Goal: Information Seeking & Learning: Learn about a topic

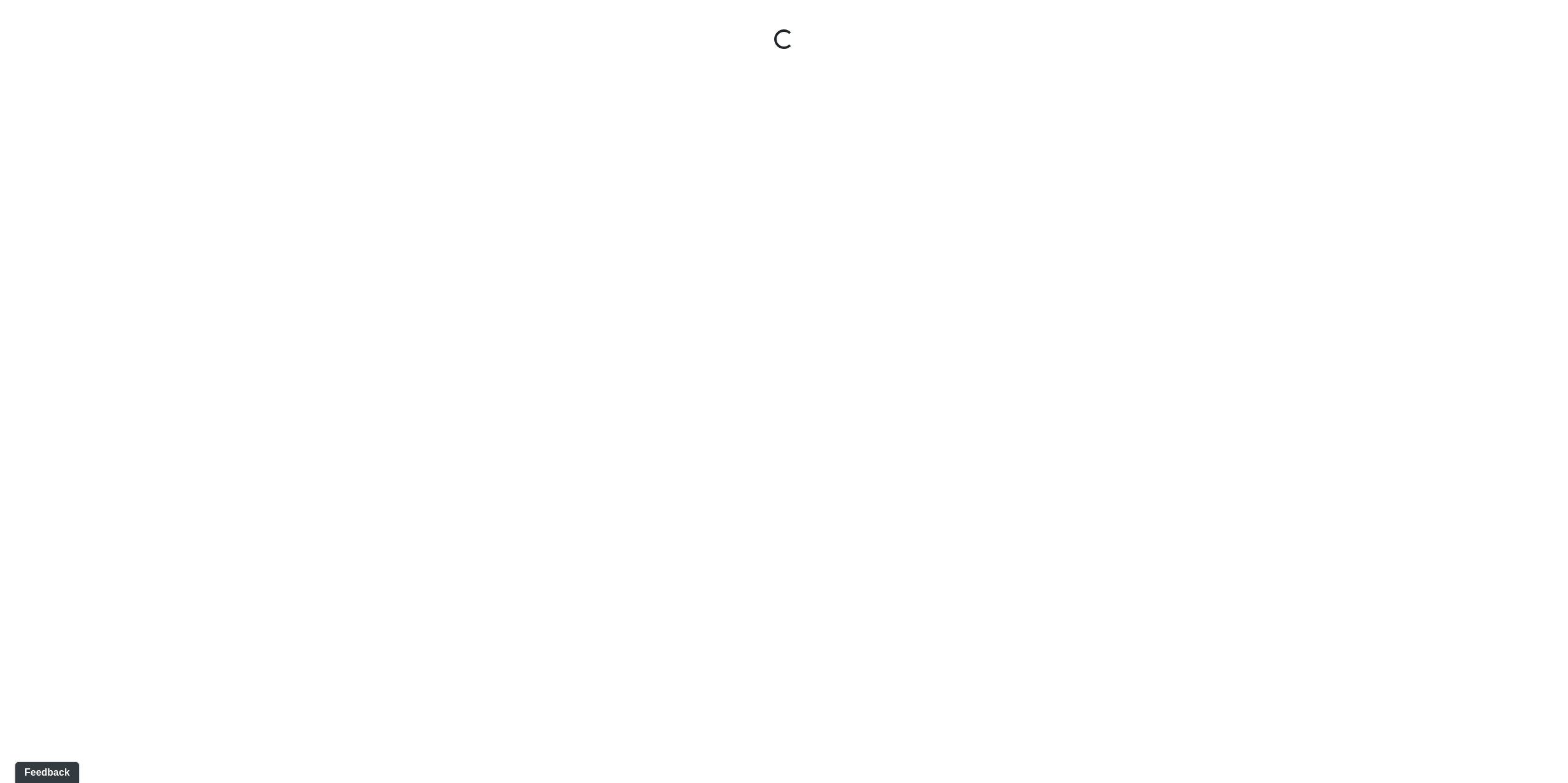
select select "9uukmqt69aq4bb2QwCGasV"
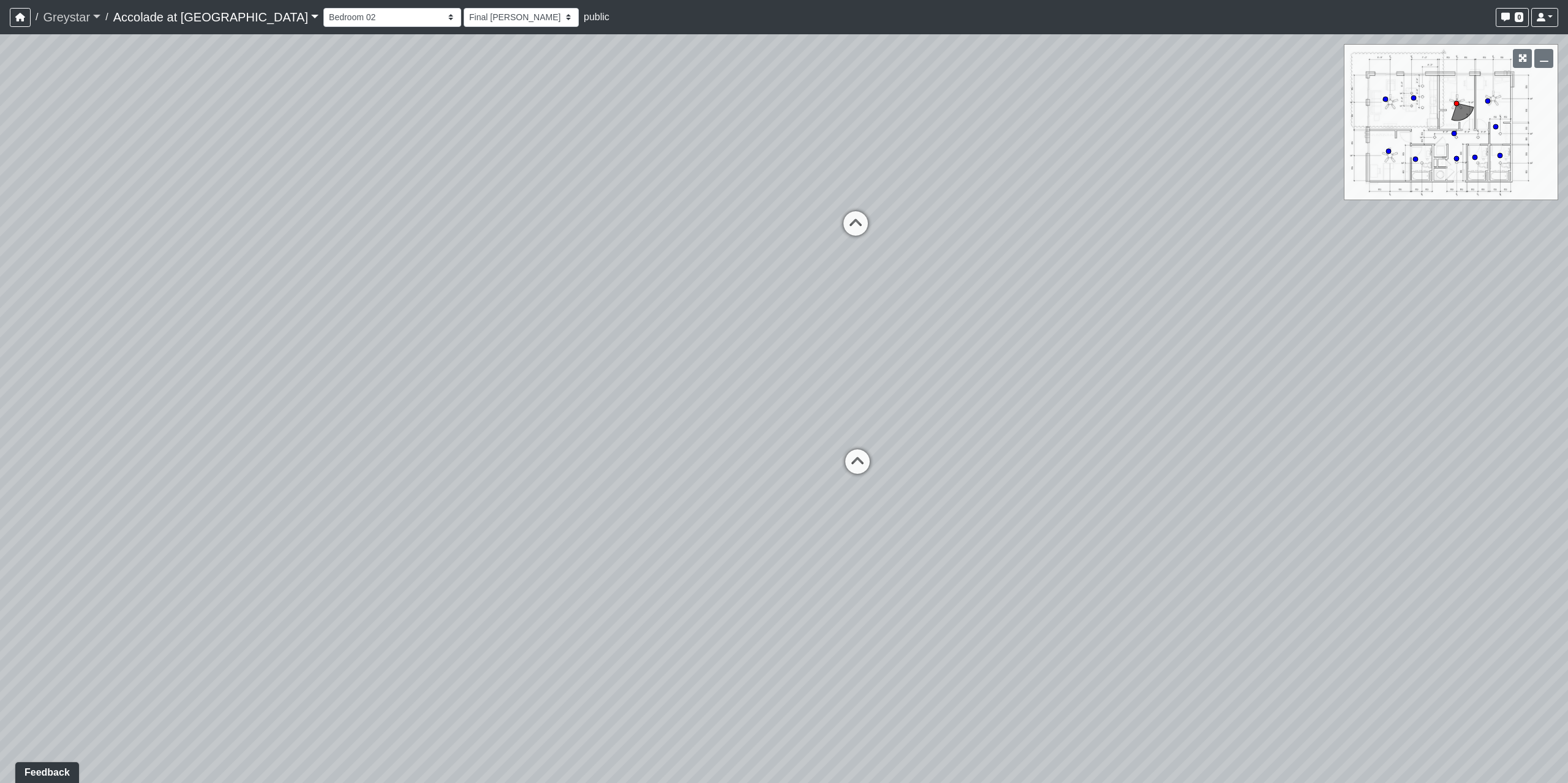
drag, startPoint x: 80, startPoint y: 12, endPoint x: 75, endPoint y: 44, distance: 32.4
click at [81, 12] on link "Greystar" at bounding box center [72, 17] width 57 height 25
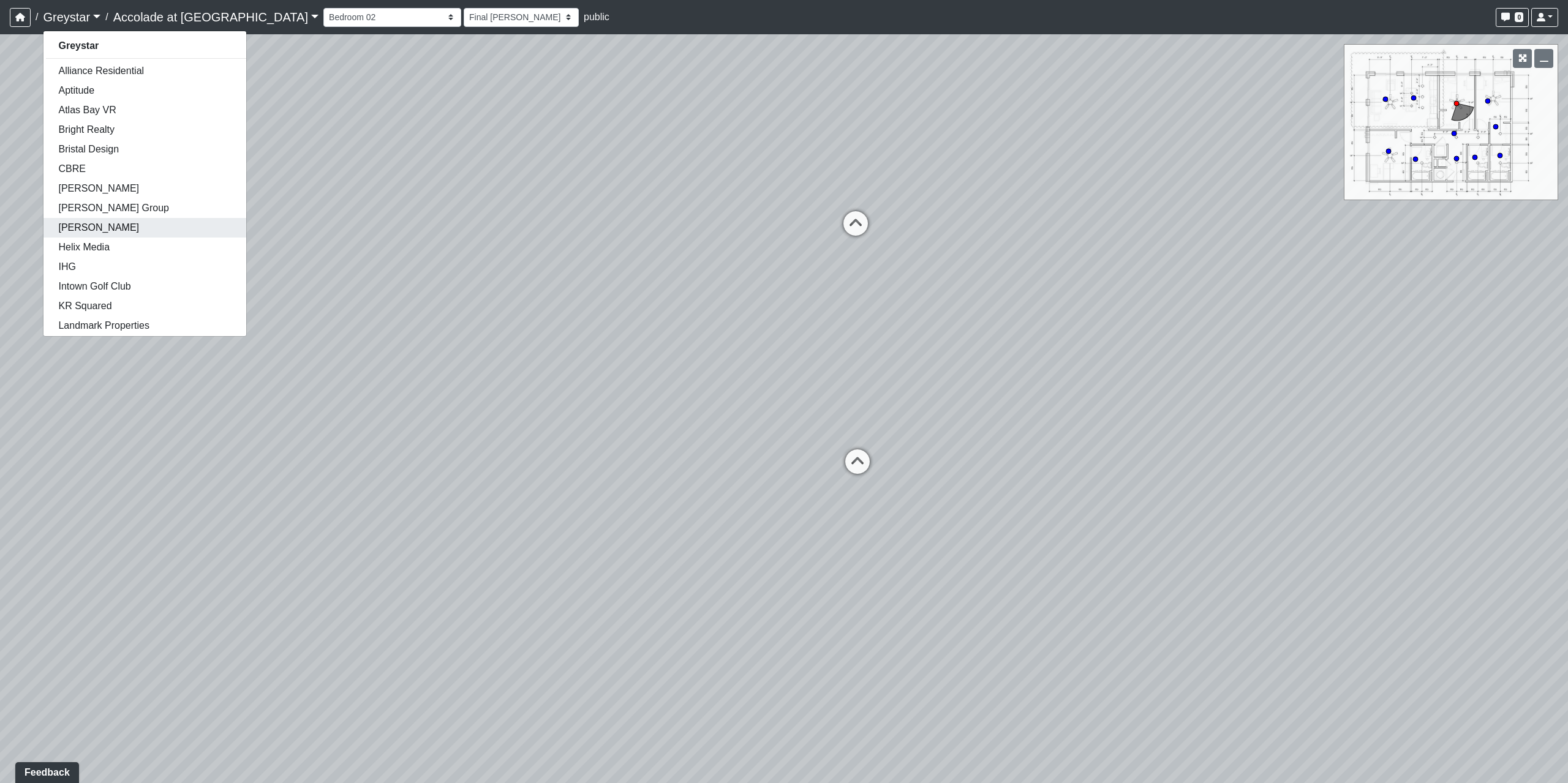
click at [102, 235] on link "[PERSON_NAME]" at bounding box center [145, 228] width 203 height 20
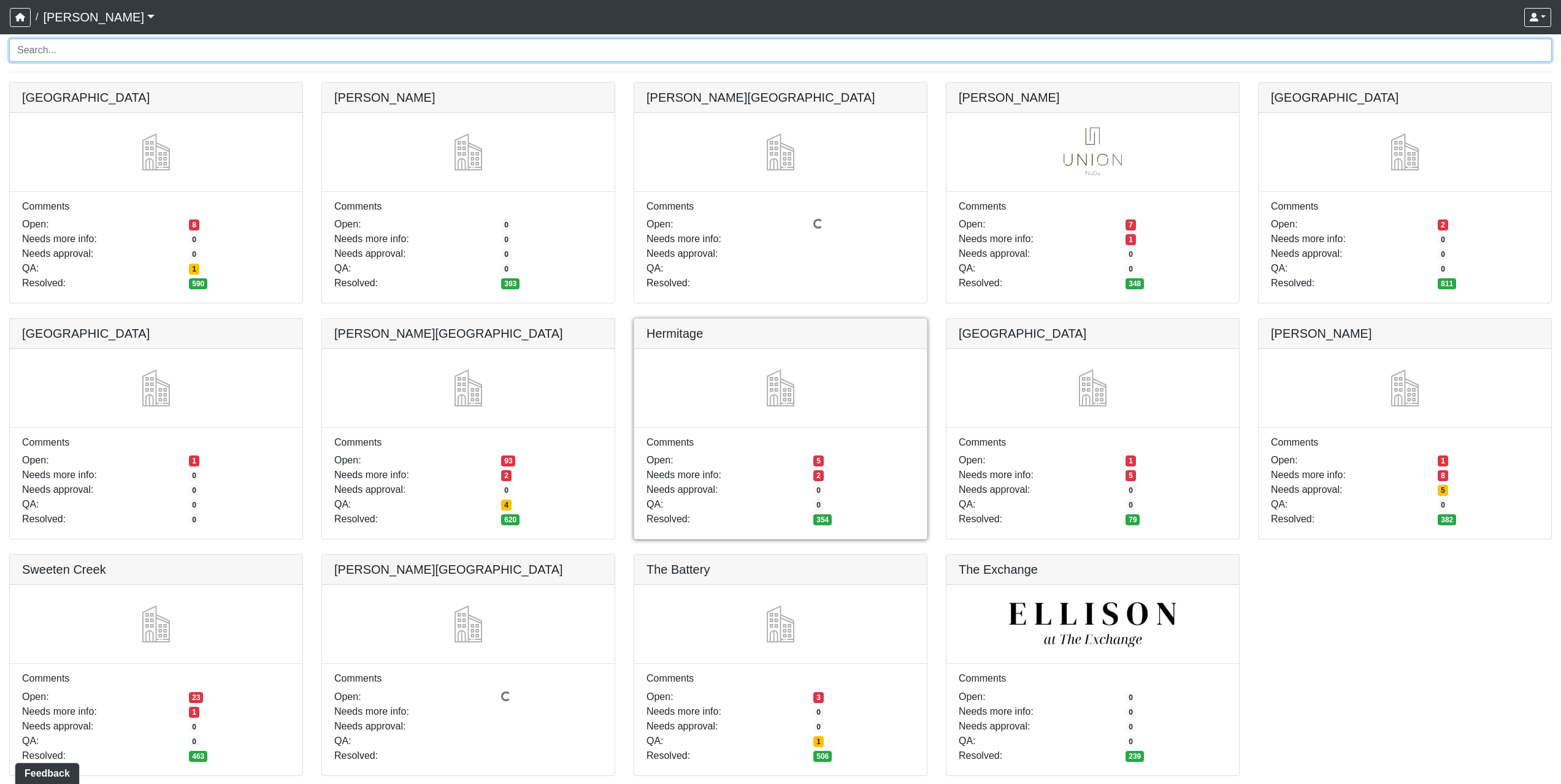
scroll to position [105, 0]
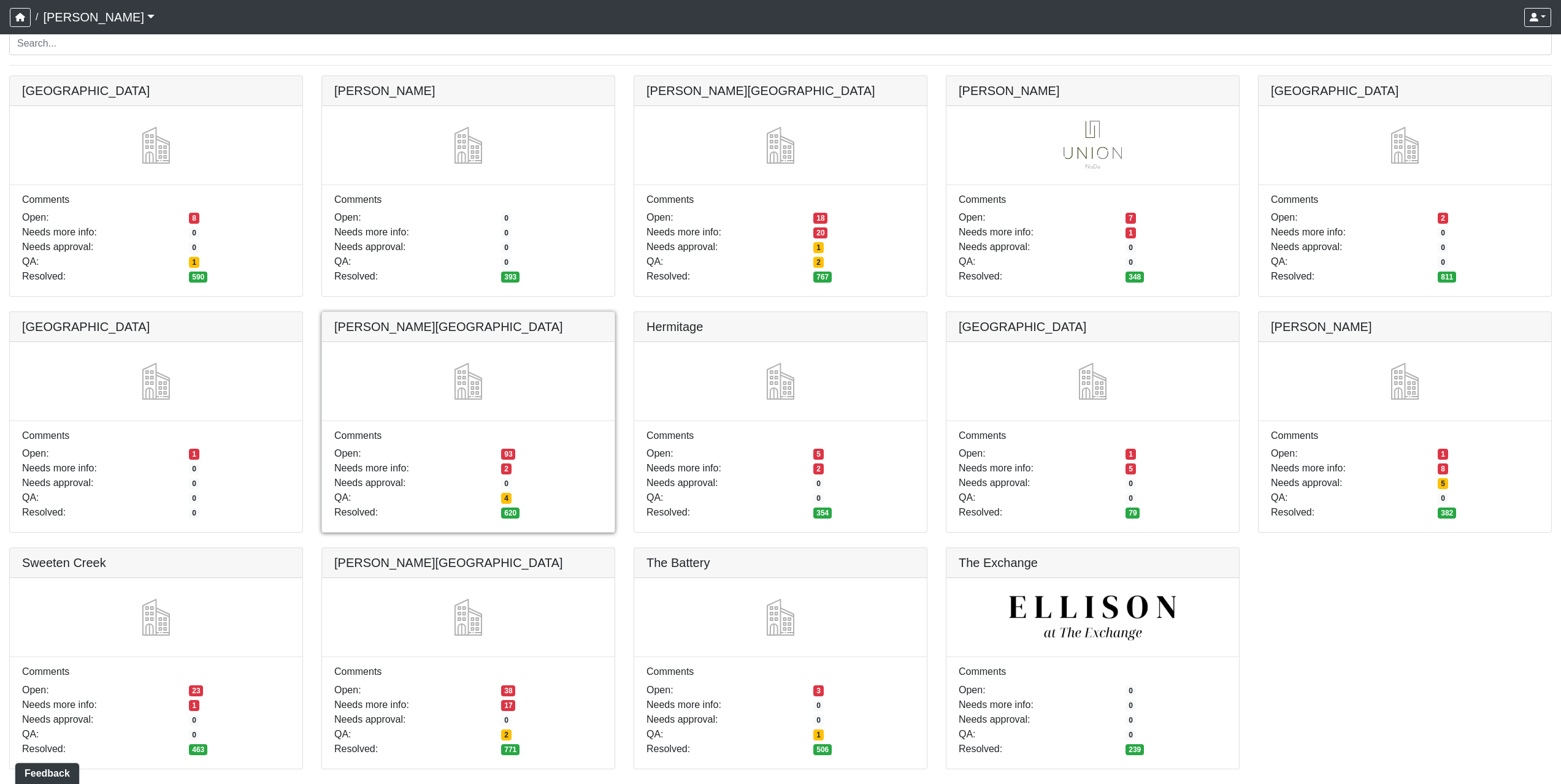
click at [542, 312] on link at bounding box center [469, 312] width 293 height 0
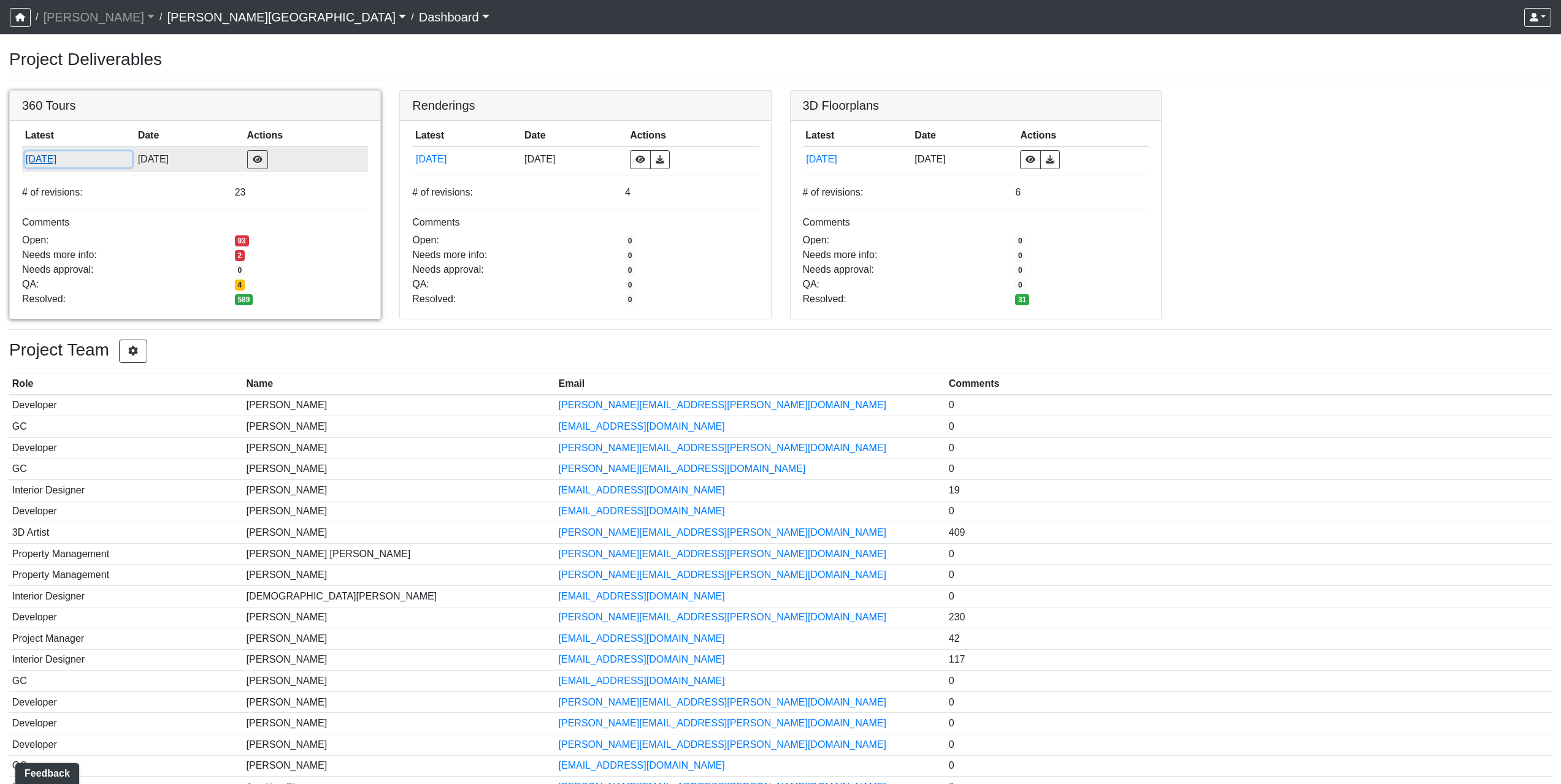
click at [62, 159] on button "8/22/2025" at bounding box center [79, 159] width 107 height 16
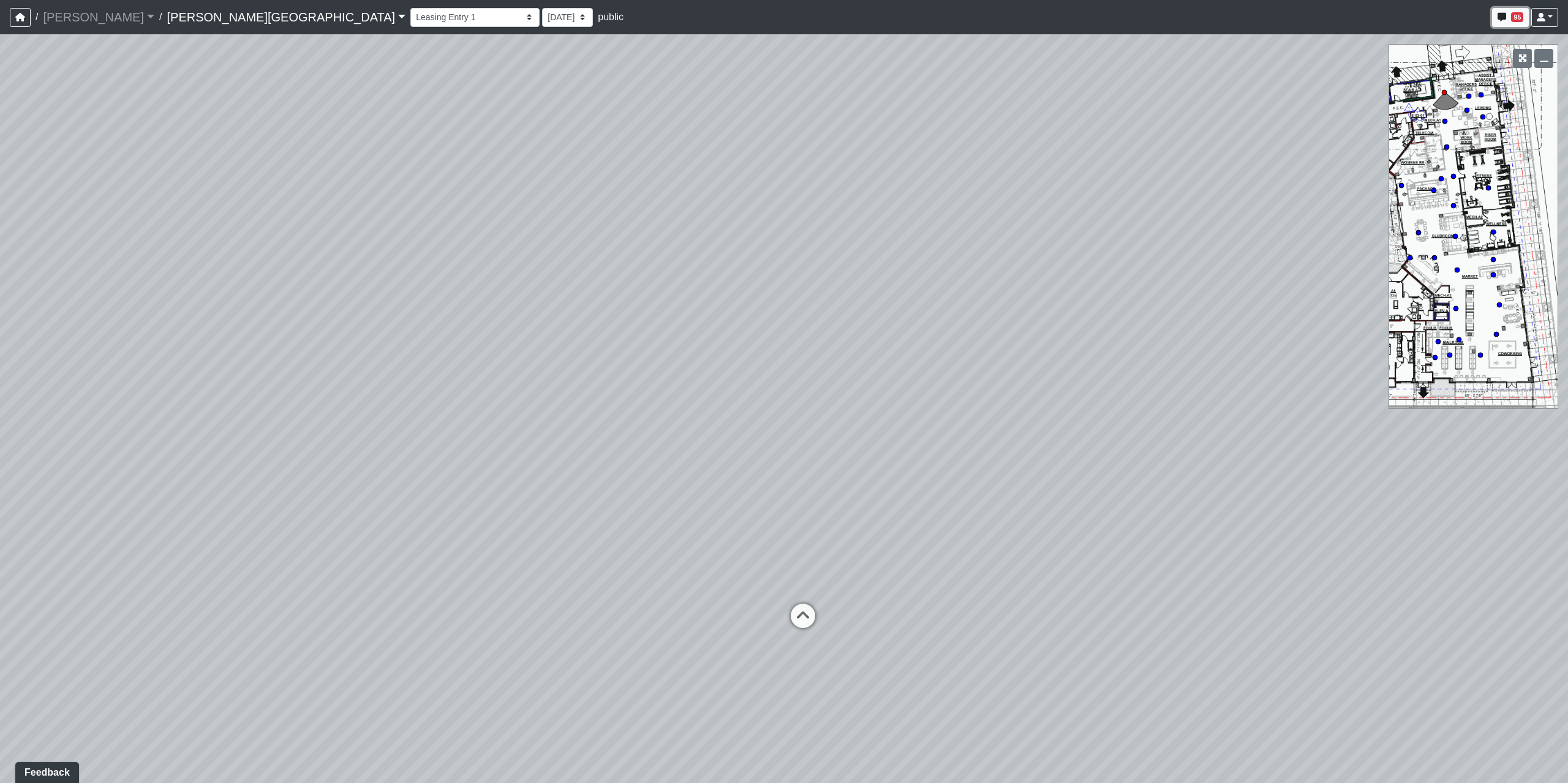
click at [1526, 20] on button "95" at bounding box center [1511, 18] width 37 height 19
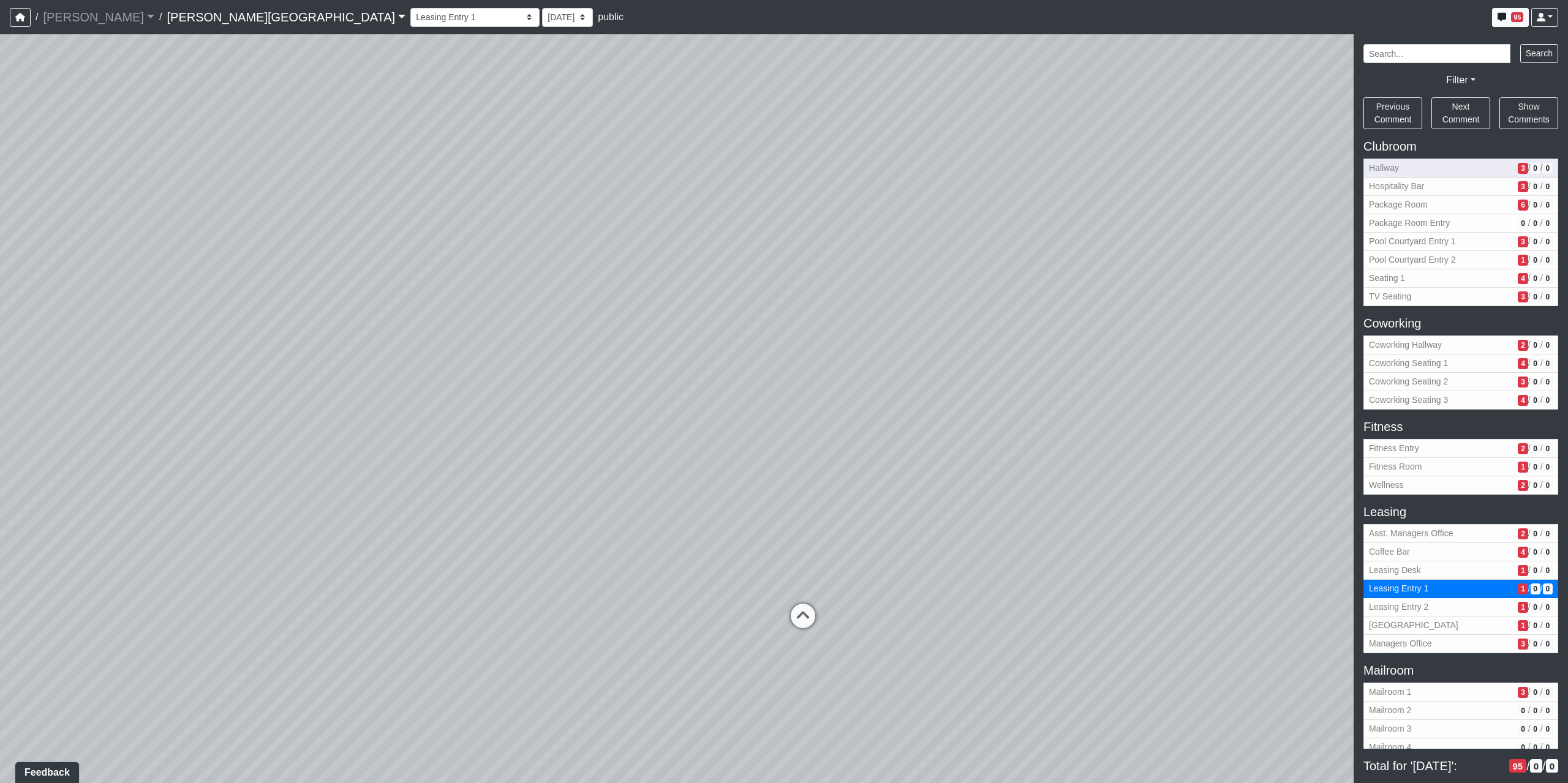
click at [1386, 177] on button "Hallway 3 / 0 / 0" at bounding box center [1460, 168] width 195 height 19
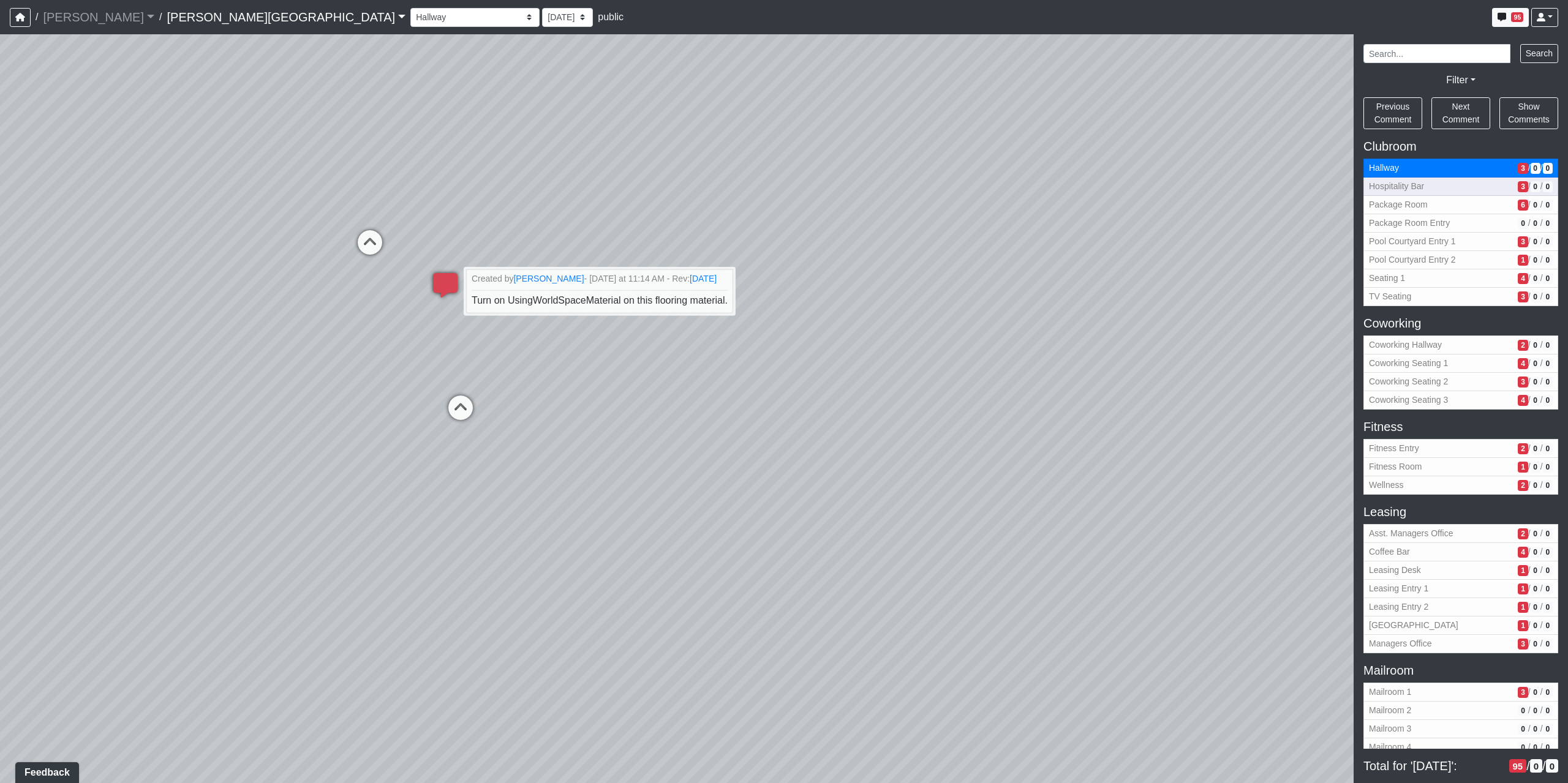
click at [1427, 192] on span "Hospitality Bar" at bounding box center [1440, 187] width 144 height 13
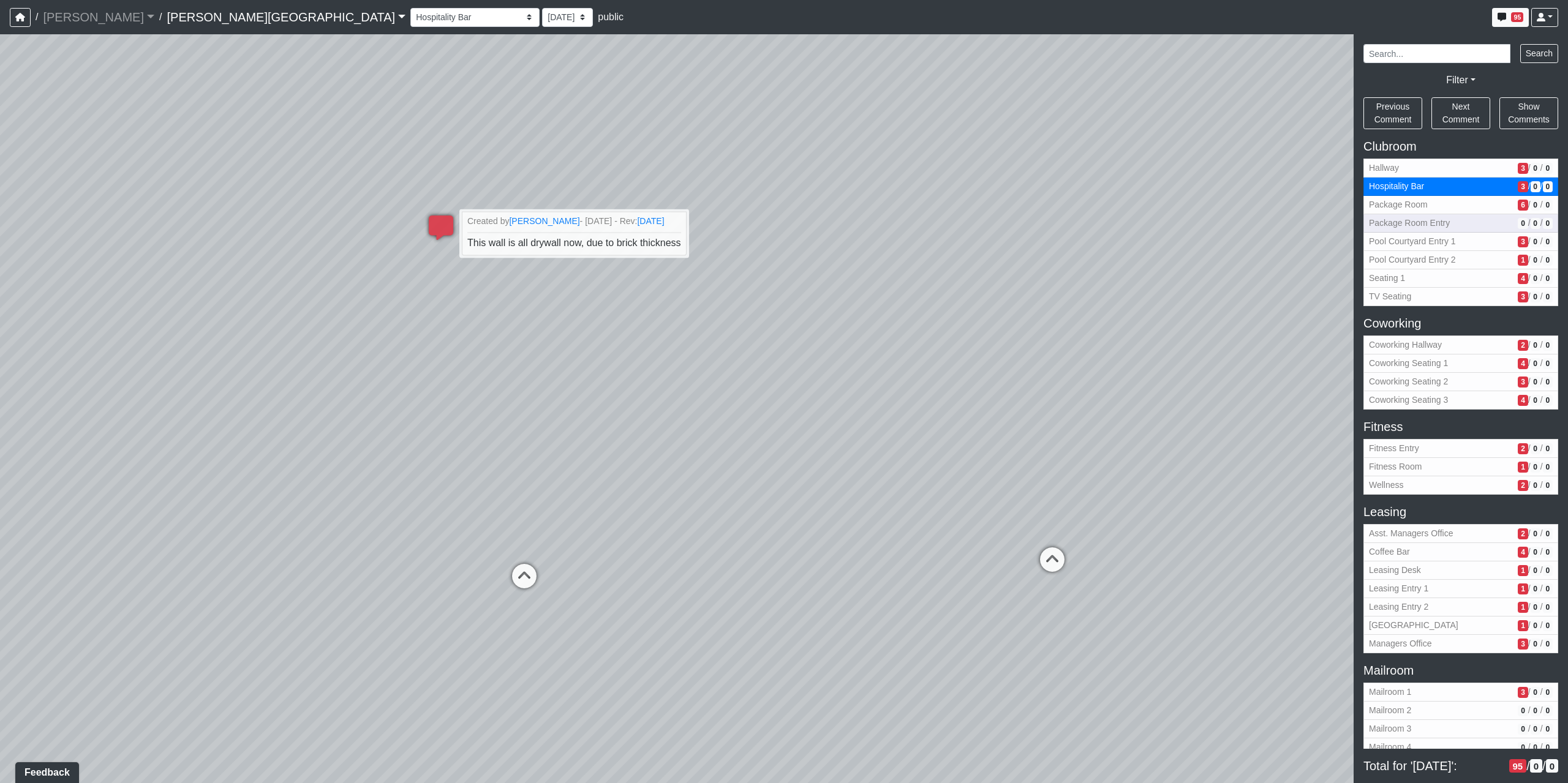
click at [1412, 219] on span "Package Room Entry" at bounding box center [1440, 223] width 144 height 13
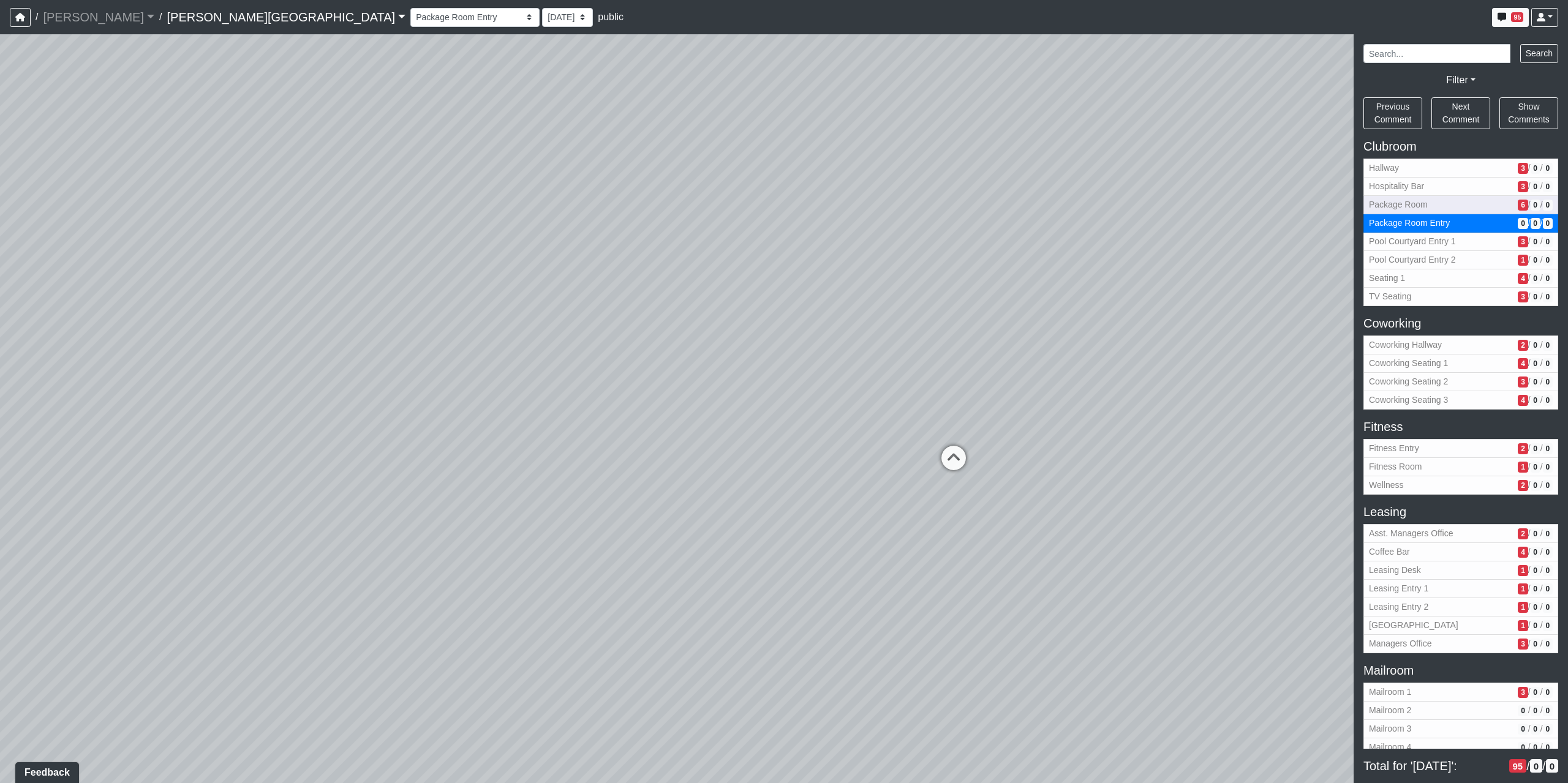
click at [1418, 208] on span "Package Room" at bounding box center [1440, 204] width 144 height 13
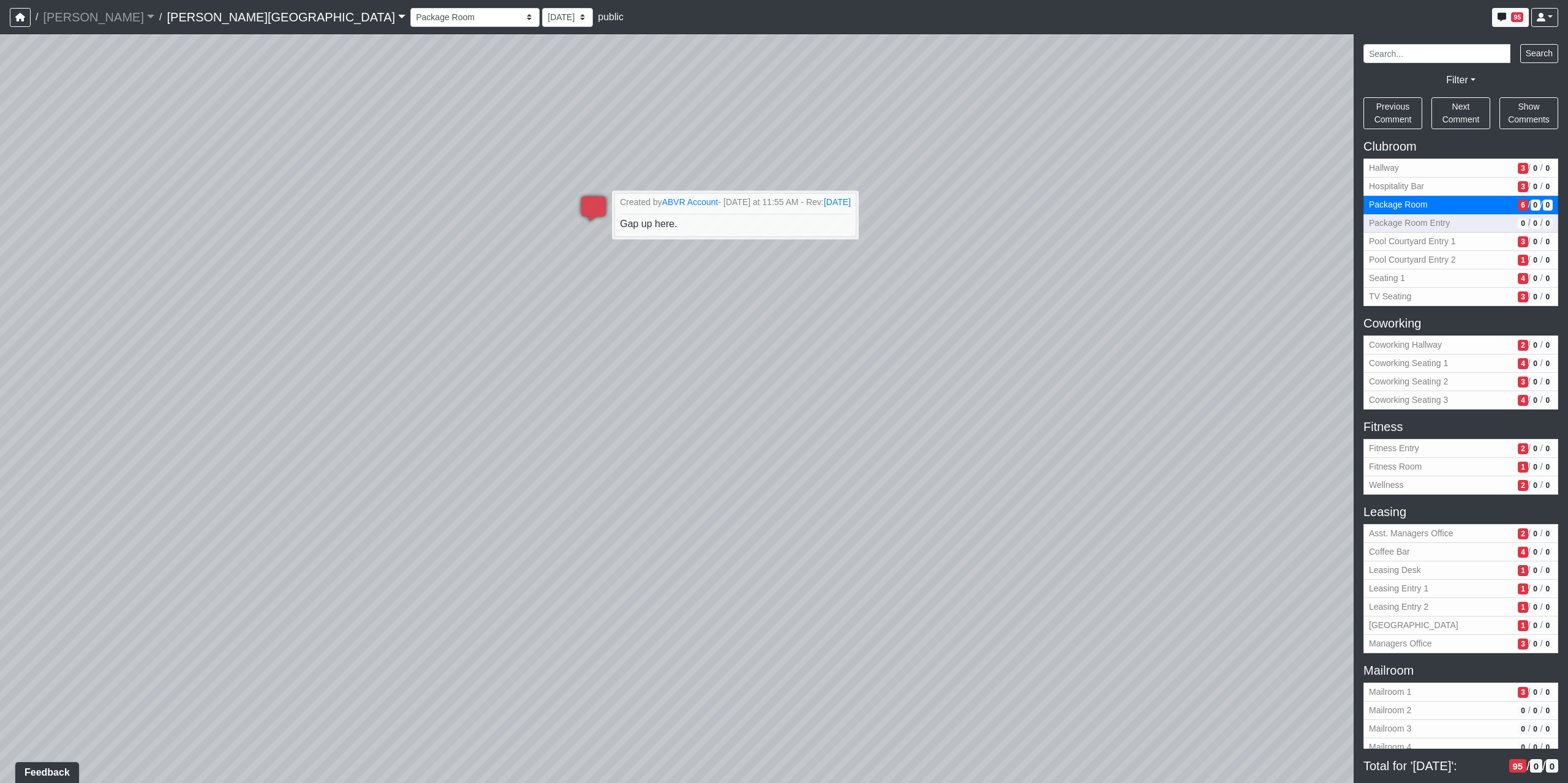
click at [1409, 221] on span "Package Room Entry" at bounding box center [1440, 223] width 144 height 13
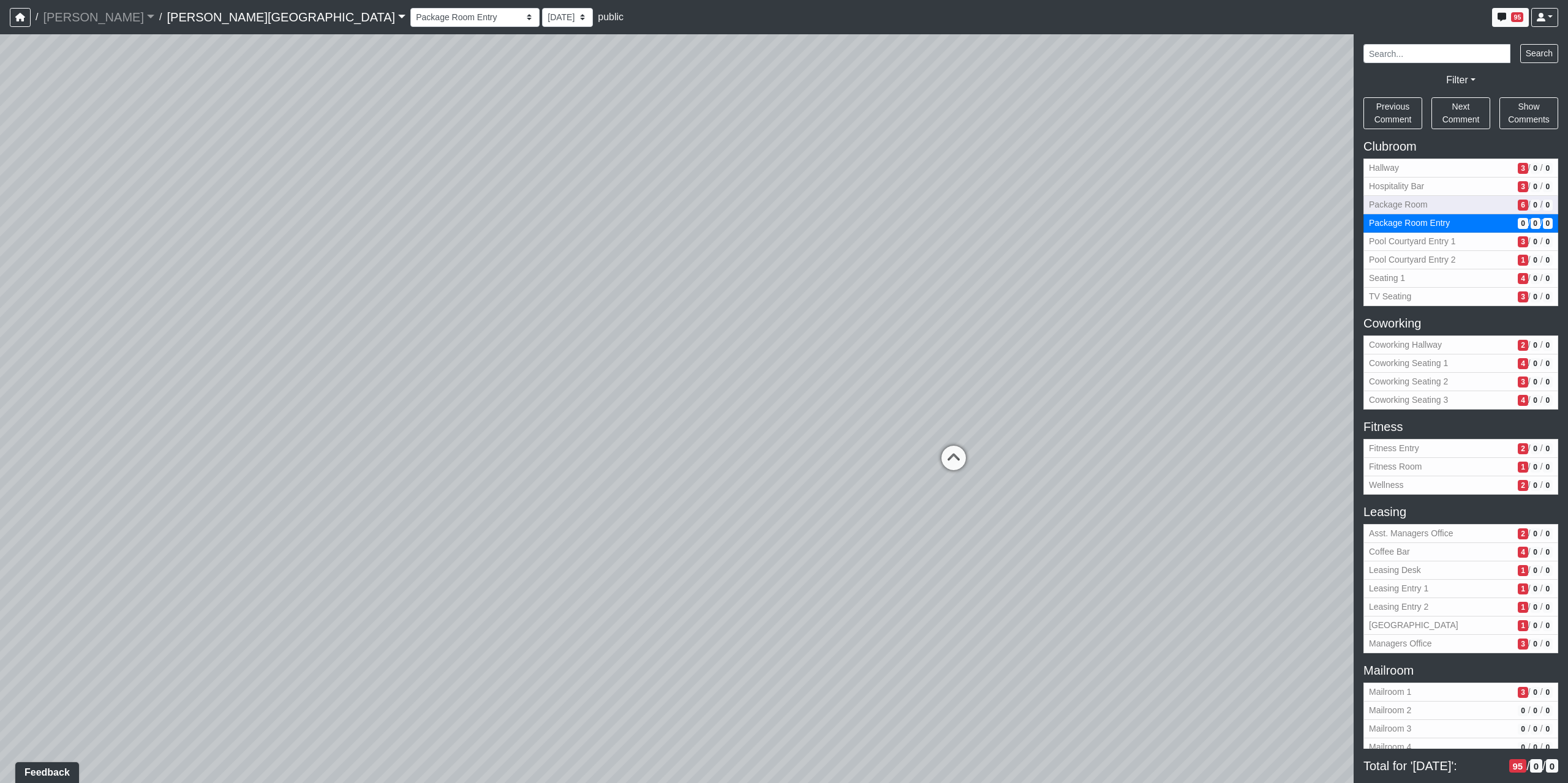
click at [1420, 204] on span "Package Room" at bounding box center [1440, 204] width 144 height 13
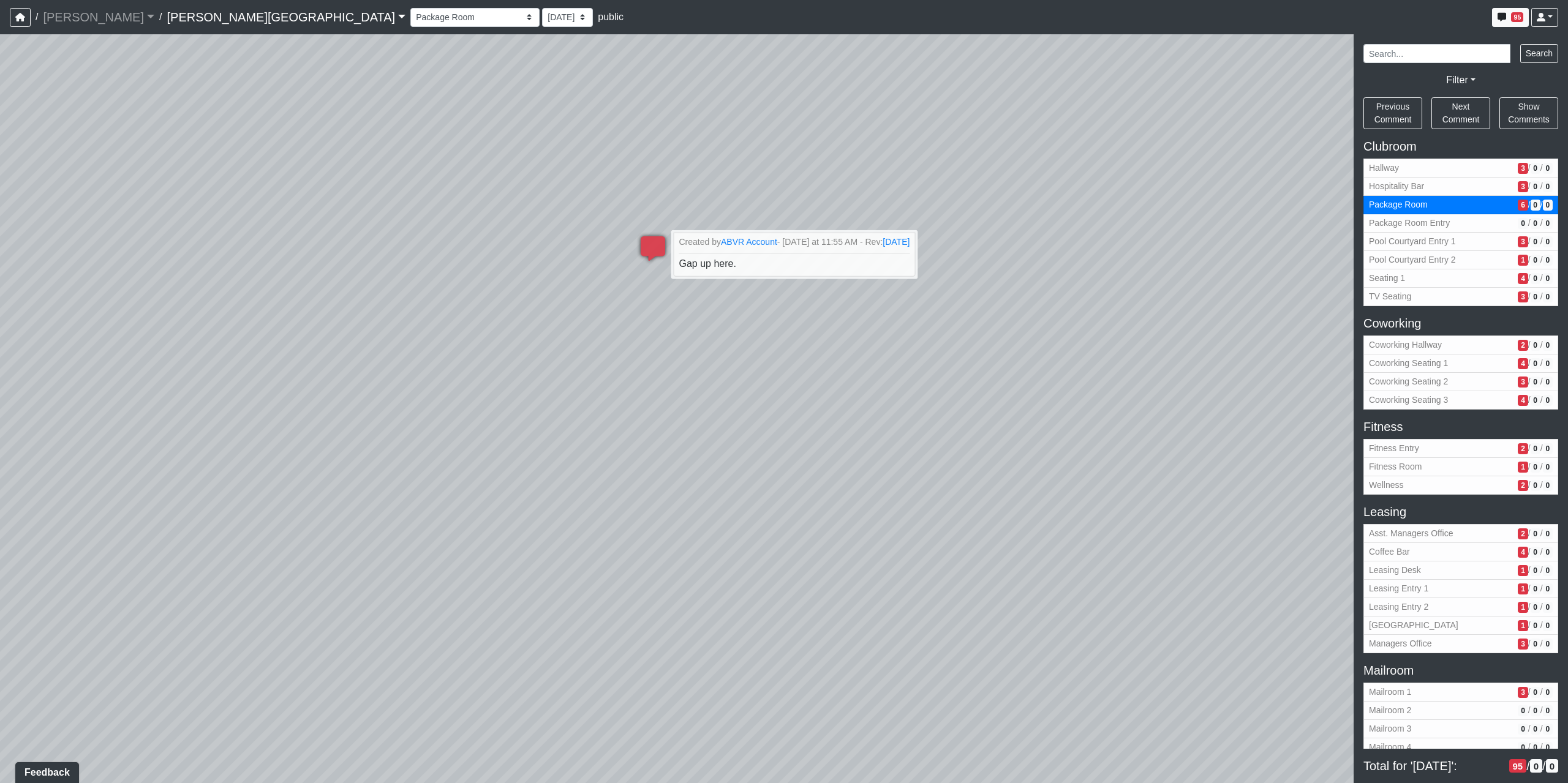
drag, startPoint x: 487, startPoint y: 397, endPoint x: 993, endPoint y: 245, distance: 528.3
click at [968, 264] on div "Loading... Coffee Bar Loading... Created by Sean Graefen - Yesterday at 11:13 A…" at bounding box center [784, 409] width 1568 height 749
drag, startPoint x: 239, startPoint y: 344, endPoint x: 875, endPoint y: 245, distance: 643.7
click at [875, 245] on div "Loading... Coffee Bar Loading... Created by Sean Graefen - Yesterday at 11:13 A…" at bounding box center [784, 409] width 1568 height 749
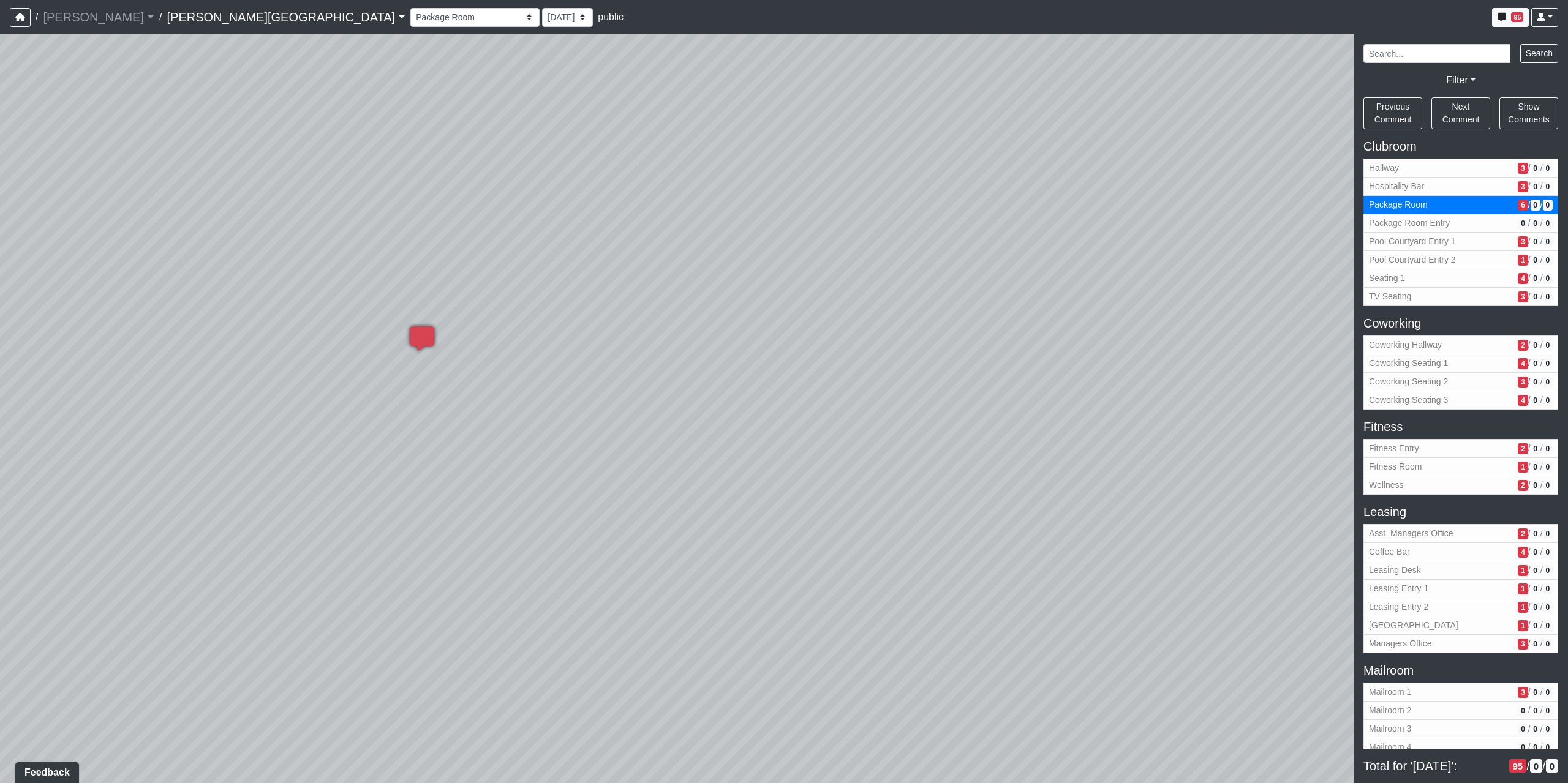
drag, startPoint x: 590, startPoint y: 402, endPoint x: 790, endPoint y: 169, distance: 307.1
click at [790, 170] on div "Loading... Coffee Bar Loading... Created by Sean Graefen - Yesterday at 11:13 A…" at bounding box center [784, 409] width 1568 height 749
drag, startPoint x: 499, startPoint y: 566, endPoint x: 602, endPoint y: 280, distance: 304.0
click at [602, 280] on div "Loading... Coffee Bar Loading... Created by Sean Graefen - Yesterday at 11:13 A…" at bounding box center [784, 409] width 1568 height 749
drag, startPoint x: 1172, startPoint y: 210, endPoint x: 1330, endPoint y: 693, distance: 508.2
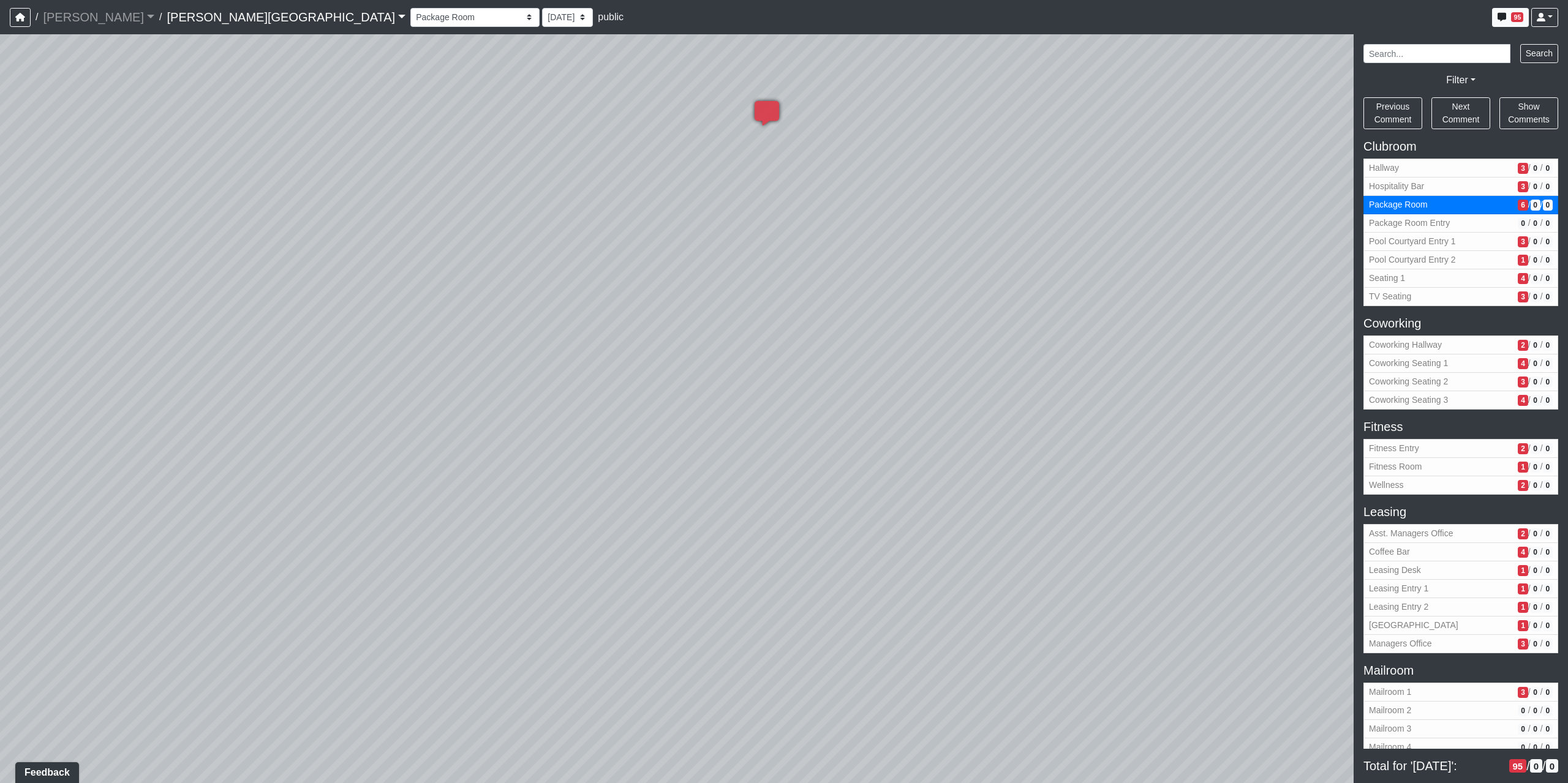
click at [1409, 680] on div "NON-CURRENT REVISION" at bounding box center [784, 409] width 1568 height 749
drag, startPoint x: 1008, startPoint y: 519, endPoint x: 1313, endPoint y: 452, distance: 312.3
click at [1283, 465] on div "Loading... Coffee Bar Loading... Created by Sean Graefen - Yesterday at 11:13 A…" at bounding box center [784, 409] width 1568 height 749
drag, startPoint x: 711, startPoint y: 485, endPoint x: 1401, endPoint y: 429, distance: 692.3
click at [1403, 428] on div "NON-CURRENT REVISION" at bounding box center [784, 409] width 1568 height 749
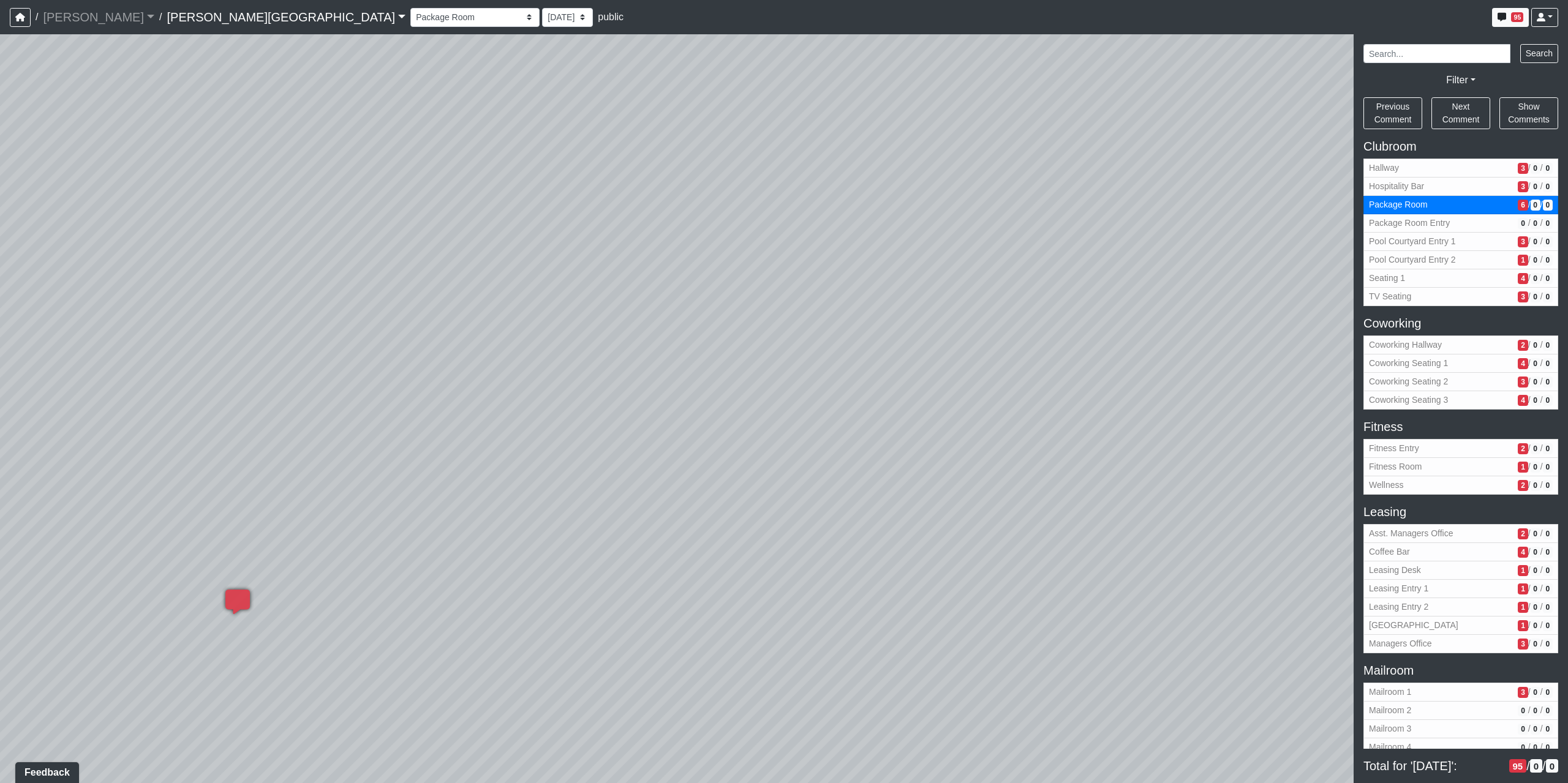
drag, startPoint x: 624, startPoint y: 446, endPoint x: 553, endPoint y: 452, distance: 71.3
click at [564, 455] on div "Loading... Coffee Bar Loading... Created by Sean Graefen - Yesterday at 11:13 A…" at bounding box center [784, 409] width 1568 height 749
drag, startPoint x: 1038, startPoint y: 366, endPoint x: 594, endPoint y: 450, distance: 451.9
click at [631, 448] on div "Loading... Coffee Bar Loading... Created by Sean Graefen - Yesterday at 11:13 A…" at bounding box center [784, 409] width 1568 height 749
drag, startPoint x: 754, startPoint y: 558, endPoint x: 708, endPoint y: 612, distance: 70.9
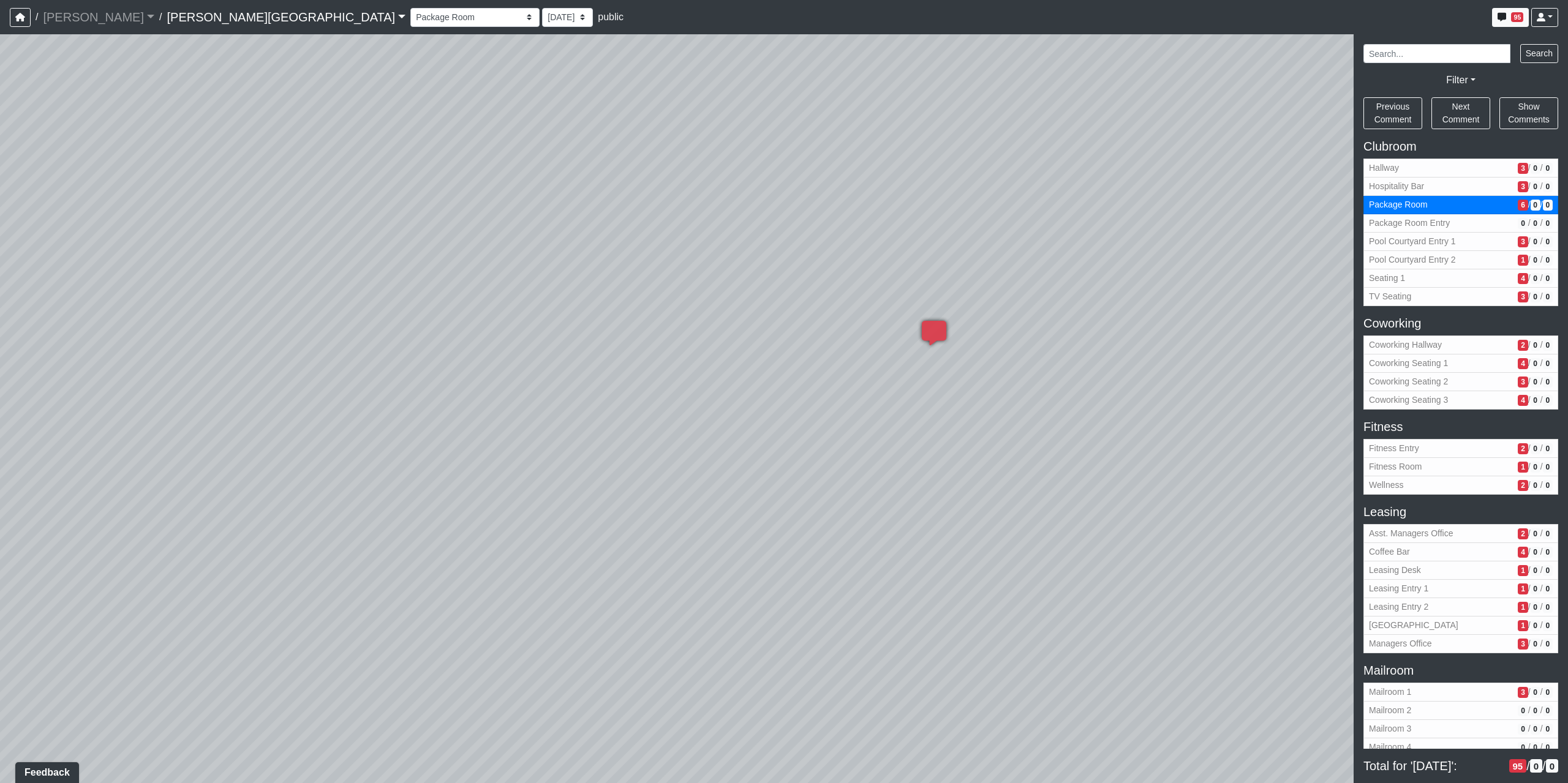
click at [713, 604] on div "Loading... Coffee Bar Loading... Created by Sean Graefen - Yesterday at 11:13 A…" at bounding box center [784, 409] width 1568 height 749
drag, startPoint x: 570, startPoint y: 416, endPoint x: 1179, endPoint y: 407, distance: 609.1
click at [1159, 415] on div "Loading... Coffee Bar Loading... Created by Sean Graefen - Yesterday at 11:13 A…" at bounding box center [784, 409] width 1568 height 749
drag, startPoint x: 636, startPoint y: 362, endPoint x: 1221, endPoint y: 260, distance: 593.8
click at [1221, 260] on div "Loading... Coffee Bar Loading... Created by Sean Graefen - Yesterday at 11:13 A…" at bounding box center [784, 409] width 1568 height 749
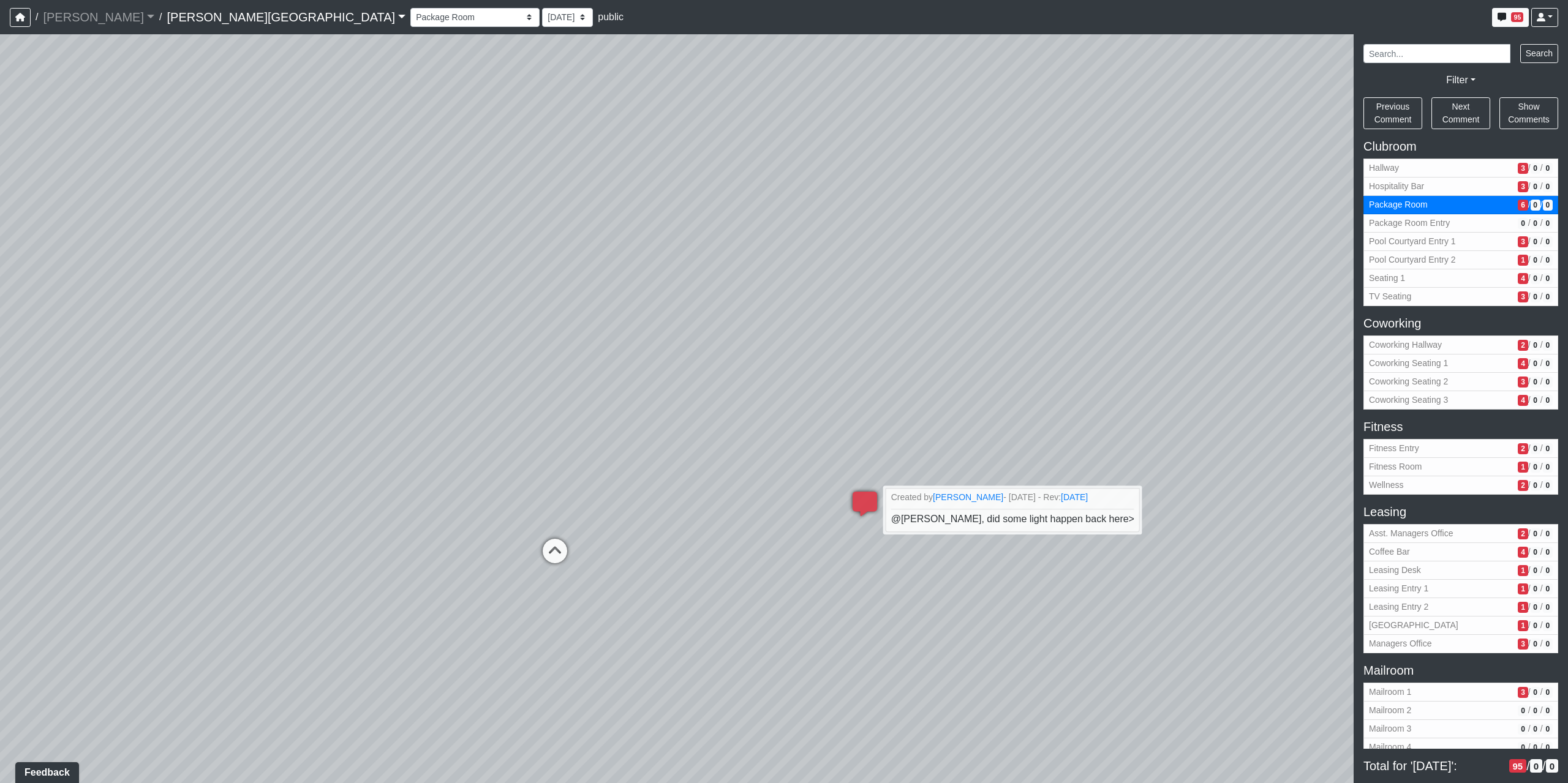
drag, startPoint x: 631, startPoint y: 140, endPoint x: 784, endPoint y: 308, distance: 227.2
click at [778, 310] on div "Loading... Coffee Bar Loading... Created by Sean Graefen - Yesterday at 11:13 A…" at bounding box center [784, 409] width 1568 height 749
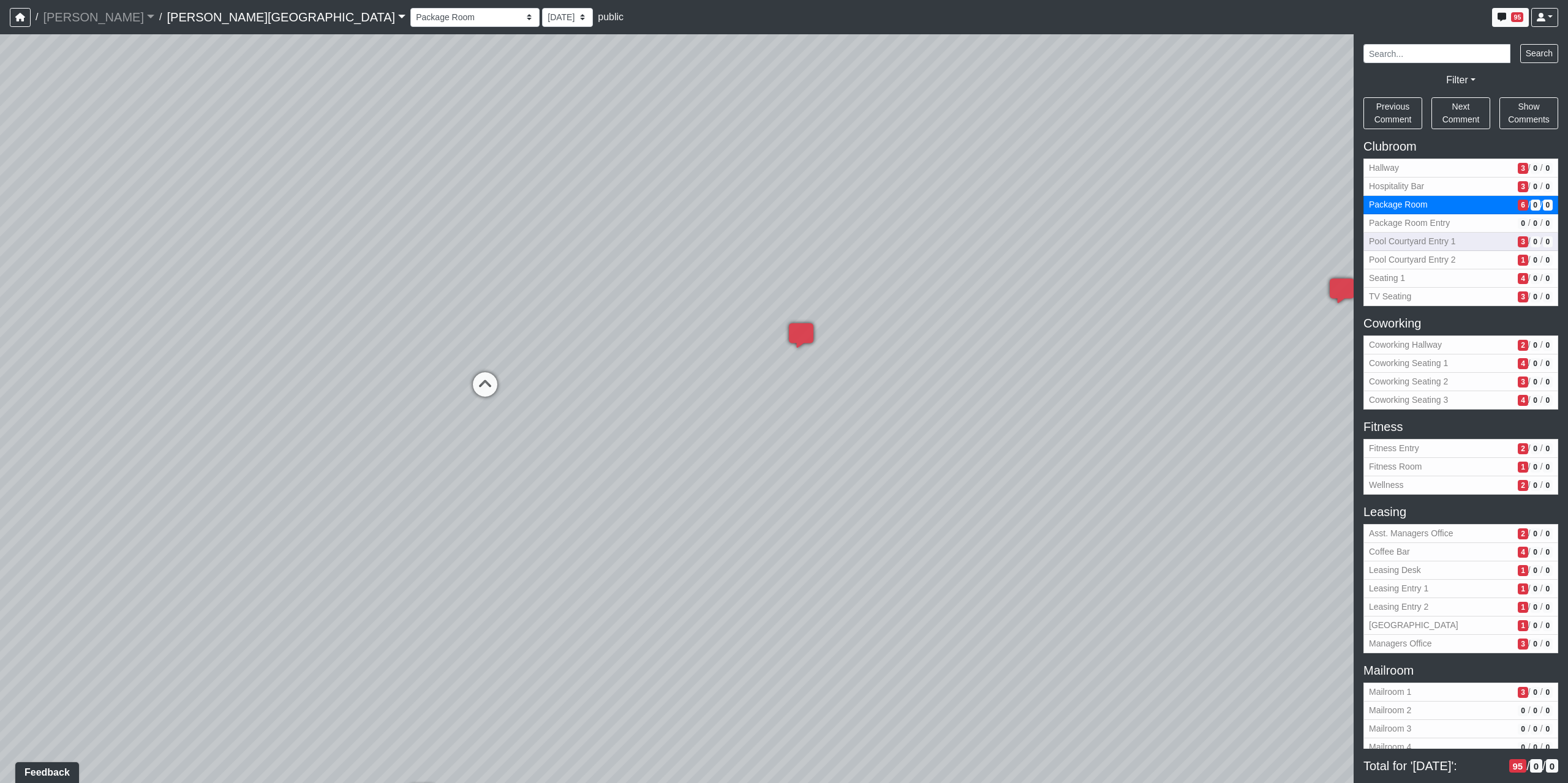
click at [1433, 237] on span "Pool Courtyard Entry 1" at bounding box center [1440, 241] width 144 height 13
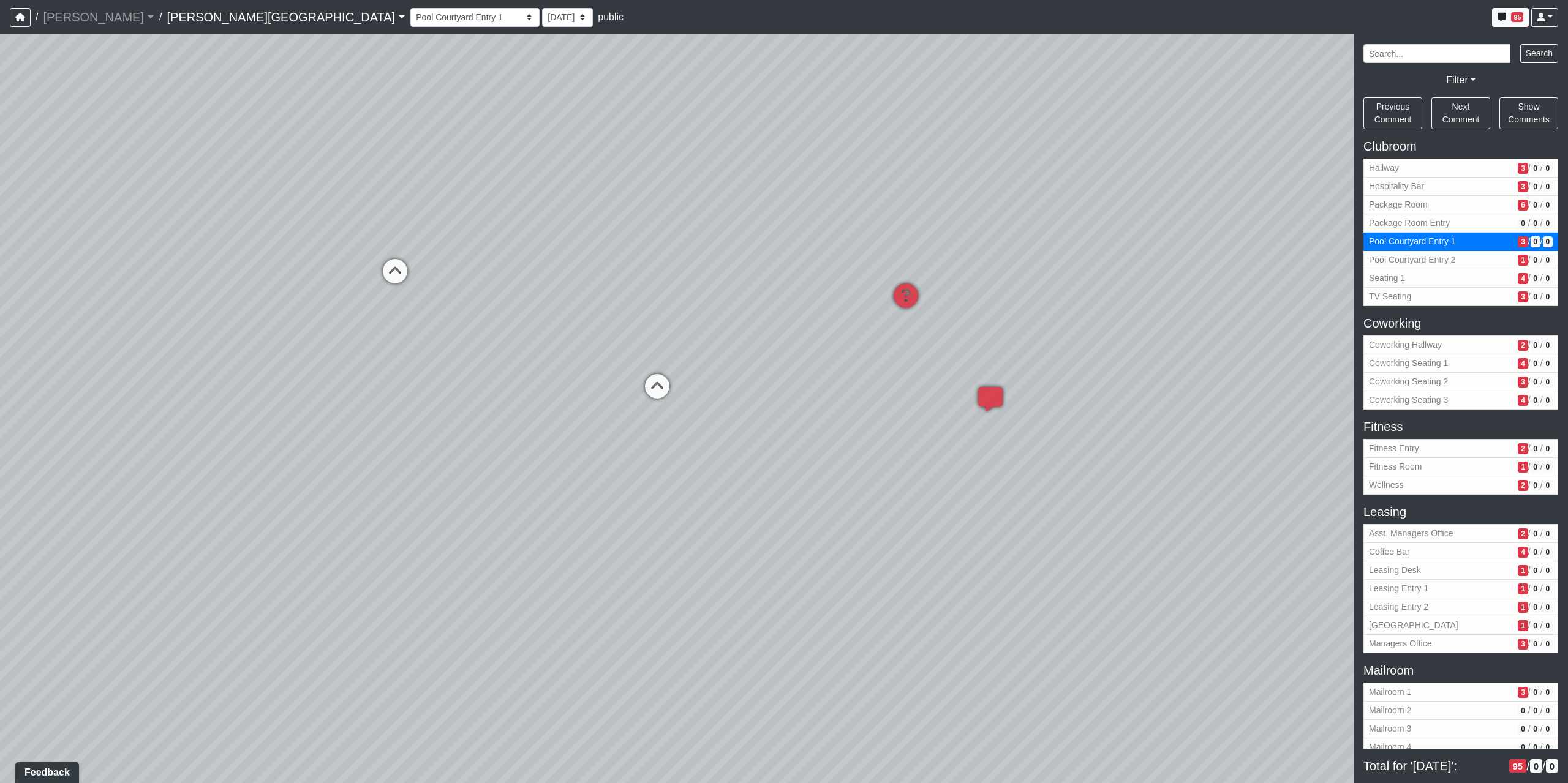
drag, startPoint x: 881, startPoint y: 276, endPoint x: 600, endPoint y: 581, distance: 414.7
click at [526, 627] on div "Loading... Coffee Bar Loading... Created by Sean Graefen - Yesterday at 11:13 A…" at bounding box center [784, 409] width 1568 height 749
drag, startPoint x: 878, startPoint y: 292, endPoint x: 1189, endPoint y: 370, distance: 320.6
click at [1187, 370] on div "Loading... Coffee Bar Loading... Created by Sean Graefen - Yesterday at 11:13 A…" at bounding box center [784, 409] width 1568 height 749
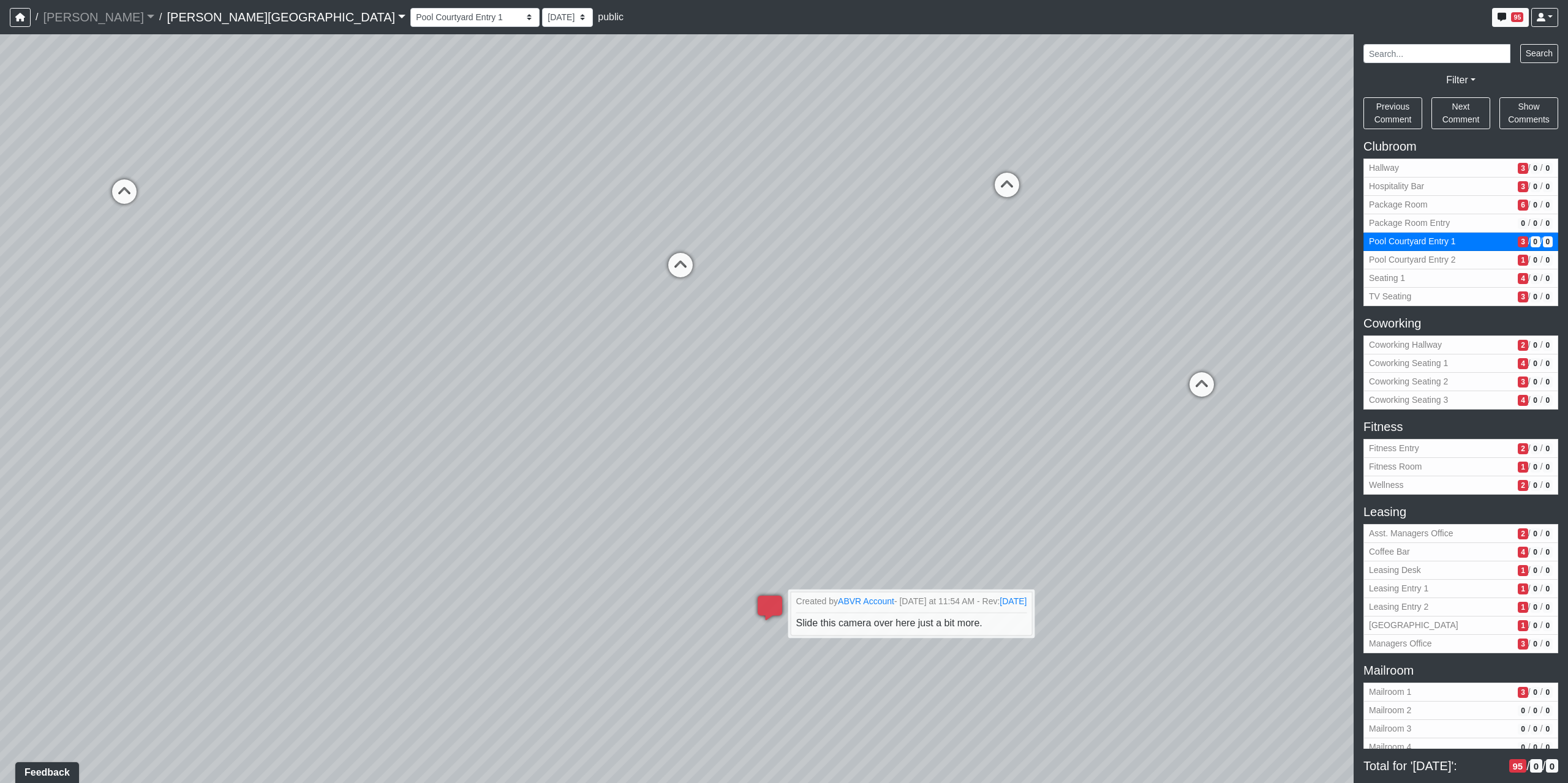
drag, startPoint x: 462, startPoint y: 414, endPoint x: 1026, endPoint y: 206, distance: 601.1
click at [1032, 204] on div "Loading... Coffee Bar Loading... Created by Sean Graefen - Yesterday at 11:13 A…" at bounding box center [784, 409] width 1568 height 749
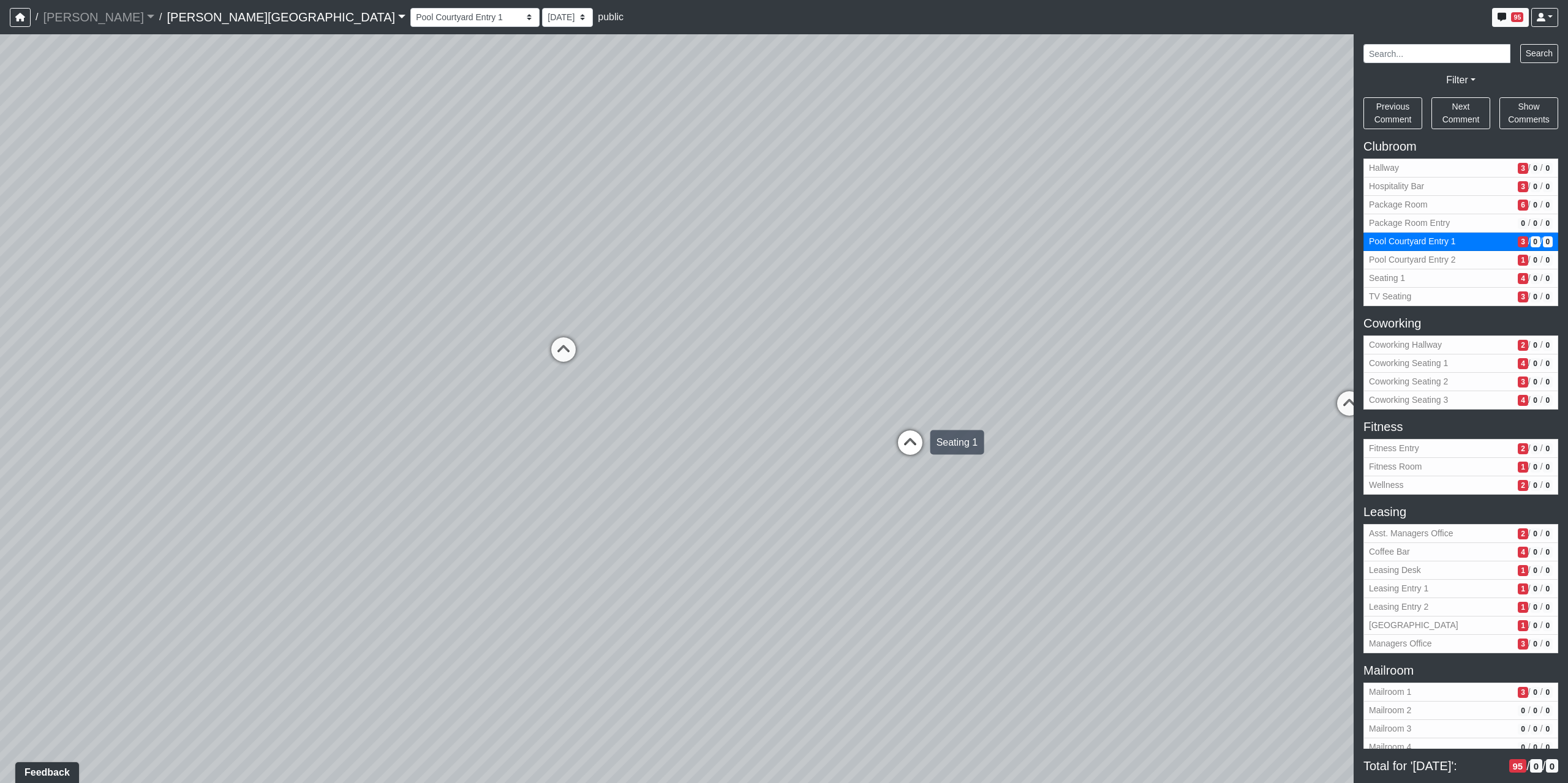
drag, startPoint x: 614, startPoint y: 245, endPoint x: 905, endPoint y: 426, distance: 342.7
click at [905, 426] on div "Loading... Coffee Bar Loading... Created by Sean Graefen - Yesterday at 11:13 A…" at bounding box center [784, 409] width 1568 height 749
click at [1426, 263] on span "Pool Courtyard Entry 2" at bounding box center [1440, 260] width 144 height 13
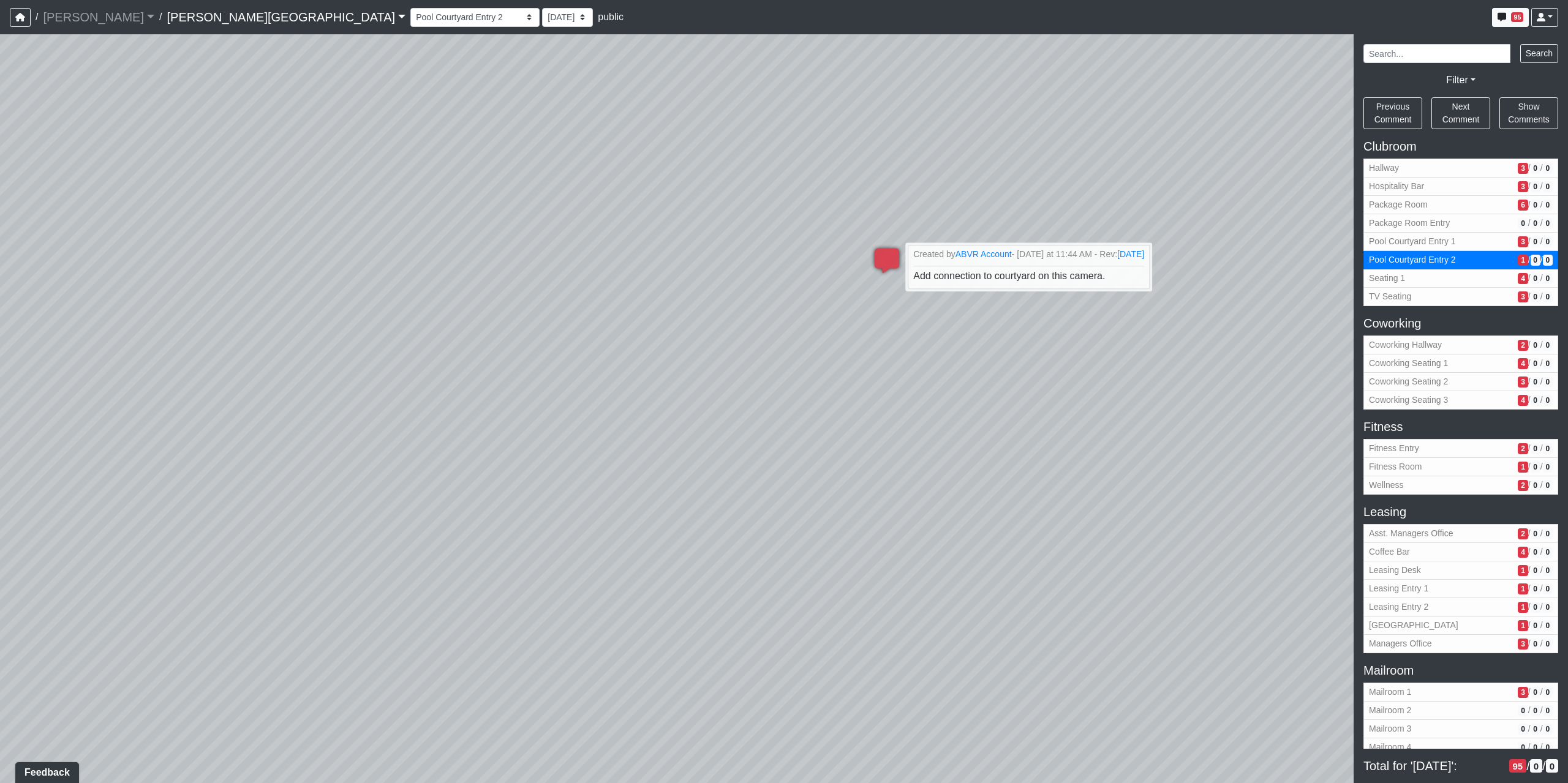
drag, startPoint x: 488, startPoint y: 466, endPoint x: 1116, endPoint y: 467, distance: 628.0
click at [1116, 467] on div "Loading... Coffee Bar Loading... Created by Sean Graefen - Yesterday at 11:13 A…" at bounding box center [784, 409] width 1568 height 749
click at [1420, 277] on span "Seating 1" at bounding box center [1440, 278] width 144 height 13
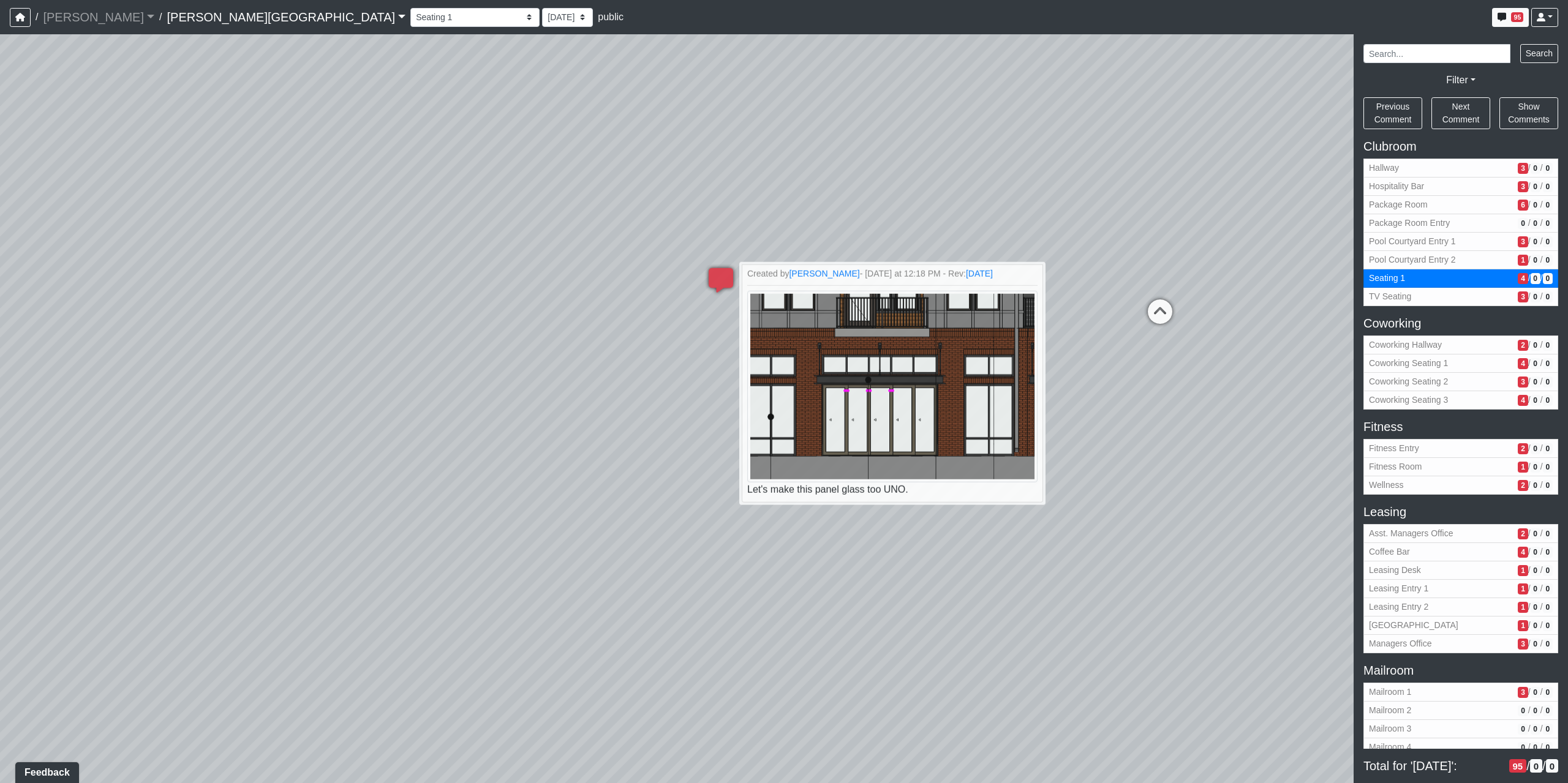
drag, startPoint x: 273, startPoint y: 626, endPoint x: 635, endPoint y: 633, distance: 362.1
click at [635, 633] on div "Loading... Coffee Bar Loading... Created by Sean Graefen - Yesterday at 11:13 A…" at bounding box center [784, 409] width 1568 height 749
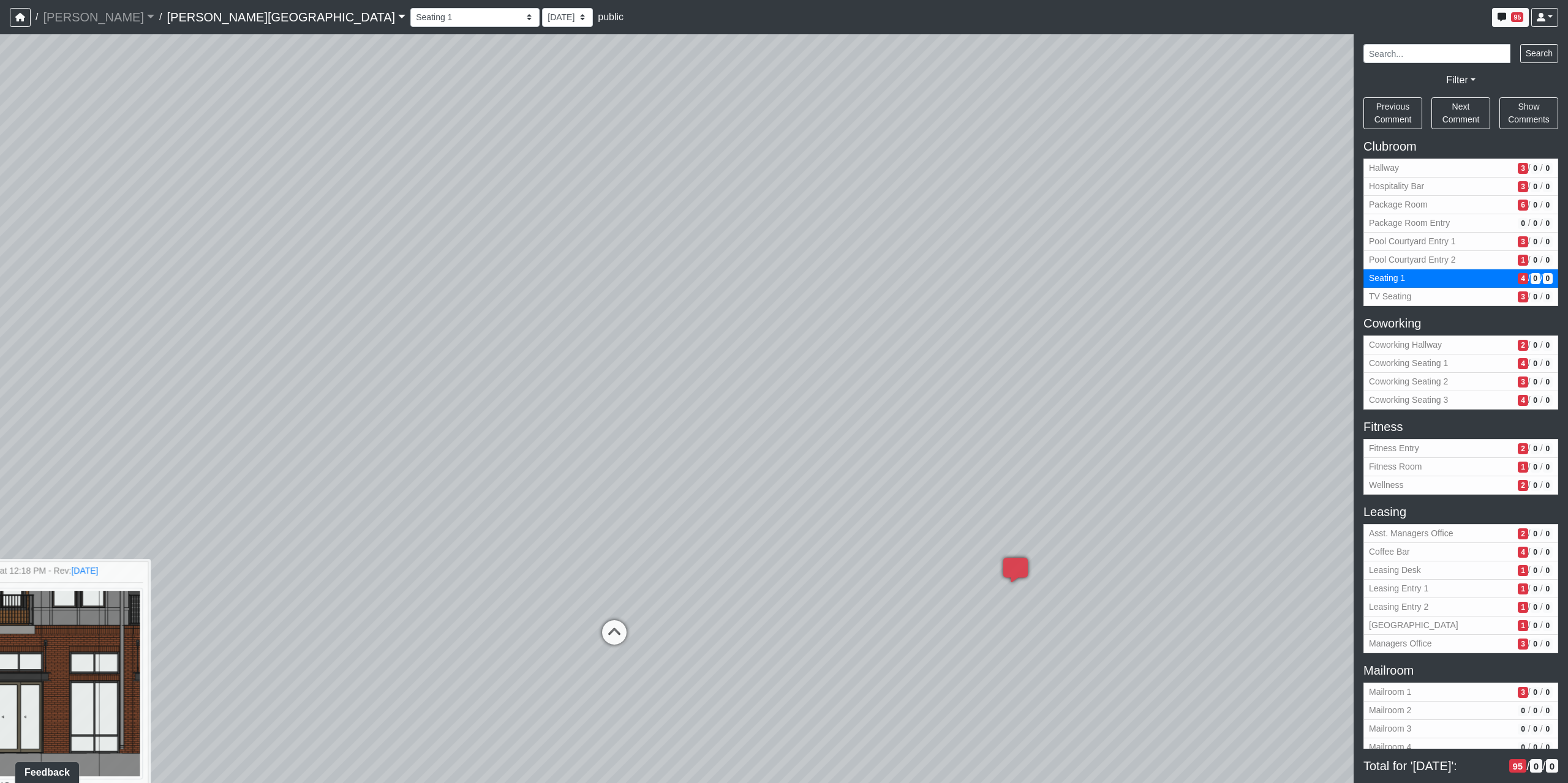
drag, startPoint x: 806, startPoint y: 423, endPoint x: 625, endPoint y: 571, distance: 233.8
click at [329, 534] on div "Loading... Coffee Bar Loading... Created by Sean Graefen - Yesterday at 11:13 A…" at bounding box center [784, 409] width 1568 height 749
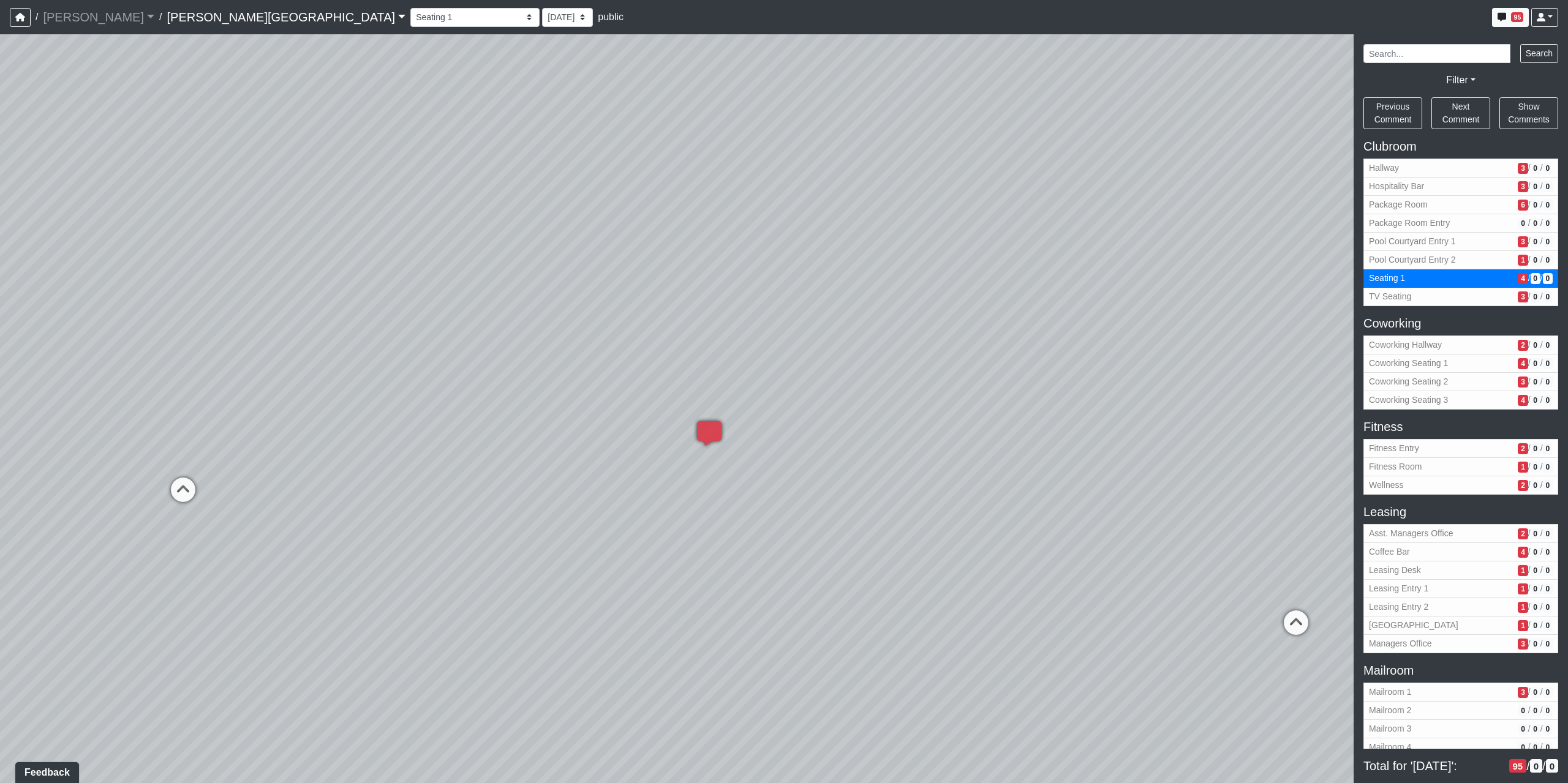
drag, startPoint x: 1026, startPoint y: 710, endPoint x: 605, endPoint y: 558, distance: 447.6
click at [605, 558] on div "Loading... Coffee Bar Loading... Created by Sean Graefen - Yesterday at 11:13 A…" at bounding box center [784, 409] width 1568 height 749
drag, startPoint x: 715, startPoint y: 507, endPoint x: 322, endPoint y: 516, distance: 393.1
click at [322, 516] on div "Loading... Coffee Bar Loading... Created by Sean Graefen - Yesterday at 11:13 A…" at bounding box center [784, 409] width 1568 height 749
drag, startPoint x: 990, startPoint y: 604, endPoint x: 703, endPoint y: 277, distance: 435.1
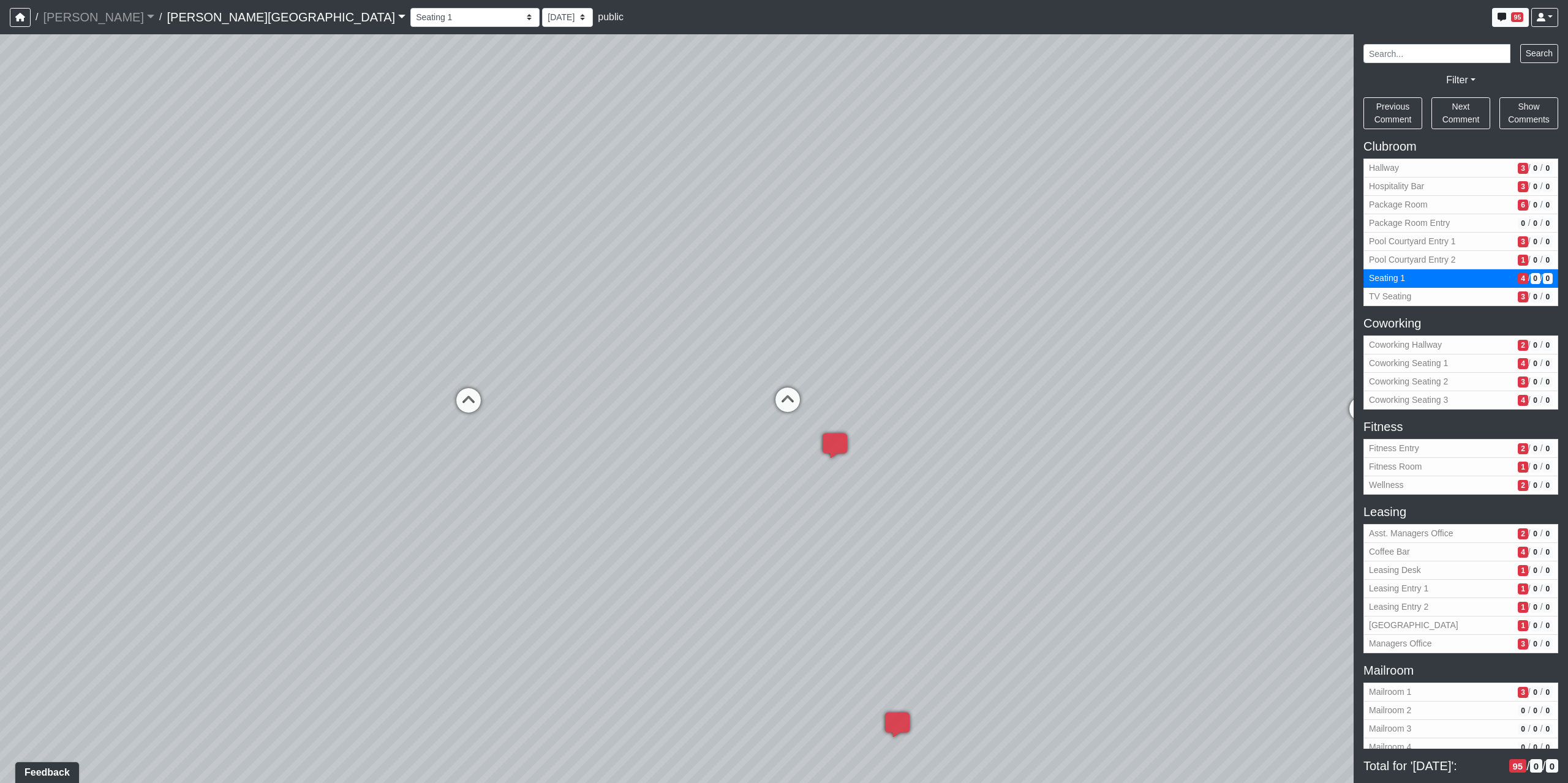
click at [703, 277] on div "Loading... Coffee Bar Loading... Created by Sean Graefen - Yesterday at 11:13 A…" at bounding box center [784, 409] width 1568 height 749
click at [1422, 297] on span "TV Seating" at bounding box center [1440, 297] width 144 height 13
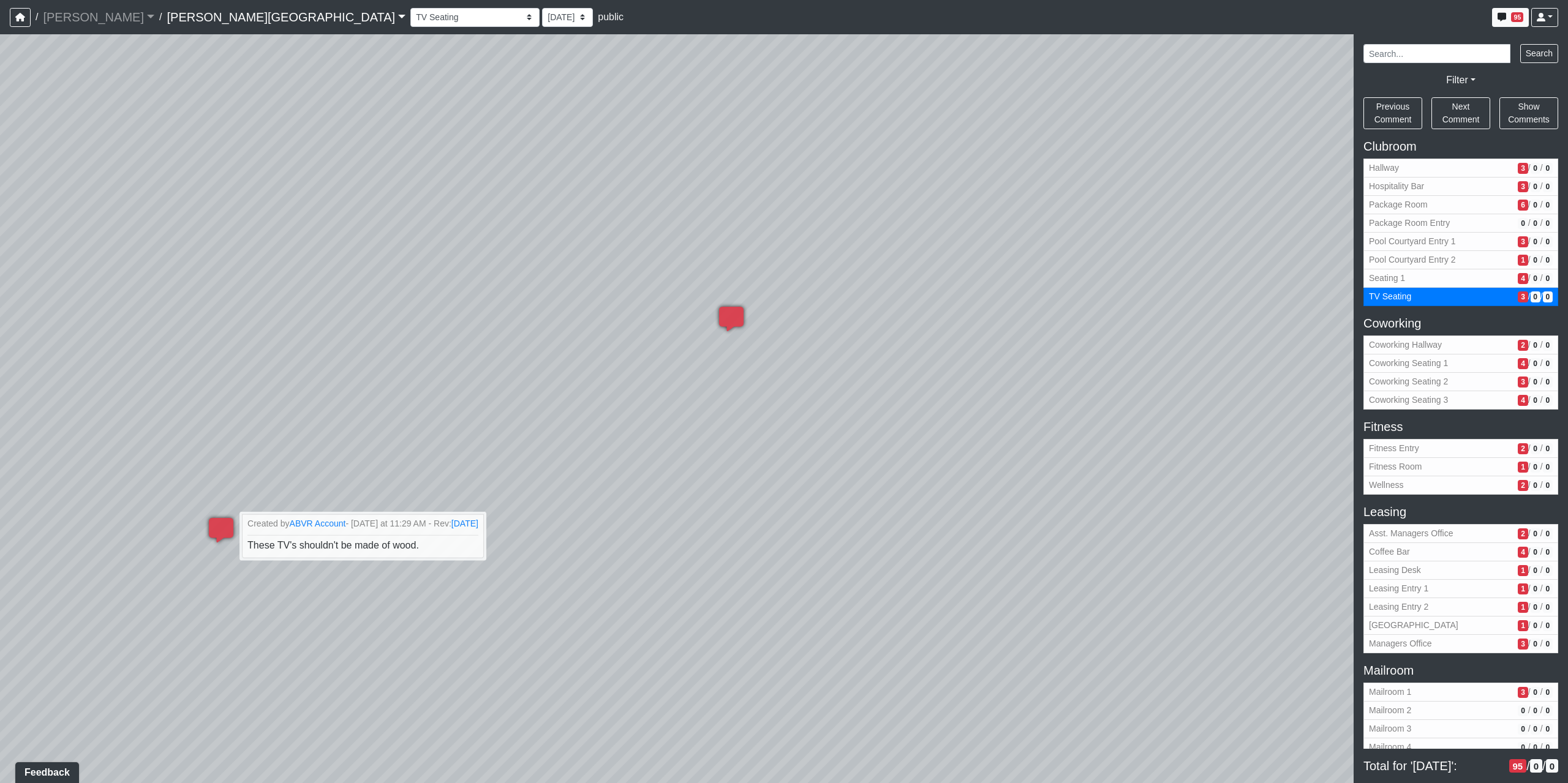
drag, startPoint x: 354, startPoint y: 328, endPoint x: 137, endPoint y: 586, distance: 337.1
click at [137, 586] on div "Loading... Coffee Bar Loading... Created by Sean Graefen - Yesterday at 11:13 A…" at bounding box center [784, 409] width 1568 height 749
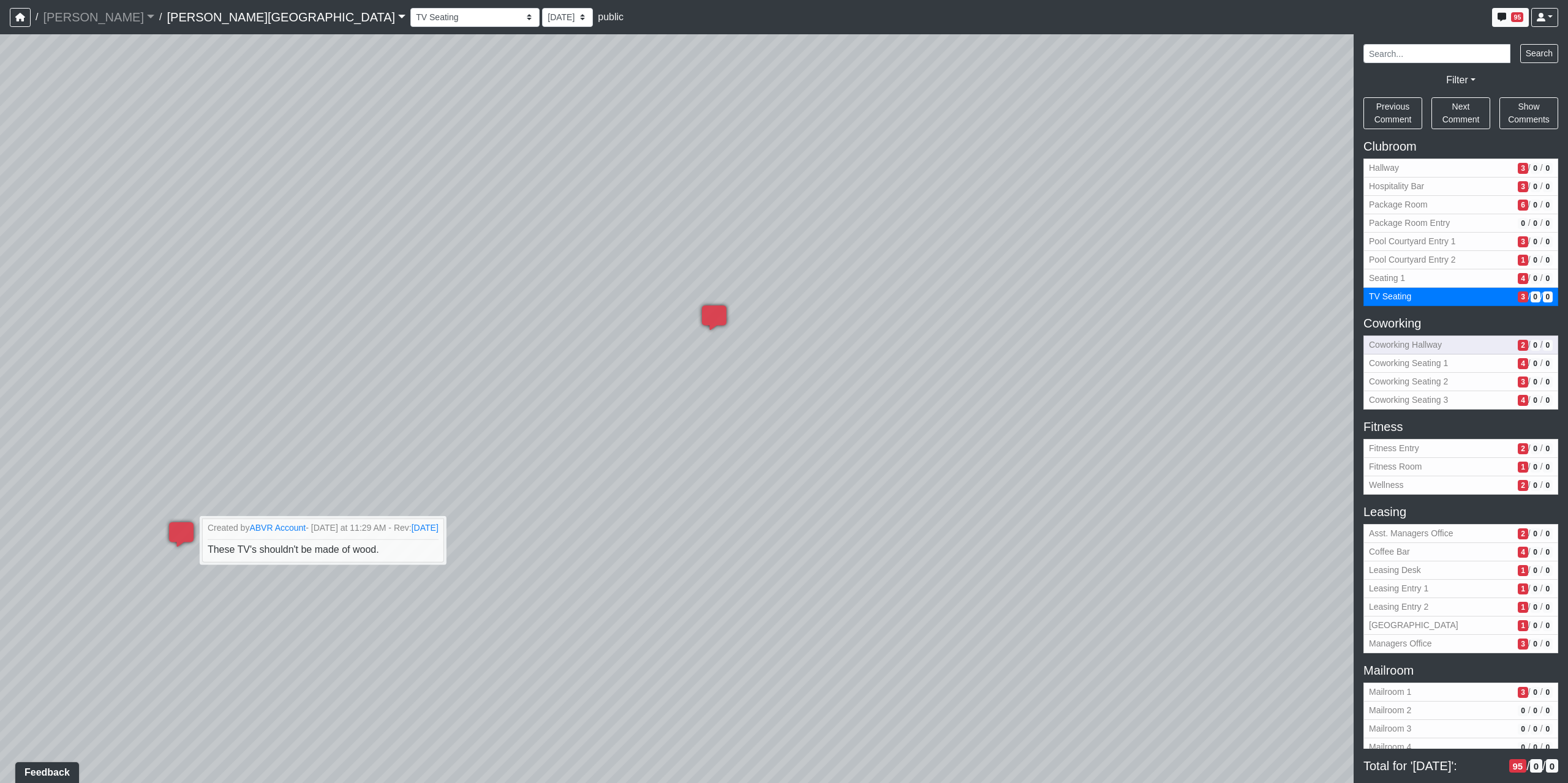
click at [1399, 348] on span "Coworking Hallway" at bounding box center [1440, 345] width 144 height 13
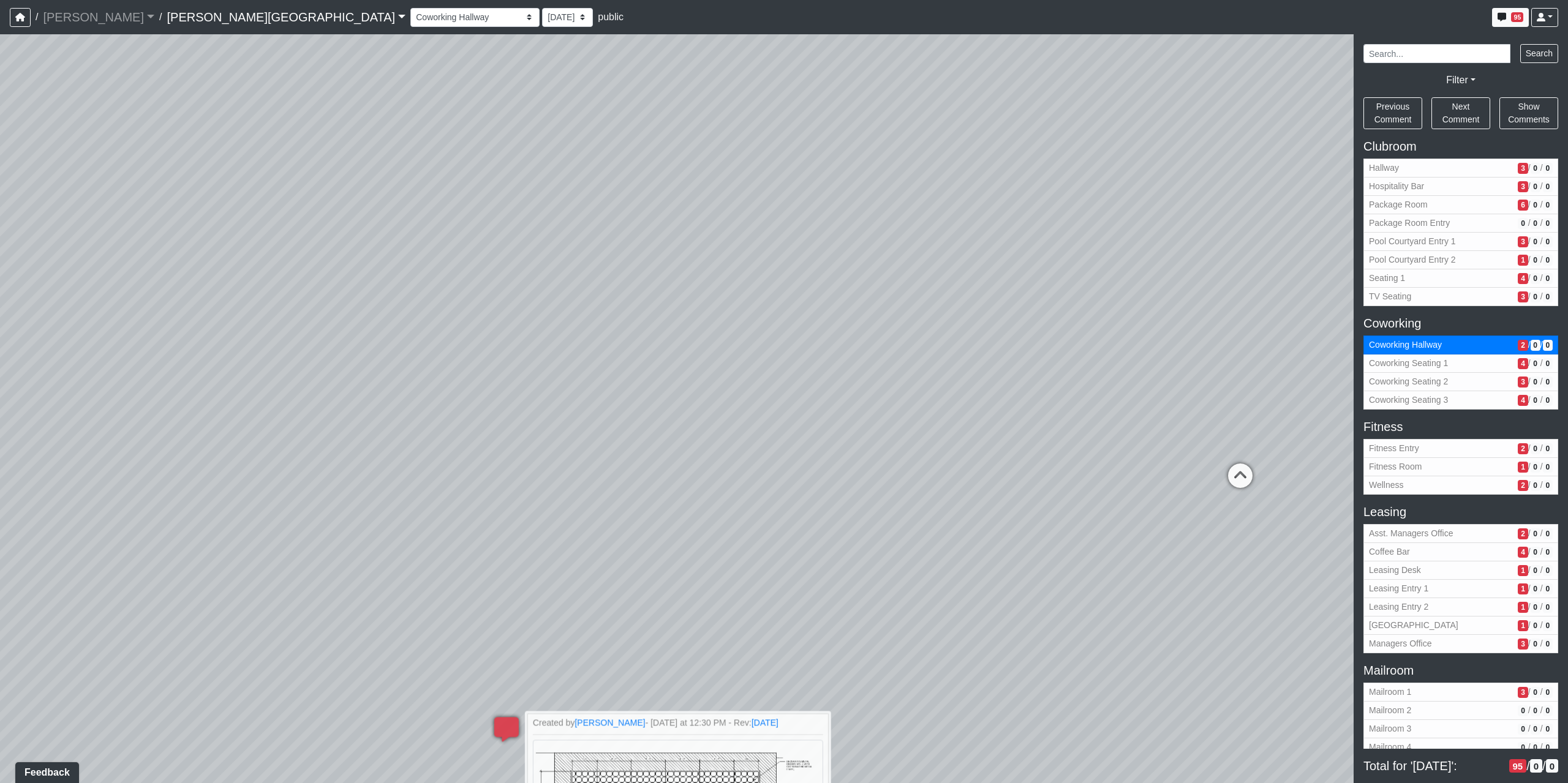
drag, startPoint x: 887, startPoint y: 387, endPoint x: 903, endPoint y: 677, distance: 290.4
click at [903, 677] on div "Loading... Coffee Bar Loading... Created by Sean Graefen - Yesterday at 11:13 A…" at bounding box center [784, 409] width 1568 height 749
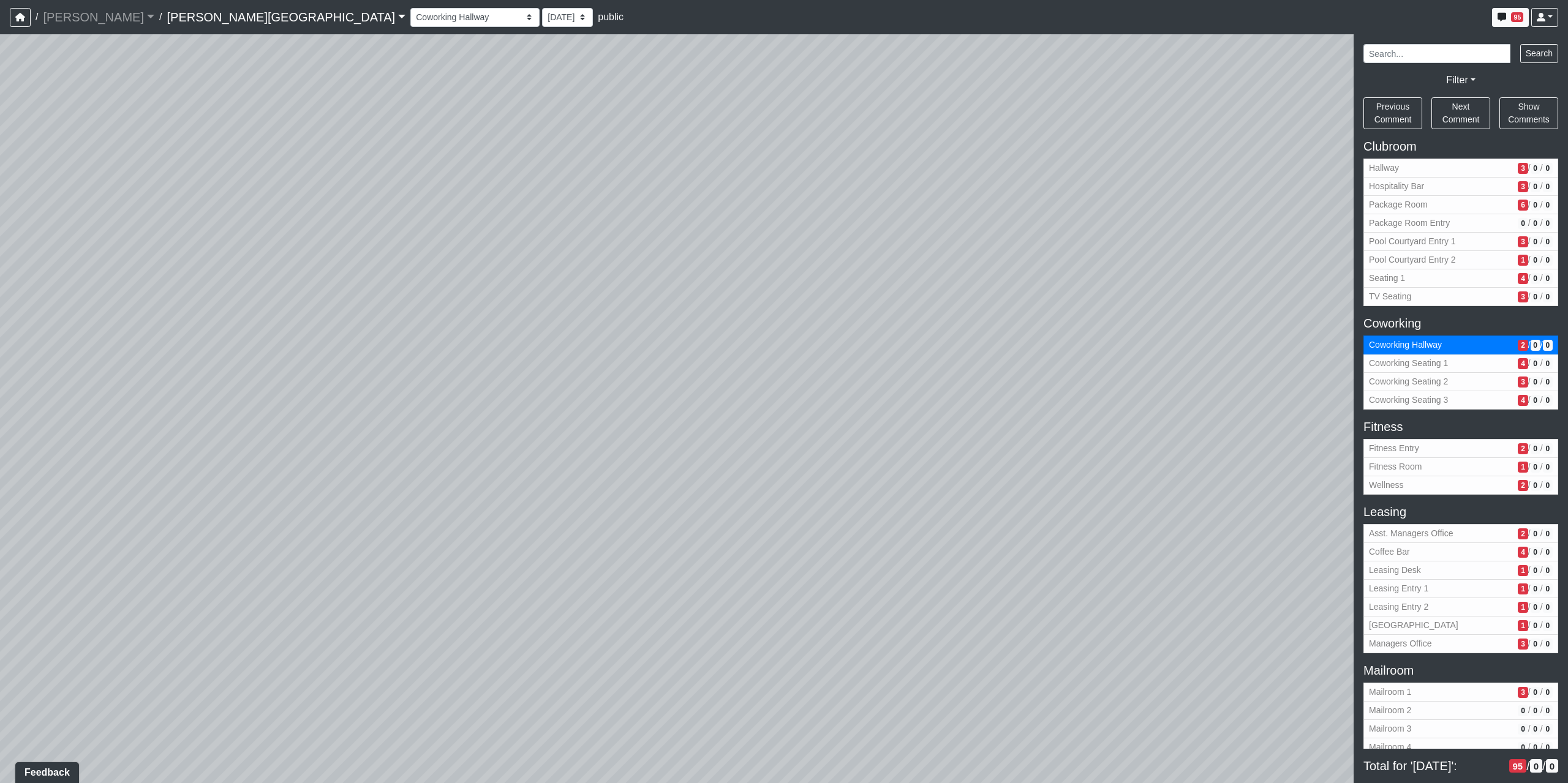
drag, startPoint x: 782, startPoint y: 337, endPoint x: 993, endPoint y: 535, distance: 289.4
click at [1299, 514] on div "Loading... Coffee Bar Loading... Created by Sean Graefen - Yesterday at 11:13 A…" at bounding box center [784, 409] width 1568 height 749
drag, startPoint x: 627, startPoint y: 484, endPoint x: 1136, endPoint y: 376, distance: 520.3
click at [1136, 376] on div "Loading... Coffee Bar Loading... Created by Sean Graefen - Yesterday at 11:13 A…" at bounding box center [784, 409] width 1568 height 749
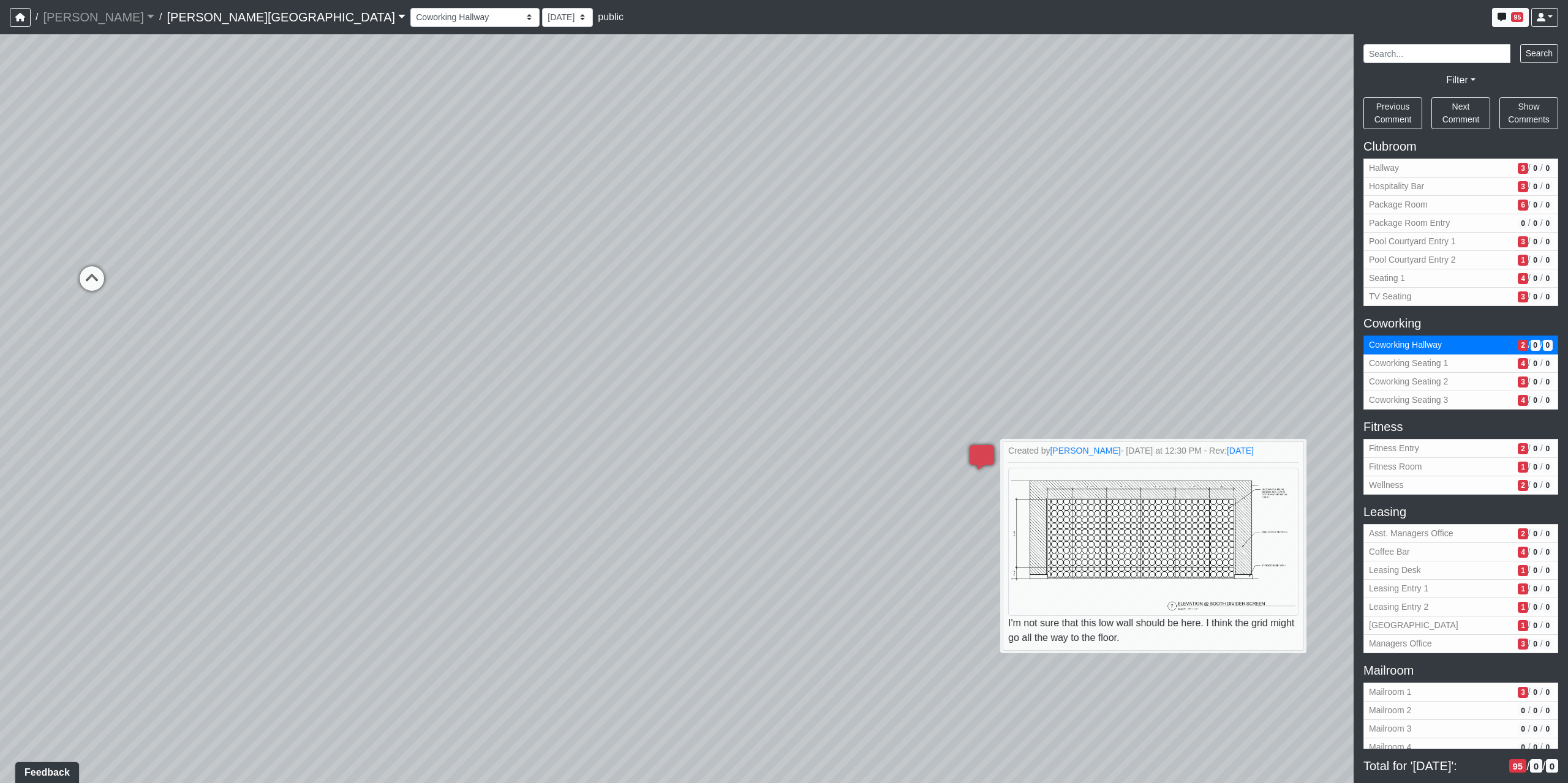
drag, startPoint x: 974, startPoint y: 499, endPoint x: 518, endPoint y: 167, distance: 564.1
click at [518, 167] on div "Loading... Coffee Bar Loading... Created by Sean Graefen - Yesterday at 11:13 A…" at bounding box center [784, 409] width 1568 height 749
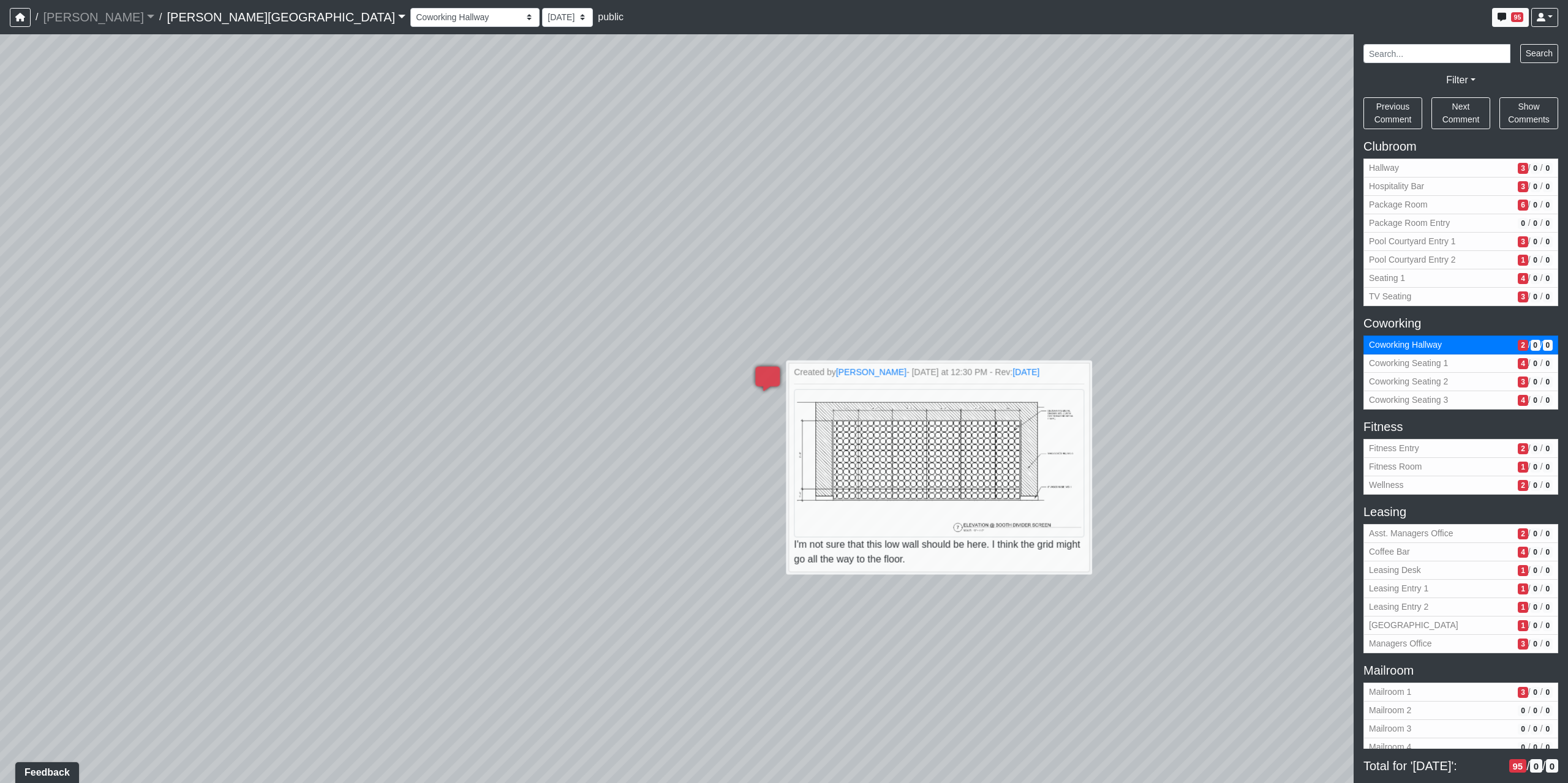
drag, startPoint x: 886, startPoint y: 263, endPoint x: 536, endPoint y: 253, distance: 350.1
click at [529, 252] on div "Loading... Coffee Bar Loading... Created by Sean Graefen - Yesterday at 11:13 A…" at bounding box center [784, 409] width 1568 height 749
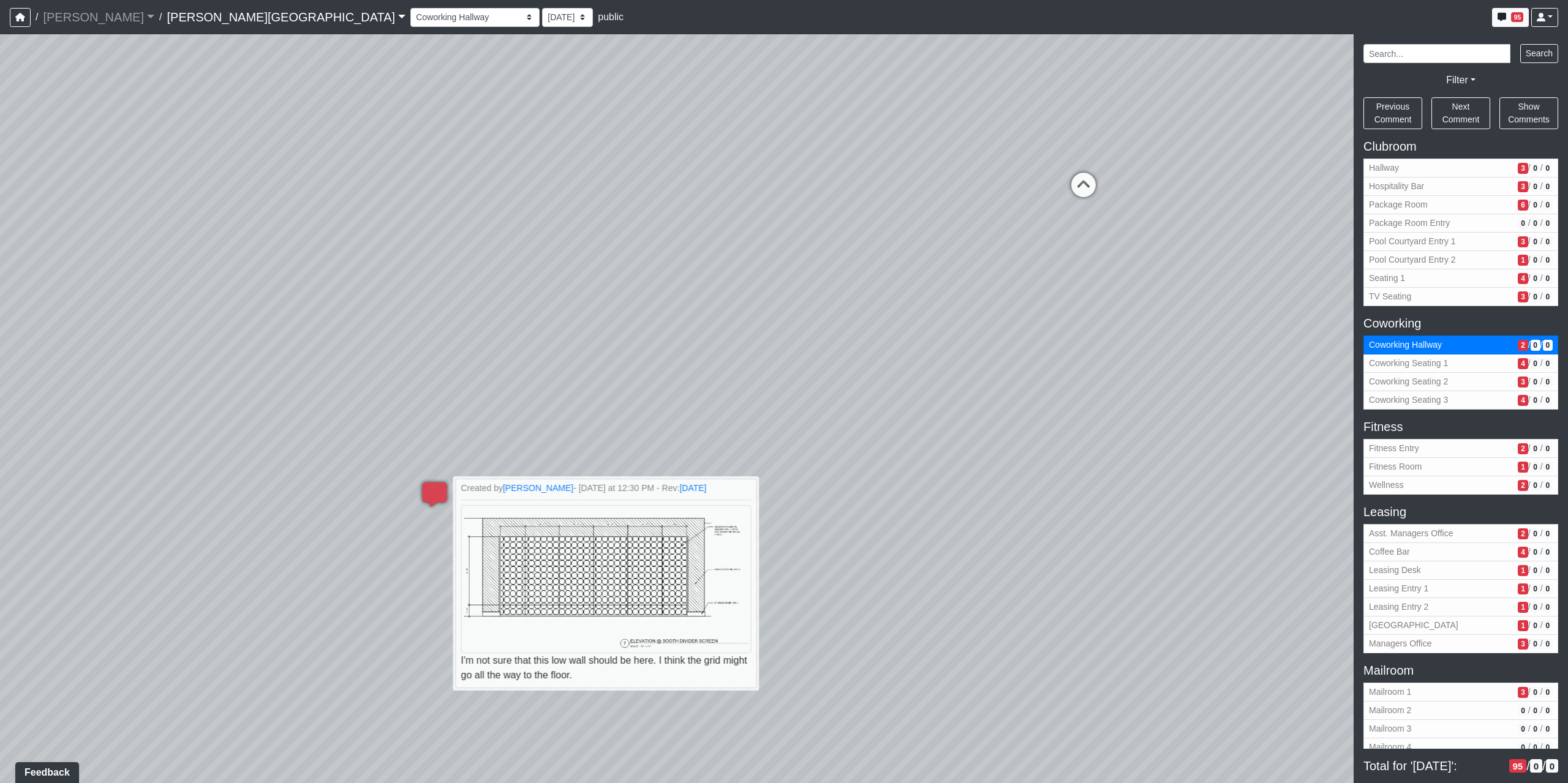
drag, startPoint x: 1132, startPoint y: 261, endPoint x: 534, endPoint y: 287, distance: 598.6
click at [562, 286] on div "Loading... Coffee Bar Loading... Created by Sean Graefen - Yesterday at 11:13 A…" at bounding box center [784, 409] width 1568 height 749
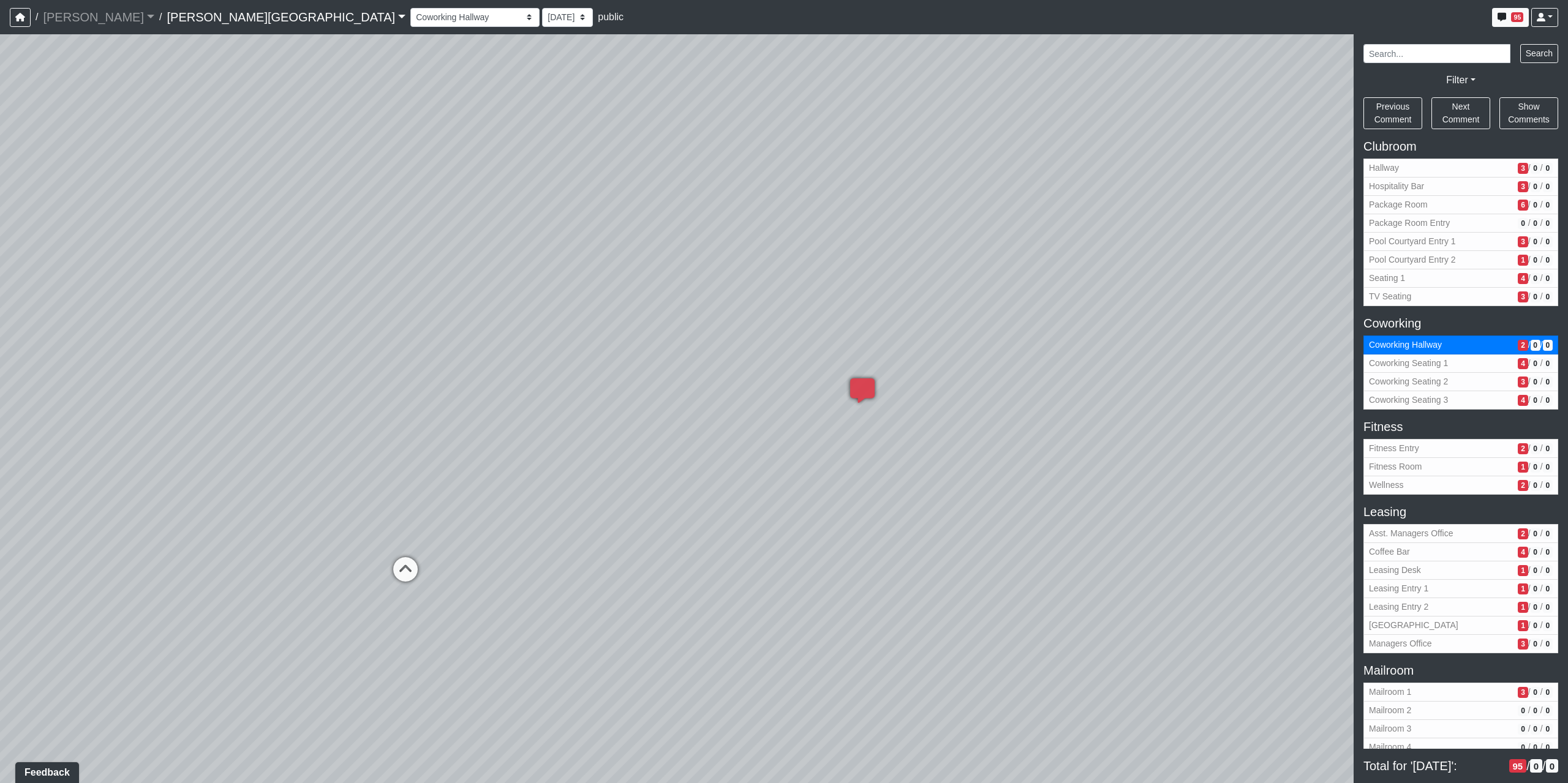
drag, startPoint x: 905, startPoint y: 338, endPoint x: 455, endPoint y: 670, distance: 559.2
click at [463, 687] on div "Loading... Coffee Bar Loading... Created by Sean Graefen - Yesterday at 11:13 A…" at bounding box center [784, 409] width 1568 height 749
drag, startPoint x: 1125, startPoint y: 411, endPoint x: 460, endPoint y: 529, distance: 675.4
click at [474, 529] on div "Loading... Coffee Bar Loading... Created by Sean Graefen - Yesterday at 11:13 A…" at bounding box center [784, 409] width 1568 height 749
drag, startPoint x: 902, startPoint y: 583, endPoint x: 581, endPoint y: 299, distance: 428.6
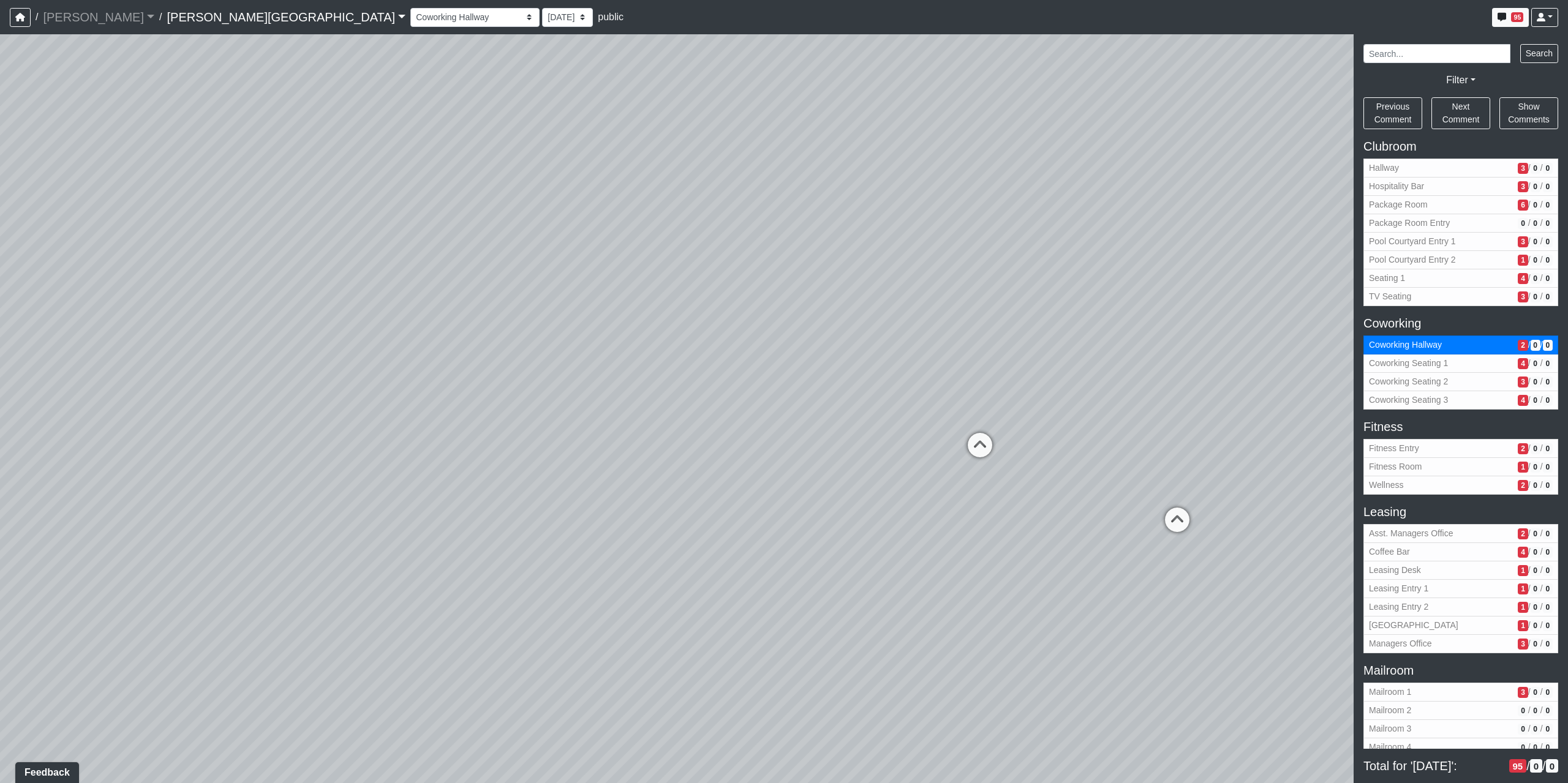
click at [581, 299] on div "Loading... Coffee Bar Loading... Created by Sean Graefen - Yesterday at 11:13 A…" at bounding box center [784, 409] width 1568 height 749
click at [1411, 363] on span "Coworking Seating 1" at bounding box center [1440, 363] width 144 height 13
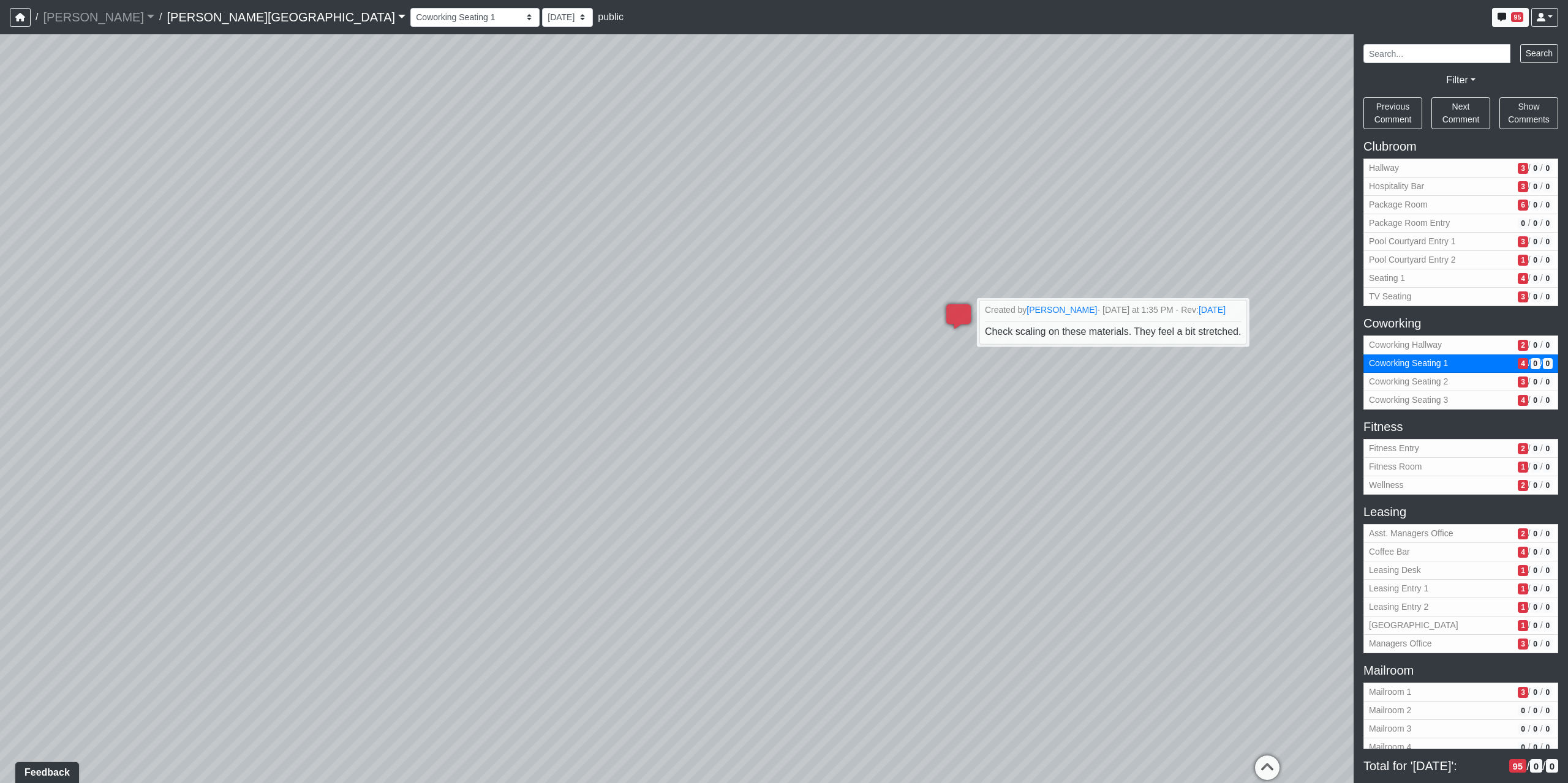
drag, startPoint x: 539, startPoint y: 395, endPoint x: 1274, endPoint y: 454, distance: 737.4
click at [1278, 452] on div "Loading... Coffee Bar Loading... Created by Sean Graefen - Yesterday at 11:13 A…" at bounding box center [784, 409] width 1568 height 749
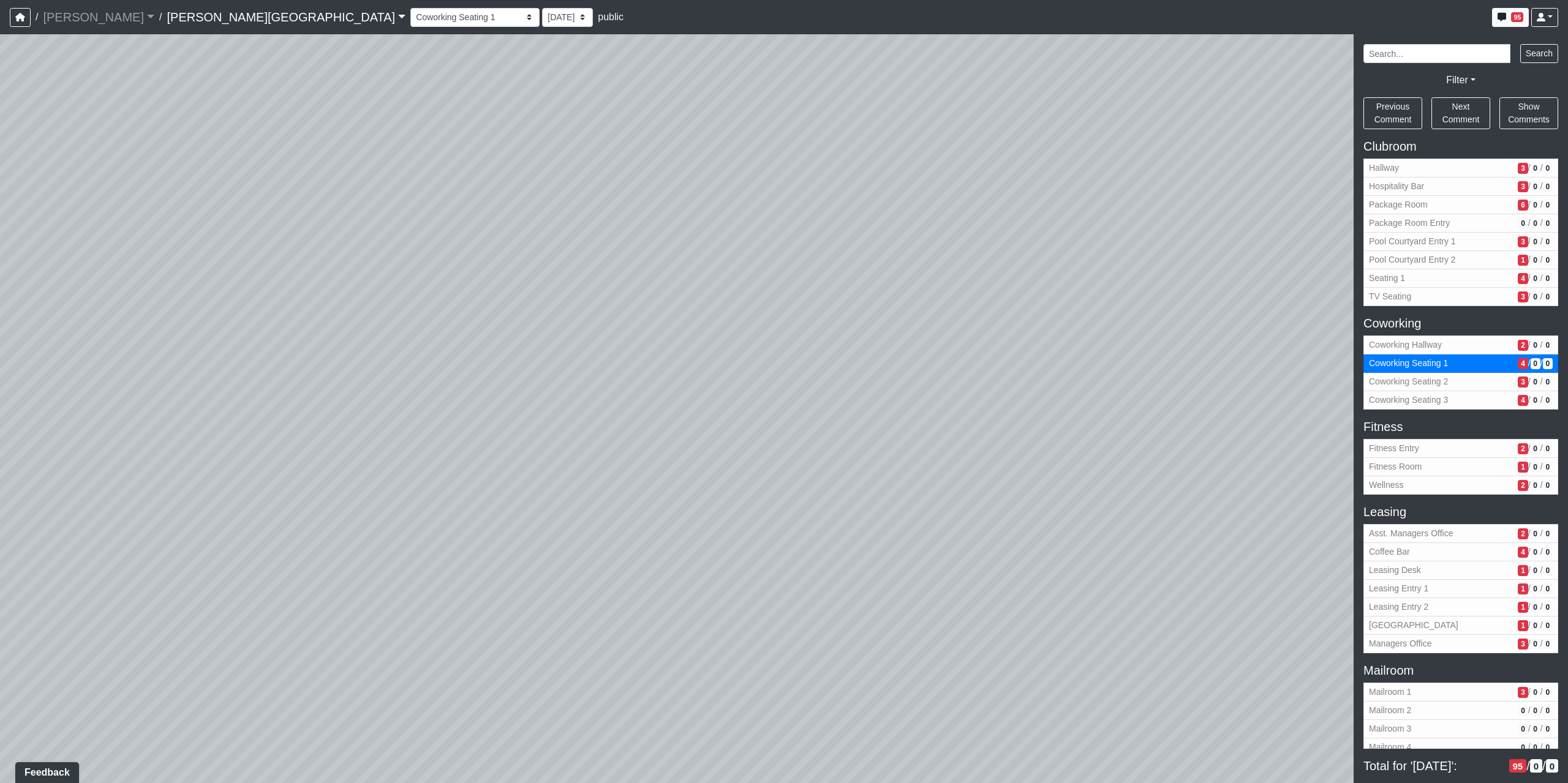
drag, startPoint x: 803, startPoint y: 469, endPoint x: 1128, endPoint y: 448, distance: 325.7
click at [1128, 448] on div "Loading... Coffee Bar Loading... Created by Sean Graefen - Yesterday at 11:13 A…" at bounding box center [784, 409] width 1568 height 749
drag, startPoint x: 468, startPoint y: 241, endPoint x: 961, endPoint y: 318, distance: 499.0
click at [961, 318] on div "Loading... Coffee Bar Loading... Created by Sean Graefen - Yesterday at 11:13 A…" at bounding box center [784, 409] width 1568 height 749
drag, startPoint x: 552, startPoint y: 549, endPoint x: 239, endPoint y: 312, distance: 392.6
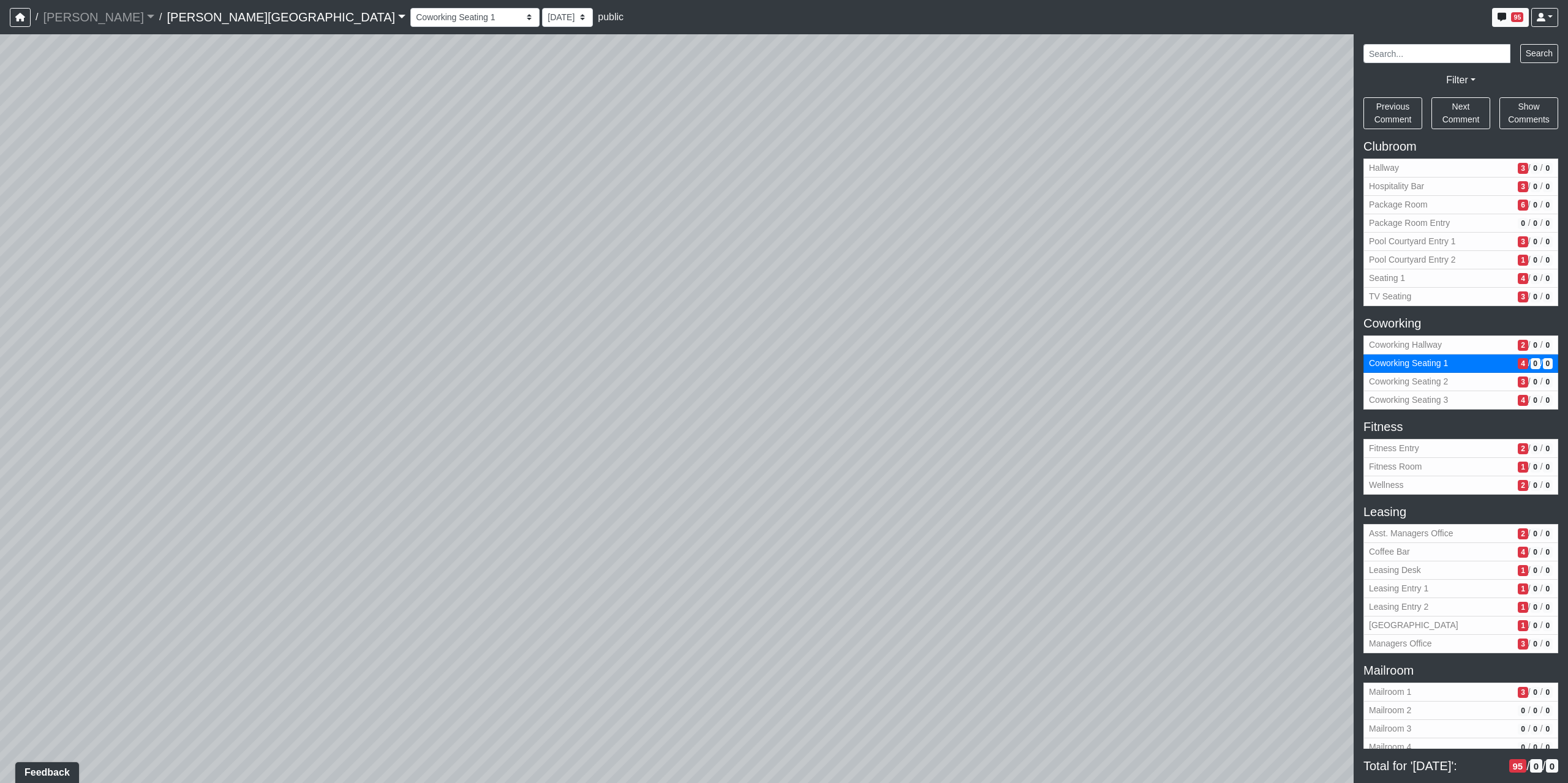
click at [243, 313] on div "Loading... Coffee Bar Loading... Created by Sean Graefen - Yesterday at 11:13 A…" at bounding box center [784, 409] width 1568 height 749
drag, startPoint x: 953, startPoint y: 337, endPoint x: 329, endPoint y: 357, distance: 624.3
click at [345, 358] on div "Loading... Coffee Bar Loading... Created by Sean Graefen - Yesterday at 11:13 A…" at bounding box center [784, 409] width 1568 height 749
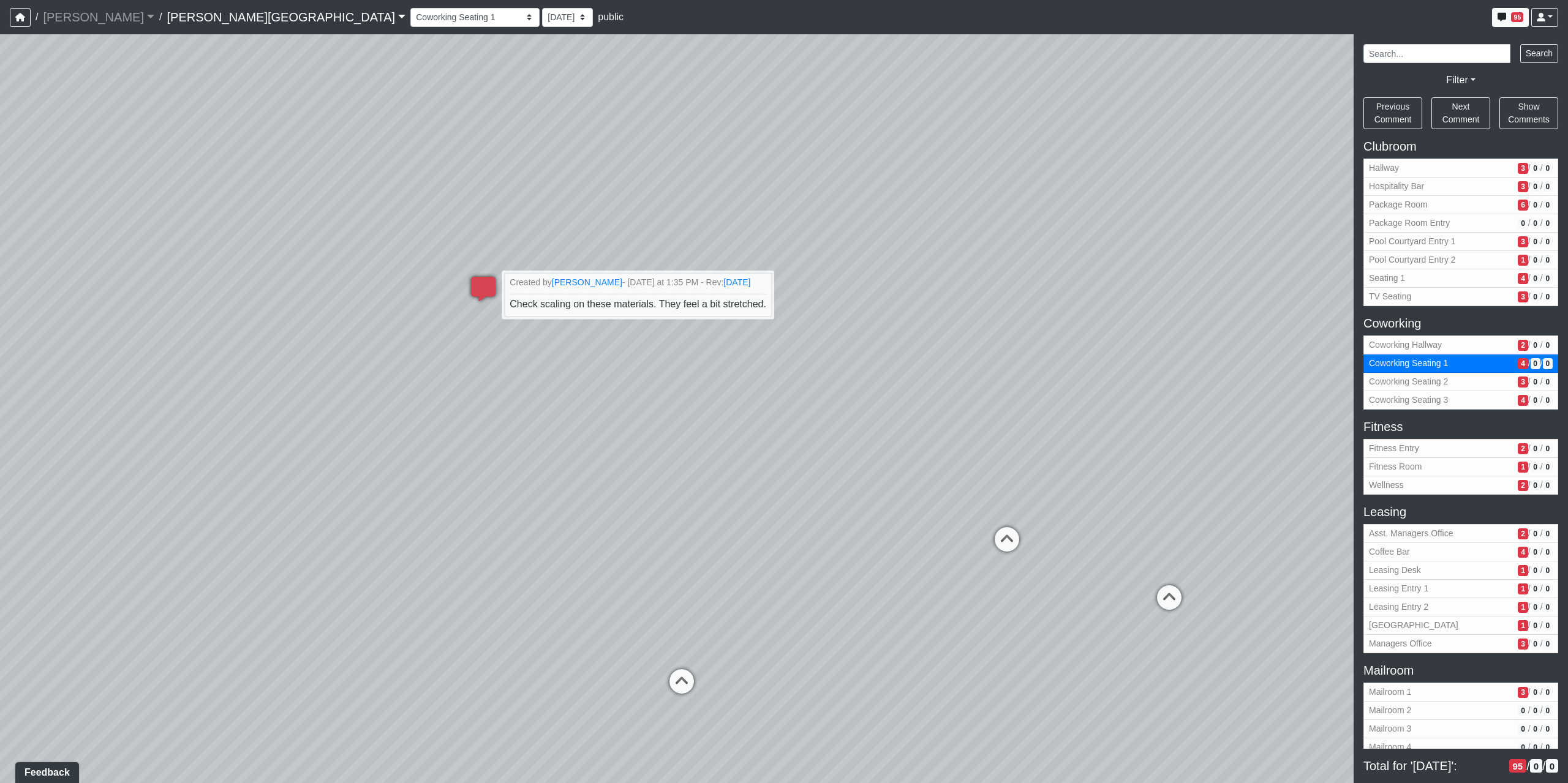
drag, startPoint x: 1067, startPoint y: 372, endPoint x: 627, endPoint y: 566, distance: 480.9
click at [631, 564] on div "Loading... Coffee Bar Loading... Created by Sean Graefen - Yesterday at 11:13 A…" at bounding box center [784, 409] width 1568 height 749
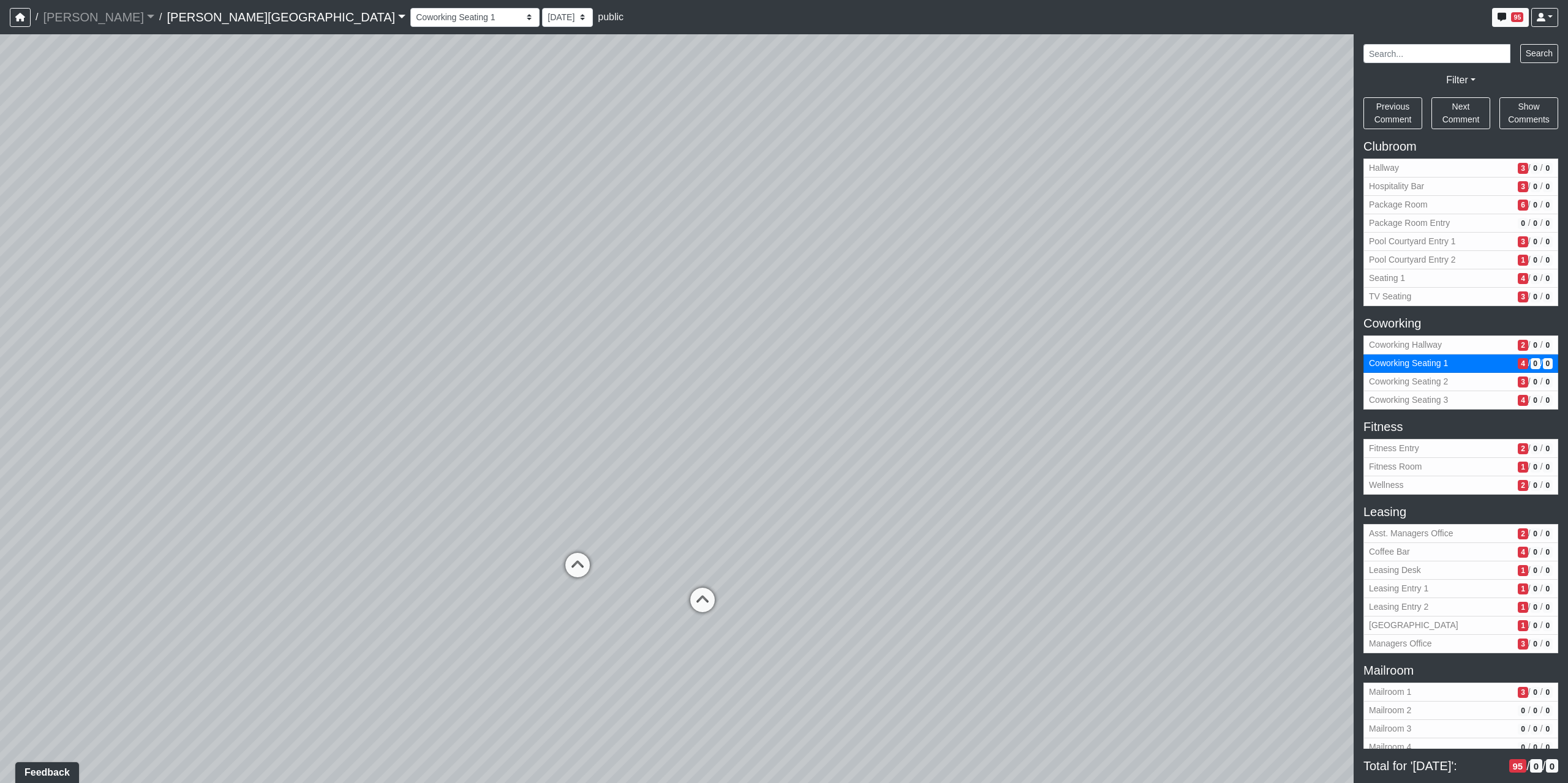
drag, startPoint x: 633, startPoint y: 523, endPoint x: 510, endPoint y: 497, distance: 125.7
click at [545, 506] on div "Loading... Coffee Bar Loading... Created by Sean Graefen - Yesterday at 11:13 A…" at bounding box center [784, 409] width 1568 height 749
drag, startPoint x: 1009, startPoint y: 553, endPoint x: 919, endPoint y: 417, distance: 163.1
click at [920, 417] on div "Loading... Coffee Bar Loading... Created by Sean Graefen - Yesterday at 11:13 A…" at bounding box center [784, 409] width 1568 height 749
click at [1466, 379] on span "Coworking Seating 2" at bounding box center [1440, 381] width 144 height 13
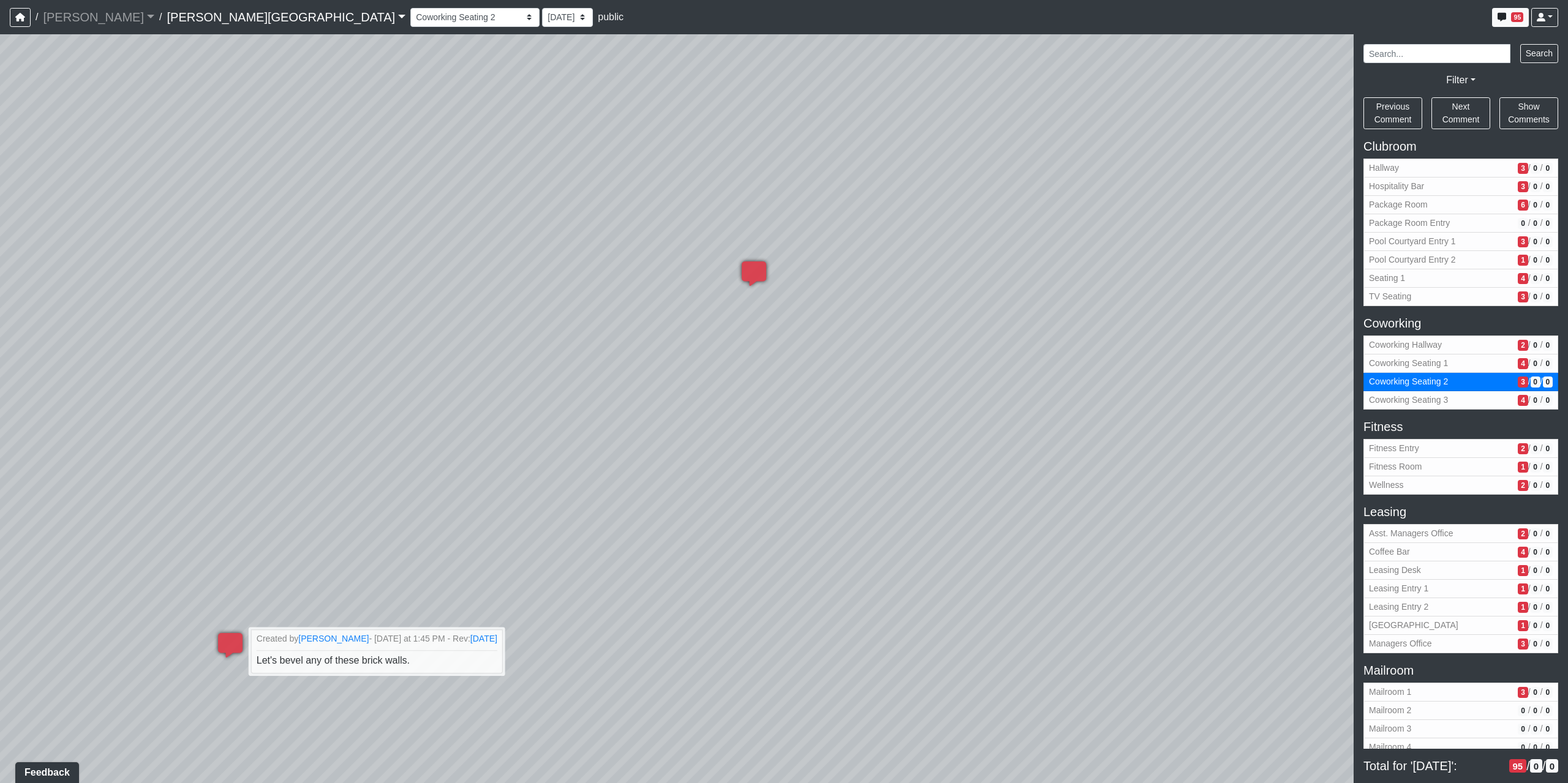
drag, startPoint x: 1104, startPoint y: 553, endPoint x: 967, endPoint y: 689, distance: 193.0
click at [967, 689] on div "Loading... Coffee Bar Loading... Created by Sean Graefen - Yesterday at 11:13 A…" at bounding box center [784, 409] width 1568 height 749
click at [1414, 399] on span "Coworking Seating 3" at bounding box center [1440, 400] width 144 height 13
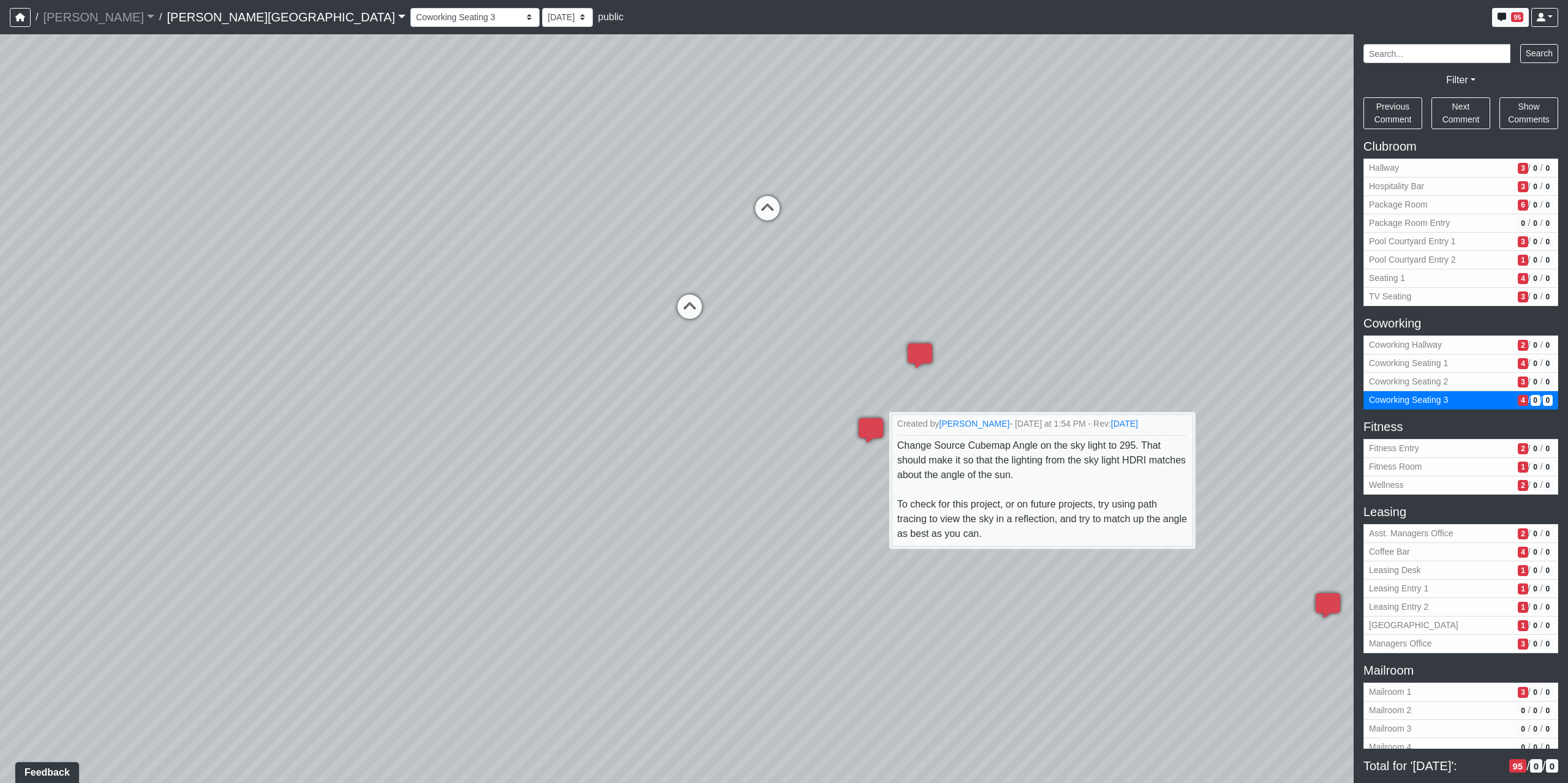
drag, startPoint x: 518, startPoint y: 492, endPoint x: 1067, endPoint y: 628, distance: 565.6
click at [1067, 628] on div "Loading... Coffee Bar Loading... Created by Sean Graefen - Yesterday at 11:13 A…" at bounding box center [784, 409] width 1568 height 749
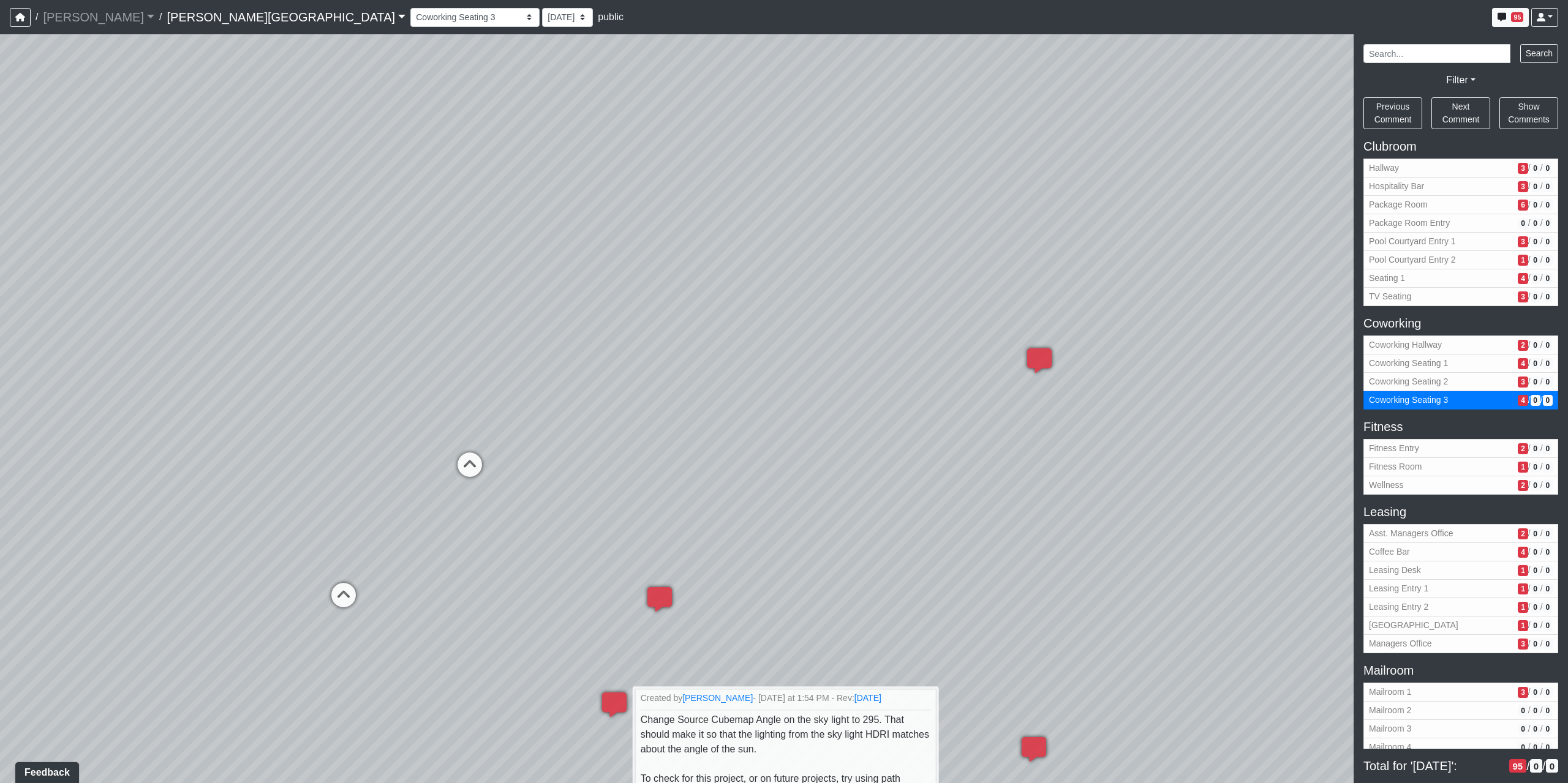
drag, startPoint x: 757, startPoint y: 168, endPoint x: 289, endPoint y: 445, distance: 543.8
click at [289, 445] on div "Loading... Coffee Bar Loading... Created by Sean Graefen - Yesterday at 11:13 A…" at bounding box center [784, 409] width 1568 height 749
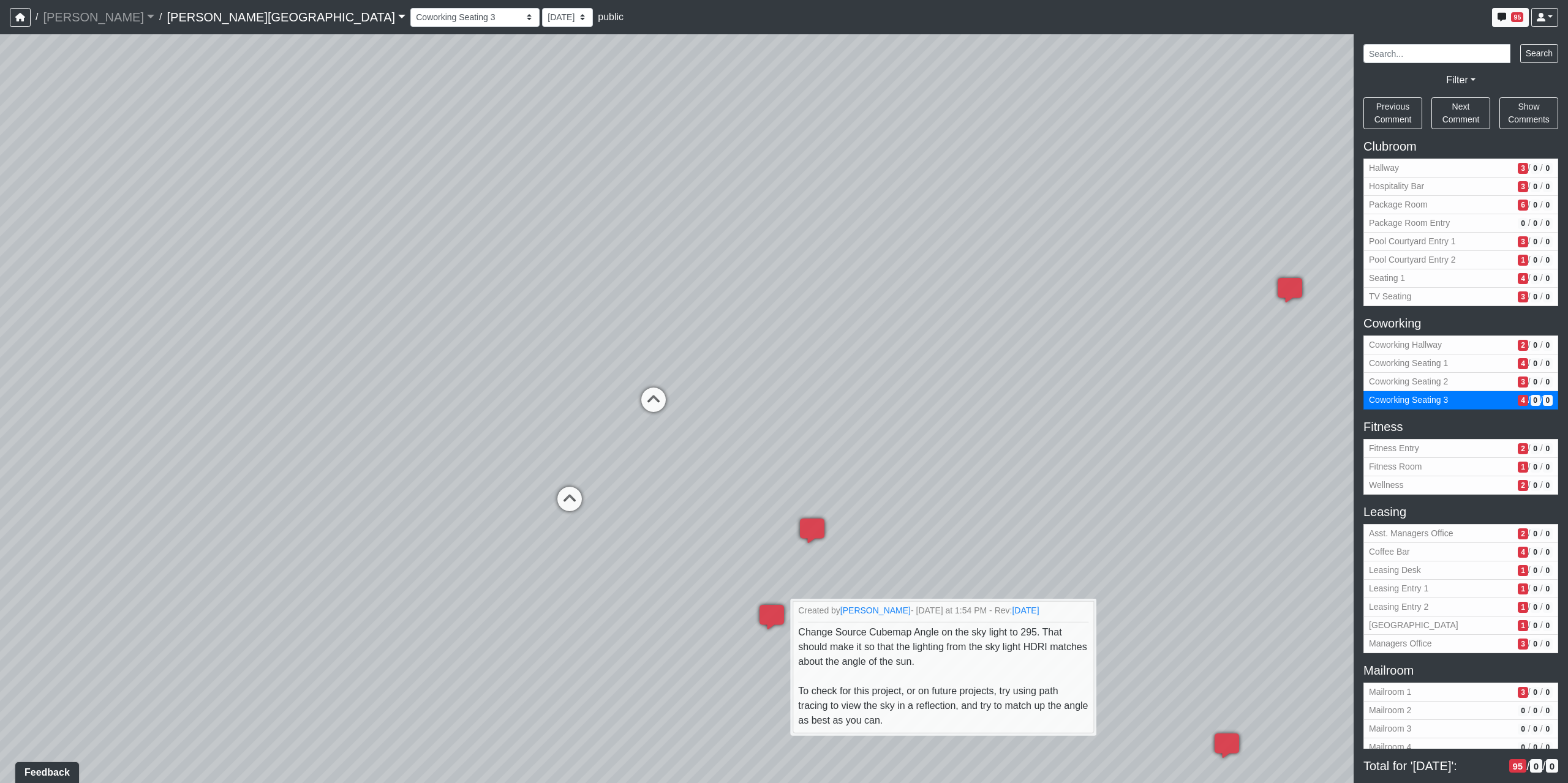
drag, startPoint x: 685, startPoint y: 346, endPoint x: 1058, endPoint y: 252, distance: 384.7
click at [1051, 256] on div "Loading... Coffee Bar Loading... Created by Sean Graefen - Yesterday at 11:13 A…" at bounding box center [784, 409] width 1568 height 749
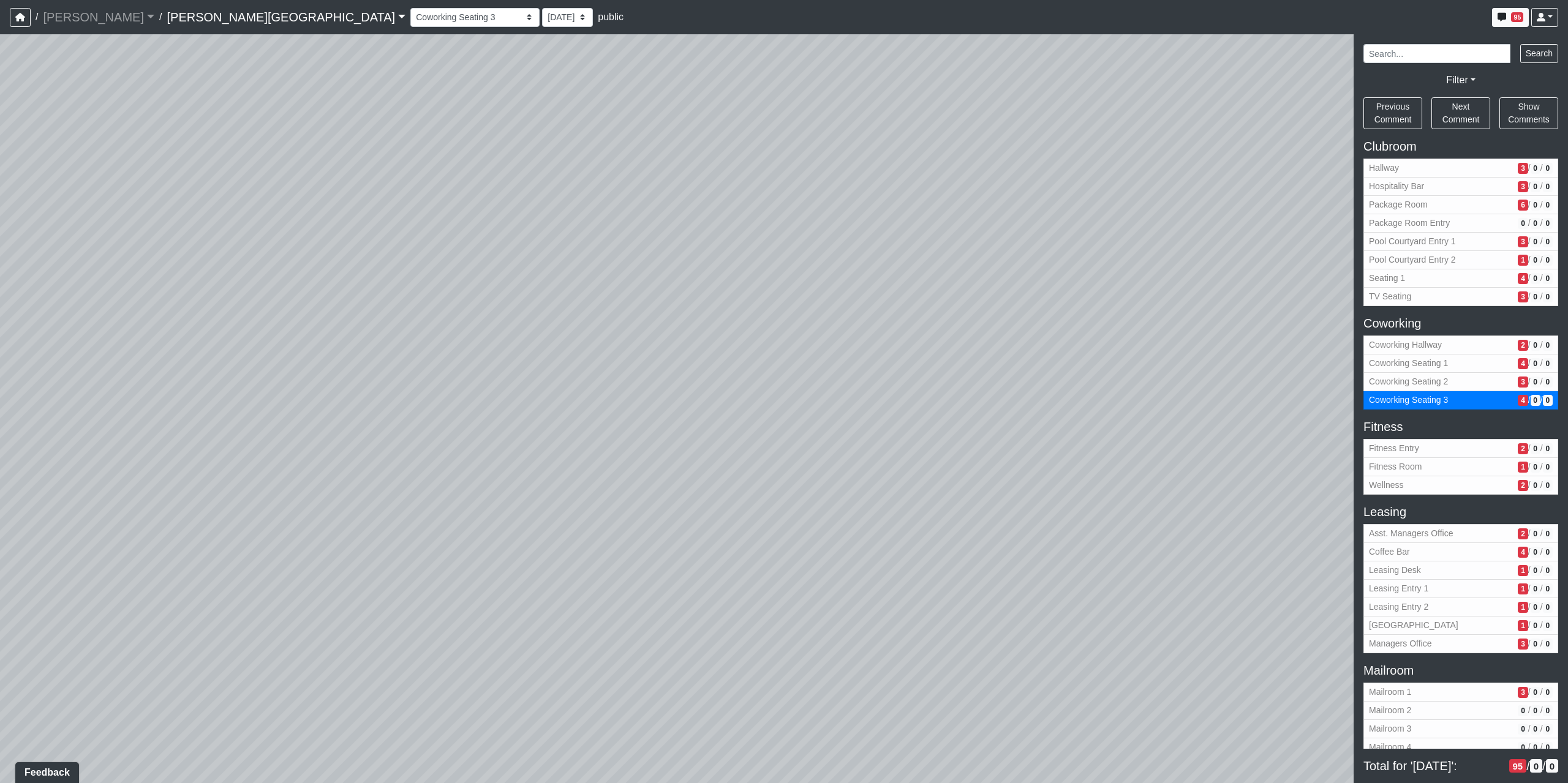
drag, startPoint x: 537, startPoint y: 475, endPoint x: 1171, endPoint y: 552, distance: 638.7
click at [1347, 499] on div "Loading... Coffee Bar Loading... Created by Sean Graefen - Yesterday at 11:13 A…" at bounding box center [784, 409] width 1568 height 749
drag, startPoint x: 520, startPoint y: 657, endPoint x: 1192, endPoint y: 553, distance: 680.0
click at [1192, 553] on div "Loading... Coffee Bar Loading... Created by Sean Graefen - Yesterday at 11:13 A…" at bounding box center [784, 409] width 1568 height 749
drag, startPoint x: 836, startPoint y: 289, endPoint x: 1381, endPoint y: 502, distance: 585.1
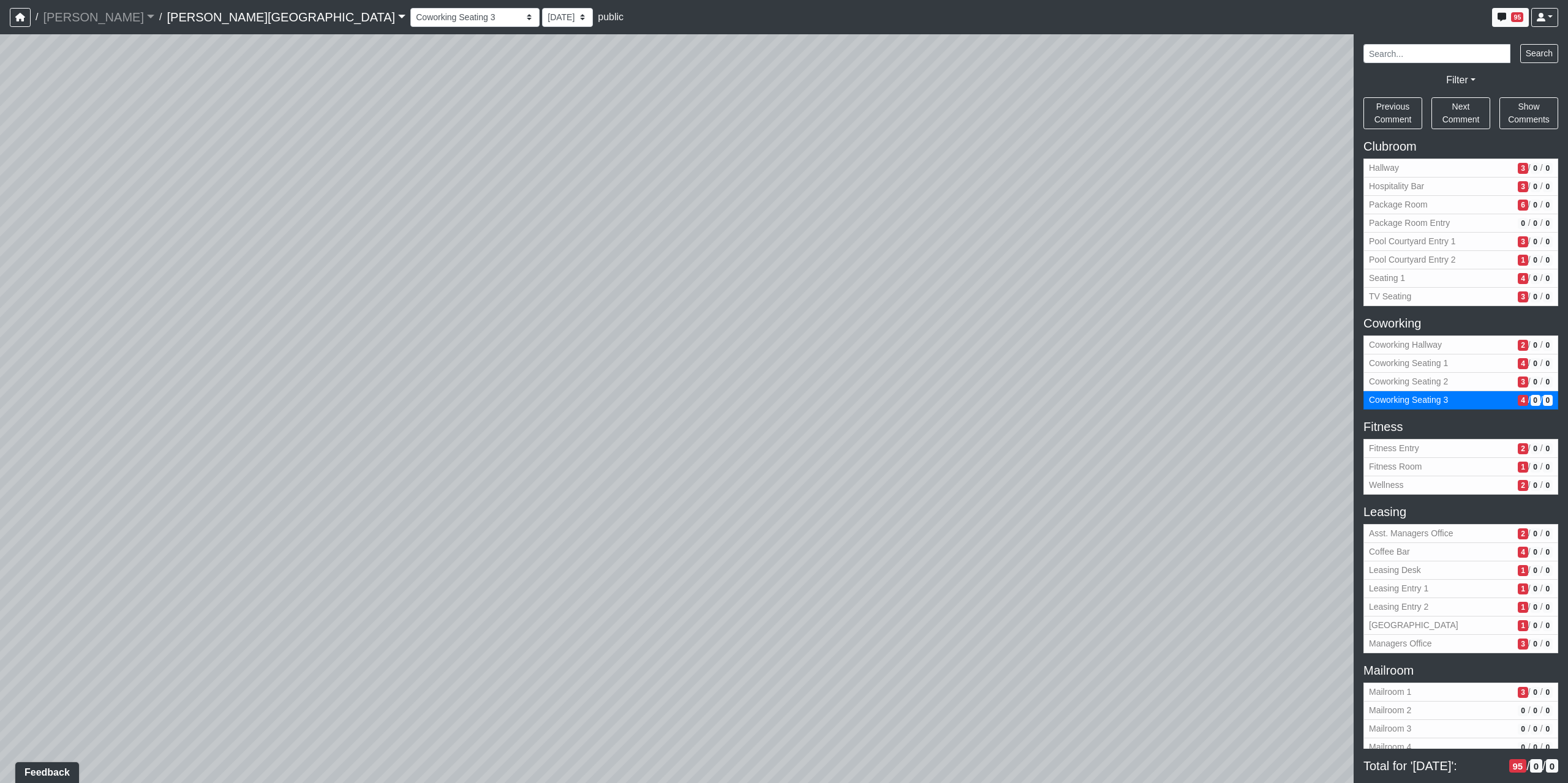
click at [1375, 502] on div "NON-CURRENT REVISION" at bounding box center [784, 409] width 1568 height 749
drag, startPoint x: 420, startPoint y: 605, endPoint x: 1101, endPoint y: 482, distance: 692.0
click at [1097, 482] on div "Loading... Coffee Bar Loading... Created by Sean Graefen - Yesterday at 11:13 A…" at bounding box center [784, 409] width 1568 height 749
drag, startPoint x: 307, startPoint y: 635, endPoint x: 374, endPoint y: 542, distance: 114.6
click at [374, 542] on div "Loading... Coffee Bar Loading... Created by Sean Graefen - Yesterday at 11:13 A…" at bounding box center [784, 409] width 1568 height 749
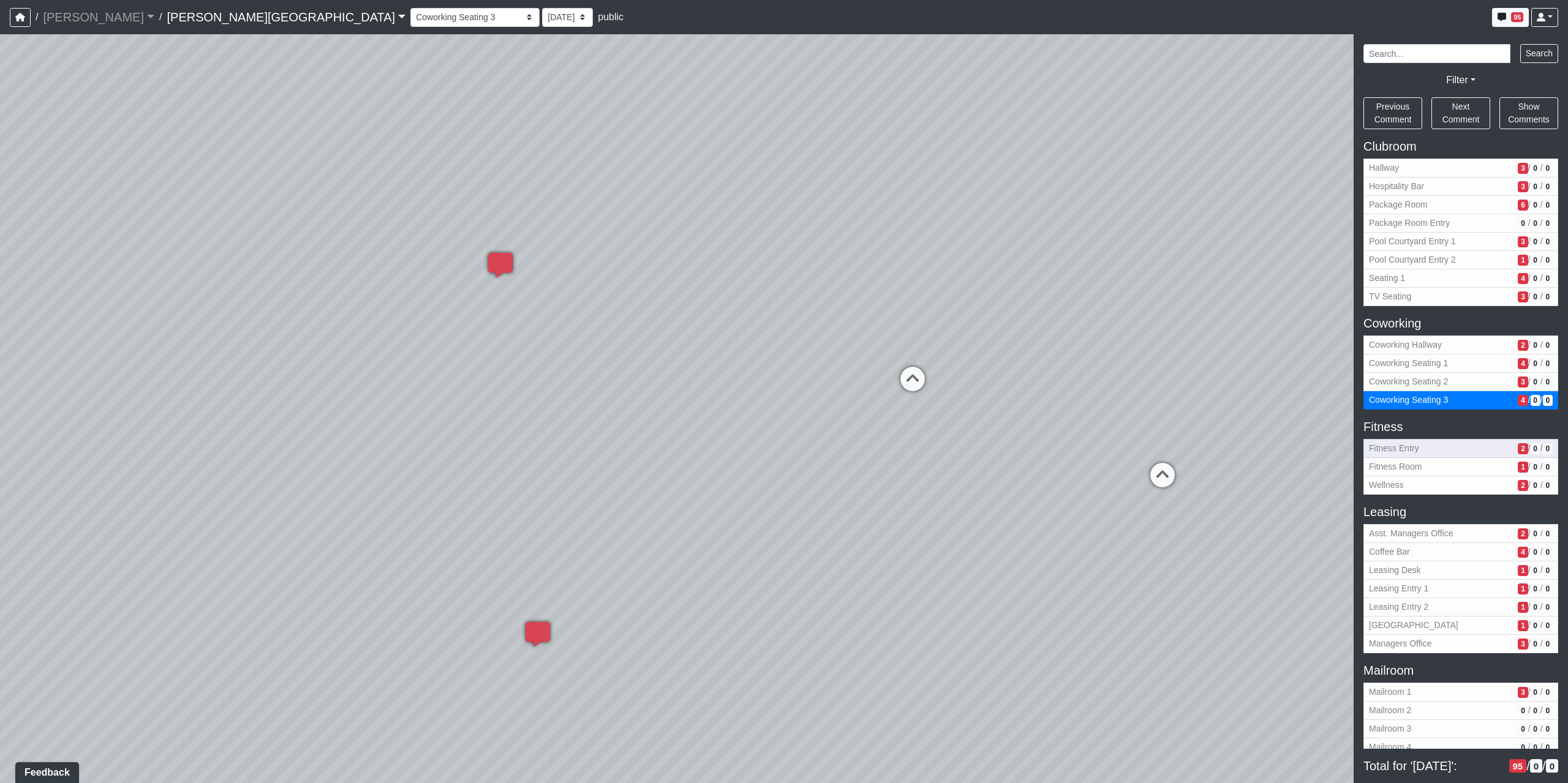
click at [1457, 452] on span "Fitness Entry" at bounding box center [1440, 448] width 144 height 13
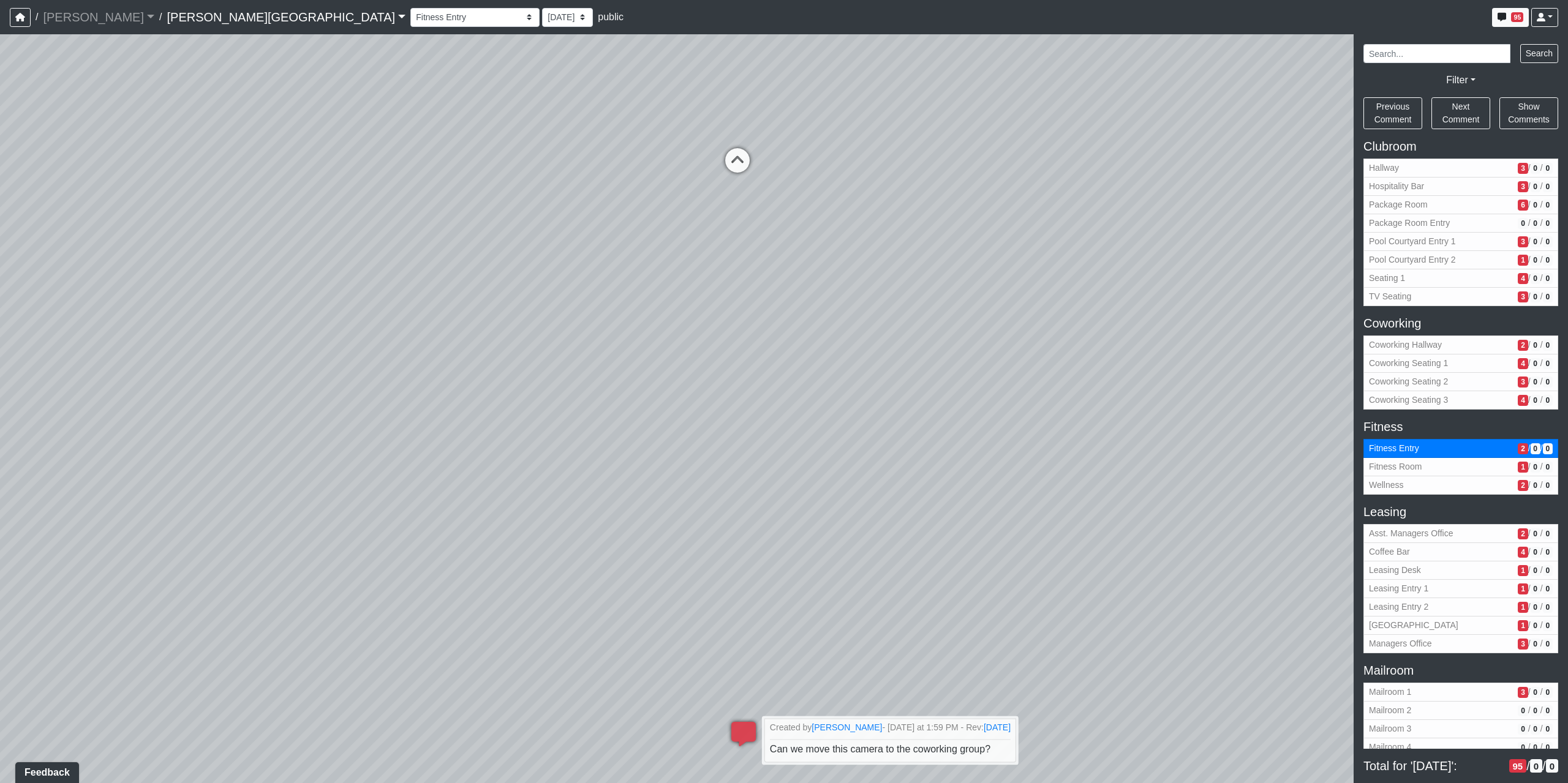
drag, startPoint x: 1069, startPoint y: 123, endPoint x: 925, endPoint y: 683, distance: 578.2
click at [926, 685] on div "Loading... Coffee Bar Loading... Created by Sean Graefen - Yesterday at 11:13 A…" at bounding box center [784, 409] width 1568 height 749
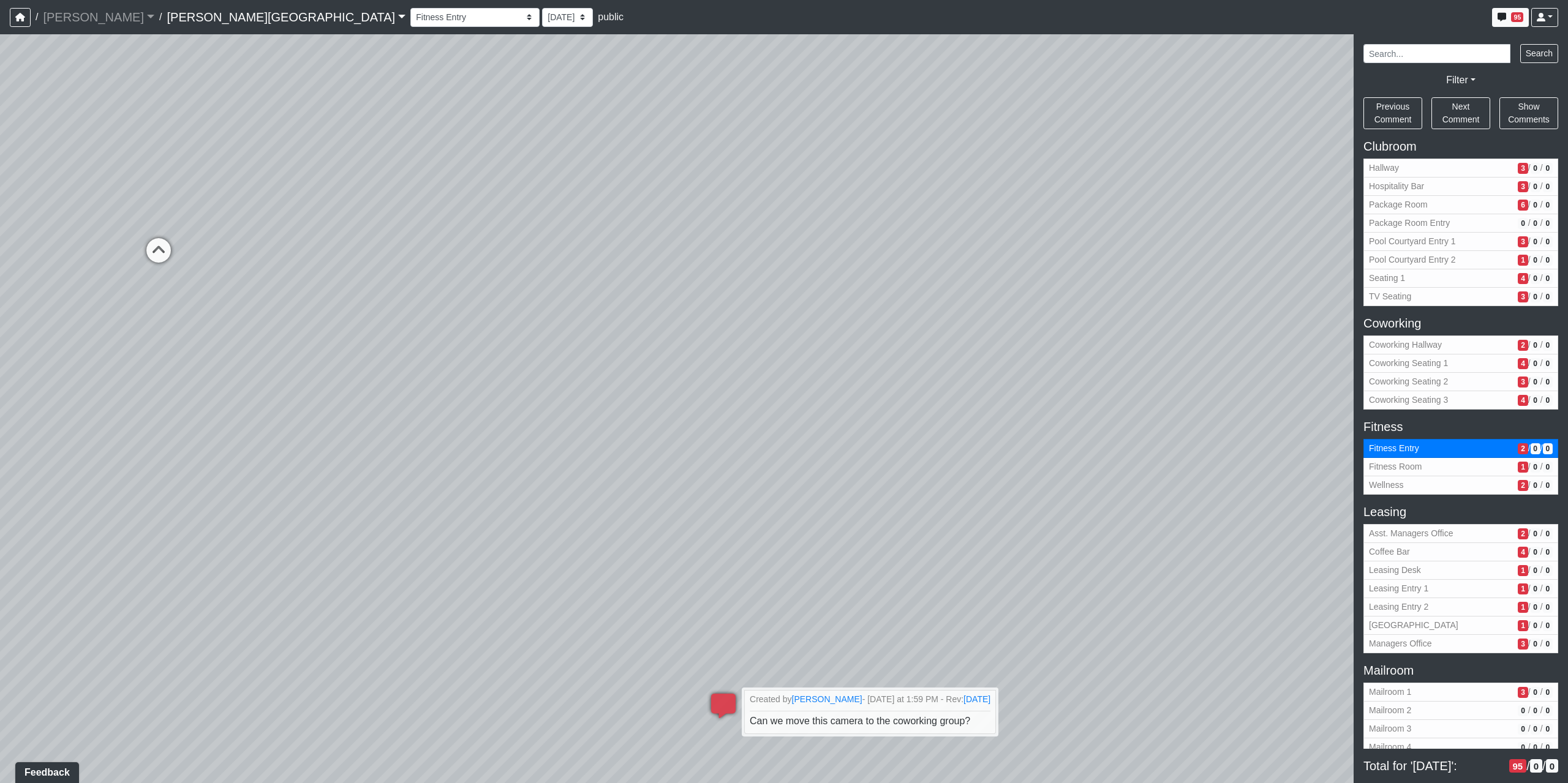
drag, startPoint x: 837, startPoint y: 473, endPoint x: 149, endPoint y: 398, distance: 692.1
click at [149, 398] on div "Loading... Coffee Bar Loading... Created by Sean Graefen - Yesterday at 11:13 A…" at bounding box center [784, 409] width 1568 height 749
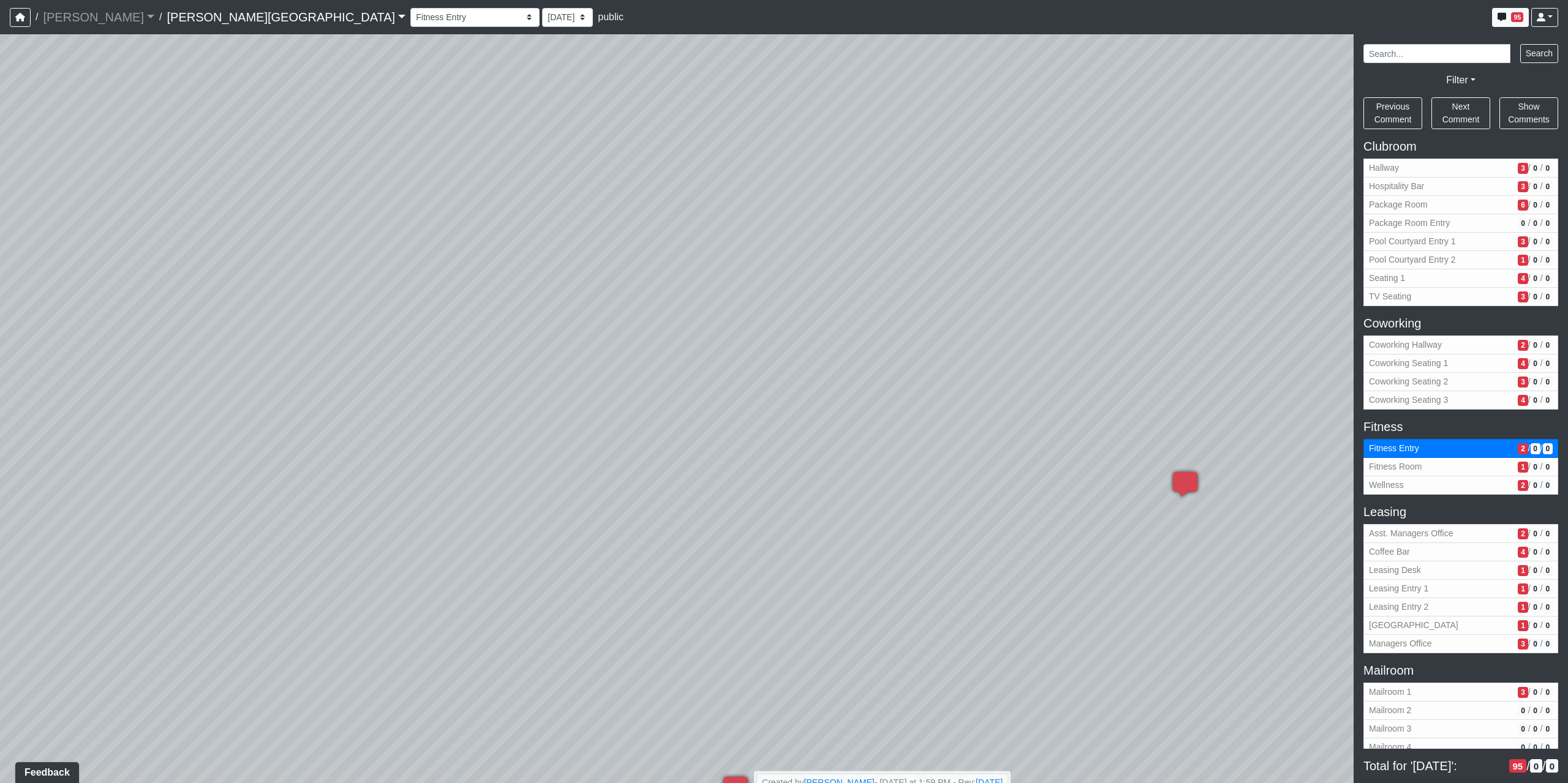
drag, startPoint x: 972, startPoint y: 329, endPoint x: 622, endPoint y: 448, distance: 369.7
click at [593, 444] on div "Loading... Coffee Bar Loading... Created by Sean Graefen - Yesterday at 11:13 A…" at bounding box center [784, 409] width 1568 height 749
drag, startPoint x: 1051, startPoint y: 589, endPoint x: 467, endPoint y: 476, distance: 594.8
click at [467, 476] on div "Loading... Coffee Bar Loading... Created by Sean Graefen - Yesterday at 11:13 A…" at bounding box center [784, 409] width 1568 height 749
drag, startPoint x: 1006, startPoint y: 387, endPoint x: 819, endPoint y: 569, distance: 260.9
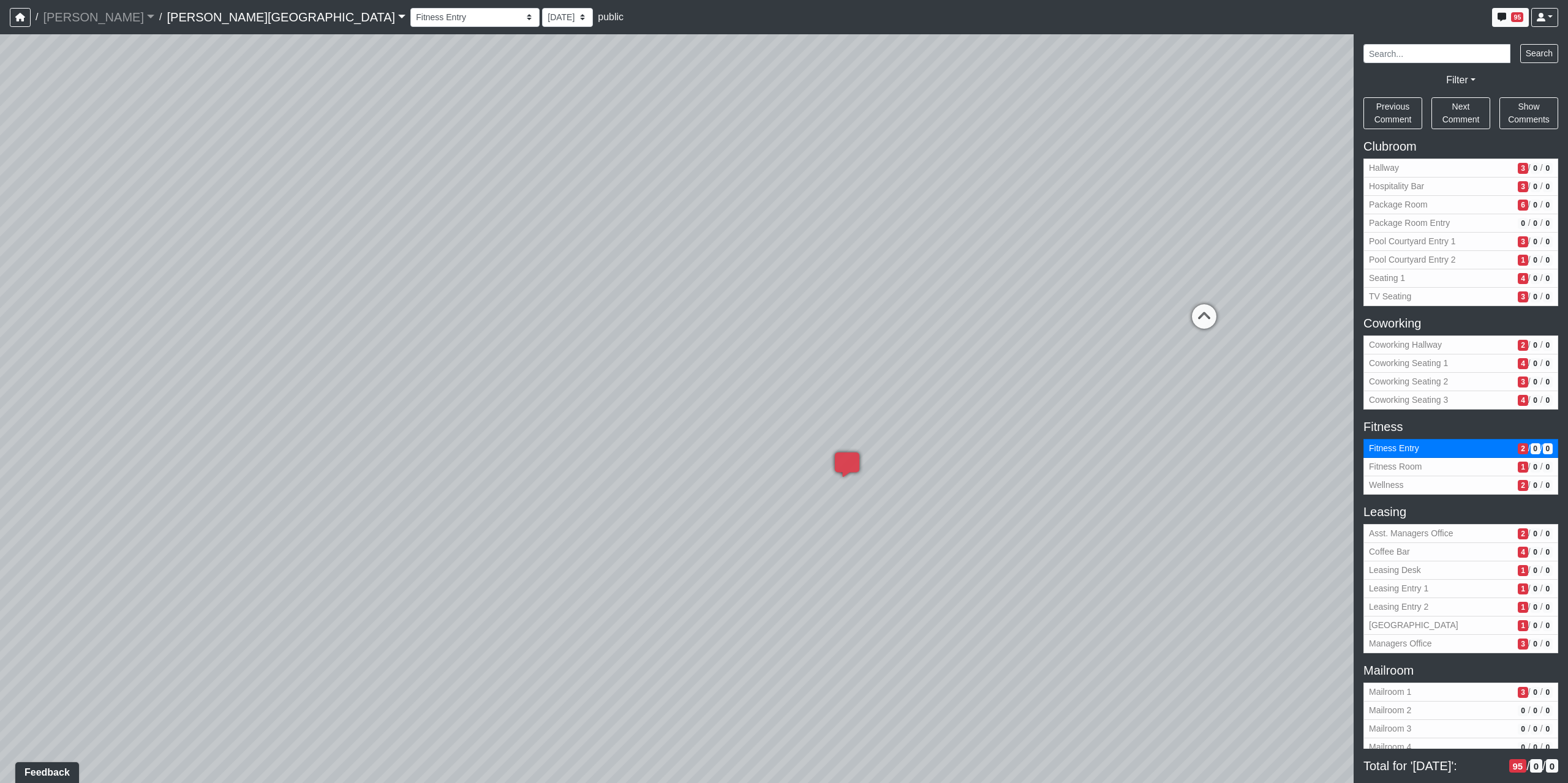
click at [819, 569] on div "Loading... Coffee Bar Loading... Created by Sean Graefen - Yesterday at 11:13 A…" at bounding box center [784, 409] width 1568 height 749
click at [1399, 471] on span "Fitness Room" at bounding box center [1440, 467] width 144 height 13
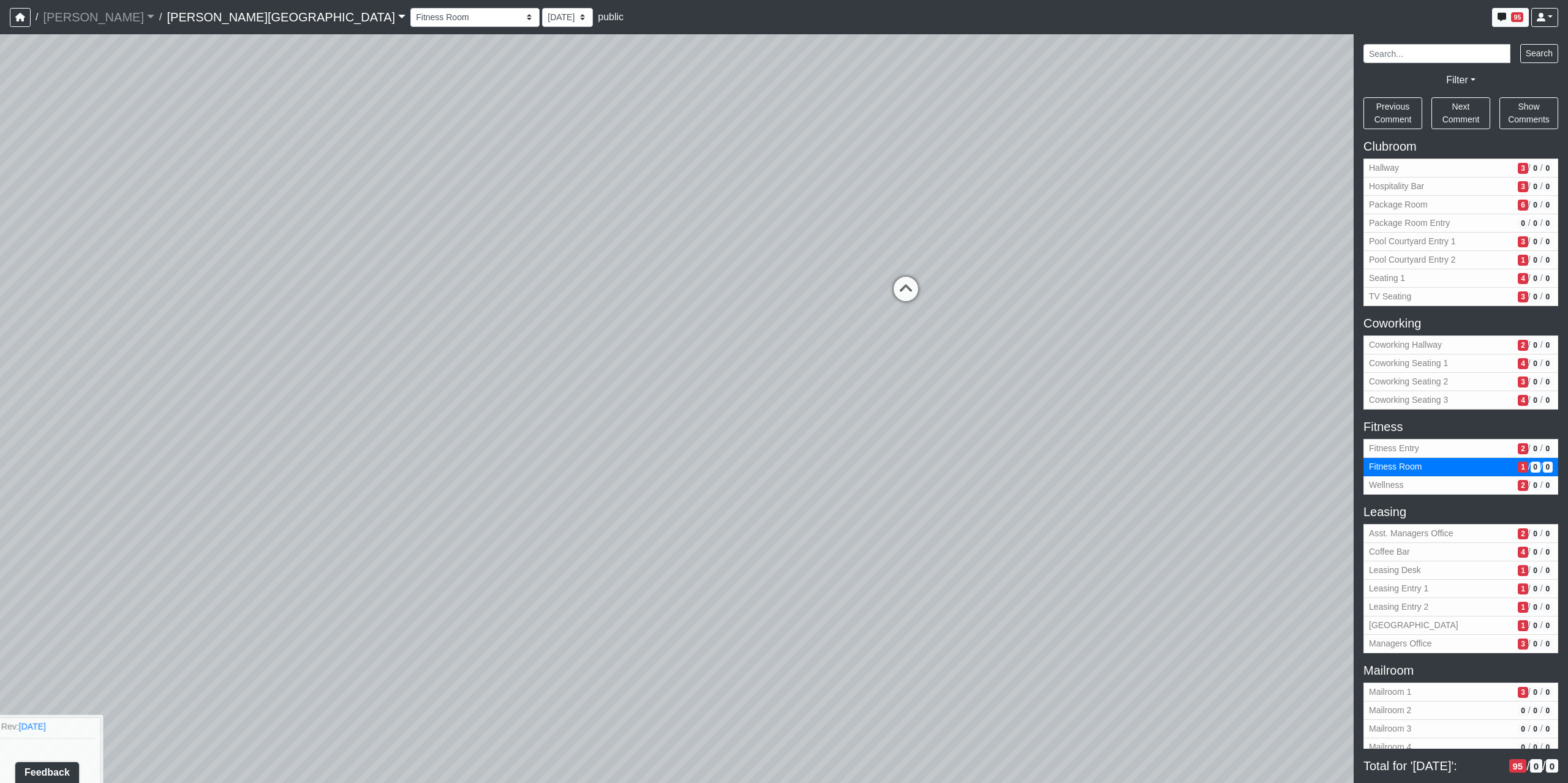
drag, startPoint x: 950, startPoint y: 472, endPoint x: 666, endPoint y: 585, distance: 305.7
click at [684, 579] on div "Loading... Coffee Bar Loading... Created by Sean Graefen - Yesterday at 11:13 A…" at bounding box center [784, 409] width 1568 height 749
drag, startPoint x: 877, startPoint y: 582, endPoint x: 2, endPoint y: 308, distance: 916.9
click at [0, 299] on div "Loading... Coffee Bar Loading... Created by Sean Graefen - Yesterday at 11:13 A…" at bounding box center [784, 409] width 1568 height 749
drag, startPoint x: 757, startPoint y: 392, endPoint x: 220, endPoint y: 299, distance: 545.0
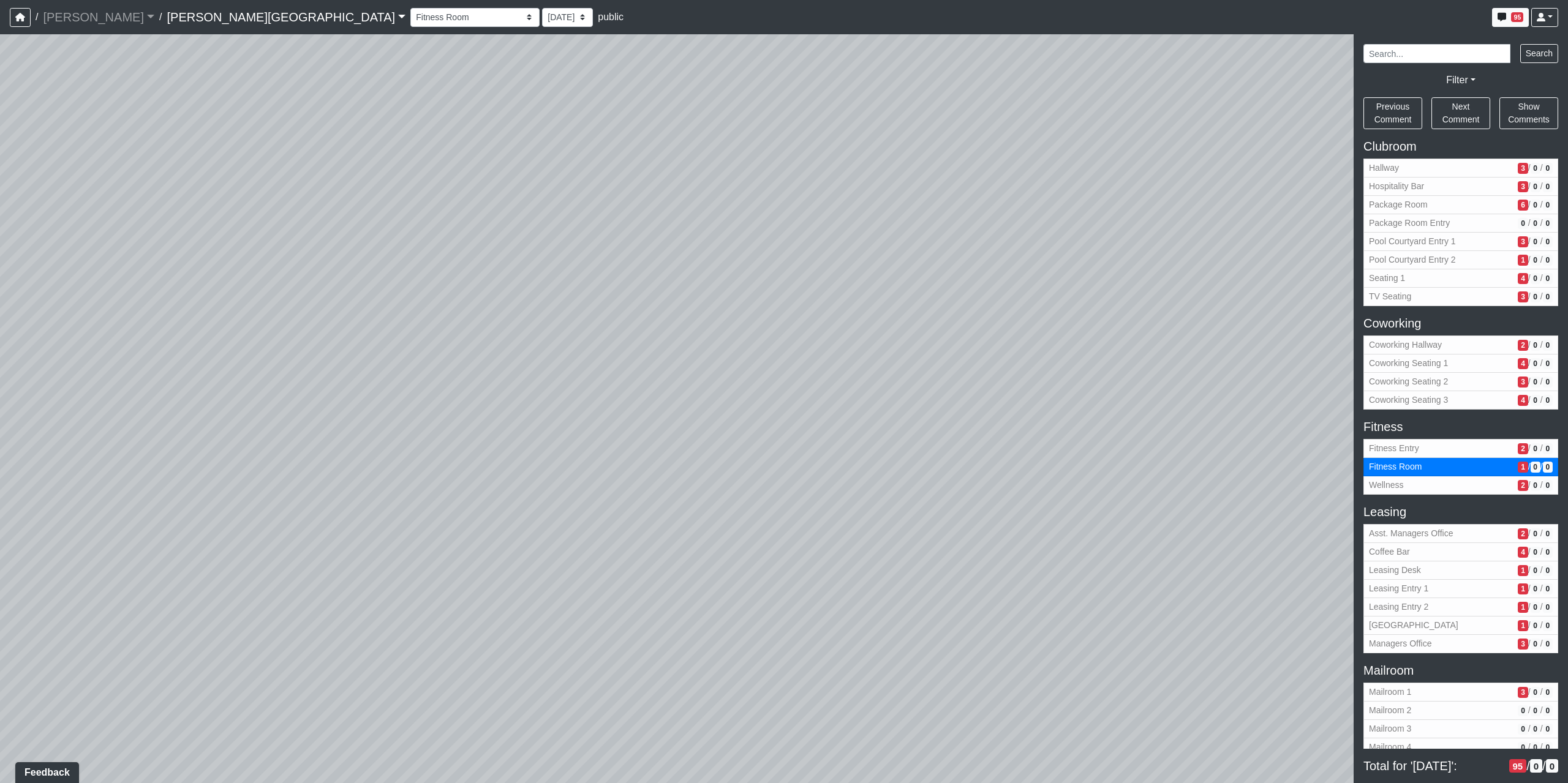
click at [249, 303] on div "Loading... Coffee Bar Loading... Created by Sean Graefen - Yesterday at 11:13 A…" at bounding box center [784, 409] width 1568 height 749
drag, startPoint x: 937, startPoint y: 340, endPoint x: 260, endPoint y: 401, distance: 679.7
click at [295, 385] on div "Loading... Coffee Bar Loading... Created by Sean Graefen - Yesterday at 11:13 A…" at bounding box center [784, 409] width 1568 height 749
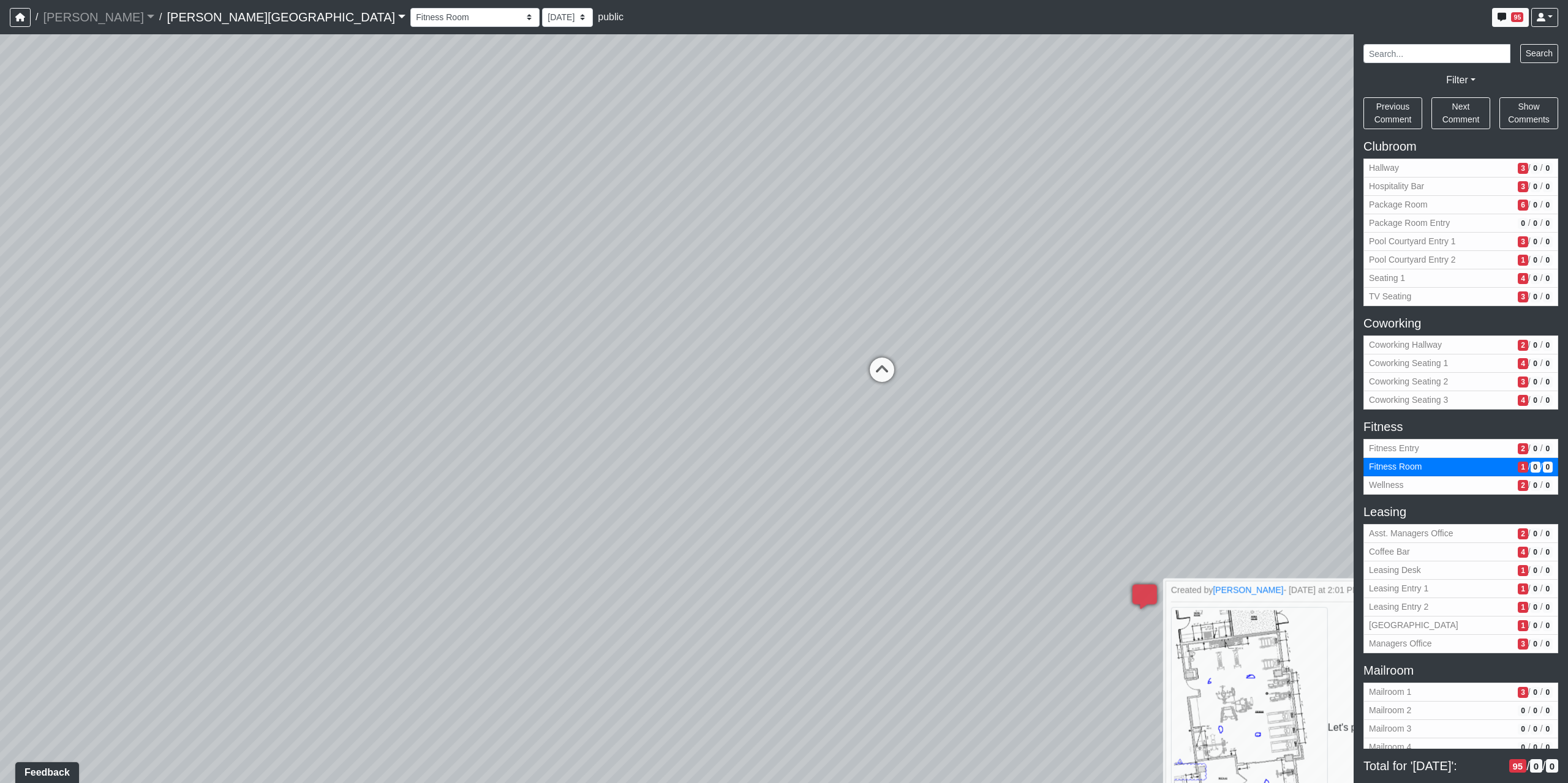
drag, startPoint x: 987, startPoint y: 288, endPoint x: 724, endPoint y: 482, distance: 326.8
click at [721, 487] on div "Loading... Coffee Bar Loading... Created by Sean Graefen - Yesterday at 11:13 A…" at bounding box center [784, 409] width 1568 height 749
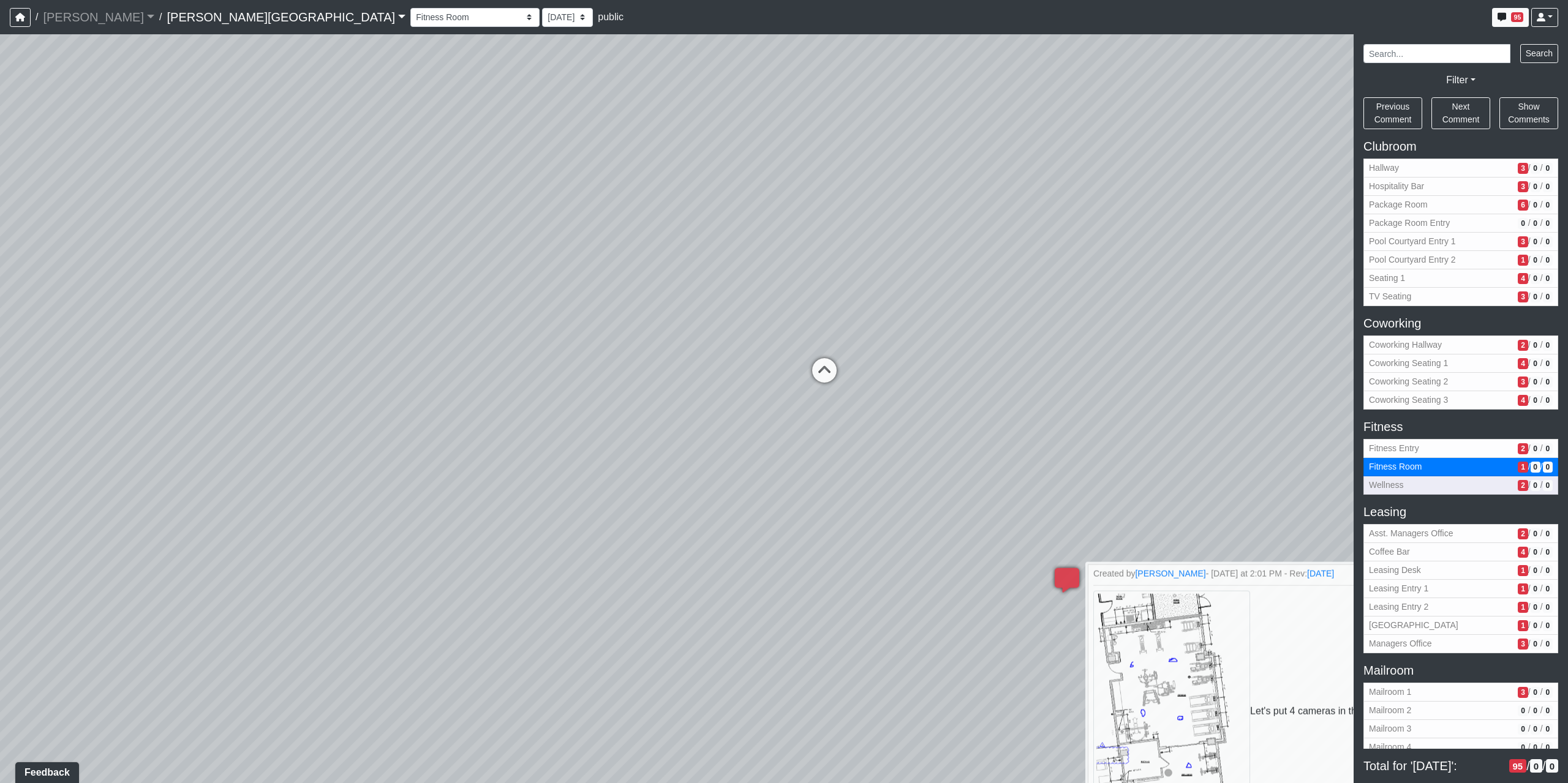
click at [1404, 493] on button "Wellness 2 / 0 / 0" at bounding box center [1460, 485] width 195 height 18
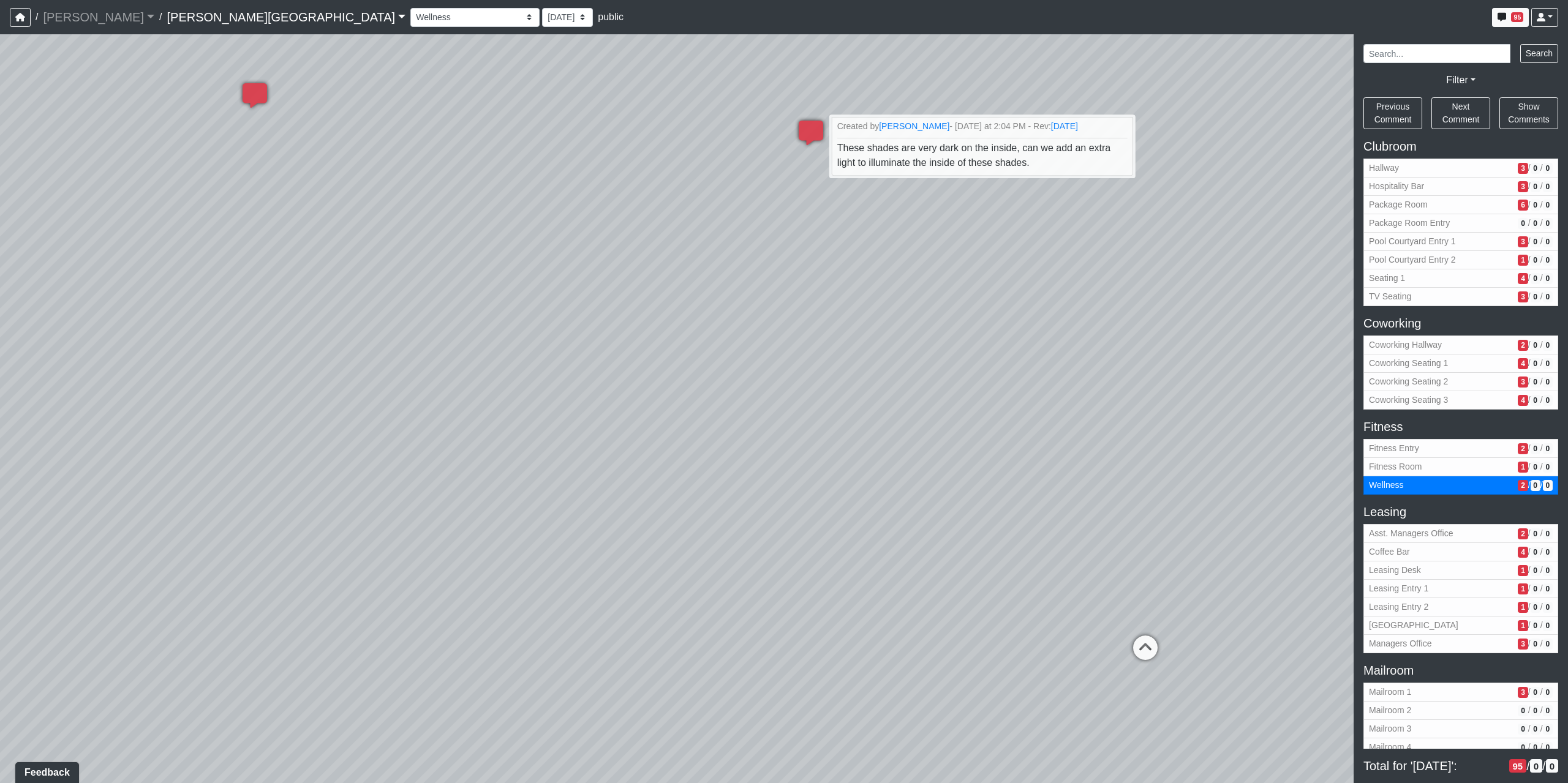
drag, startPoint x: 435, startPoint y: 545, endPoint x: 1146, endPoint y: 439, distance: 718.9
click at [1146, 439] on div "Loading... Coffee Bar Loading... Created by Sean Graefen - Yesterday at 11:13 A…" at bounding box center [784, 409] width 1568 height 749
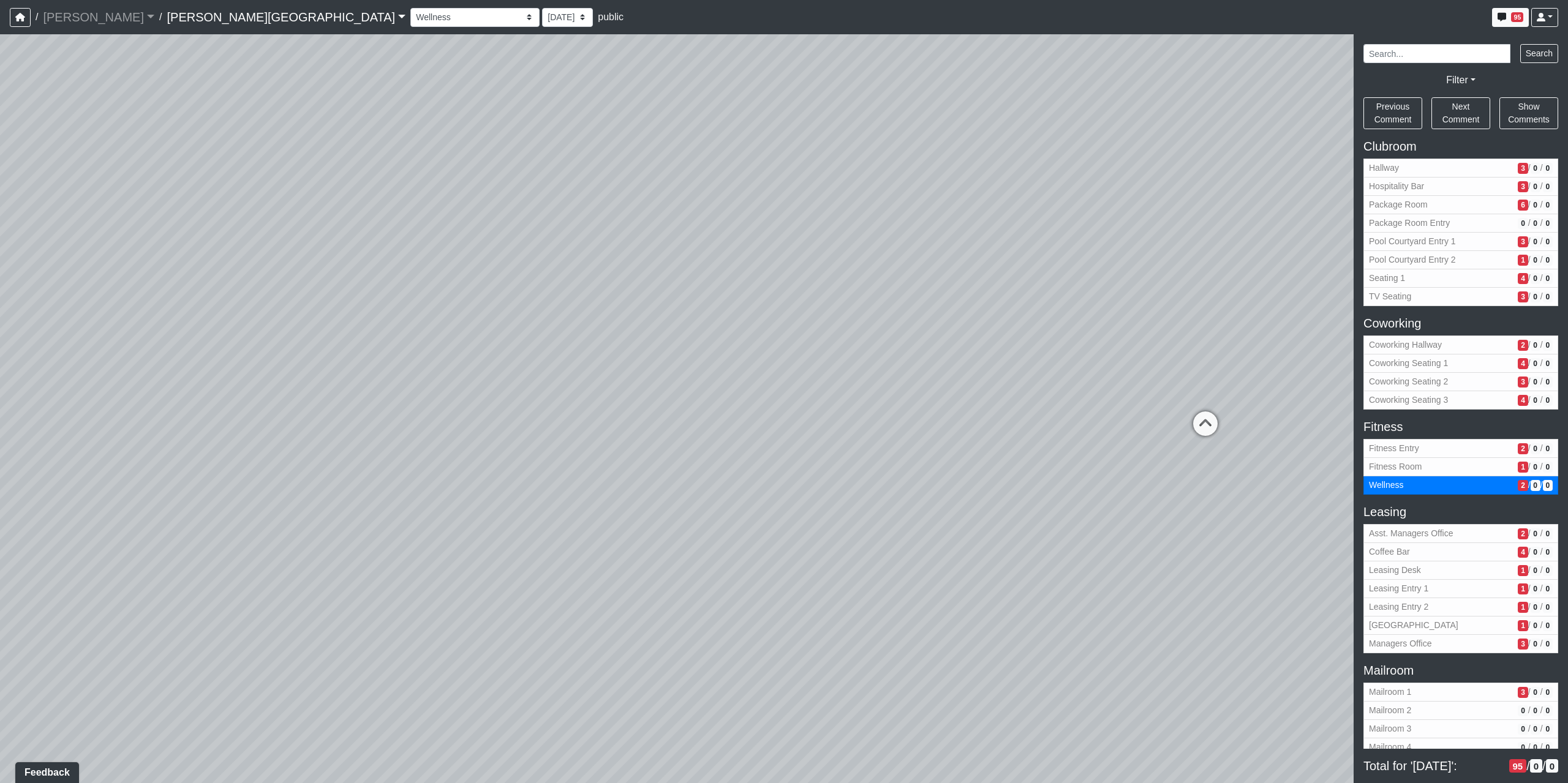
drag, startPoint x: 633, startPoint y: 544, endPoint x: 329, endPoint y: 346, distance: 362.8
click at [329, 346] on div "Loading... Coffee Bar Loading... Created by Sean Graefen - Yesterday at 11:13 A…" at bounding box center [784, 409] width 1568 height 749
drag, startPoint x: 642, startPoint y: 413, endPoint x: 52, endPoint y: 417, distance: 590.0
click at [68, 420] on div "Loading... Coffee Bar Loading... Created by Sean Graefen - Yesterday at 11:13 A…" at bounding box center [784, 409] width 1568 height 749
drag, startPoint x: 1035, startPoint y: 474, endPoint x: 731, endPoint y: 478, distance: 304.0
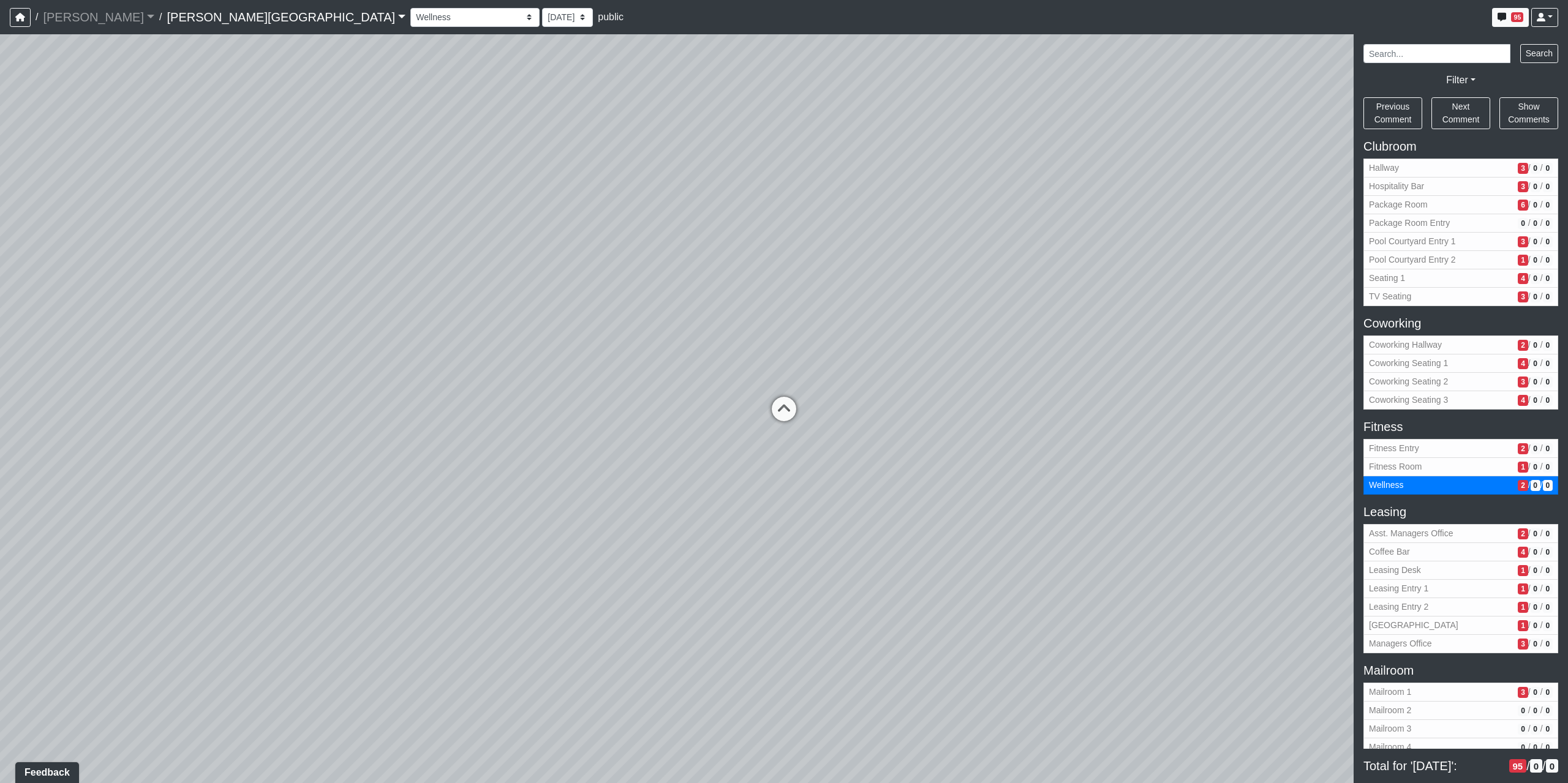
click at [746, 479] on div "Loading... Coffee Bar Loading... Created by Sean Graefen - Yesterday at 11:13 A…" at bounding box center [784, 409] width 1568 height 749
click at [1444, 532] on span "Asst. Managers Office" at bounding box center [1440, 534] width 144 height 13
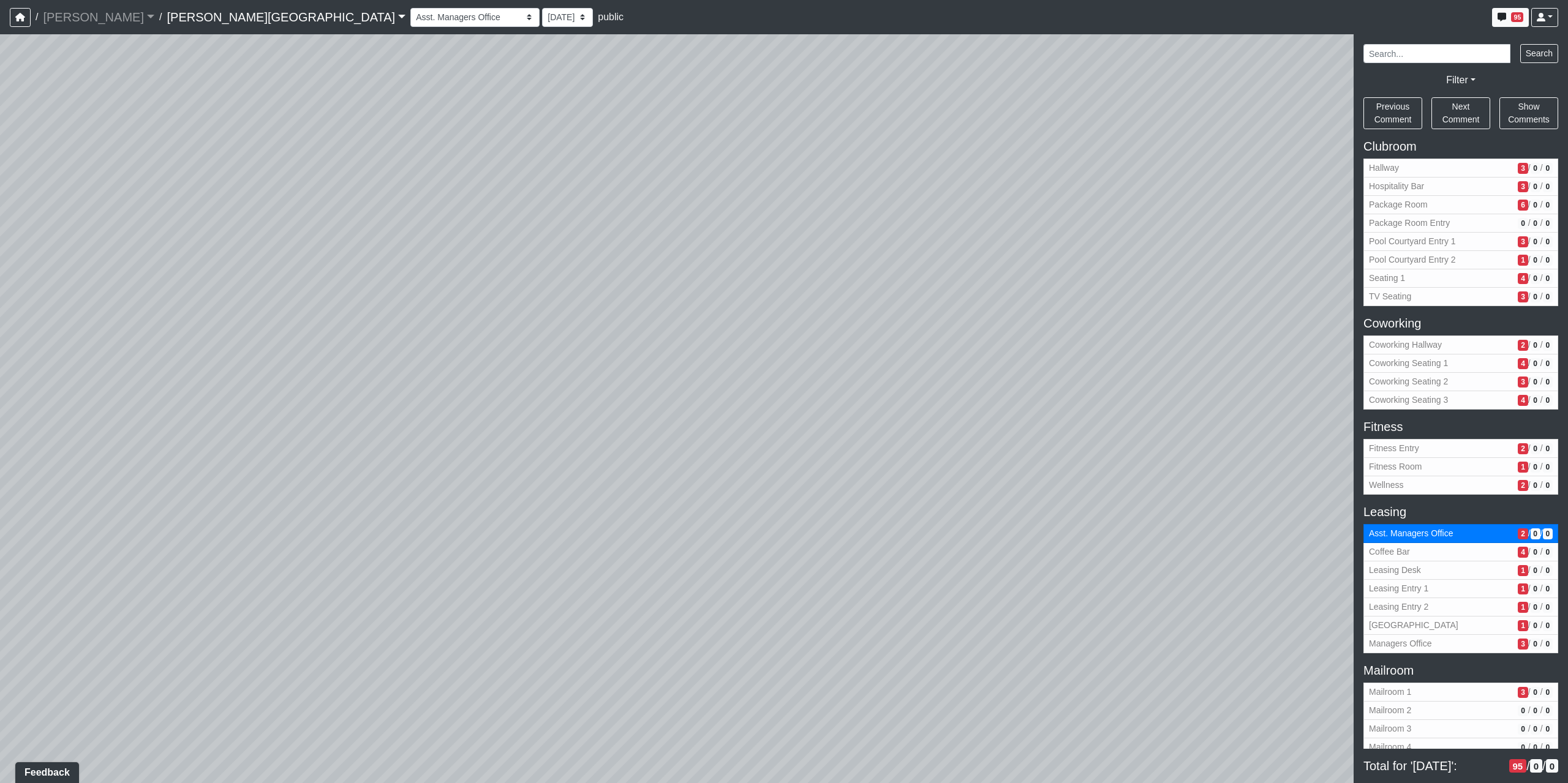
drag, startPoint x: 352, startPoint y: 439, endPoint x: 788, endPoint y: 108, distance: 547.4
click at [774, 115] on div "Loading... Coffee Bar Loading... Created by Sean Graefen - Yesterday at 11:13 A…" at bounding box center [784, 409] width 1568 height 749
drag, startPoint x: 1111, startPoint y: 693, endPoint x: 711, endPoint y: 298, distance: 562.2
click at [711, 298] on div "Loading... Coffee Bar Loading... Created by Sean Graefen - Yesterday at 11:13 A…" at bounding box center [784, 409] width 1568 height 749
drag, startPoint x: 601, startPoint y: 399, endPoint x: 875, endPoint y: 284, distance: 297.2
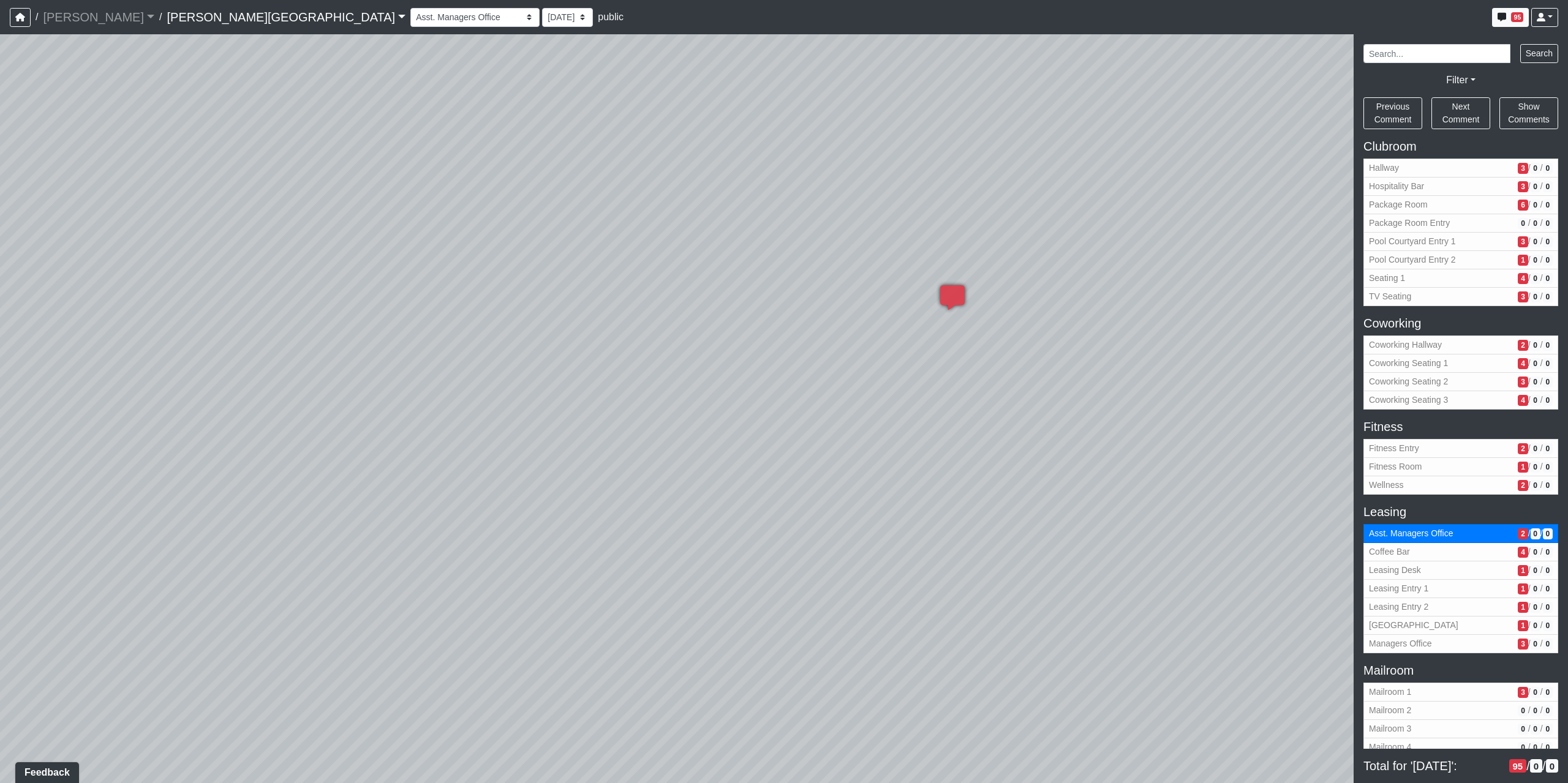
click at [875, 284] on div "Loading... Coffee Bar Loading... Created by Sean Graefen - Yesterday at 11:13 A…" at bounding box center [784, 409] width 1568 height 749
drag, startPoint x: 624, startPoint y: 381, endPoint x: 1055, endPoint y: 624, distance: 494.8
click at [1054, 622] on div "Loading... Coffee Bar Loading... Created by Sean Graefen - Yesterday at 11:13 A…" at bounding box center [784, 409] width 1568 height 749
drag, startPoint x: 666, startPoint y: 575, endPoint x: 1202, endPoint y: 530, distance: 537.9
click at [1198, 530] on div "Loading... Coffee Bar Loading... Created by Sean Graefen - Yesterday at 11:13 A…" at bounding box center [784, 409] width 1568 height 749
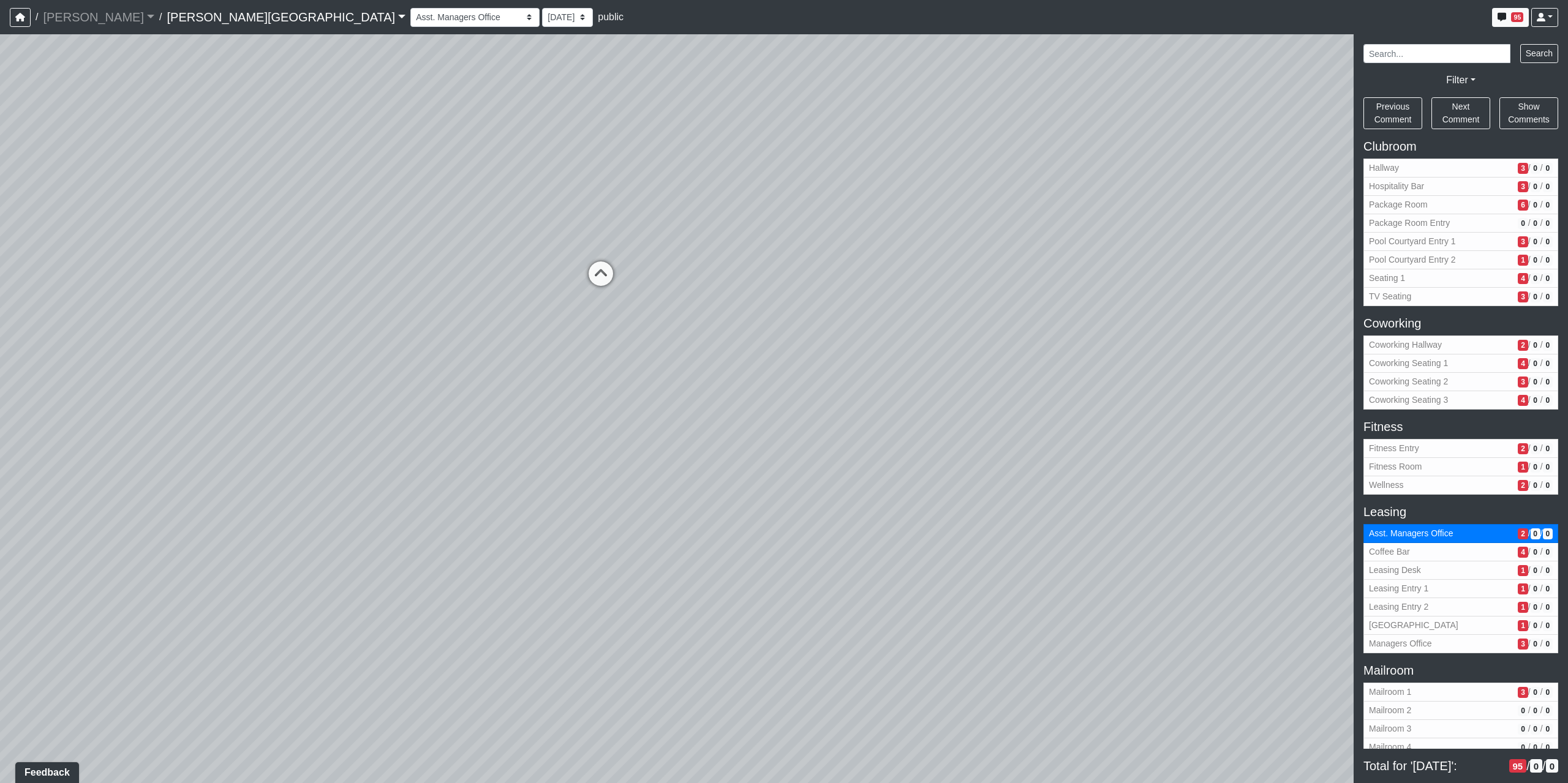
drag, startPoint x: 489, startPoint y: 579, endPoint x: 1102, endPoint y: 333, distance: 660.5
click at [1071, 343] on div "Loading... Coffee Bar Loading... Created by Sean Graefen - Yesterday at 11:13 A…" at bounding box center [784, 409] width 1568 height 749
click at [1422, 553] on span "Coffee Bar" at bounding box center [1440, 552] width 144 height 13
drag, startPoint x: 771, startPoint y: 192, endPoint x: 24, endPoint y: 434, distance: 785.2
click at [3, 430] on div "Loading... Coffee Bar Loading... Created by Sean Graefen - Yesterday at 11:13 A…" at bounding box center [784, 409] width 1568 height 749
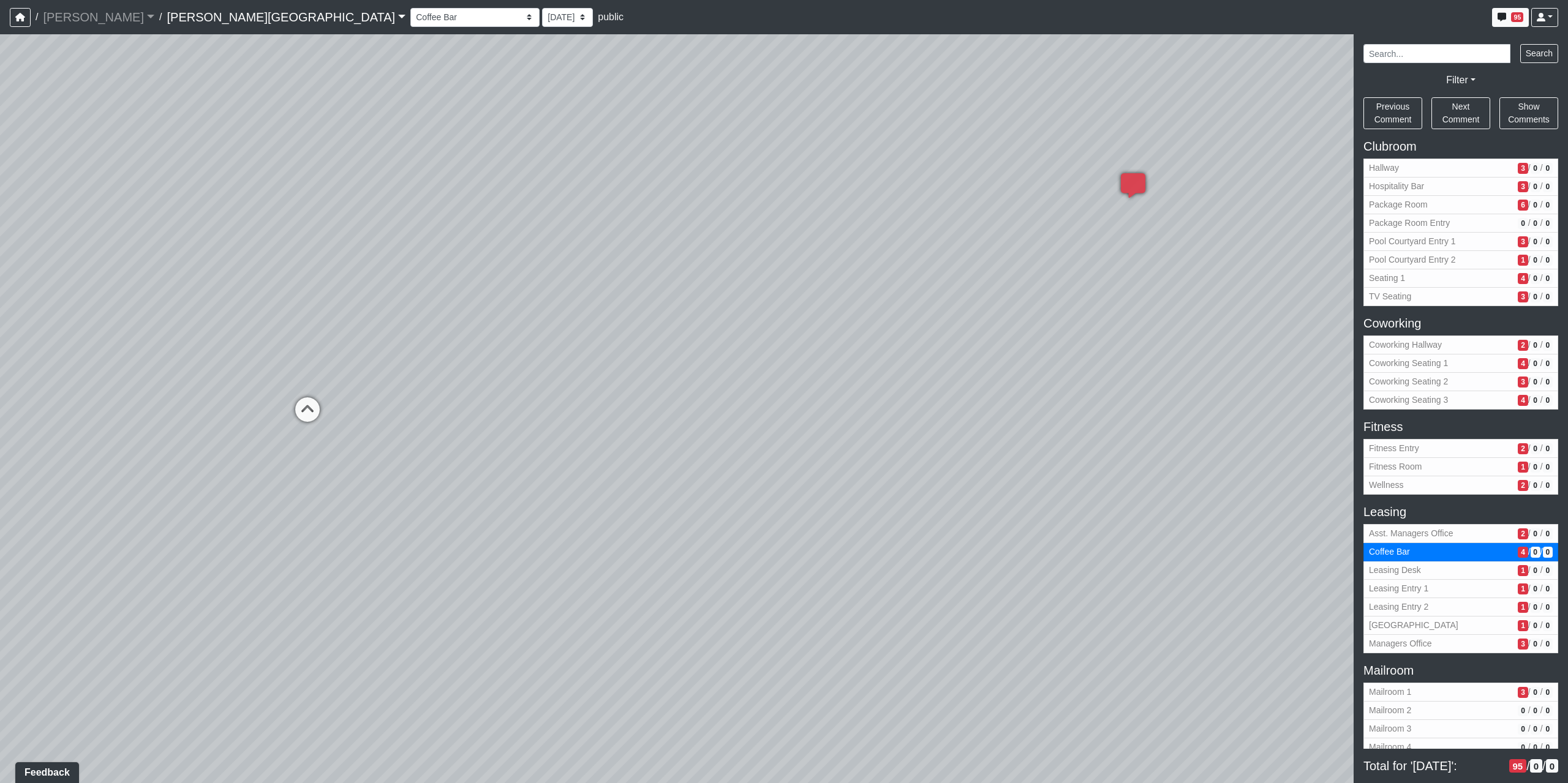
drag, startPoint x: 1142, startPoint y: 379, endPoint x: 232, endPoint y: 424, distance: 911.1
click at [317, 426] on div "Loading... Coffee Bar Loading... Created by Sean Graefen - Yesterday at 11:13 A…" at bounding box center [784, 409] width 1568 height 749
drag, startPoint x: 1097, startPoint y: 476, endPoint x: 0, endPoint y: 482, distance: 1097.0
click at [0, 487] on div "Loading... Coffee Bar Loading... Created by Sean Graefen - Yesterday at 11:13 A…" at bounding box center [784, 409] width 1568 height 749
drag, startPoint x: 991, startPoint y: 577, endPoint x: 624, endPoint y: 428, distance: 396.1
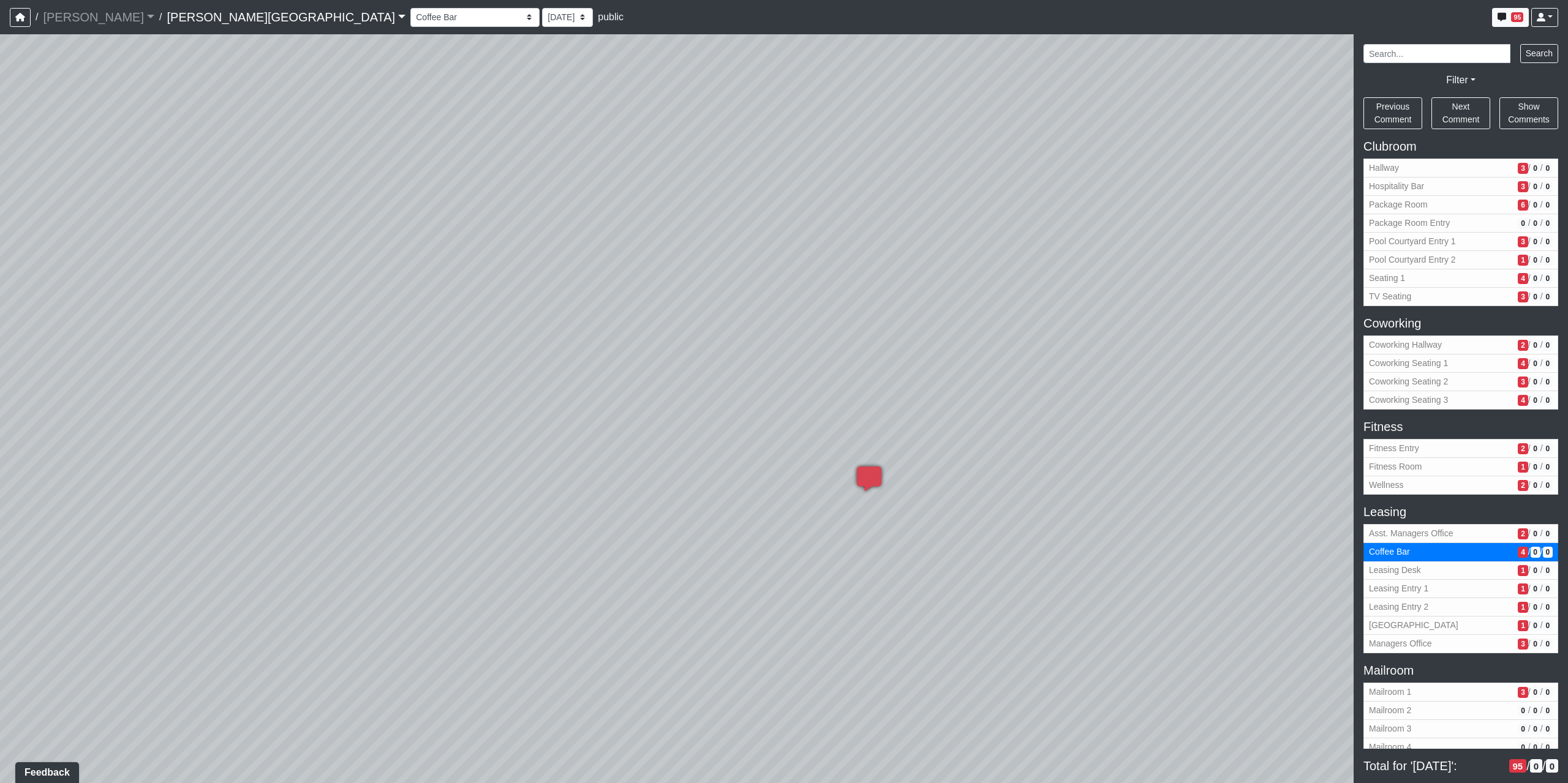
click at [426, 445] on div "Loading... Coffee Bar Loading... Created by Sean Graefen - Yesterday at 11:13 A…" at bounding box center [784, 409] width 1568 height 749
drag, startPoint x: 1196, startPoint y: 582, endPoint x: 623, endPoint y: 647, distance: 576.7
click at [631, 649] on div "Loading... Coffee Bar Loading... Created by Sean Graefen - Yesterday at 11:13 A…" at bounding box center [784, 409] width 1568 height 749
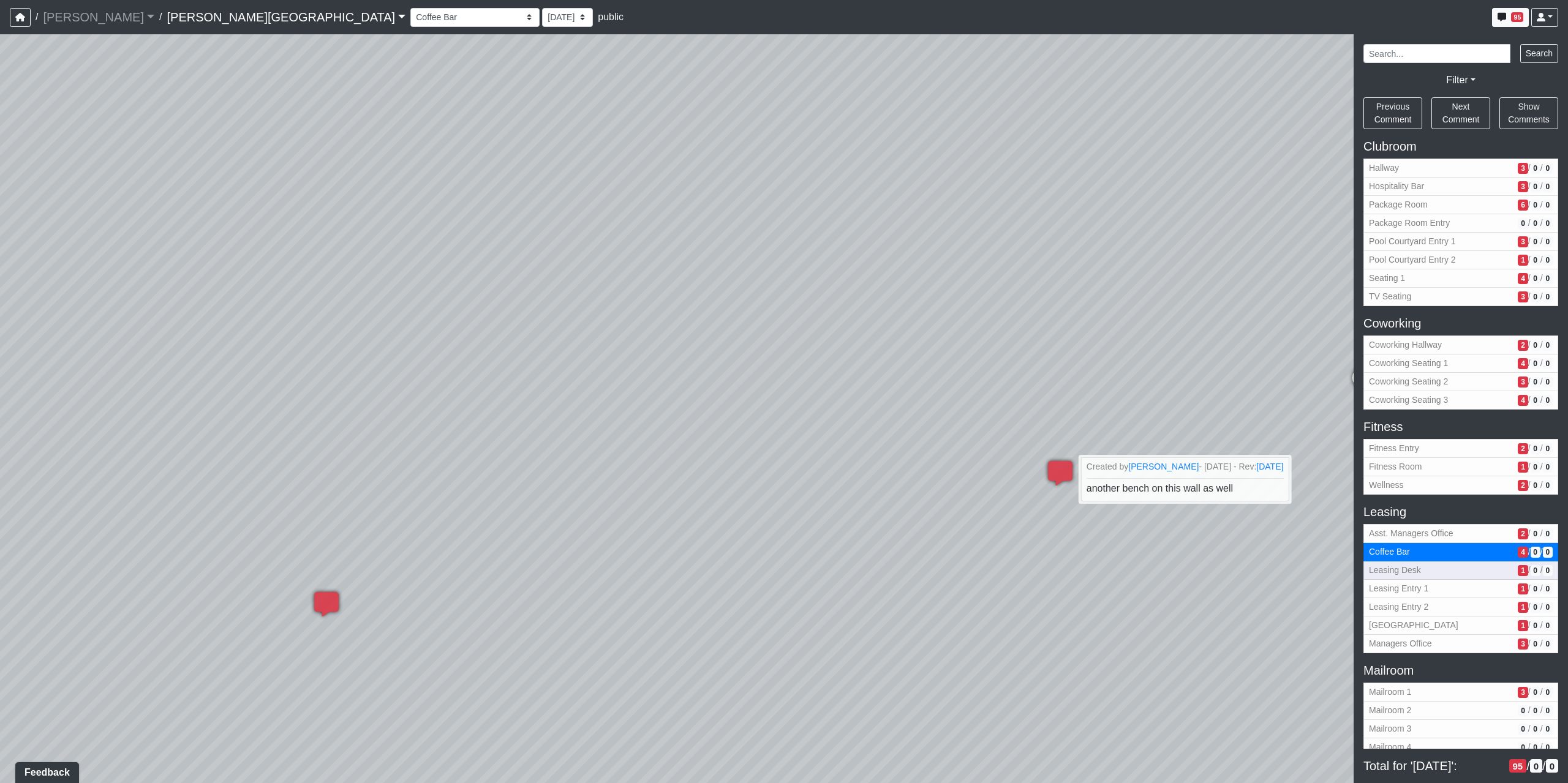
click at [1445, 571] on span "Leasing Desk" at bounding box center [1440, 571] width 144 height 13
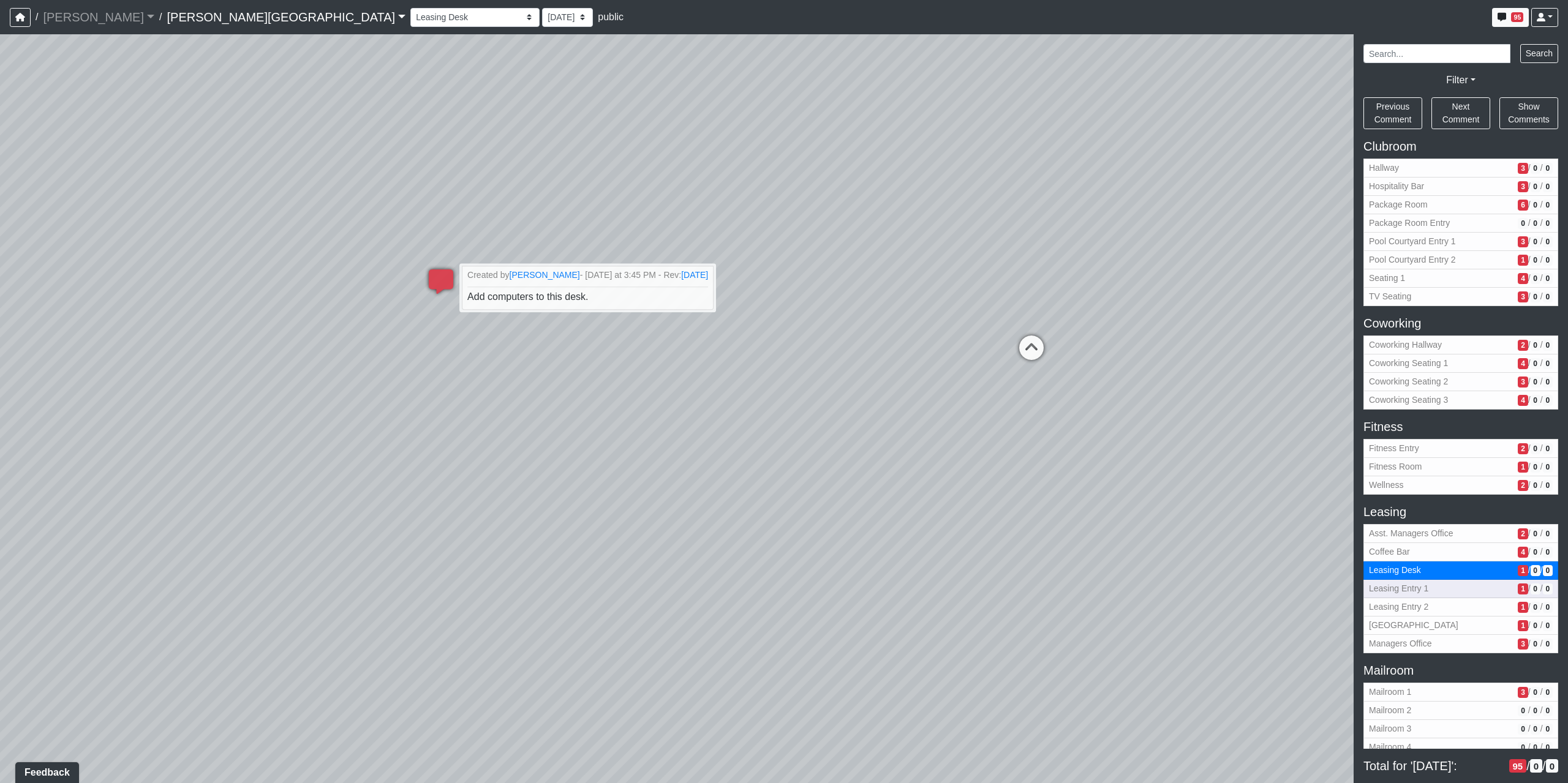
click at [1420, 590] on span "Leasing Entry 1" at bounding box center [1440, 588] width 144 height 13
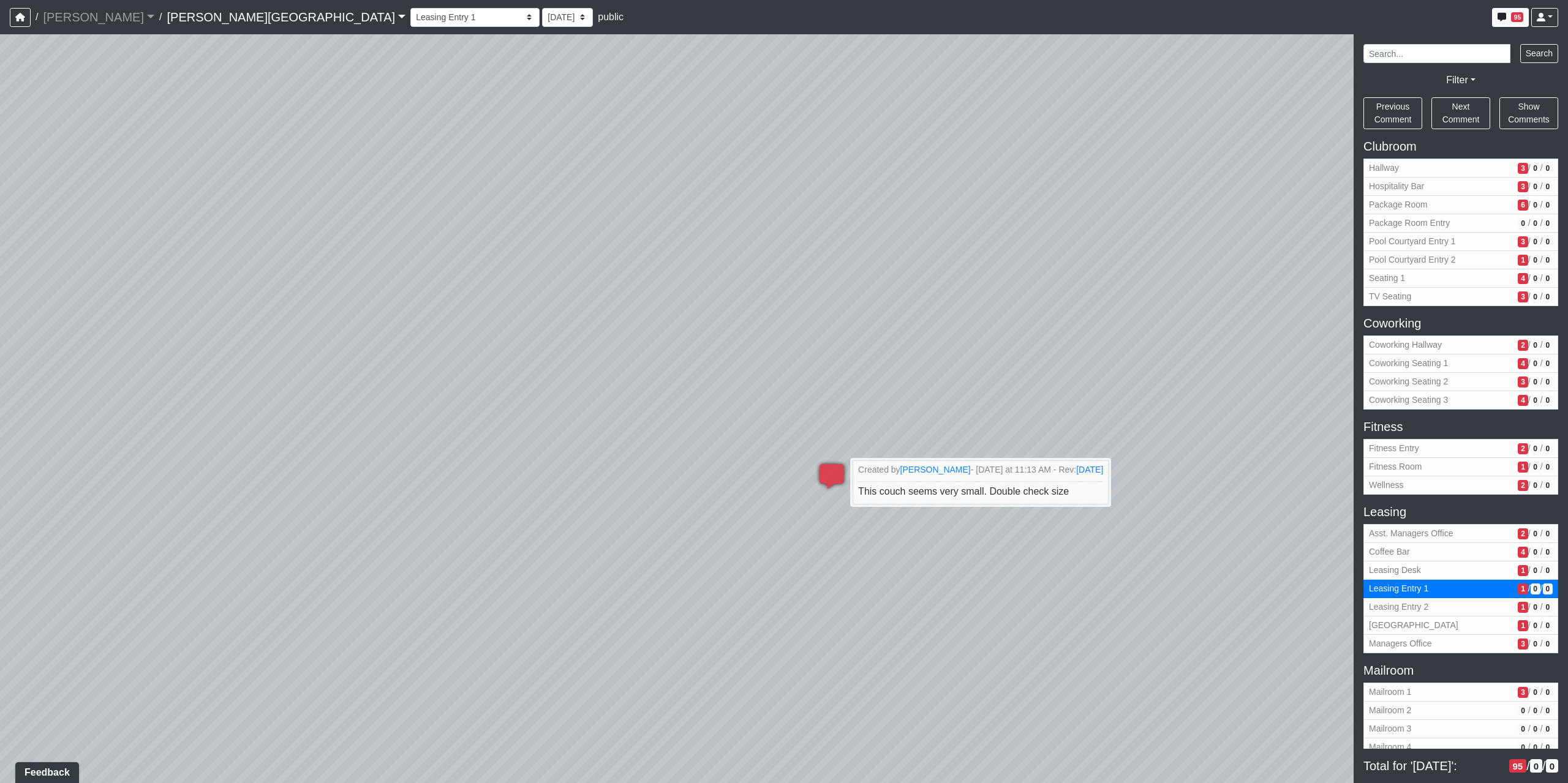
drag, startPoint x: 479, startPoint y: 512, endPoint x: 968, endPoint y: 765, distance: 550.6
click at [968, 765] on div "Loading... Coffee Bar Loading... Created by Sean Graefen - Yesterday at 11:13 A…" at bounding box center [784, 409] width 1568 height 749
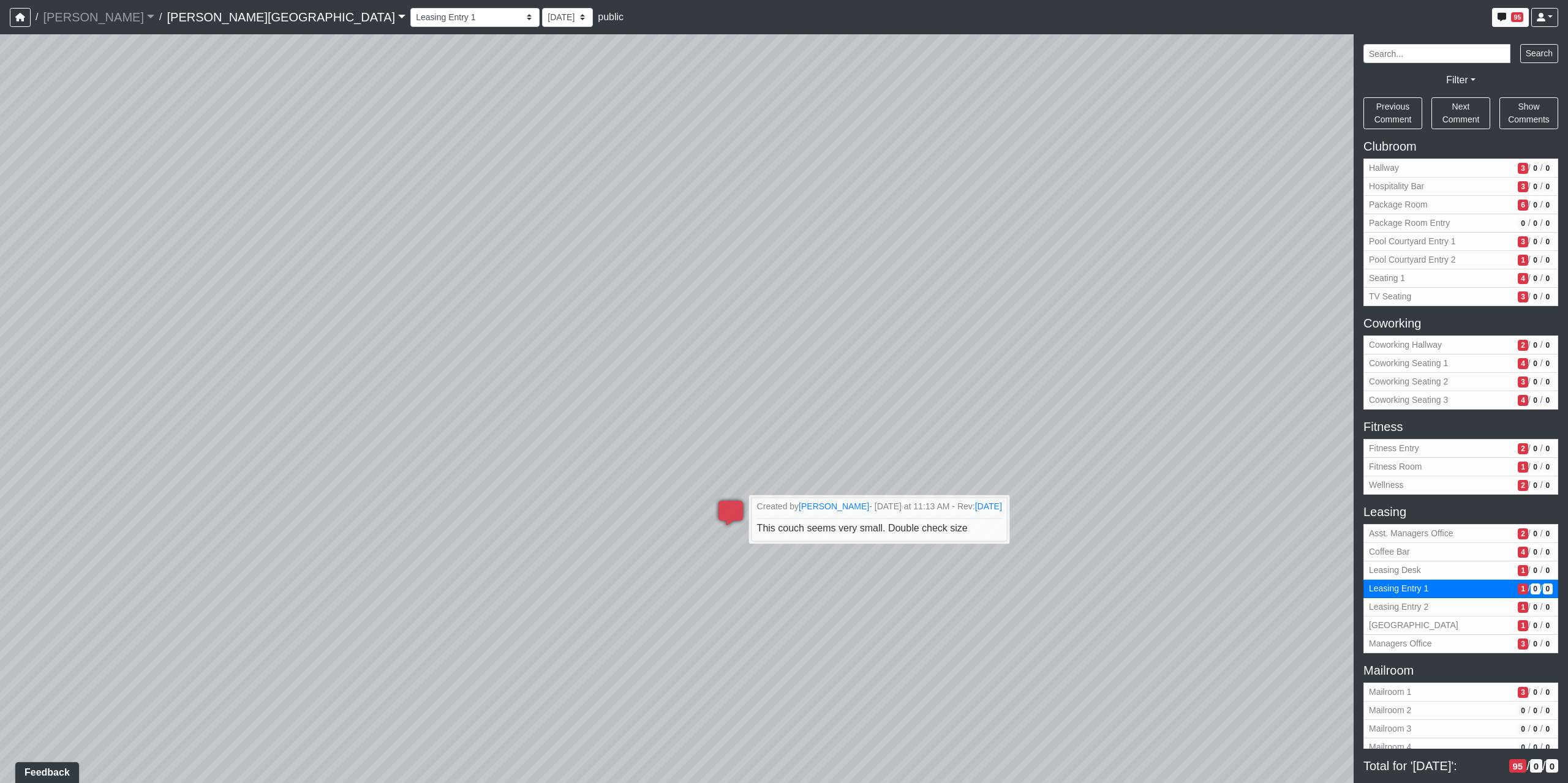
drag, startPoint x: 641, startPoint y: 605, endPoint x: 290, endPoint y: 674, distance: 357.7
click at [305, 671] on div "Loading... Coffee Bar Loading... Created by Sean Graefen - Yesterday at 11:13 A…" at bounding box center [784, 409] width 1568 height 749
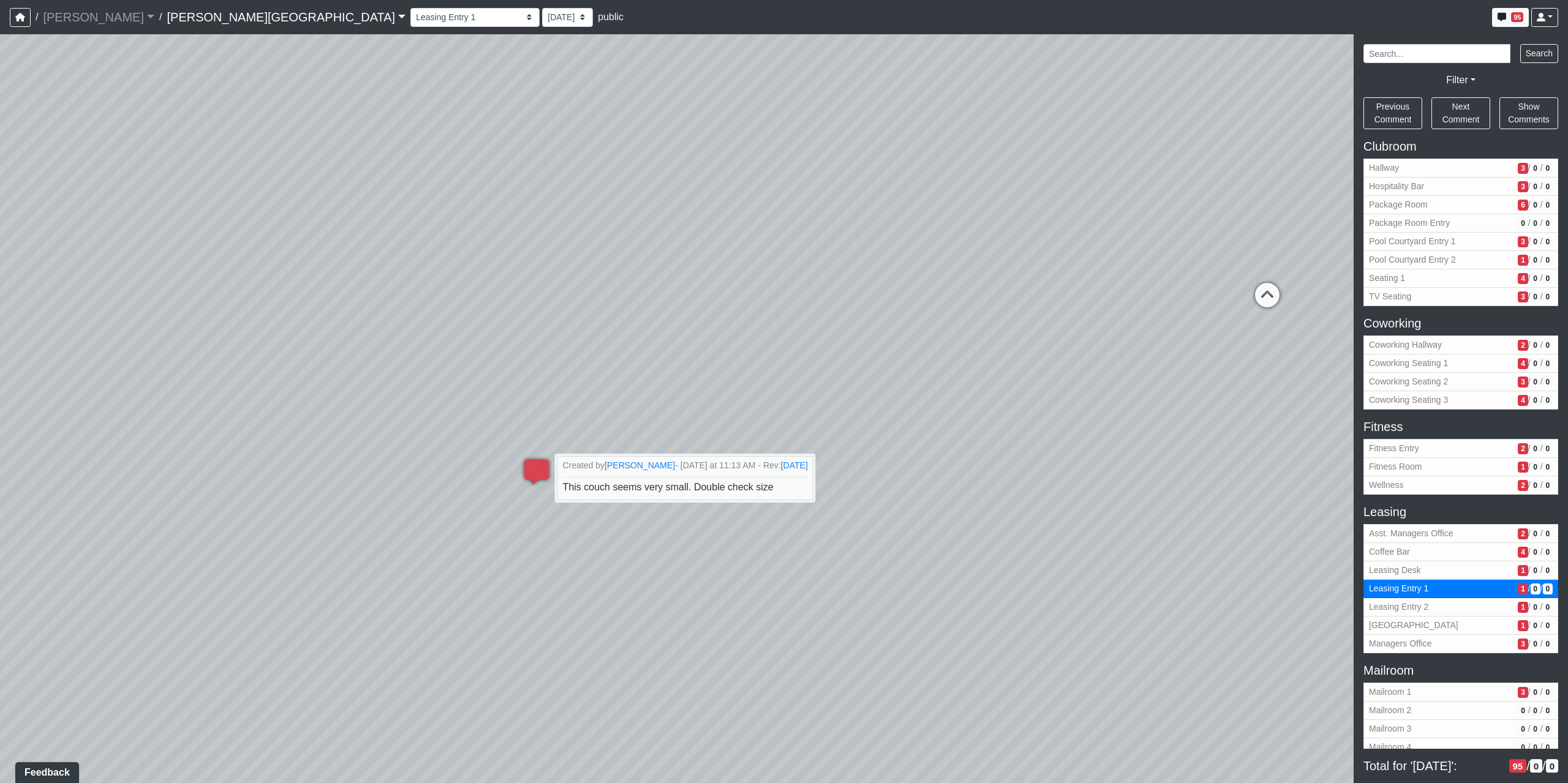
drag, startPoint x: 1111, startPoint y: 382, endPoint x: 1064, endPoint y: 251, distance: 139.2
click at [1065, 250] on div "Loading... Coffee Bar Loading... Created by Sean Graefen - Yesterday at 11:13 A…" at bounding box center [784, 409] width 1568 height 749
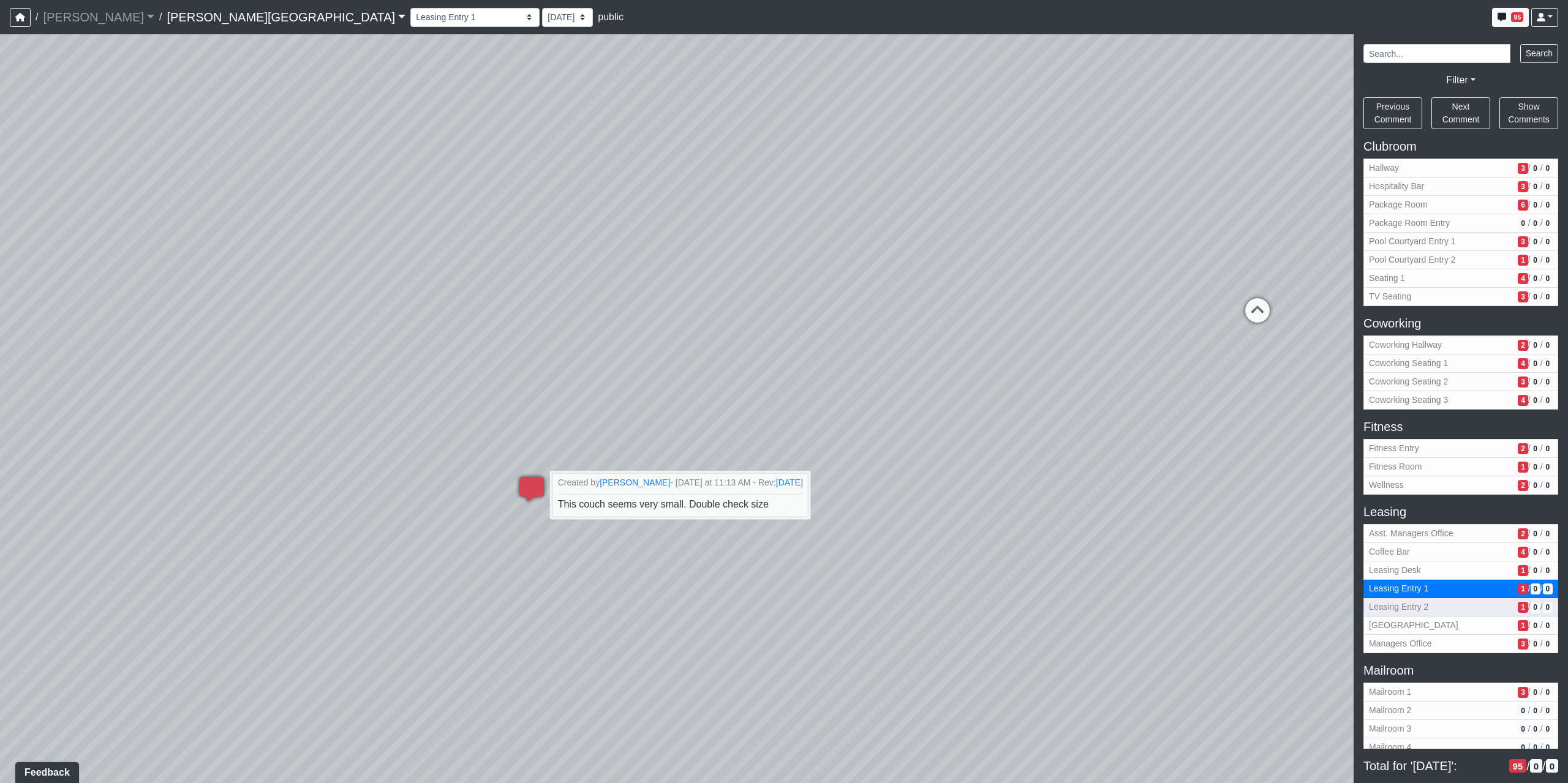
click at [1426, 609] on span "Leasing Entry 2" at bounding box center [1440, 607] width 144 height 13
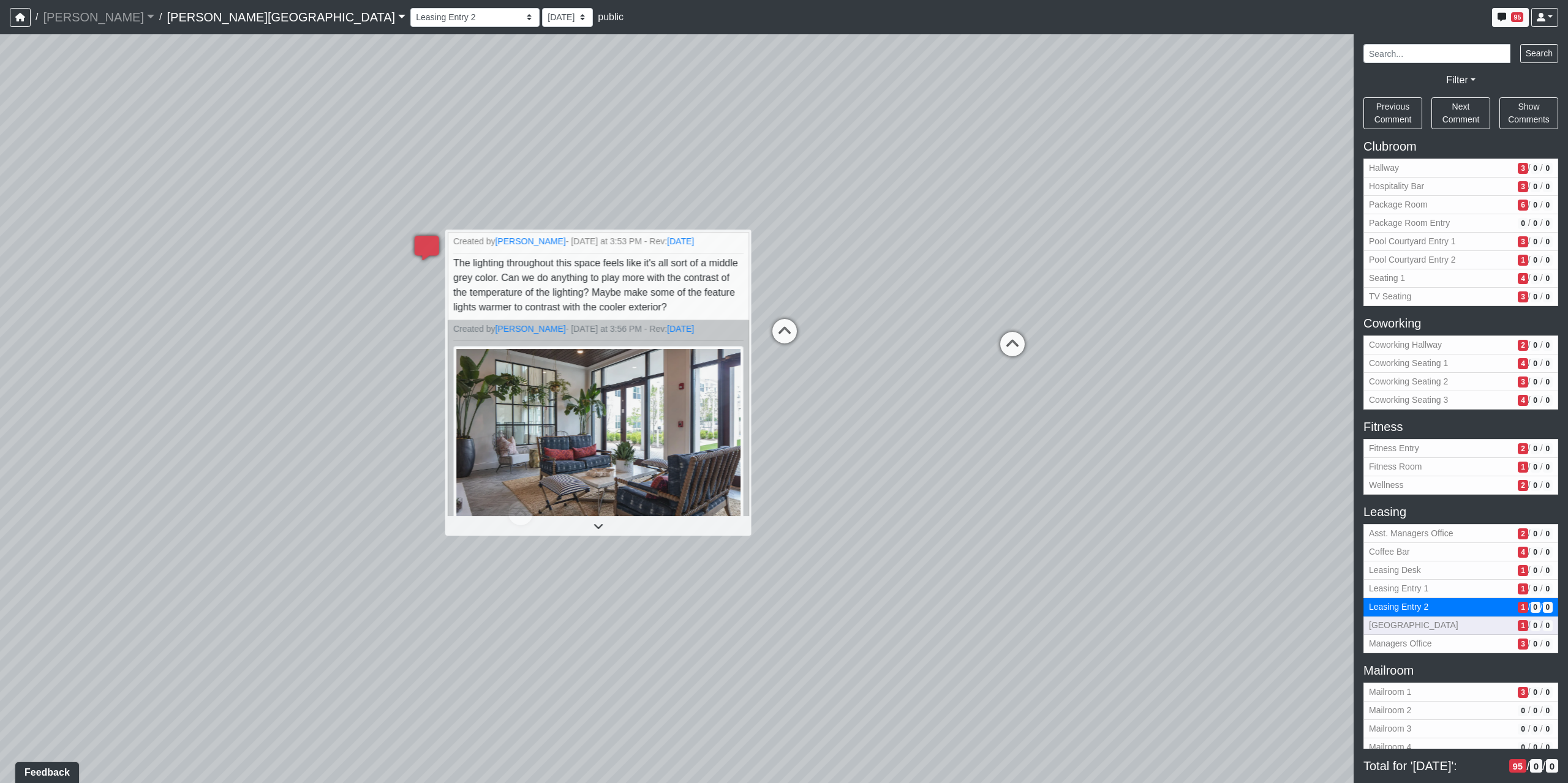
click at [1422, 624] on span "Leasing Hallway" at bounding box center [1440, 625] width 144 height 13
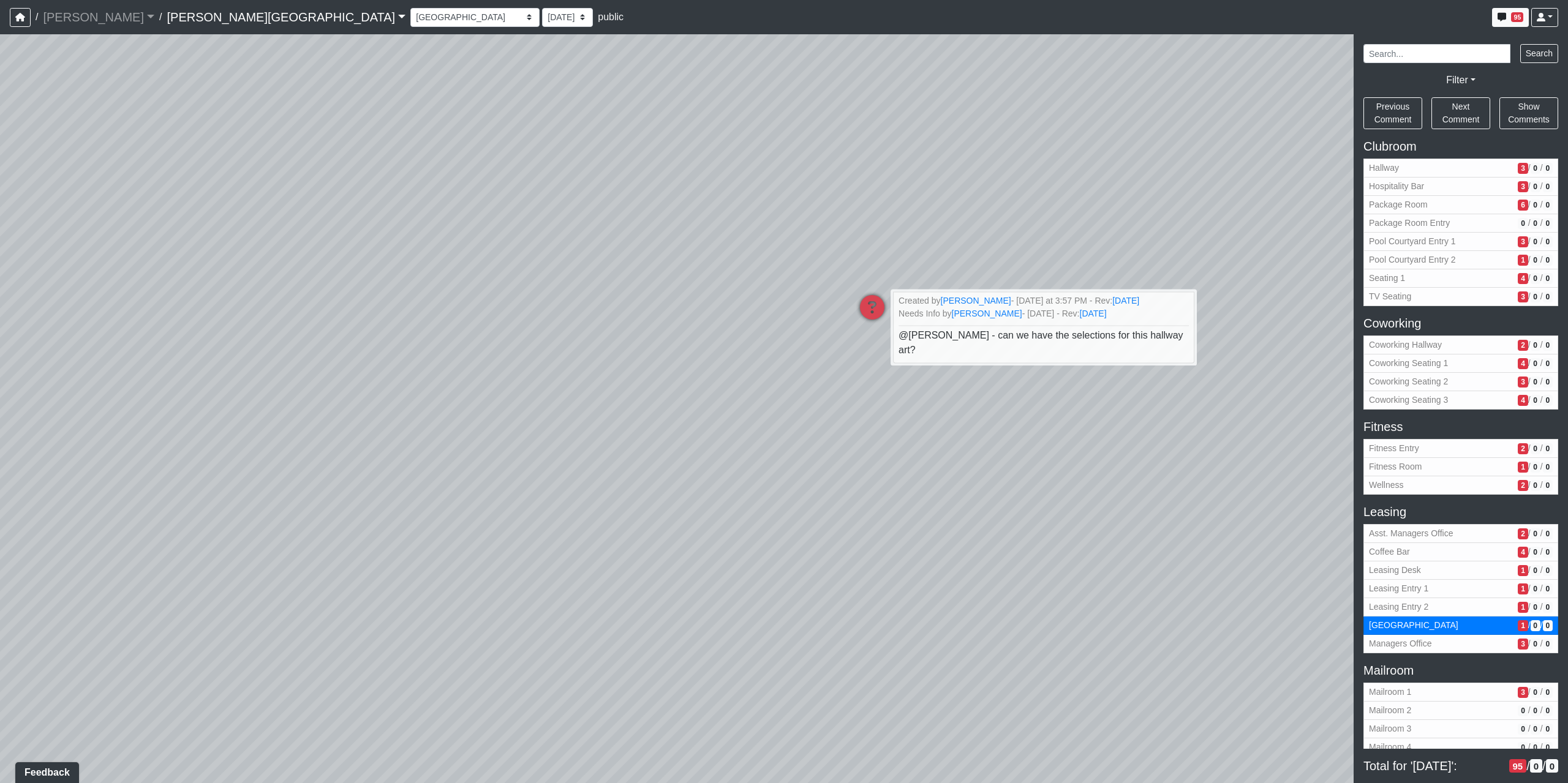
drag, startPoint x: 611, startPoint y: 523, endPoint x: 1130, endPoint y: 592, distance: 523.6
click at [1209, 566] on div "Loading... Coffee Bar Loading... Created by Sean Graefen - Yesterday at 11:13 A…" at bounding box center [784, 409] width 1568 height 749
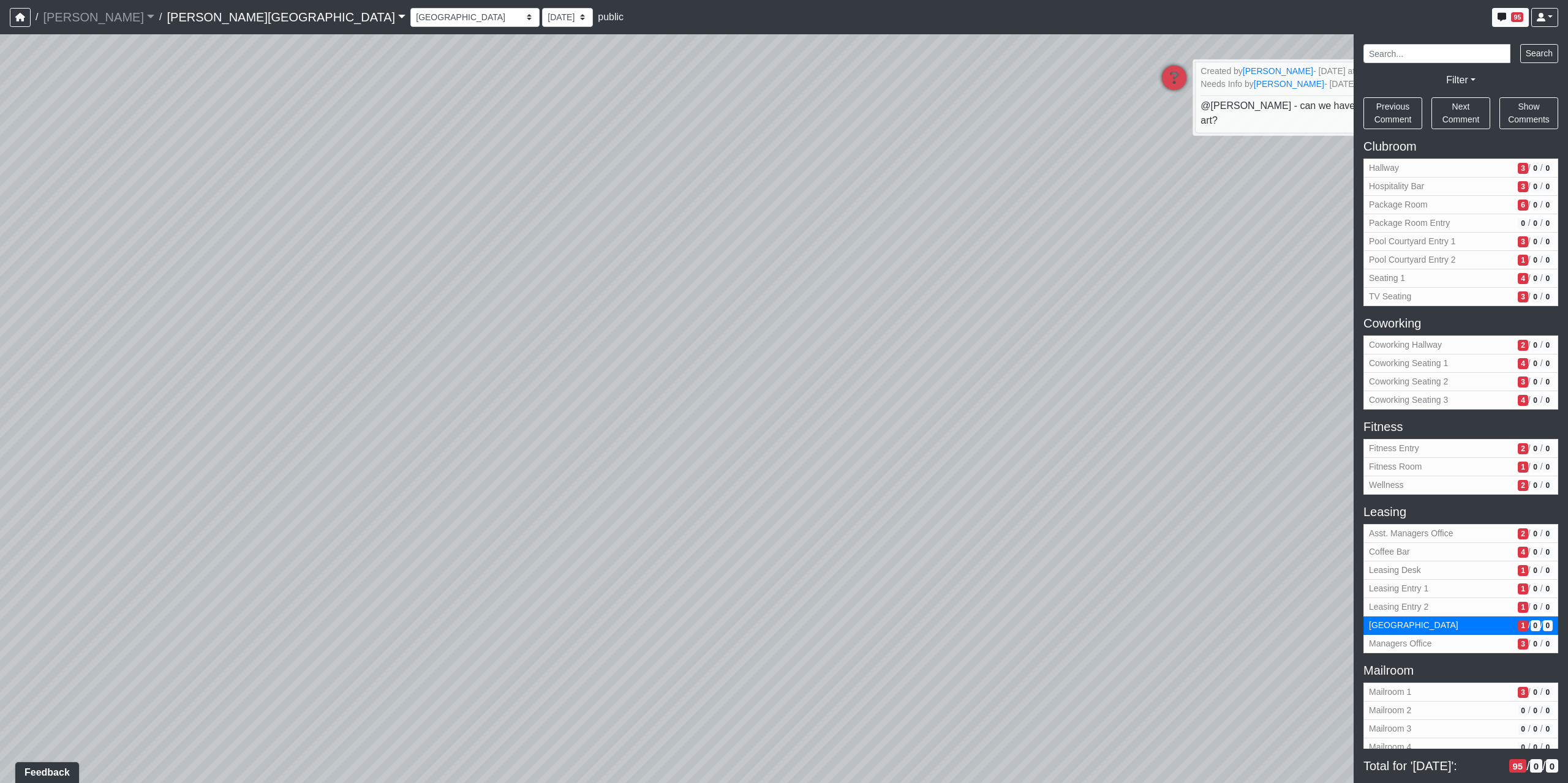
drag, startPoint x: 288, startPoint y: 456, endPoint x: 308, endPoint y: 227, distance: 229.9
click at [359, 227] on div "Loading... Coffee Bar Loading... Created by Sean Graefen - Yesterday at 11:13 A…" at bounding box center [784, 409] width 1568 height 749
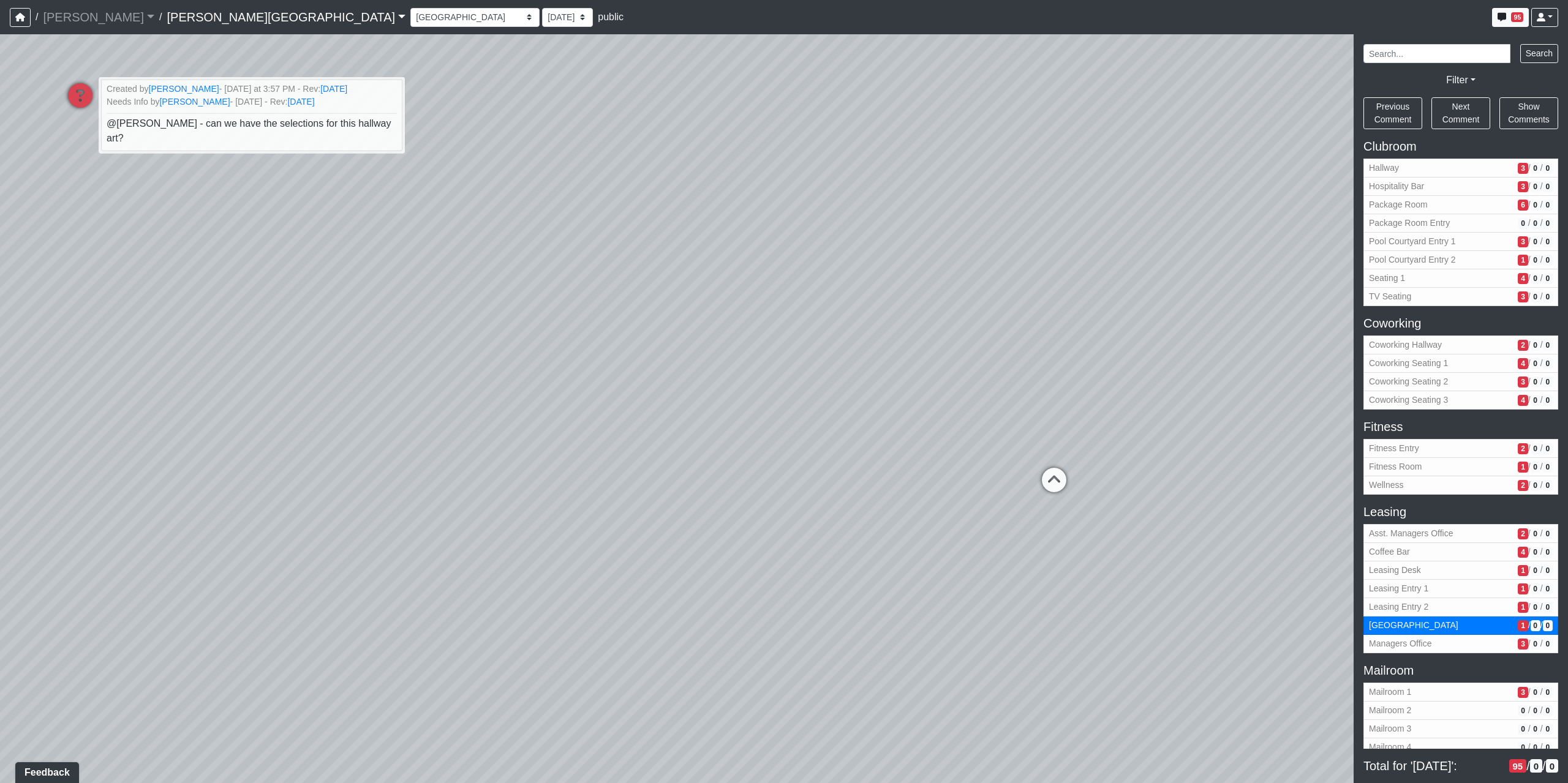
drag, startPoint x: 920, startPoint y: 272, endPoint x: 316, endPoint y: 448, distance: 629.1
click at [297, 452] on div "Loading... Coffee Bar Loading... Created by Sean Graefen - Yesterday at 11:13 A…" at bounding box center [784, 409] width 1568 height 749
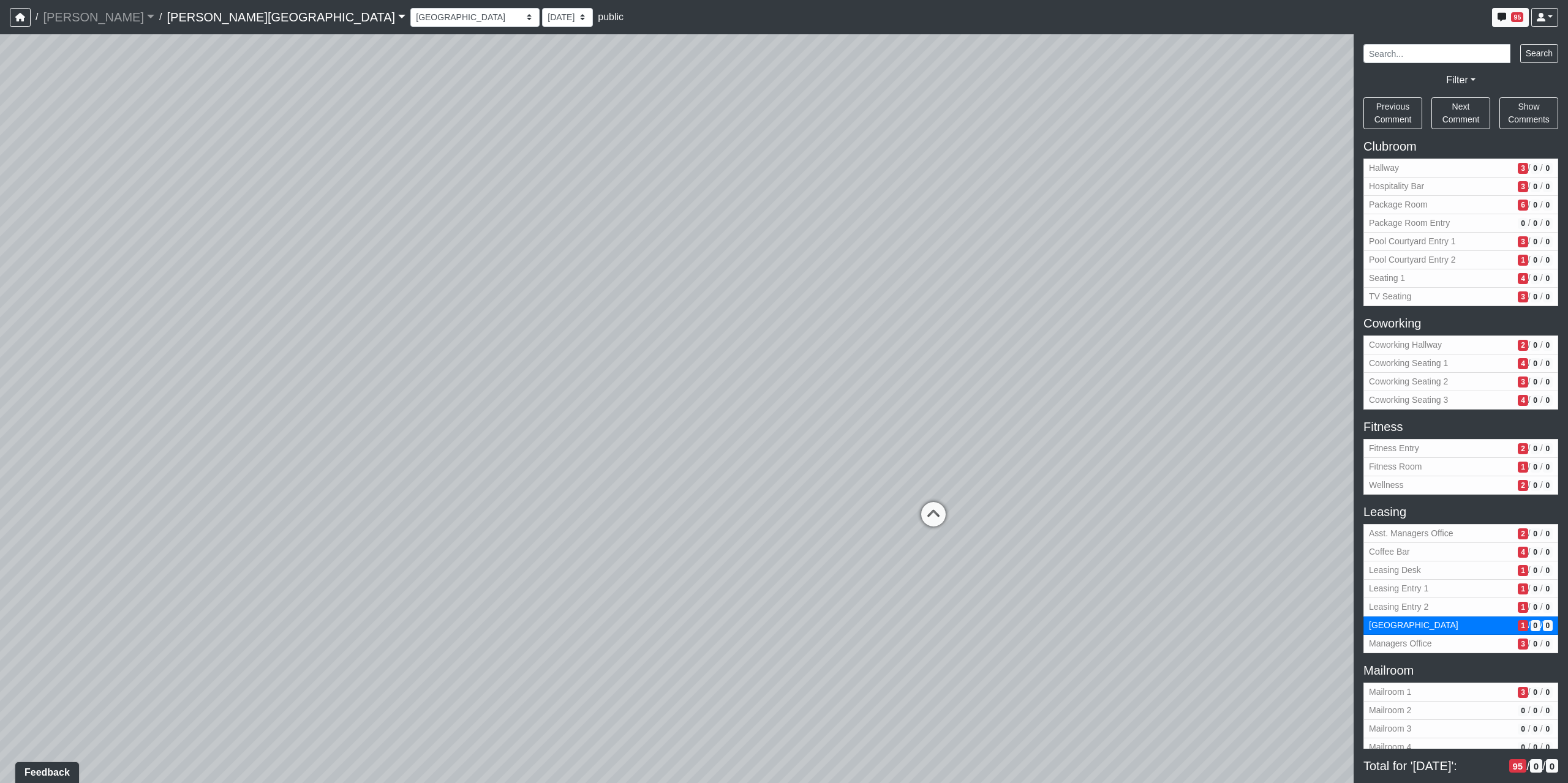
drag, startPoint x: 1171, startPoint y: 360, endPoint x: 767, endPoint y: 461, distance: 416.4
click at [767, 461] on div "Loading... Coffee Bar Loading... Created by Sean Graefen - Yesterday at 11:13 A…" at bounding box center [784, 409] width 1568 height 749
click at [1399, 653] on button "Managers Office 3 / 0 / 0" at bounding box center [1460, 644] width 195 height 18
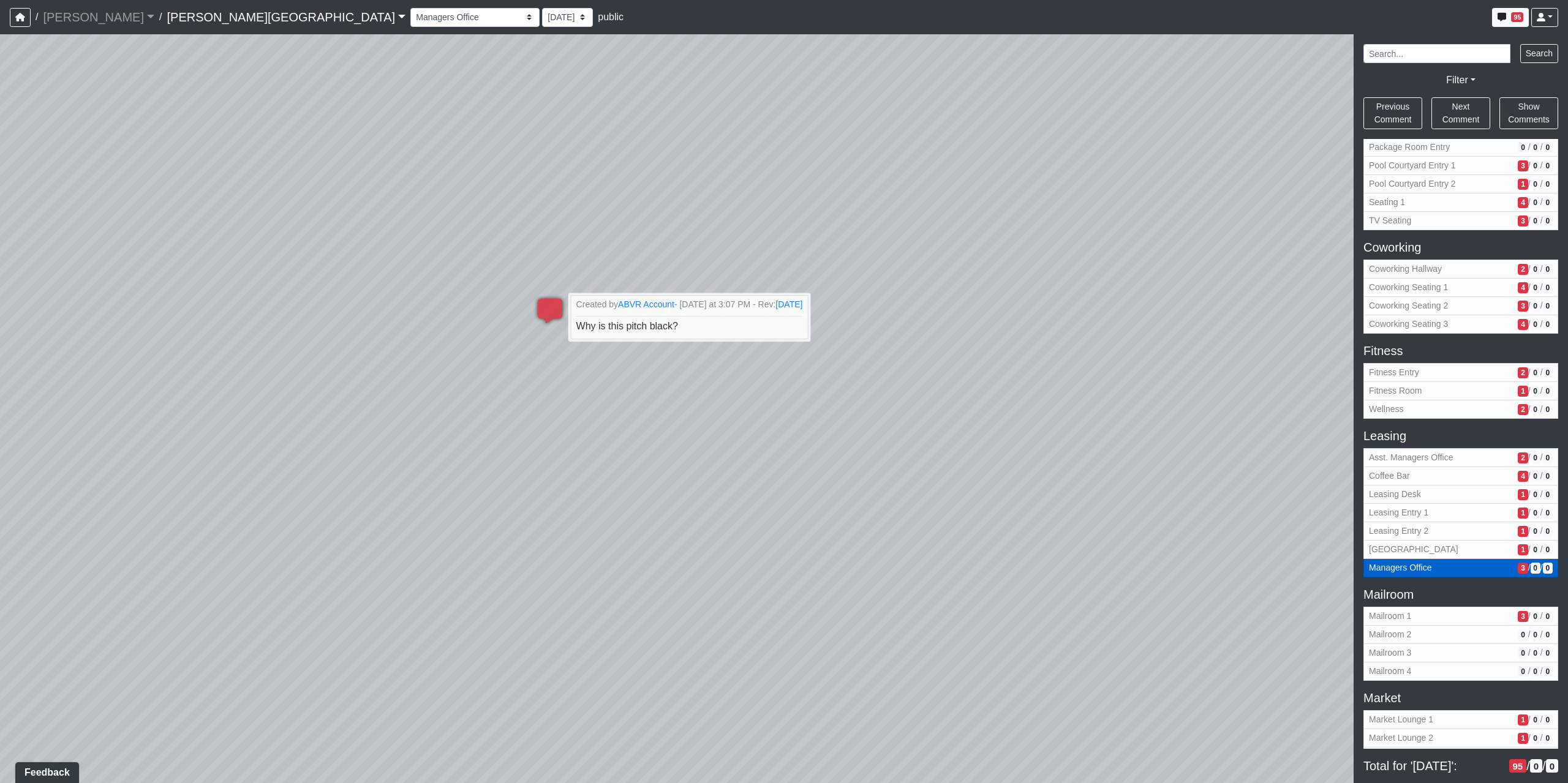
scroll to position [81, 0]
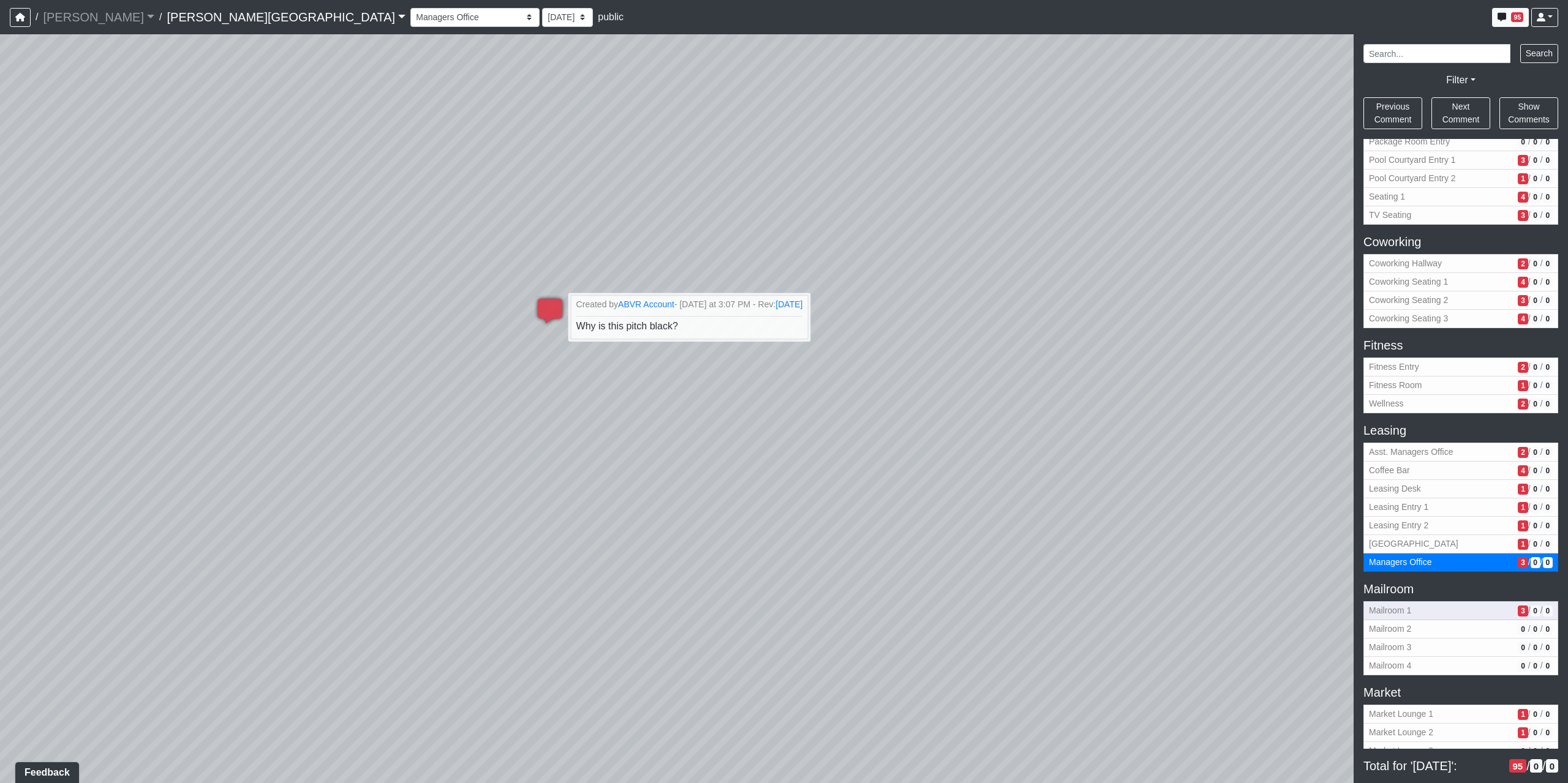
click at [1434, 612] on span "Mailroom 1" at bounding box center [1440, 611] width 144 height 13
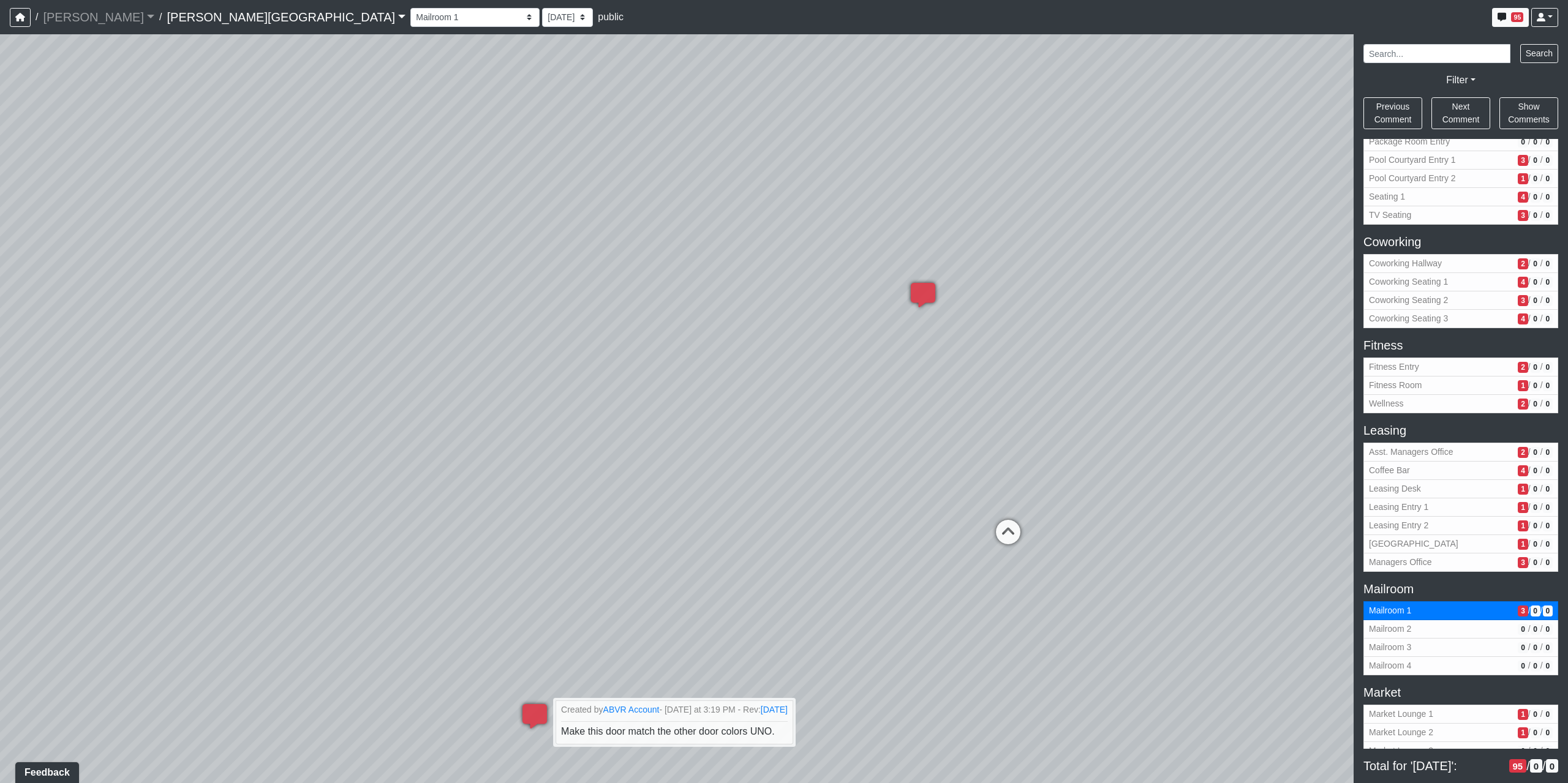
drag, startPoint x: 910, startPoint y: 328, endPoint x: 963, endPoint y: 609, distance: 286.0
click at [963, 609] on div "Loading... Coffee Bar Loading... Created by Sean Graefen - Yesterday at 11:13 A…" at bounding box center [784, 409] width 1568 height 749
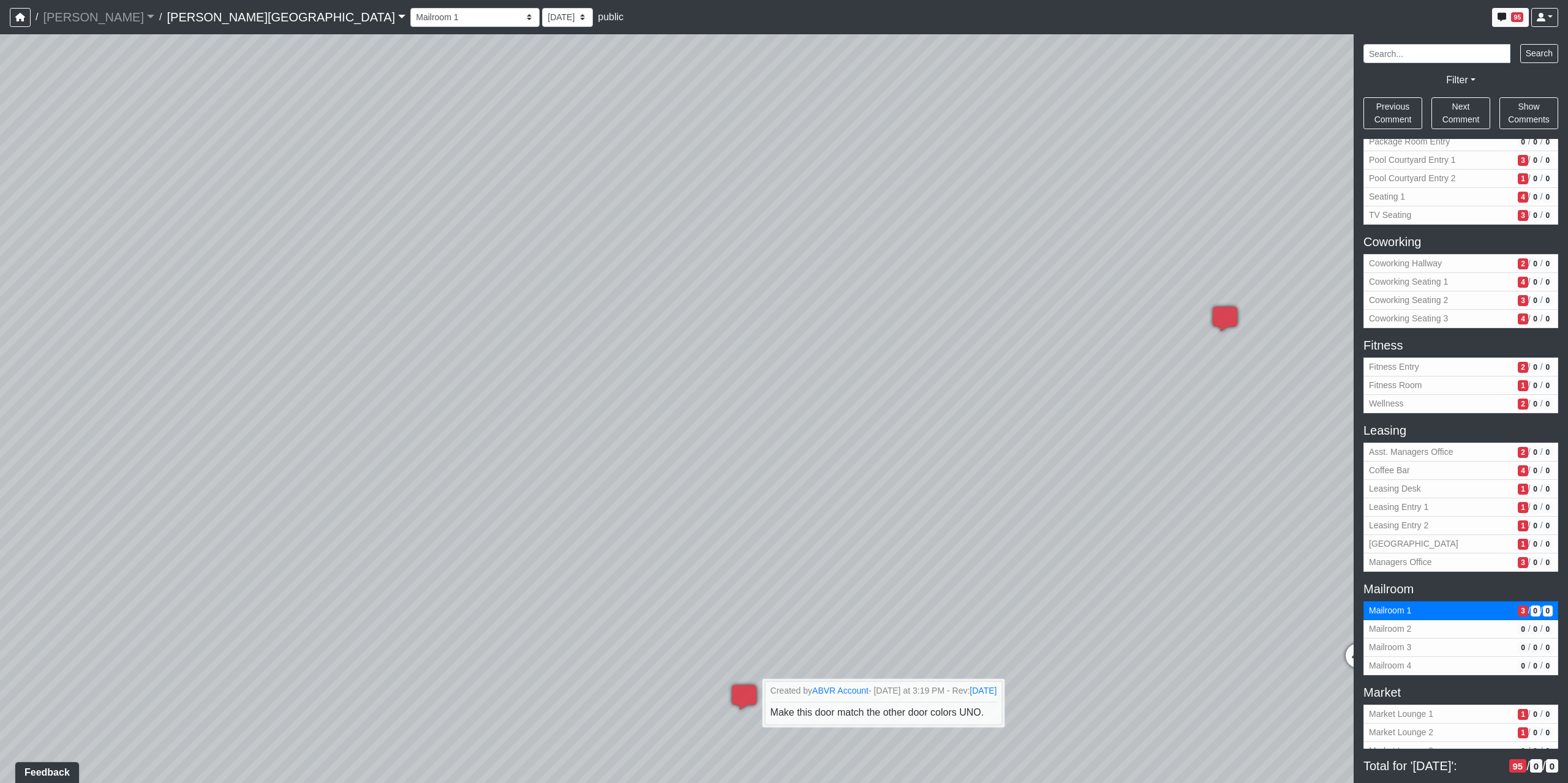
drag, startPoint x: 862, startPoint y: 275, endPoint x: 1198, endPoint y: 245, distance: 337.3
click at [1198, 245] on div "Loading... Coffee Bar Loading... Created by Sean Graefen - Yesterday at 11:13 A…" at bounding box center [784, 409] width 1568 height 749
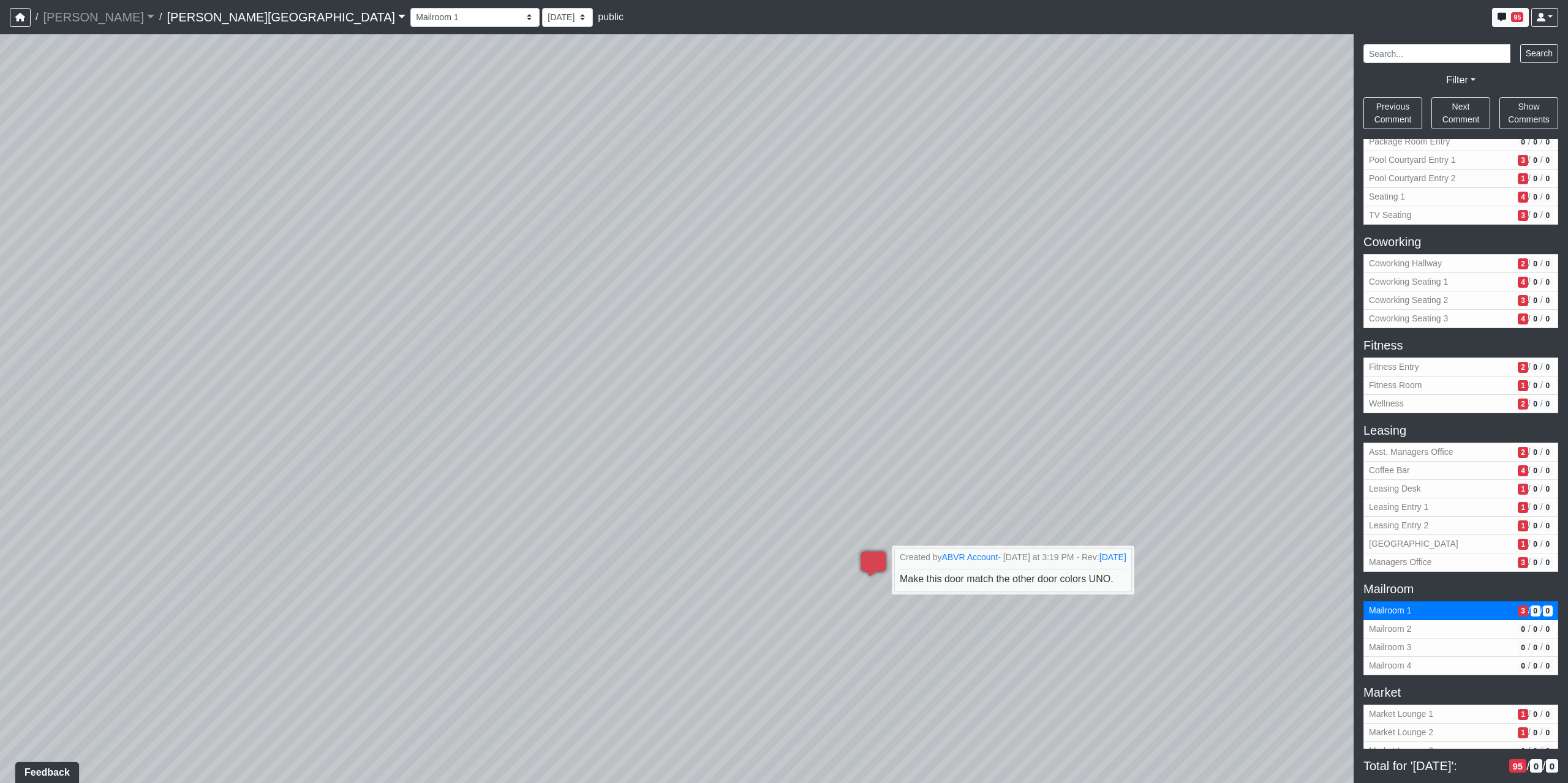
drag, startPoint x: 849, startPoint y: 370, endPoint x: 755, endPoint y: 552, distance: 204.8
click at [771, 546] on div "Loading... Coffee Bar Loading... Created by Sean Graefen - Yesterday at 11:13 A…" at bounding box center [784, 409] width 1568 height 749
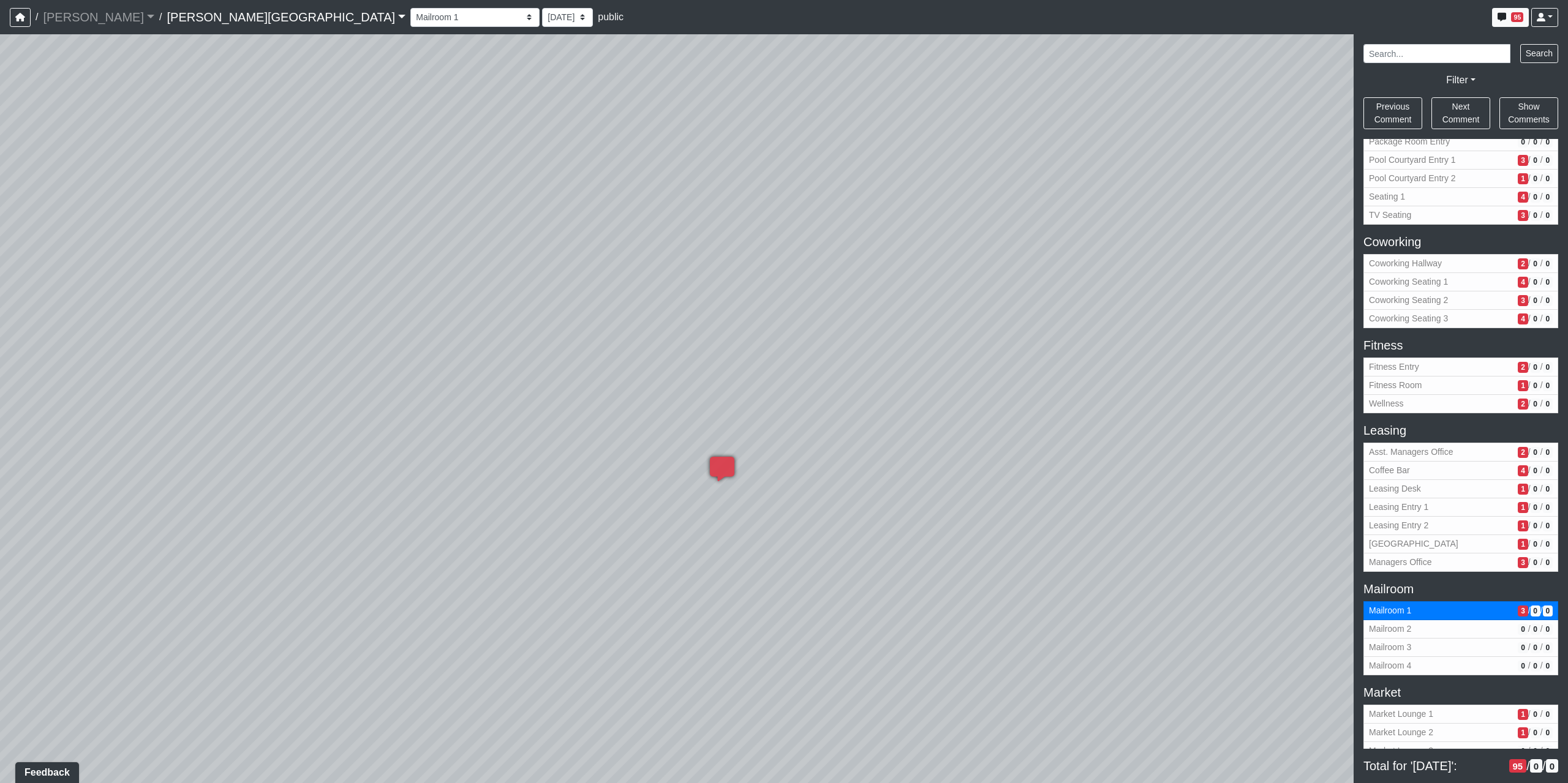
drag, startPoint x: 582, startPoint y: 206, endPoint x: 919, endPoint y: 643, distance: 551.8
click at [919, 643] on div "Loading... Coffee Bar Loading... Created by Sean Graefen - Yesterday at 11:13 A…" at bounding box center [784, 409] width 1568 height 749
drag, startPoint x: 1082, startPoint y: 754, endPoint x: 346, endPoint y: 509, distance: 775.7
click at [393, 511] on div "Loading... Coffee Bar Loading... Created by Sean Graefen - Yesterday at 11:13 A…" at bounding box center [784, 409] width 1568 height 749
drag, startPoint x: 920, startPoint y: 579, endPoint x: 290, endPoint y: 545, distance: 630.9
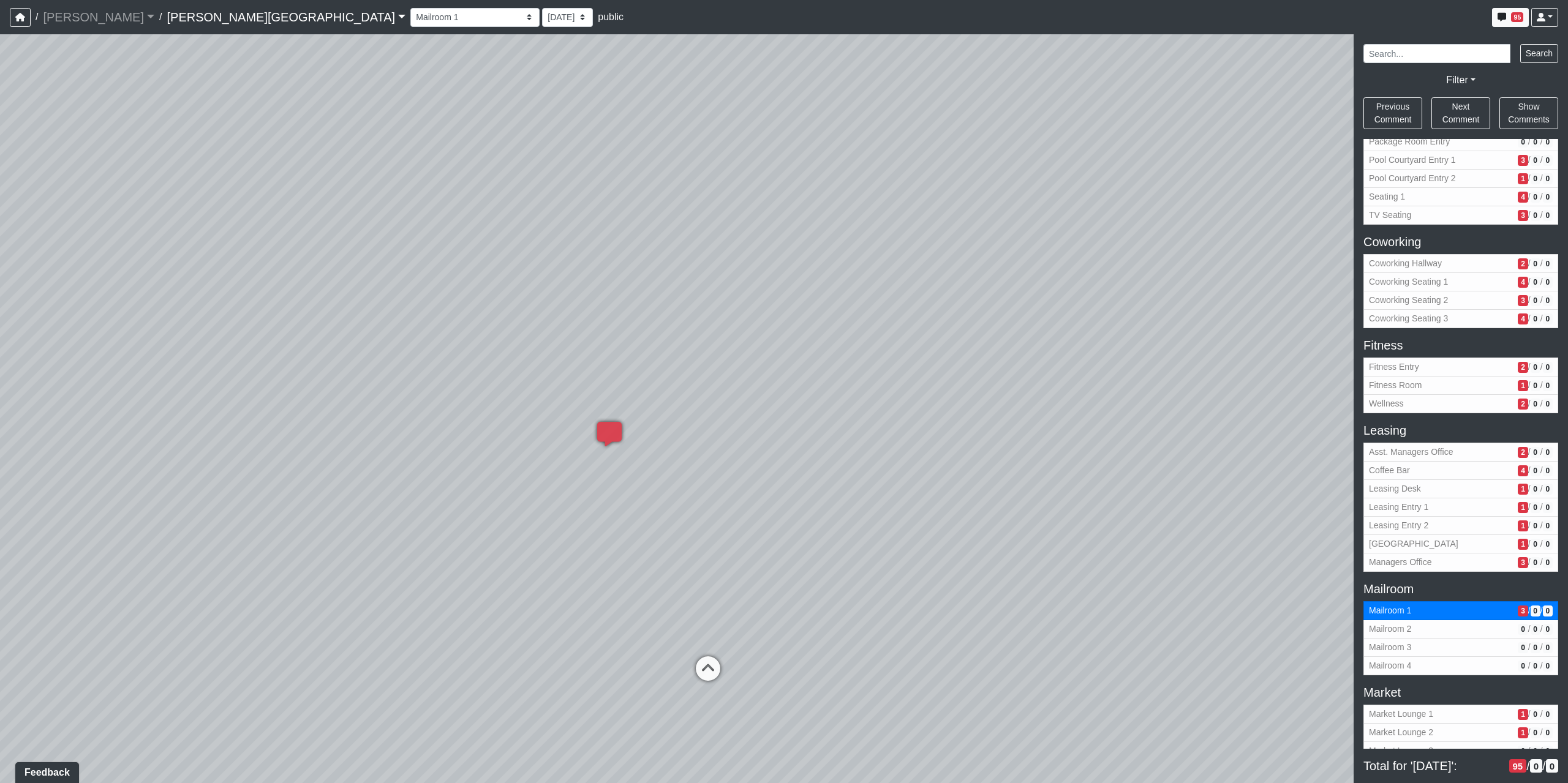
click at [298, 555] on div "Loading... Coffee Bar Loading... Created by Sean Graefen - Yesterday at 11:13 A…" at bounding box center [784, 409] width 1568 height 749
drag, startPoint x: 934, startPoint y: 451, endPoint x: 428, endPoint y: 479, distance: 506.8
click at [441, 479] on div "Loading... Coffee Bar Loading... Created by Sean Graefen - Yesterday at 11:13 A…" at bounding box center [784, 409] width 1568 height 749
click at [1457, 721] on button "Market Lounge 1 1 / 0 / 0" at bounding box center [1460, 715] width 195 height 19
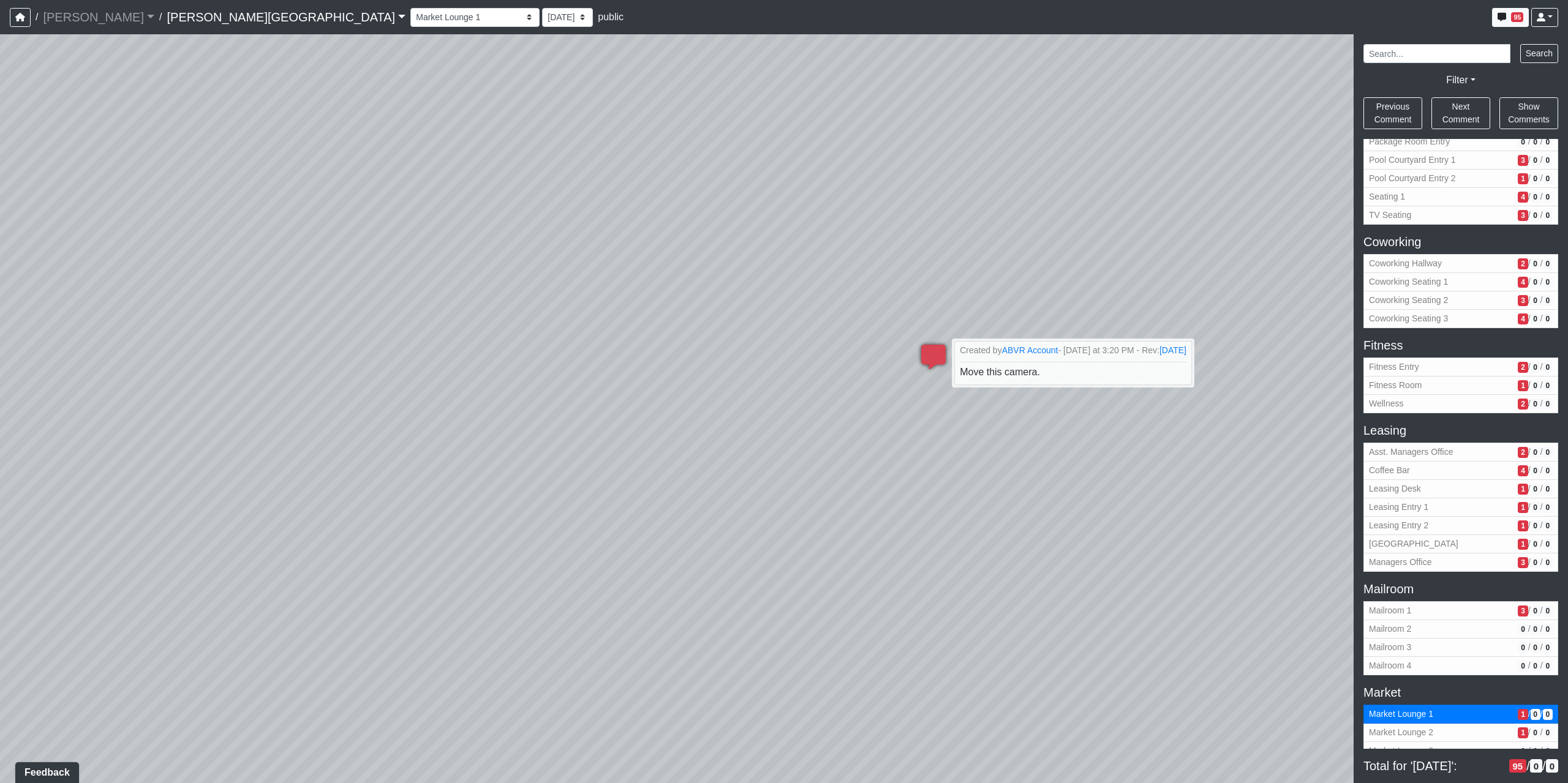
drag, startPoint x: 689, startPoint y: 554, endPoint x: 1558, endPoint y: 669, distance: 876.6
click at [1540, 656] on div "NON-CURRENT REVISION" at bounding box center [784, 409] width 1568 height 749
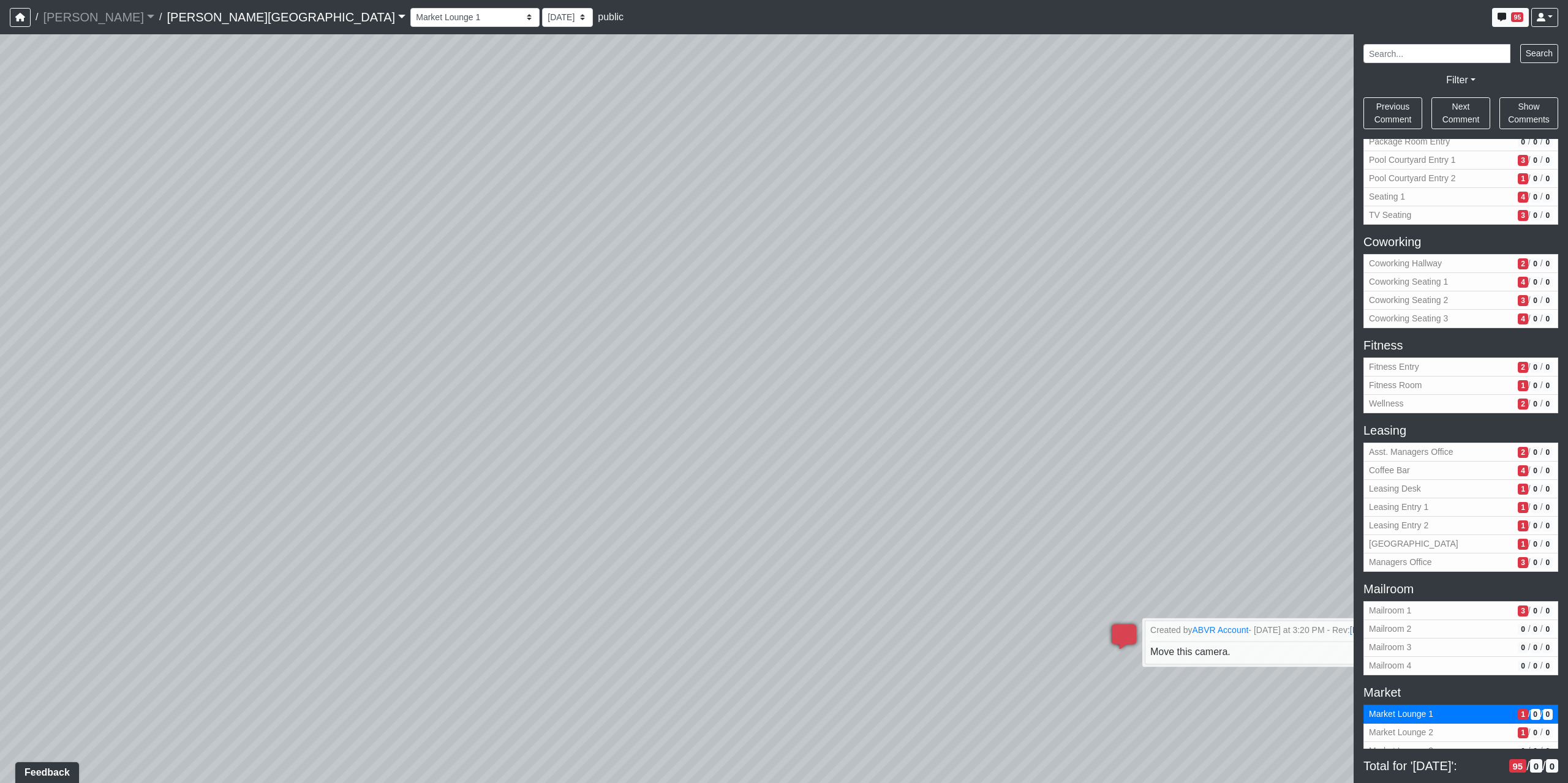
drag, startPoint x: 393, startPoint y: 494, endPoint x: 1151, endPoint y: 472, distance: 758.3
click at [1147, 471] on div "Loading... Coffee Bar Loading... Created by Sean Graefen - Yesterday at 11:13 A…" at bounding box center [784, 409] width 1568 height 749
drag, startPoint x: 644, startPoint y: 377, endPoint x: 1278, endPoint y: 325, distance: 636.1
click at [1270, 322] on div "Loading... Coffee Bar Loading... Created by Sean Graefen - Yesterday at 11:13 A…" at bounding box center [784, 409] width 1568 height 749
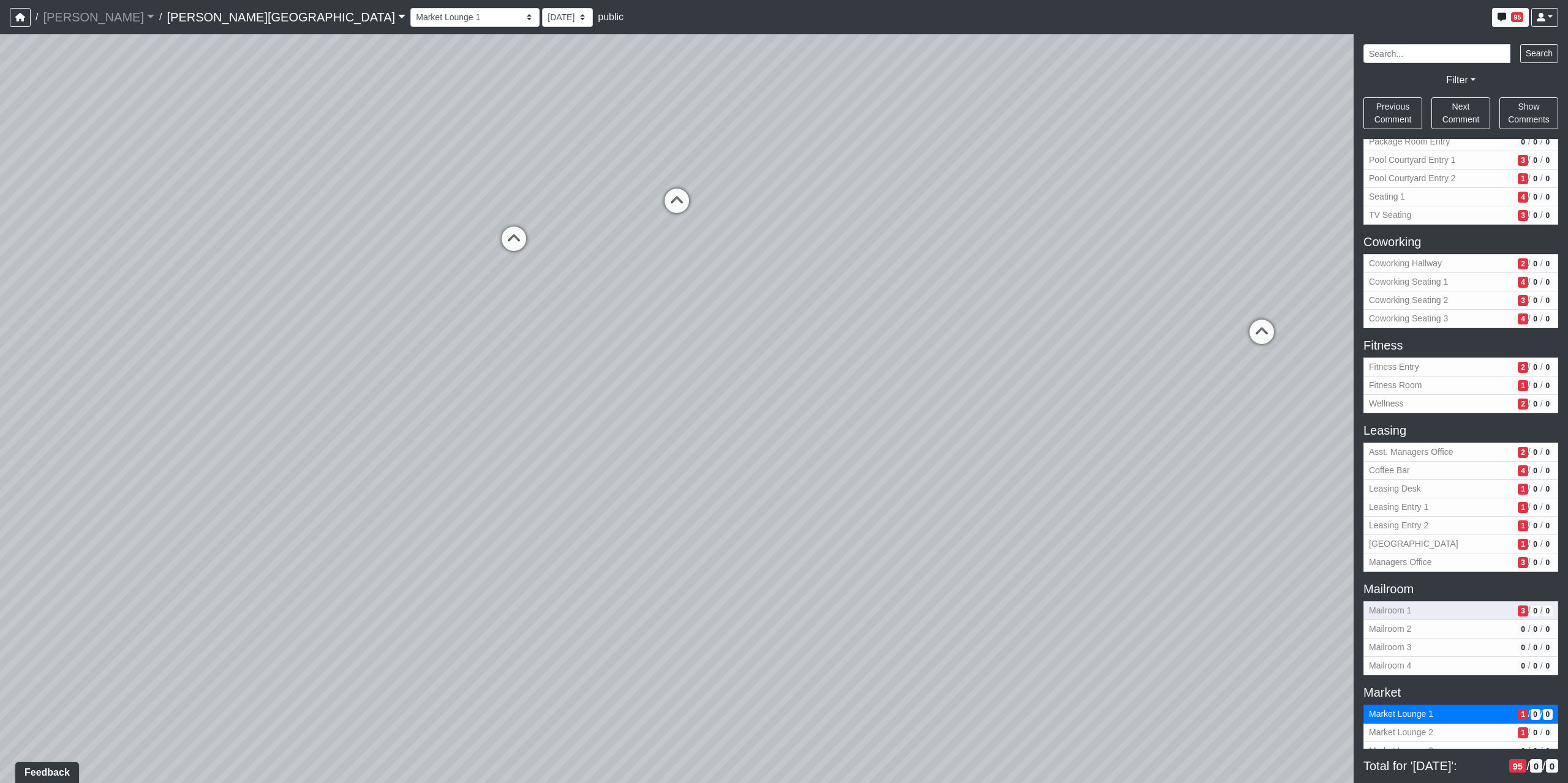
click at [1394, 603] on button "Mailroom 1 3 / 0 / 0" at bounding box center [1460, 611] width 195 height 19
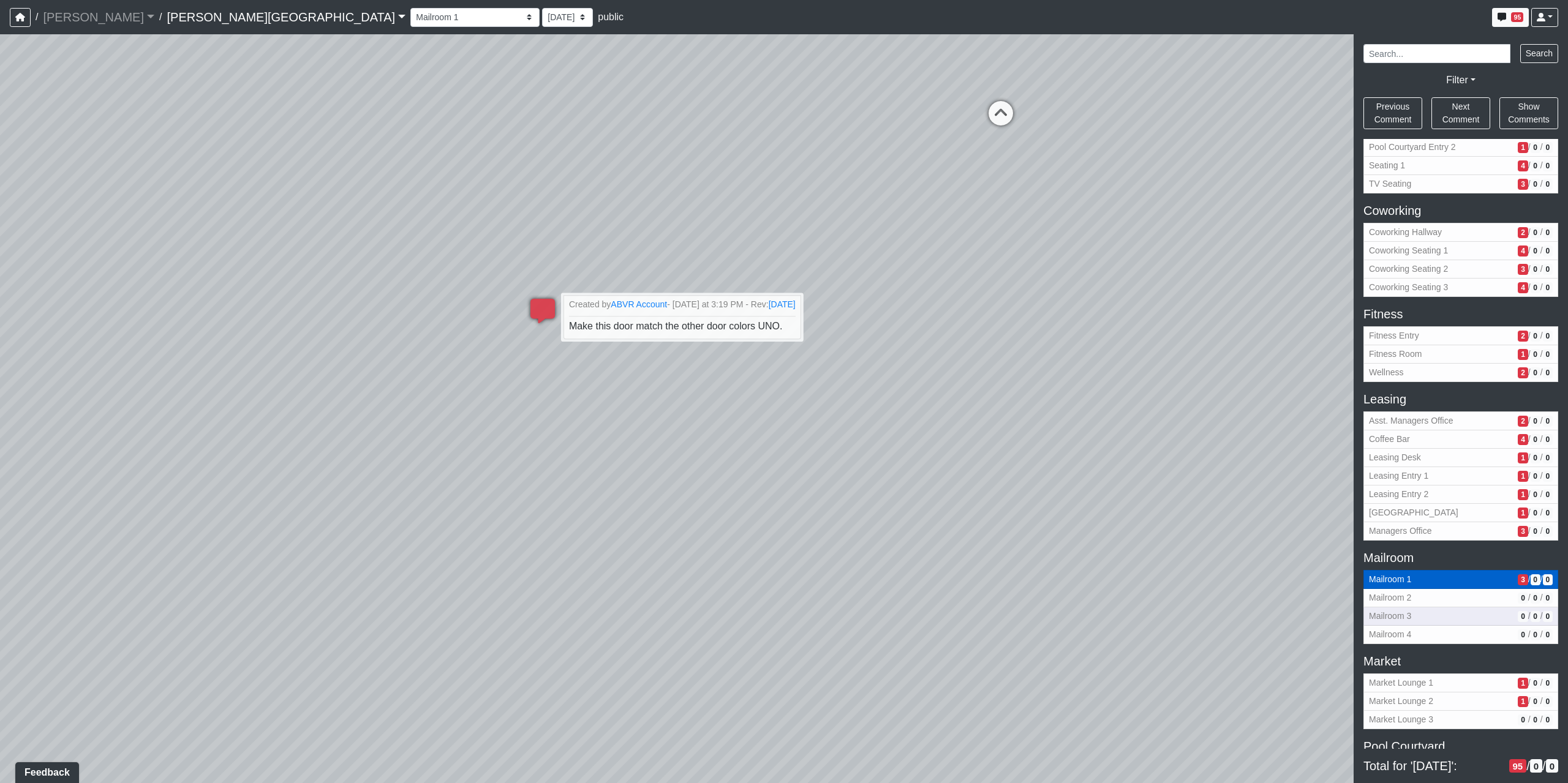
scroll to position [163, 0]
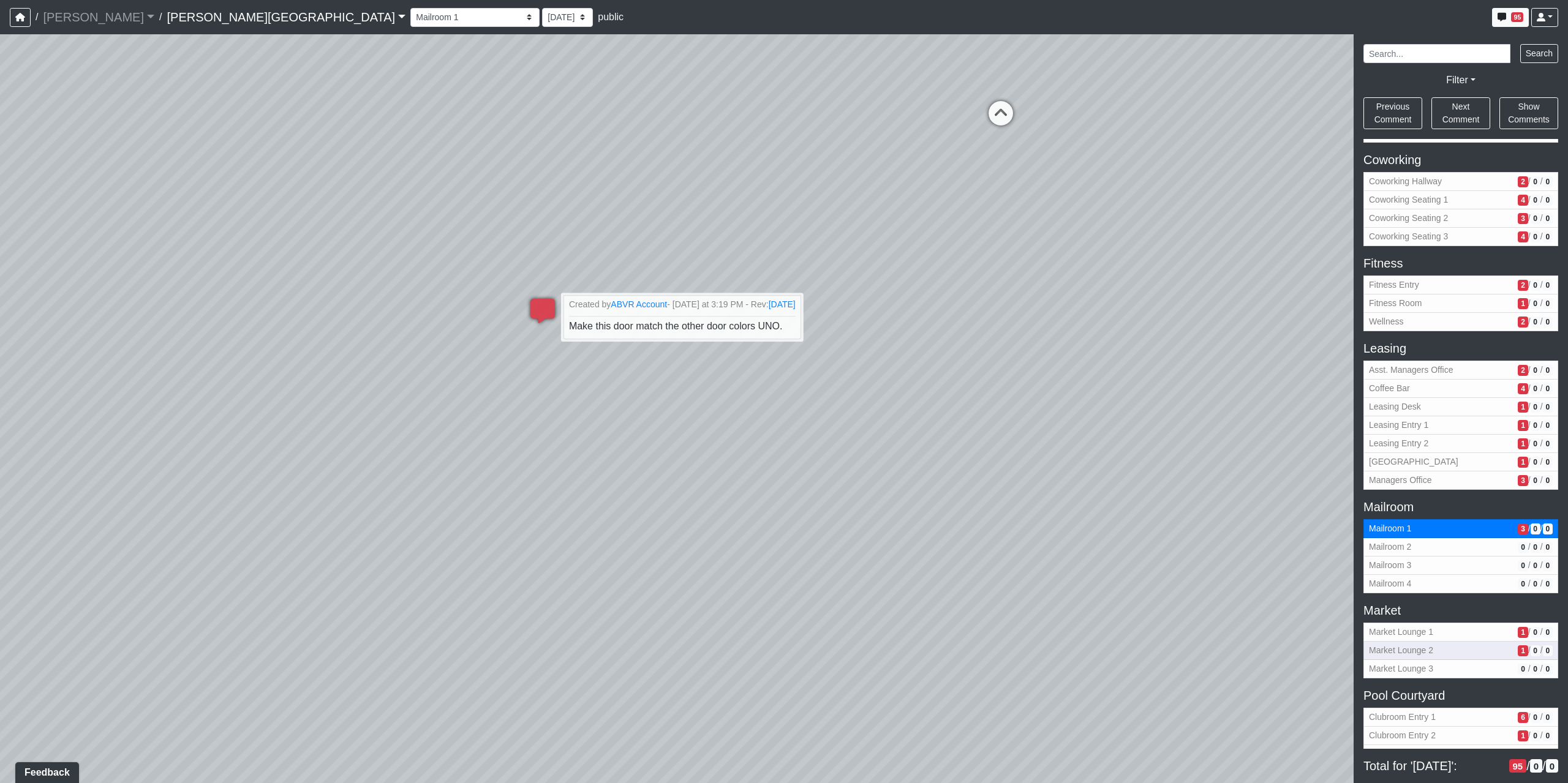
click at [1409, 653] on span "Market Lounge 2" at bounding box center [1440, 650] width 144 height 13
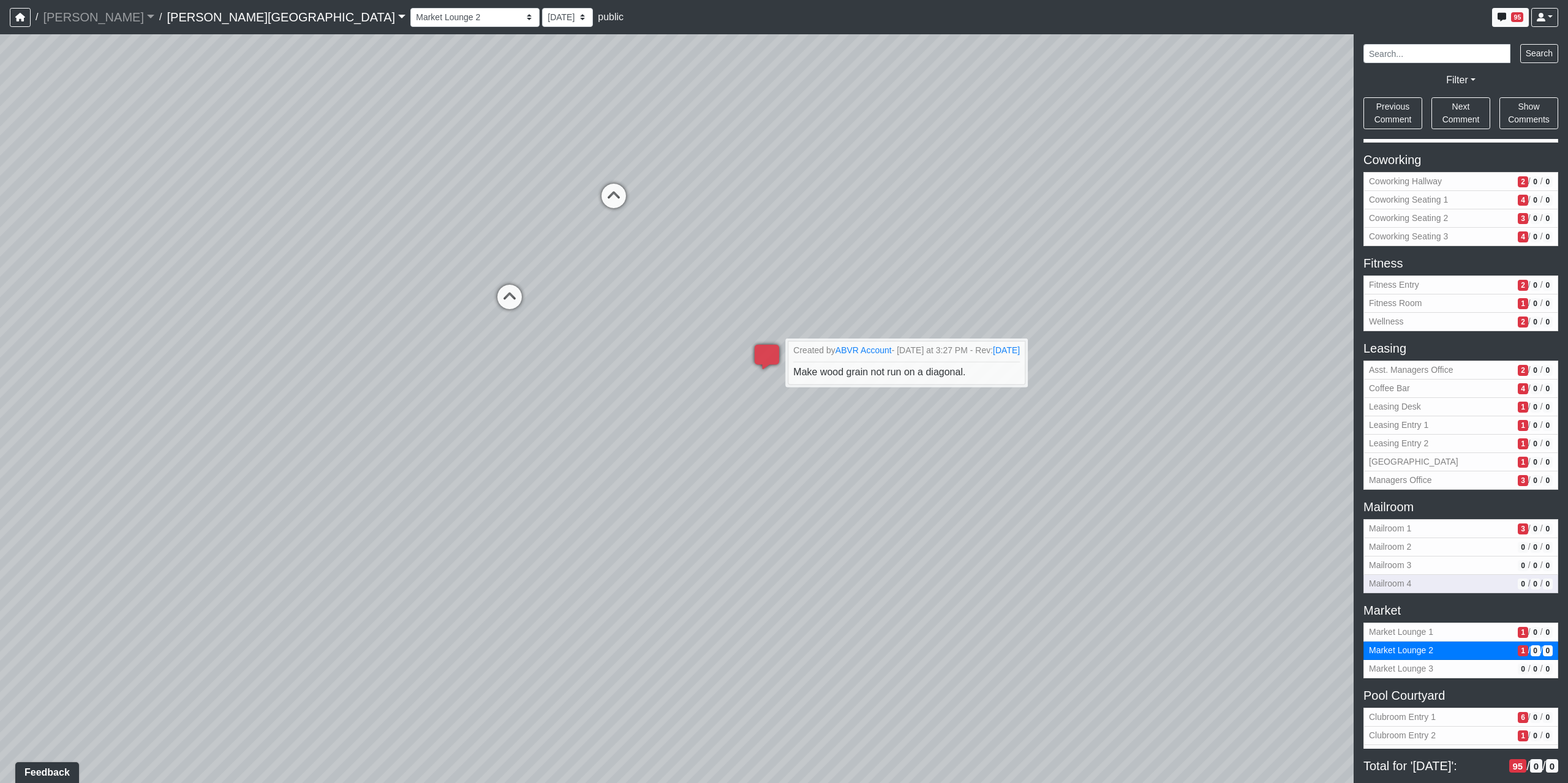
drag, startPoint x: 949, startPoint y: 475, endPoint x: 1400, endPoint y: 583, distance: 463.8
click at [1400, 583] on div "NON-CURRENT REVISION" at bounding box center [784, 409] width 1568 height 749
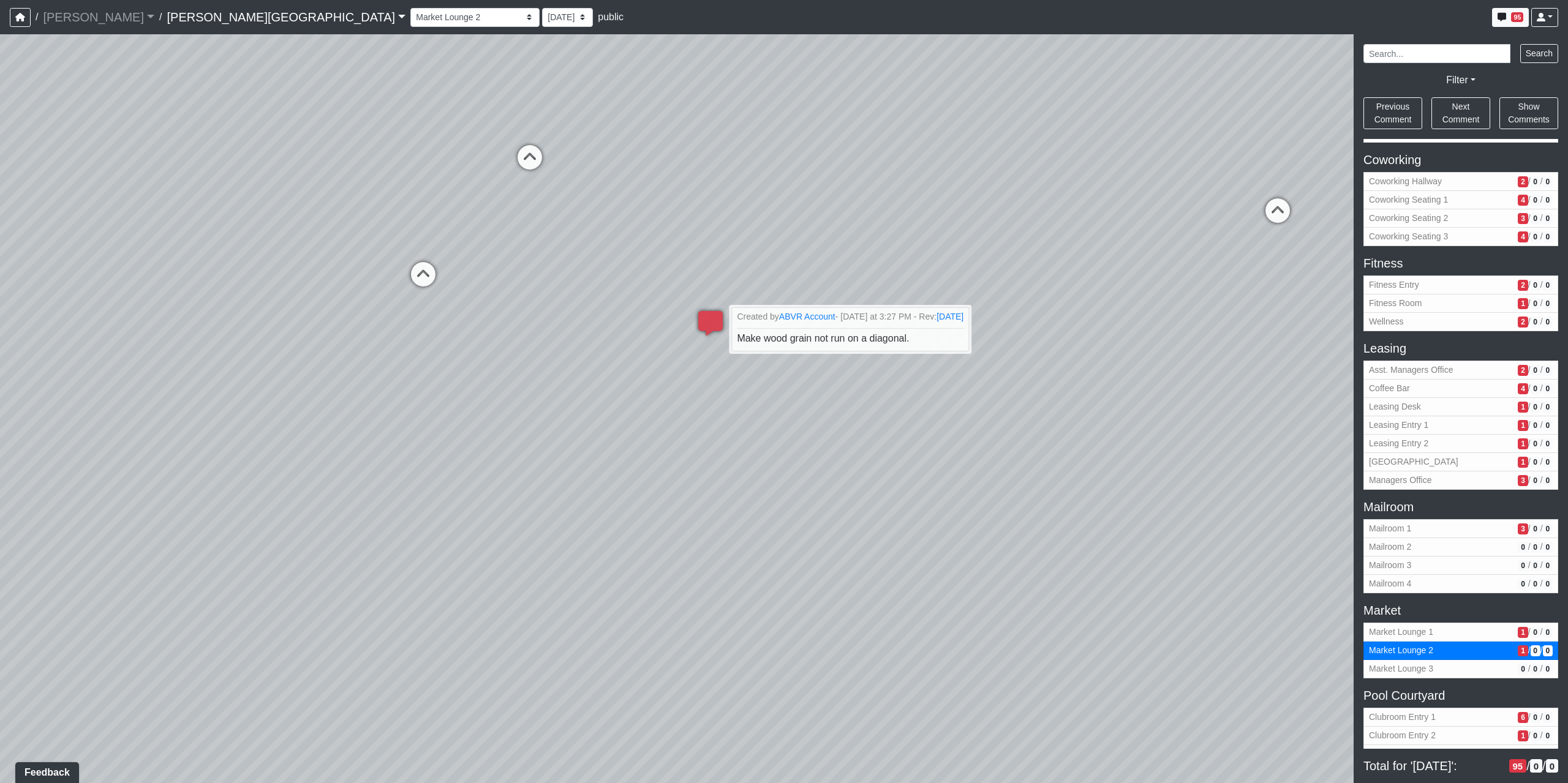
drag, startPoint x: 732, startPoint y: 578, endPoint x: 605, endPoint y: 539, distance: 132.9
click at [605, 539] on div "Loading... Coffee Bar Loading... Created by Sean Graefen - Yesterday at 11:13 A…" at bounding box center [784, 409] width 1568 height 749
click at [1448, 719] on span "Clubroom Entry 1" at bounding box center [1440, 717] width 144 height 13
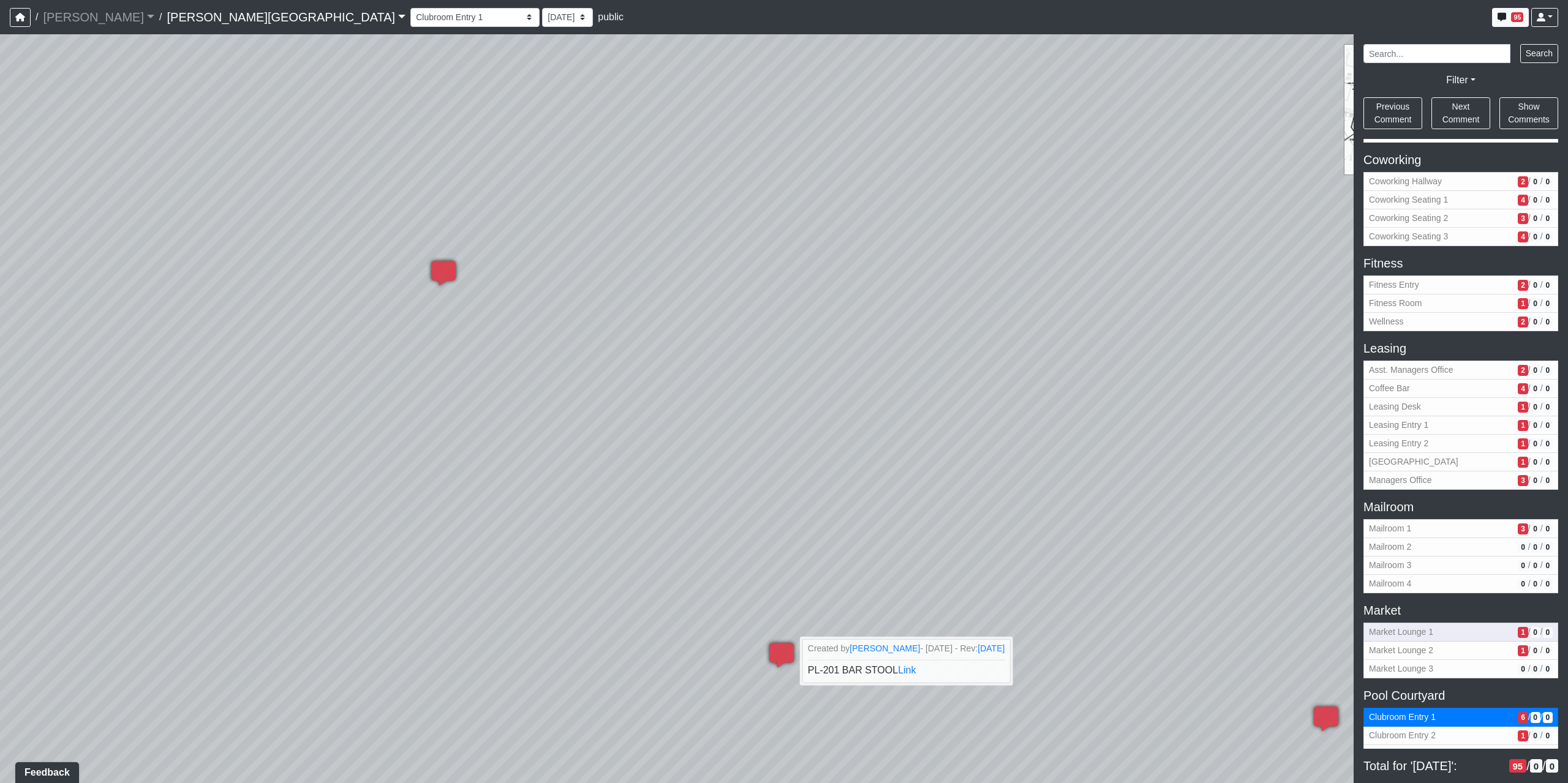
drag, startPoint x: 926, startPoint y: 241, endPoint x: 1399, endPoint y: 625, distance: 609.2
click at [1399, 625] on div "NON-CURRENT REVISION Loading... Coffee Bar Loading... Created by Sean Graefen -…" at bounding box center [784, 409] width 1568 height 749
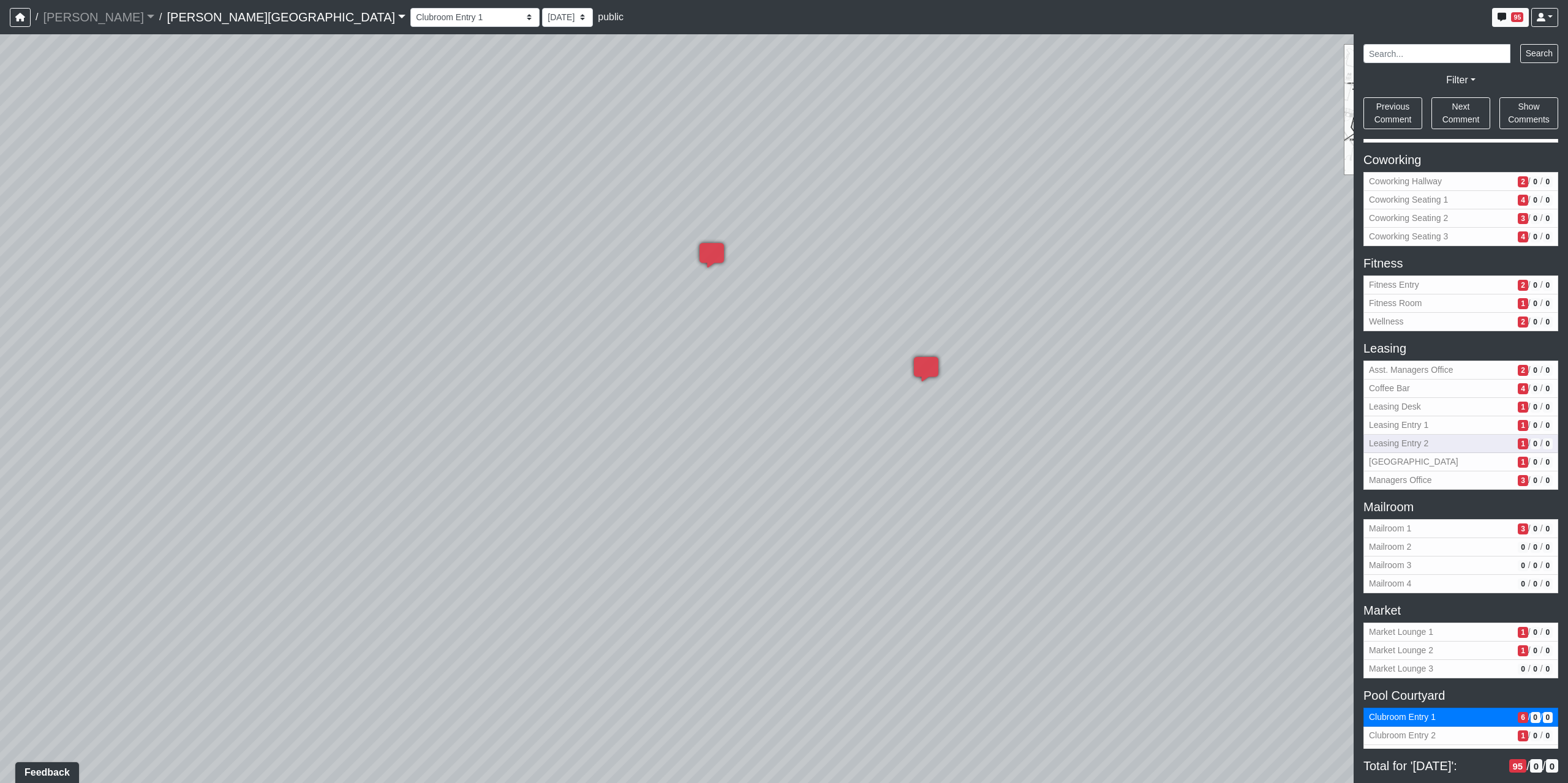
drag, startPoint x: 627, startPoint y: 385, endPoint x: 1373, endPoint y: 446, distance: 748.5
click at [1373, 446] on div "NON-CURRENT REVISION Loading... Coffee Bar Loading... Created by Sean Graefen -…" at bounding box center [784, 409] width 1568 height 749
drag, startPoint x: 600, startPoint y: 478, endPoint x: 1368, endPoint y: 606, distance: 778.6
click at [1368, 606] on div "NON-CURRENT REVISION Loading... Coffee Bar Loading... Created by Sean Graefen -…" at bounding box center [784, 409] width 1568 height 749
drag, startPoint x: 472, startPoint y: 564, endPoint x: 1234, endPoint y: 509, distance: 764.0
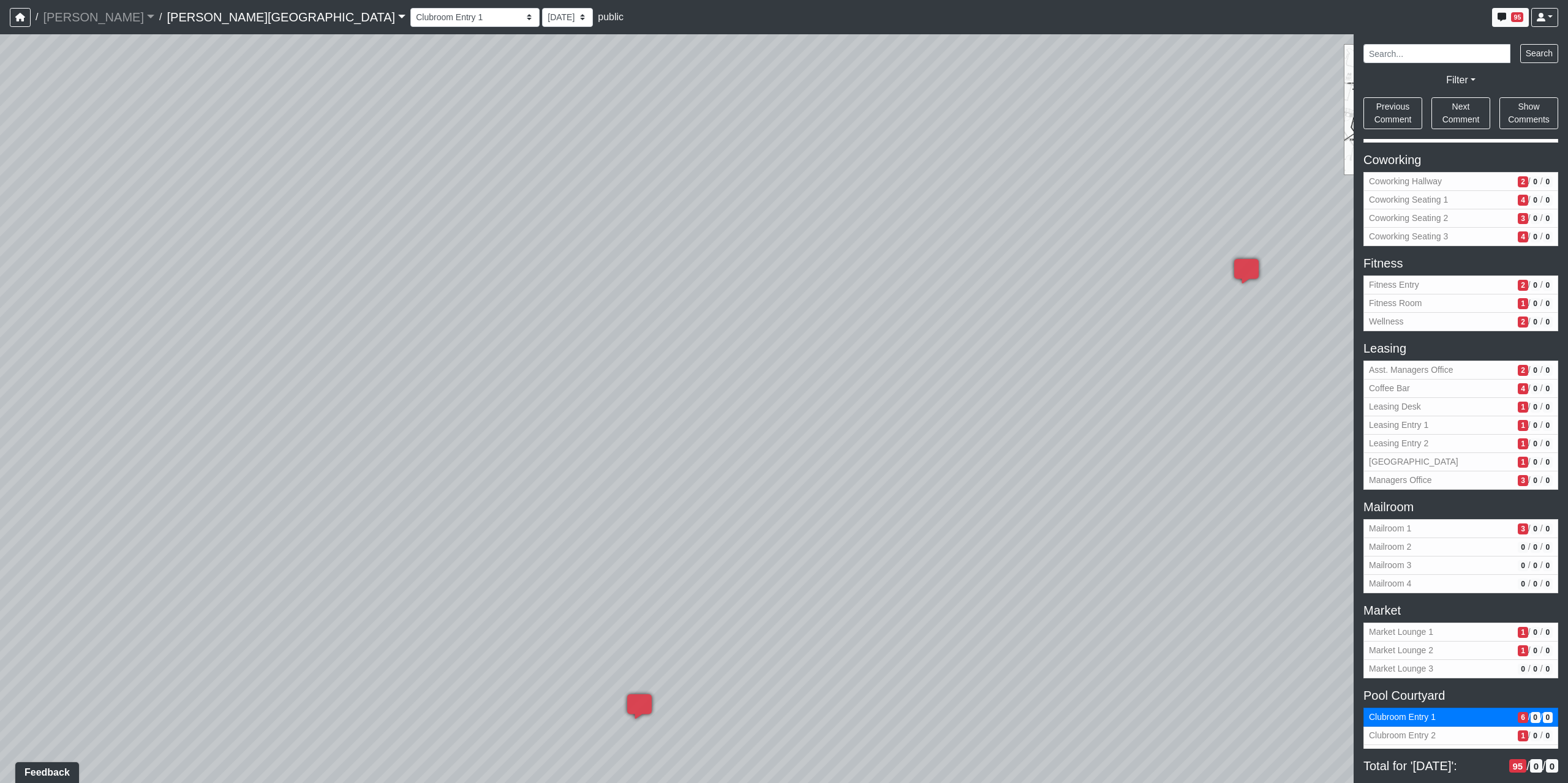
click at [1173, 514] on div "Loading... Coffee Bar Loading... Created by Sean Graefen - Yesterday at 11:13 A…" at bounding box center [784, 409] width 1568 height 749
drag, startPoint x: 482, startPoint y: 669, endPoint x: 1340, endPoint y: 389, distance: 902.5
click at [1340, 389] on div "Loading... Coffee Bar Loading... Created by Sean Graefen - Yesterday at 11:13 A…" at bounding box center [784, 409] width 1568 height 749
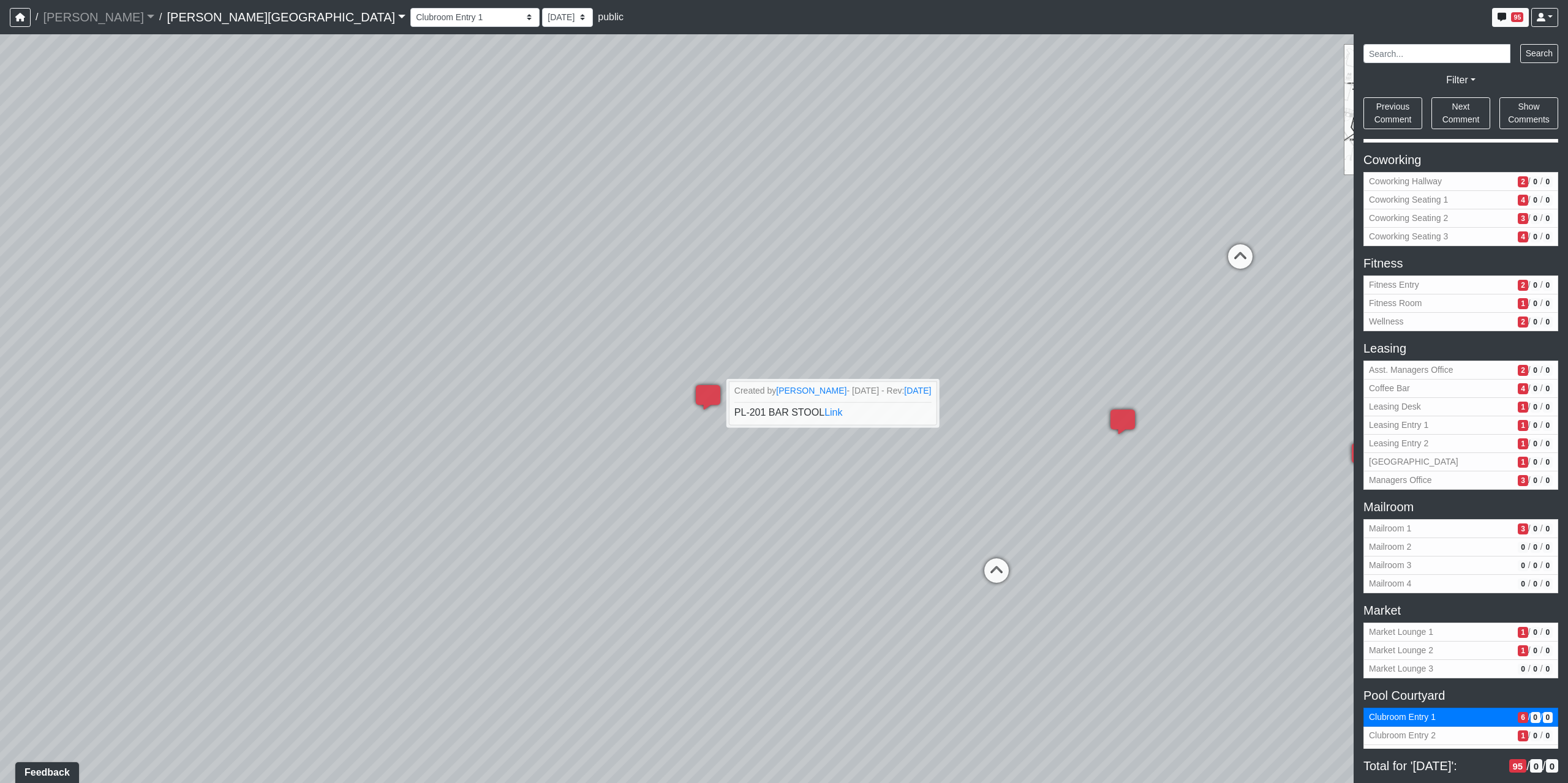
drag, startPoint x: 357, startPoint y: 481, endPoint x: 1193, endPoint y: 362, distance: 844.4
click at [1198, 359] on div "Loading... Coffee Bar Loading... Created by Sean Graefen - Yesterday at 11:13 A…" at bounding box center [784, 409] width 1568 height 749
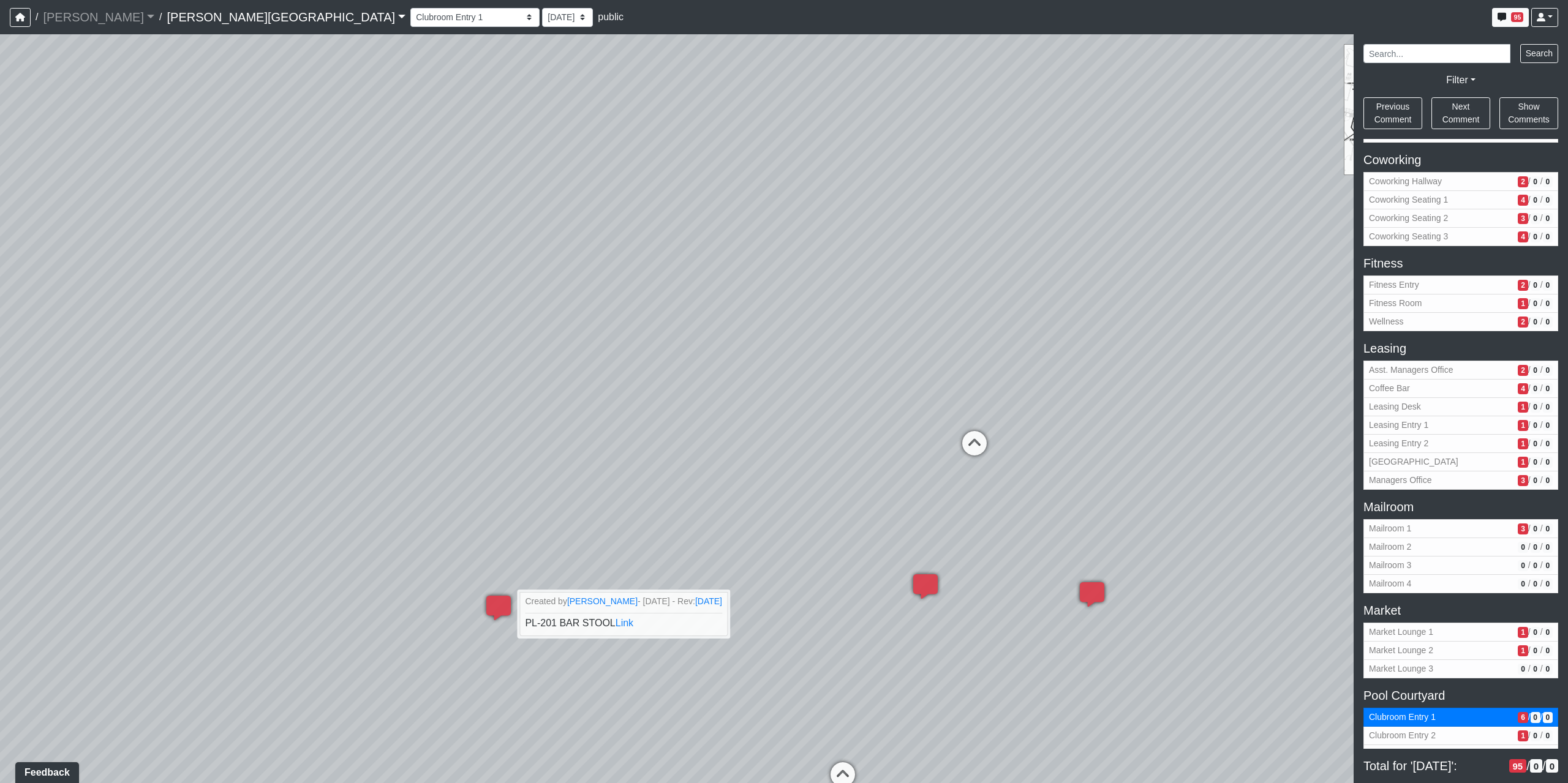
drag, startPoint x: 1170, startPoint y: 230, endPoint x: 916, endPoint y: 429, distance: 322.7
click at [916, 429] on div "Loading... Coffee Bar Loading... Created by Sean Graefen - Yesterday at 11:13 A…" at bounding box center [784, 409] width 1568 height 749
click at [1434, 737] on span "Clubroom Entry 2" at bounding box center [1440, 736] width 144 height 13
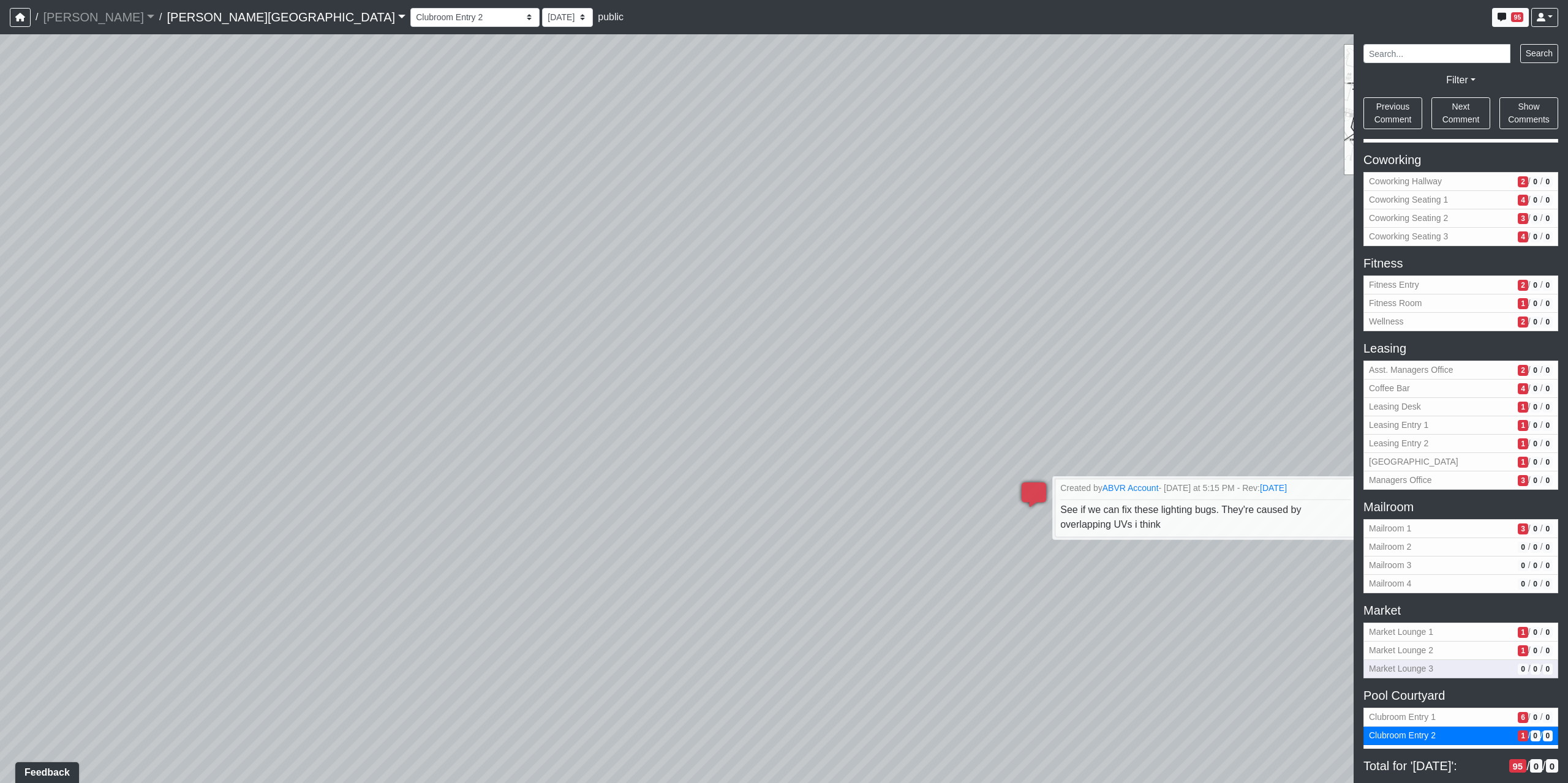
drag, startPoint x: 655, startPoint y: 477, endPoint x: 1522, endPoint y: 672, distance: 888.7
click at [1522, 672] on div "NON-CURRENT REVISION Loading... Coffee Bar Loading... Created by Sean Graefen -…" at bounding box center [784, 409] width 1568 height 749
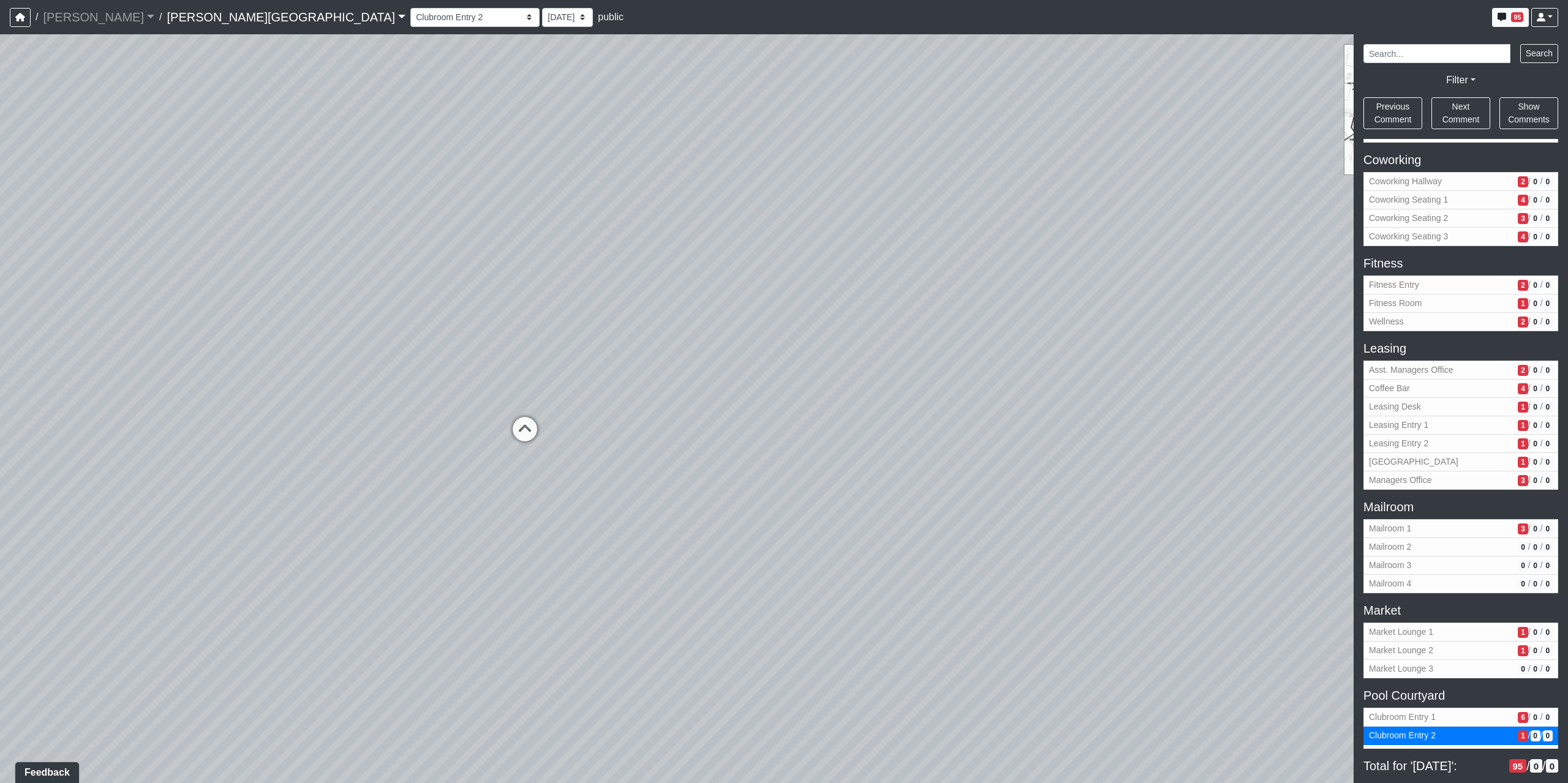
drag, startPoint x: 1040, startPoint y: 629, endPoint x: 1269, endPoint y: 661, distance: 231.2
click at [1263, 661] on div "Loading... Coffee Bar Loading... Created by Sean Graefen - Yesterday at 11:13 A…" at bounding box center [784, 409] width 1568 height 749
drag, startPoint x: 720, startPoint y: 551, endPoint x: 1002, endPoint y: 689, distance: 314.0
click at [943, 635] on div "Loading... Coffee Bar Loading... Created by Sean Graefen - Yesterday at 11:13 A…" at bounding box center [784, 409] width 1568 height 749
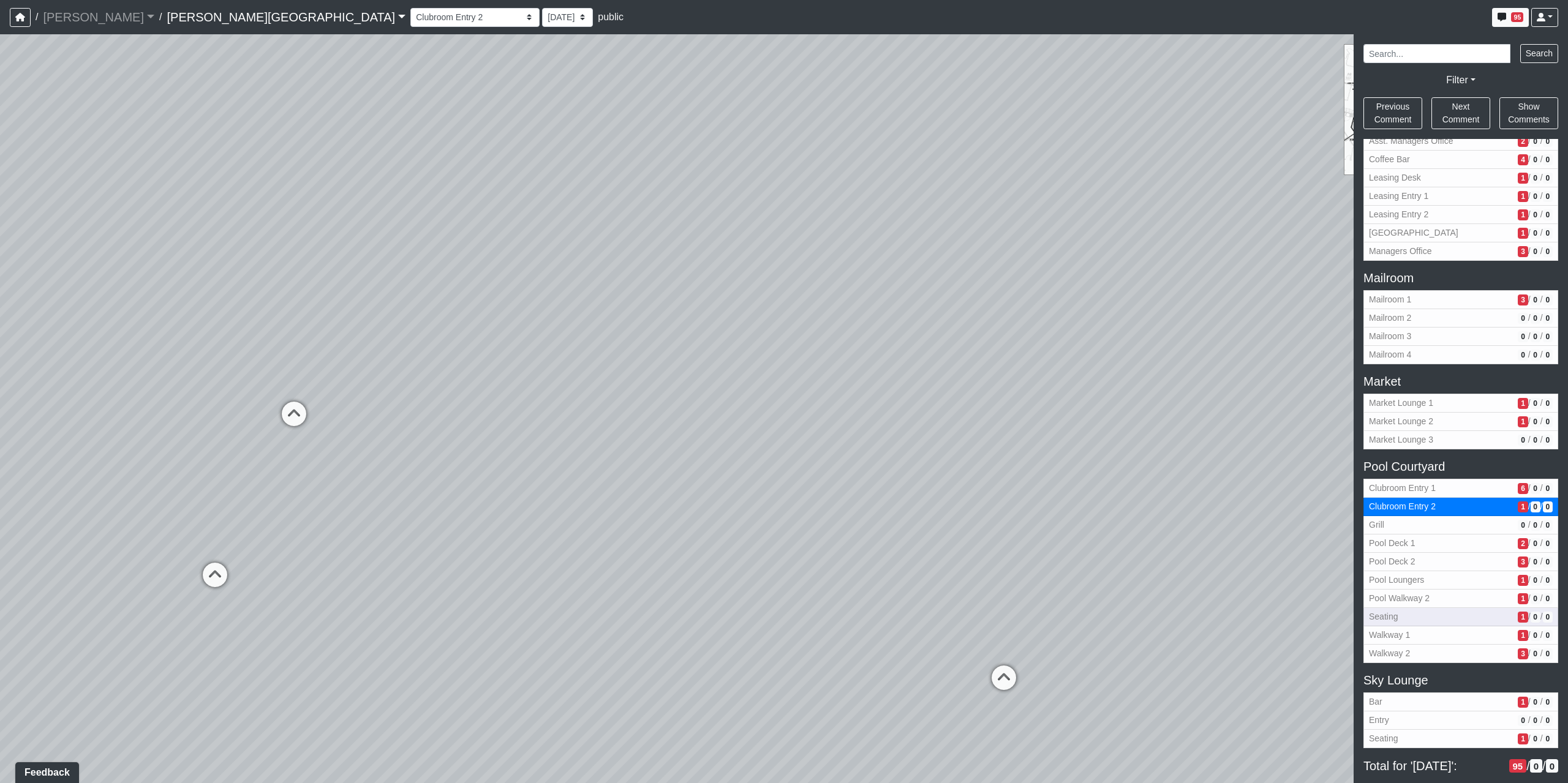
scroll to position [409, 0]
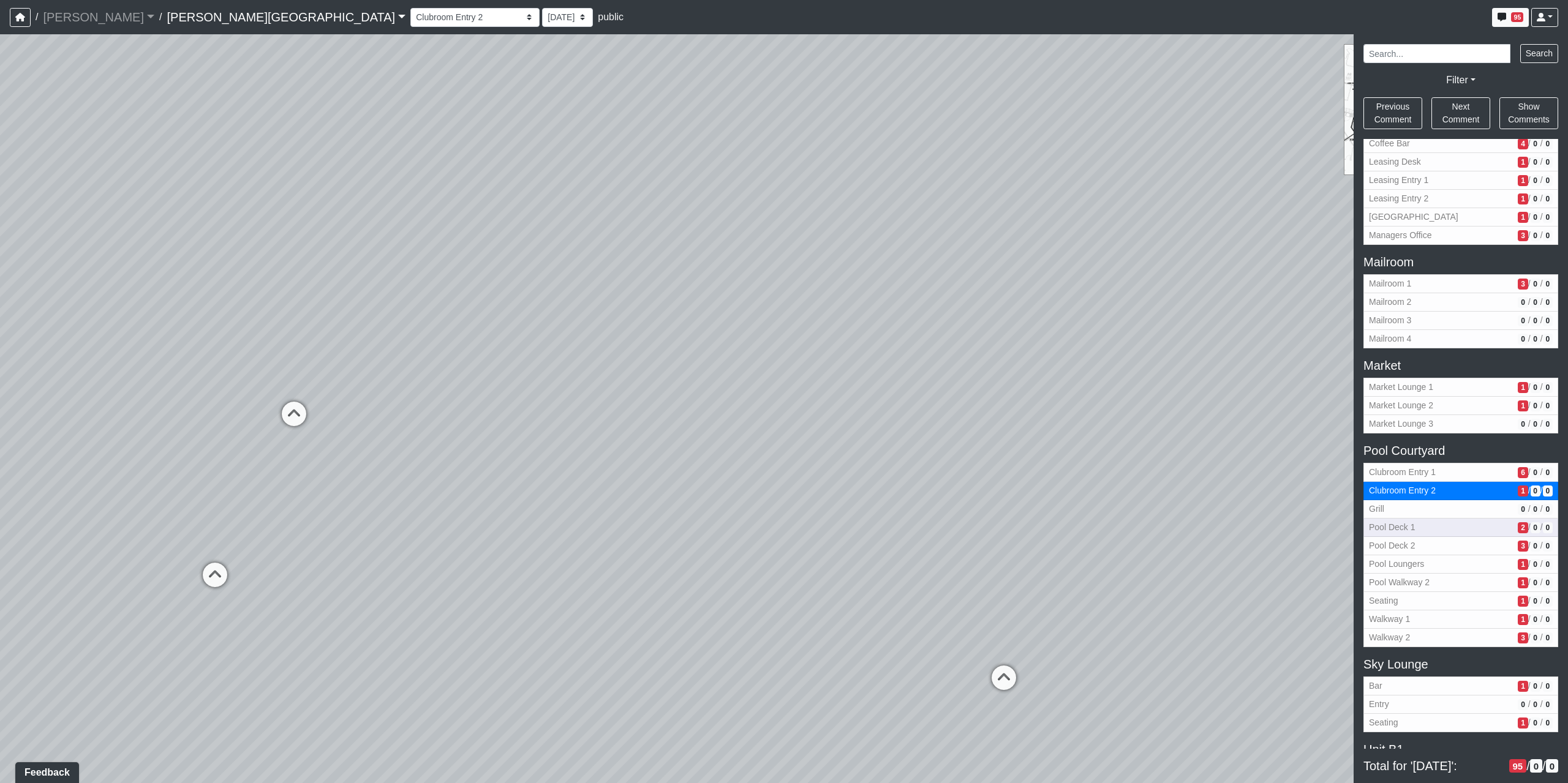
click at [1399, 523] on span "Pool Deck 1" at bounding box center [1440, 527] width 144 height 13
select select "noywS8pJGX5Hu5rMfcoUyV"
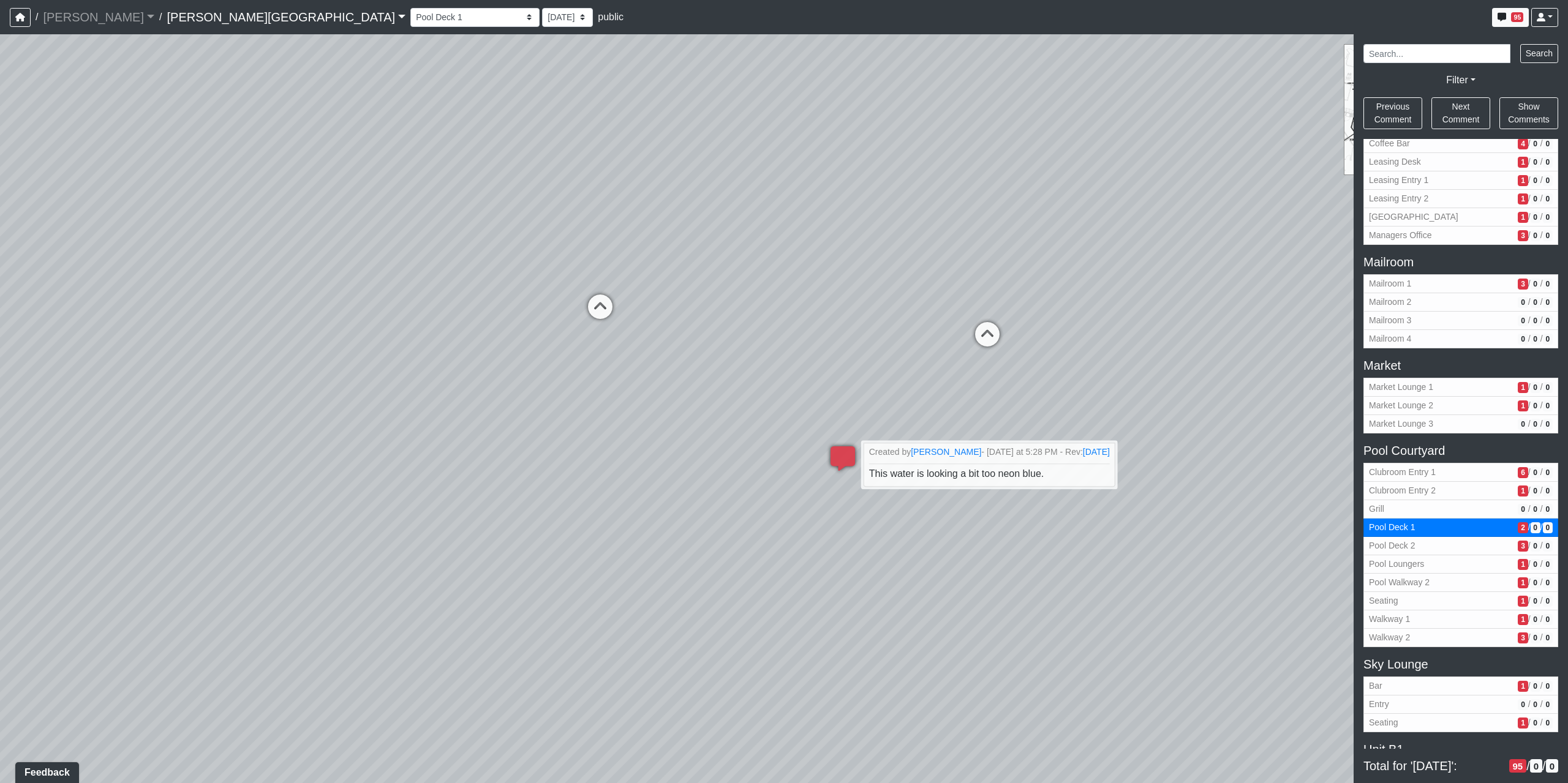
drag, startPoint x: 420, startPoint y: 405, endPoint x: 1321, endPoint y: 605, distance: 922.9
click at [1321, 605] on div "Loading... Coffee Bar Loading... Created by Sean Graefen - Yesterday at 11:13 A…" at bounding box center [784, 409] width 1568 height 749
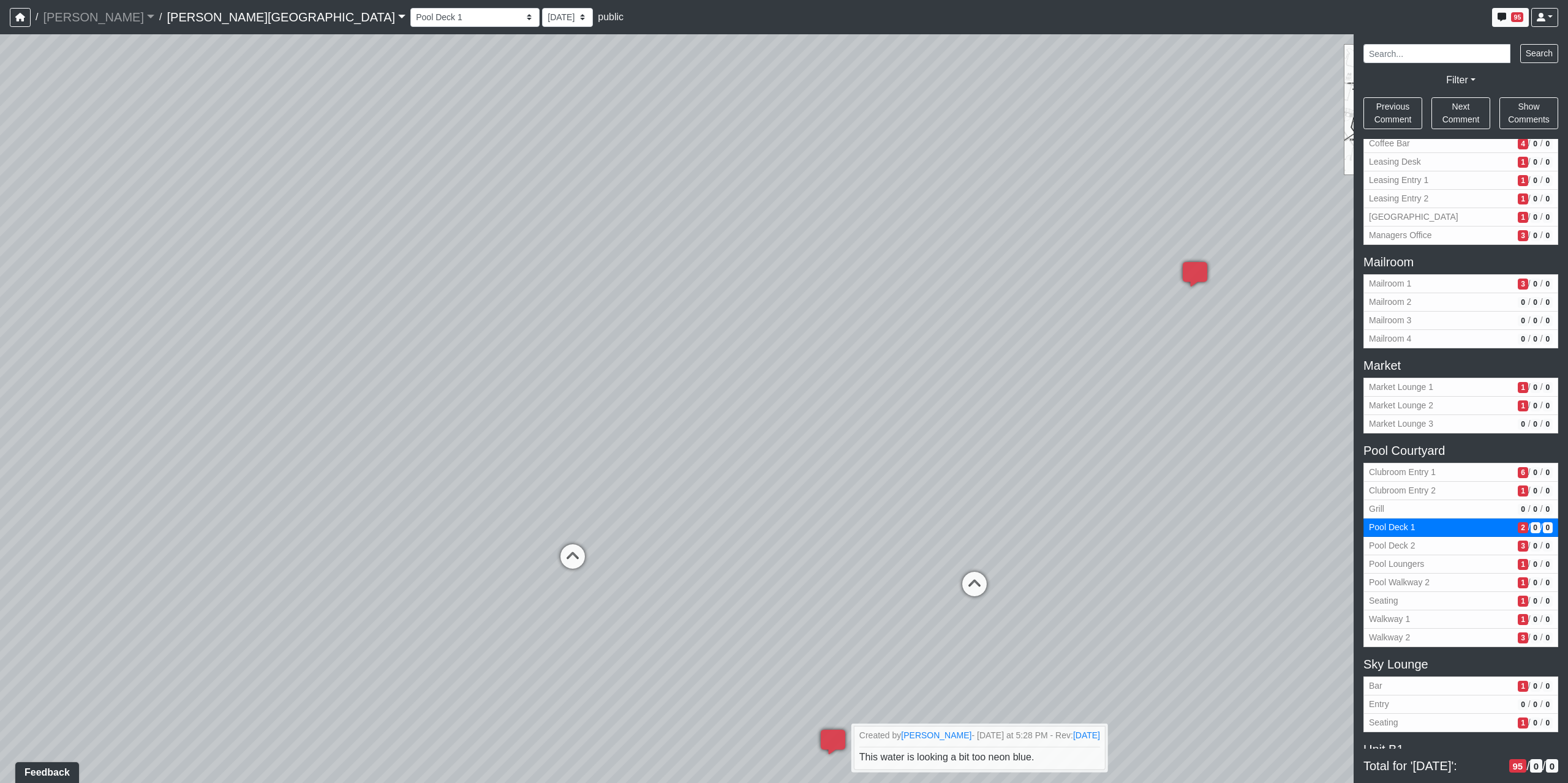
drag, startPoint x: 872, startPoint y: 281, endPoint x: 38, endPoint y: 525, distance: 869.0
click at [31, 530] on div "Loading... Coffee Bar Loading... Created by Sean Graefen - Yesterday at 11:13 A…" at bounding box center [784, 409] width 1568 height 749
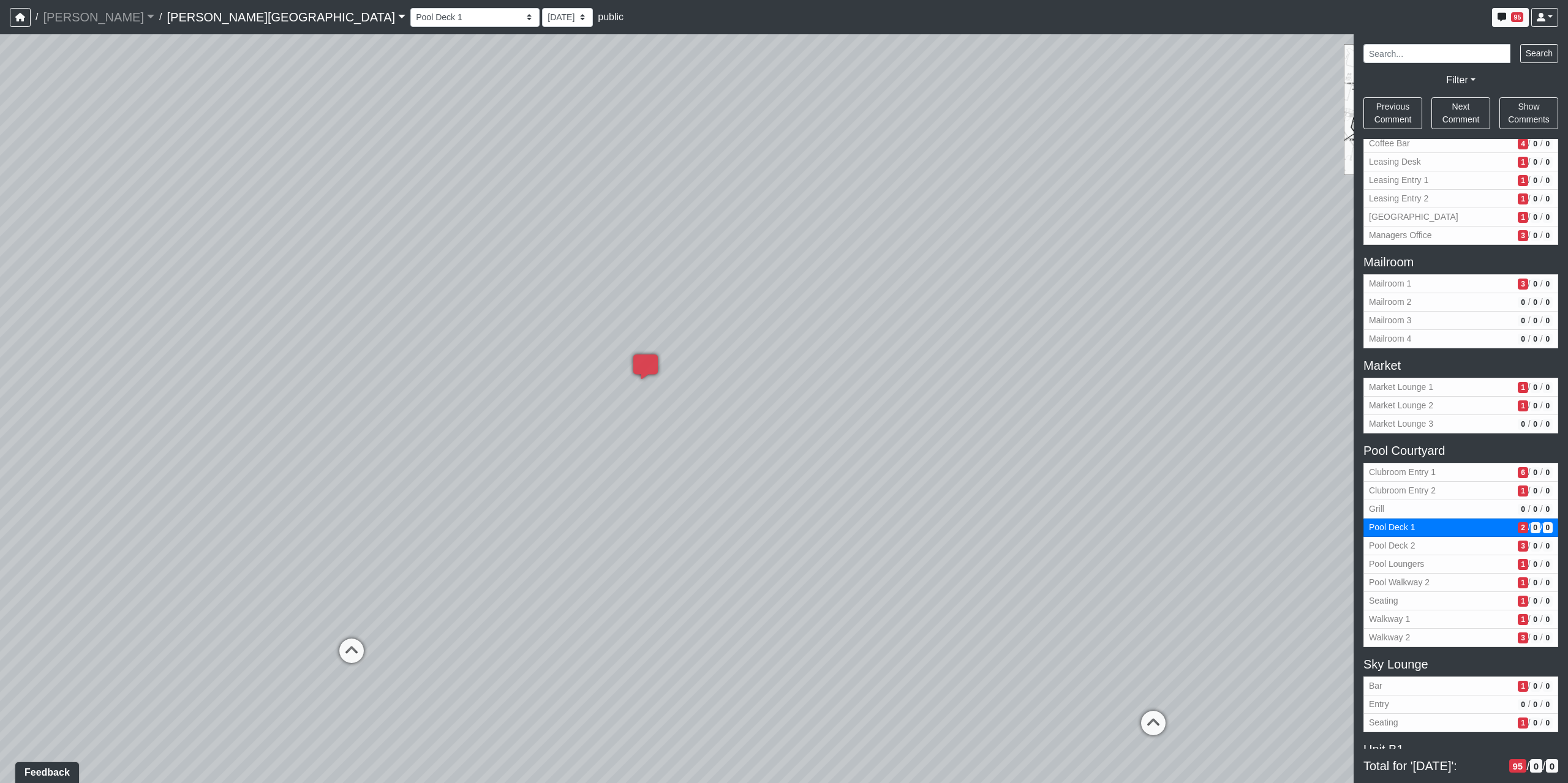
drag, startPoint x: 459, startPoint y: 242, endPoint x: 913, endPoint y: 471, distance: 508.5
click at [913, 471] on div "Loading... Coffee Bar Loading... Created by Sean Graefen - Yesterday at 11:13 A…" at bounding box center [784, 409] width 1568 height 749
drag, startPoint x: 411, startPoint y: 15, endPoint x: 417, endPoint y: 27, distance: 13.4
click at [542, 16] on select "8/22/2025 8/14/2025 8/7/2025 8/5/2025 7/29/2025 7/26/2025 5/12/2025 5/9/2025 3/…" at bounding box center [567, 18] width 51 height 19
select select "rg1nAM742azwa1BpHNmNK7"
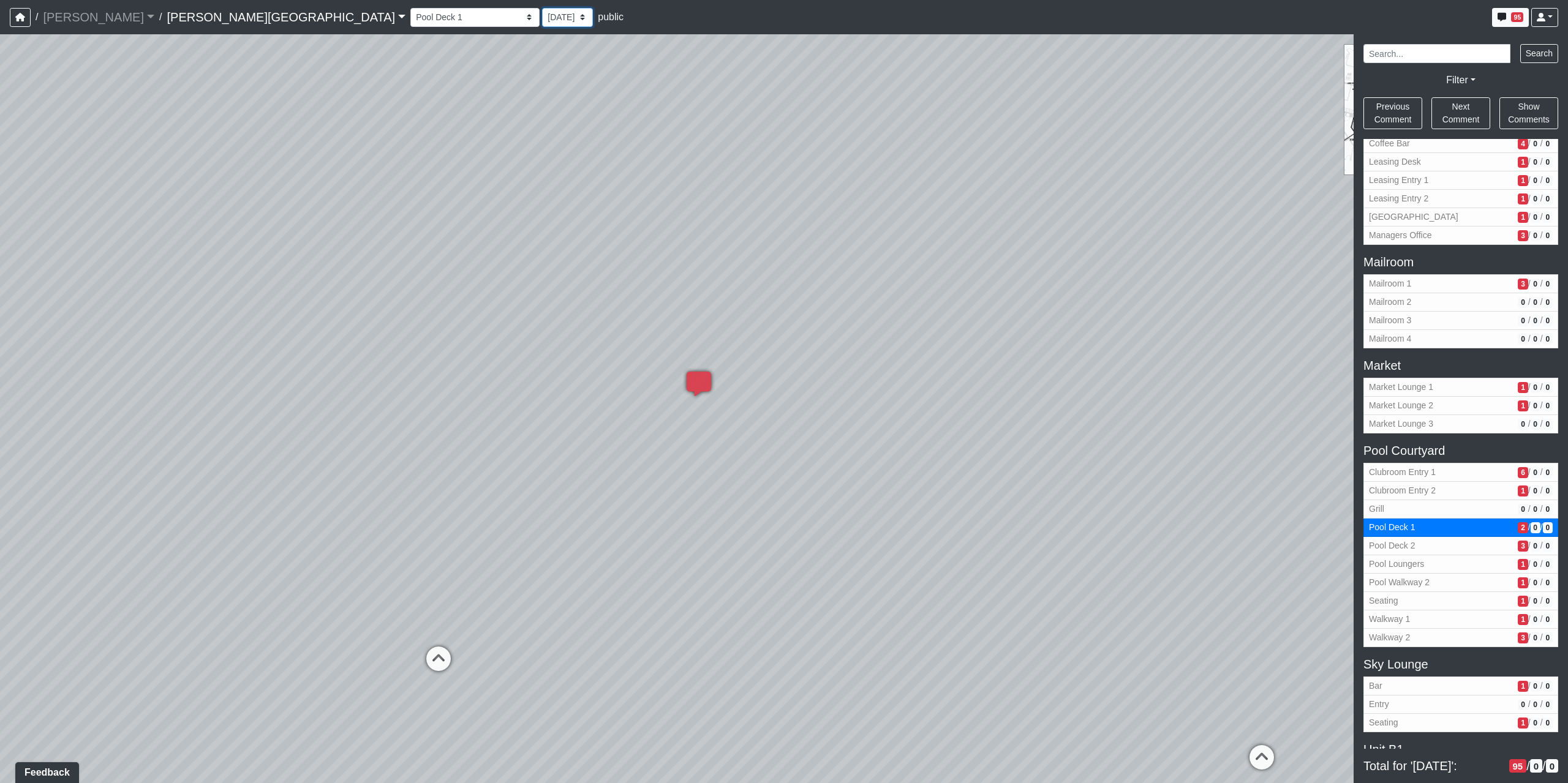
click at [542, 8] on select "8/22/2025 8/14/2025 8/7/2025 8/5/2025 7/29/2025 7/26/2025 5/12/2025 5/9/2025 3/…" at bounding box center [567, 18] width 51 height 19
select select "noywS8pJGX5Hu5rMfcoUyV"
select select "rg1nAM742azwa1BpHNmNK7"
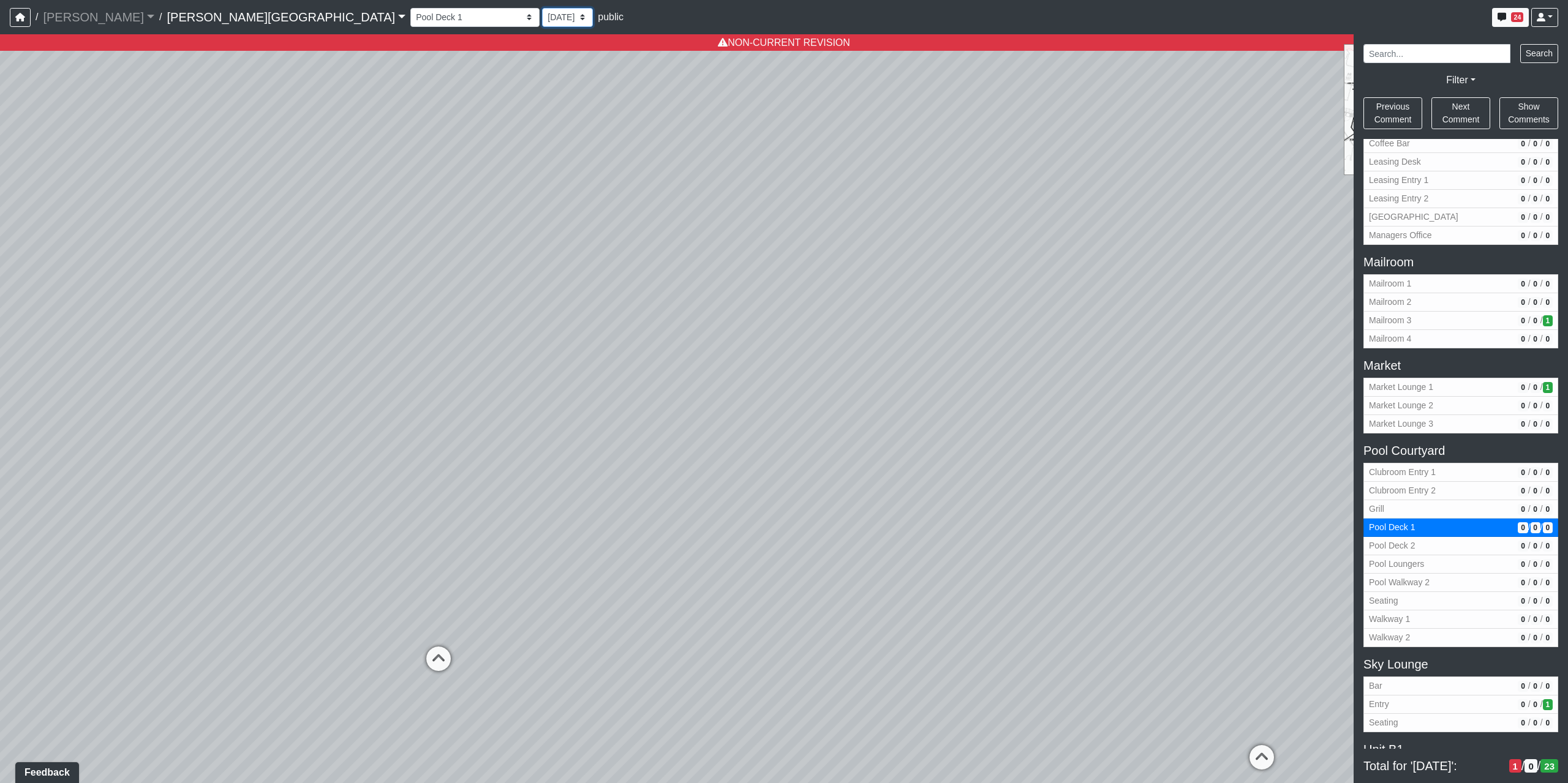
click at [542, 24] on select "8/22/2025 8/14/2025 8/7/2025 8/5/2025 7/29/2025 7/26/2025 5/12/2025 5/9/2025 3/…" at bounding box center [567, 18] width 51 height 19
drag, startPoint x: 944, startPoint y: 474, endPoint x: 228, endPoint y: 406, distance: 719.2
click at [256, 406] on div "Loading... Coffee Bar Loading... Created by Sean Graefen - Yesterday at 11:13 A…" at bounding box center [784, 409] width 1568 height 749
click at [650, 542] on icon at bounding box center [658, 549] width 37 height 37
select select "cYXVmuEEiMG4FqbdhrBtn9"
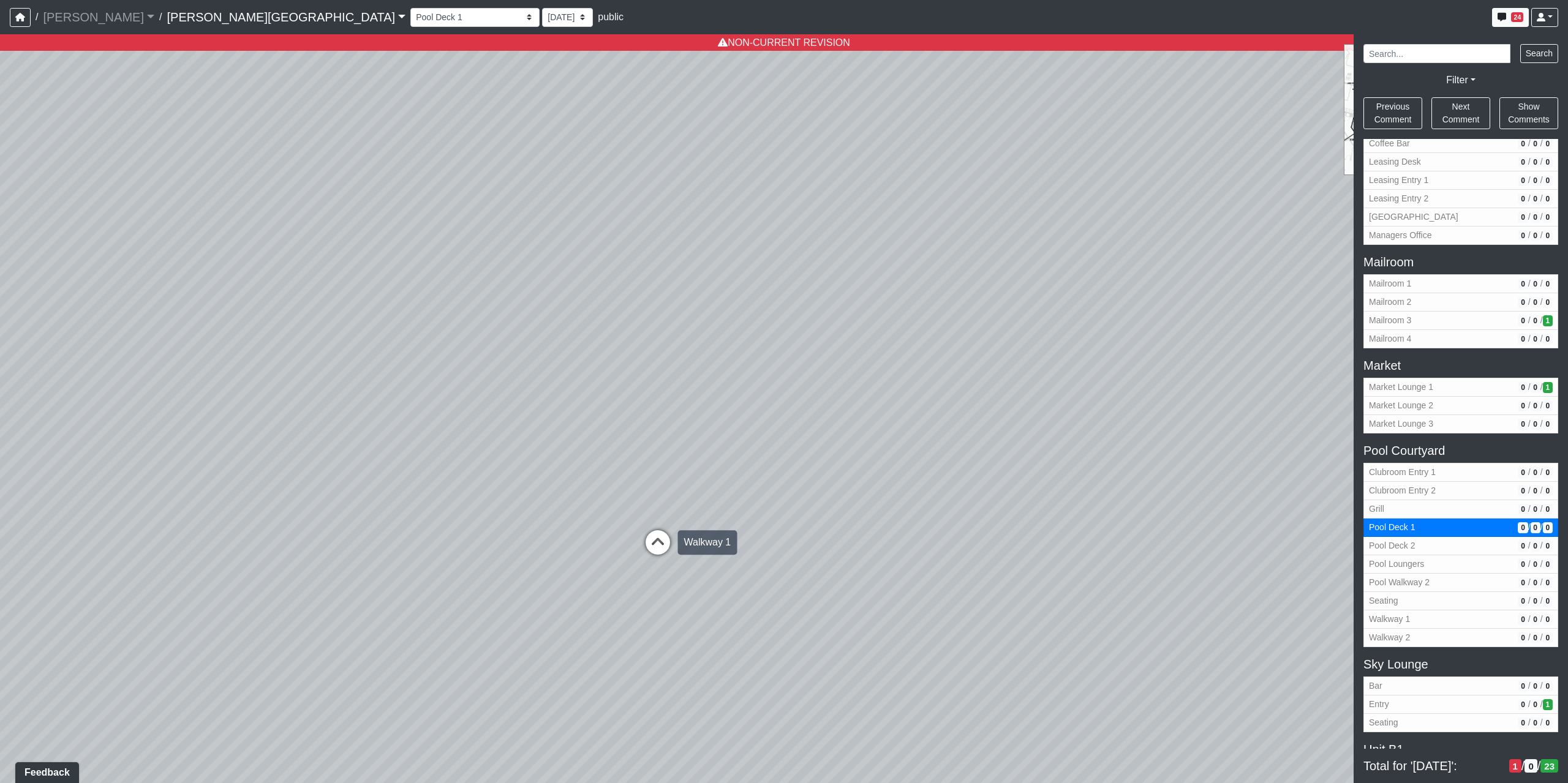
select select "rg1nAM742azwa1BpHNmNK7"
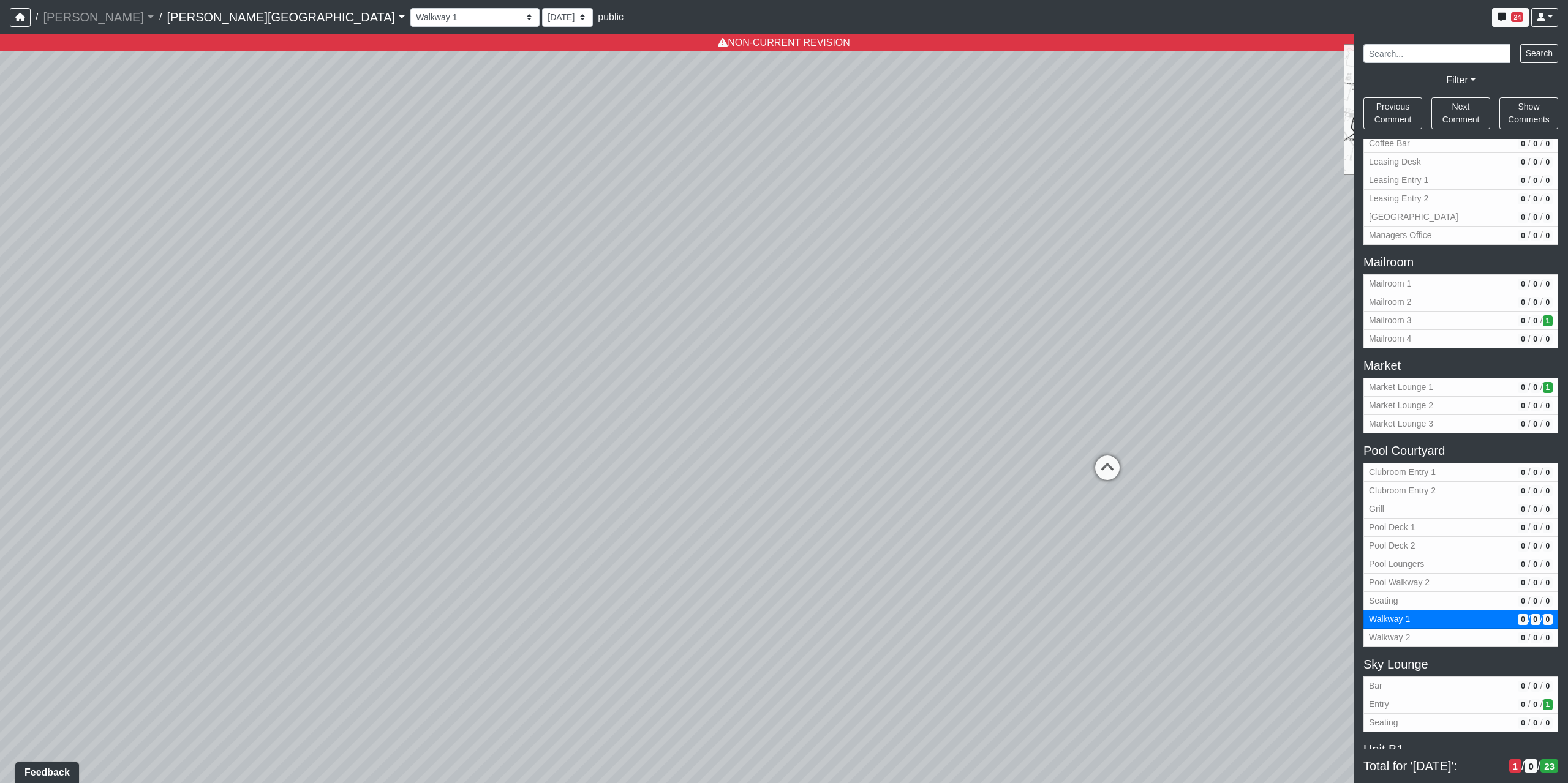
drag, startPoint x: 865, startPoint y: 652, endPoint x: 408, endPoint y: 613, distance: 458.7
click at [446, 618] on div "Loading... Coffee Bar Loading... Created by Sean Graefen - Yesterday at 11:13 A…" at bounding box center [784, 409] width 1568 height 749
drag, startPoint x: 547, startPoint y: 600, endPoint x: 935, endPoint y: 600, distance: 388.0
click at [935, 600] on div "Loading... Coffee Bar Loading... Created by Sean Graefen - Yesterday at 11:13 A…" at bounding box center [784, 409] width 1568 height 749
drag, startPoint x: 463, startPoint y: 379, endPoint x: 707, endPoint y: 452, distance: 254.7
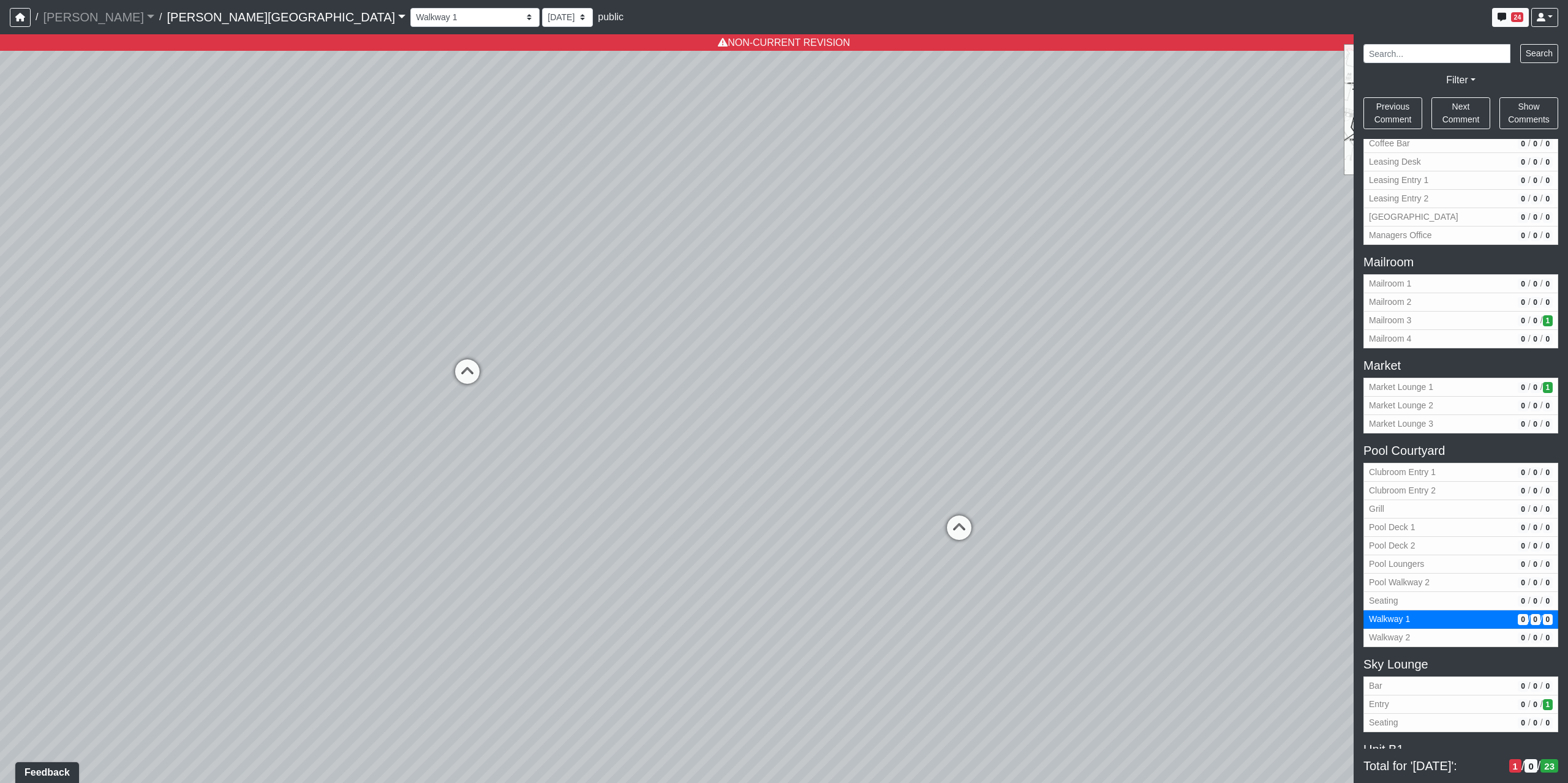
click at [467, 383] on icon at bounding box center [467, 378] width 37 height 37
select select "4wHENR4NriD5NKsYyEQ2WZ"
drag, startPoint x: 1139, startPoint y: 541, endPoint x: 308, endPoint y: 491, distance: 832.5
click at [387, 495] on div "Loading... Coffee Bar Loading... Created by Sean Graefen - Yesterday at 11:13 A…" at bounding box center [784, 409] width 1568 height 749
drag, startPoint x: 592, startPoint y: 499, endPoint x: 536, endPoint y: 681, distance: 190.4
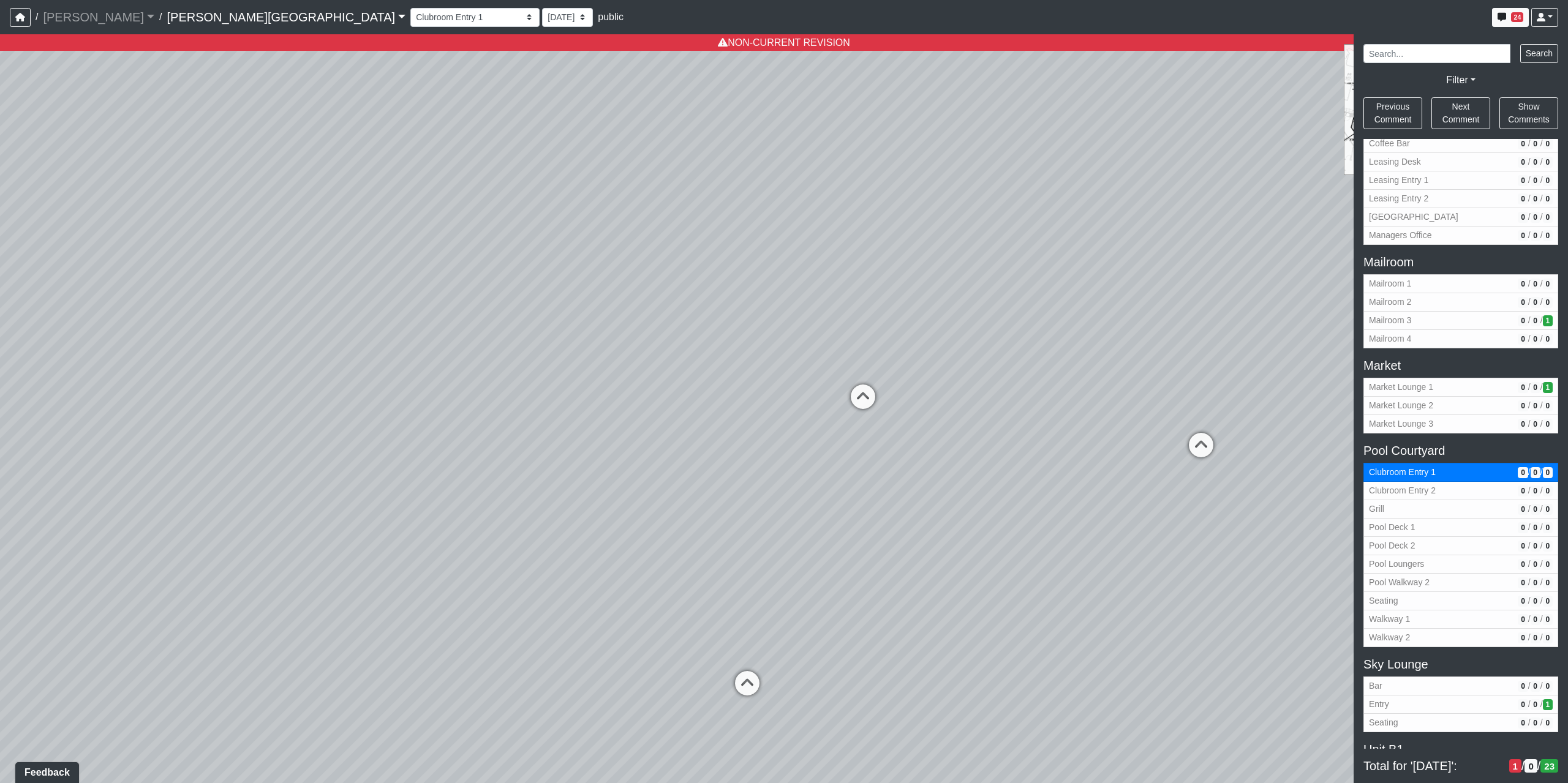
click at [536, 681] on div "Loading... Coffee Bar Loading... Created by Sean Graefen - Yesterday at 11:13 A…" at bounding box center [784, 409] width 1568 height 749
click at [542, 20] on select "8/22/2025 8/14/2025 8/7/2025 8/5/2025 7/29/2025 7/26/2025 5/12/2025 5/9/2025 3/…" at bounding box center [567, 18] width 51 height 19
select select "1zBYKVMtnbCZ6QSXks9YH9"
click at [542, 8] on select "8/22/2025 8/14/2025 8/7/2025 8/5/2025 7/29/2025 7/26/2025 5/12/2025 5/9/2025 3/…" at bounding box center [567, 18] width 51 height 19
select select "4wHENR4NriD5NKsYyEQ2WZ"
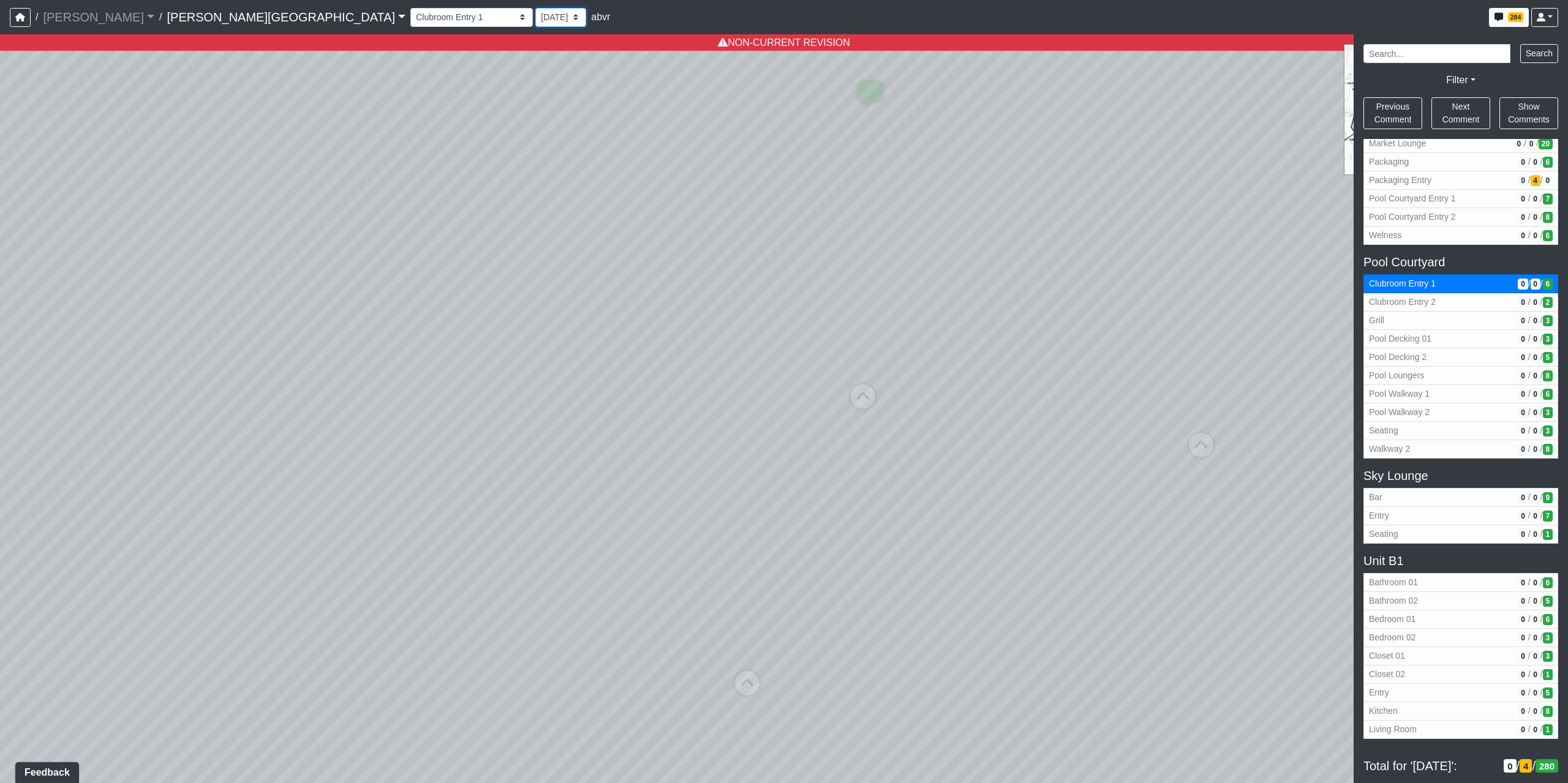
scroll to position [407, 0]
click at [535, 26] on select "8/22/2025 8/14/2025 8/7/2025 8/5/2025 7/29/2025 7/26/2025 5/12/2025 5/9/2025 3/…" at bounding box center [560, 18] width 51 height 19
select select "2bd9JwFnt5JU474Y75Z86M"
click at [535, 8] on select "8/22/2025 8/14/2025 8/7/2025 8/5/2025 7/29/2025 7/26/2025 5/12/2025 5/9/2025 3/…" at bounding box center [560, 18] width 51 height 19
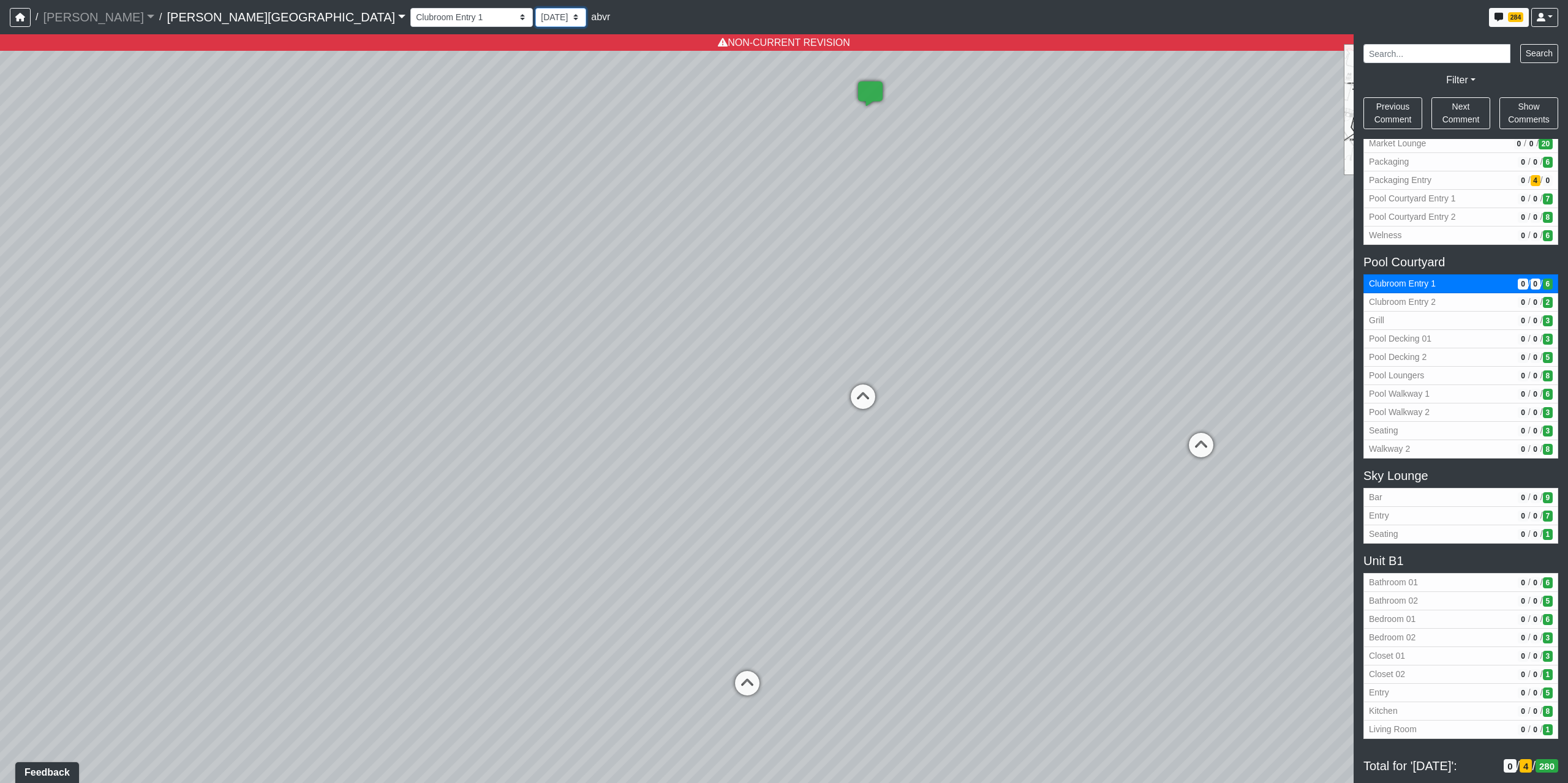
select select "4wHENR4NriD5NKsYyEQ2WZ"
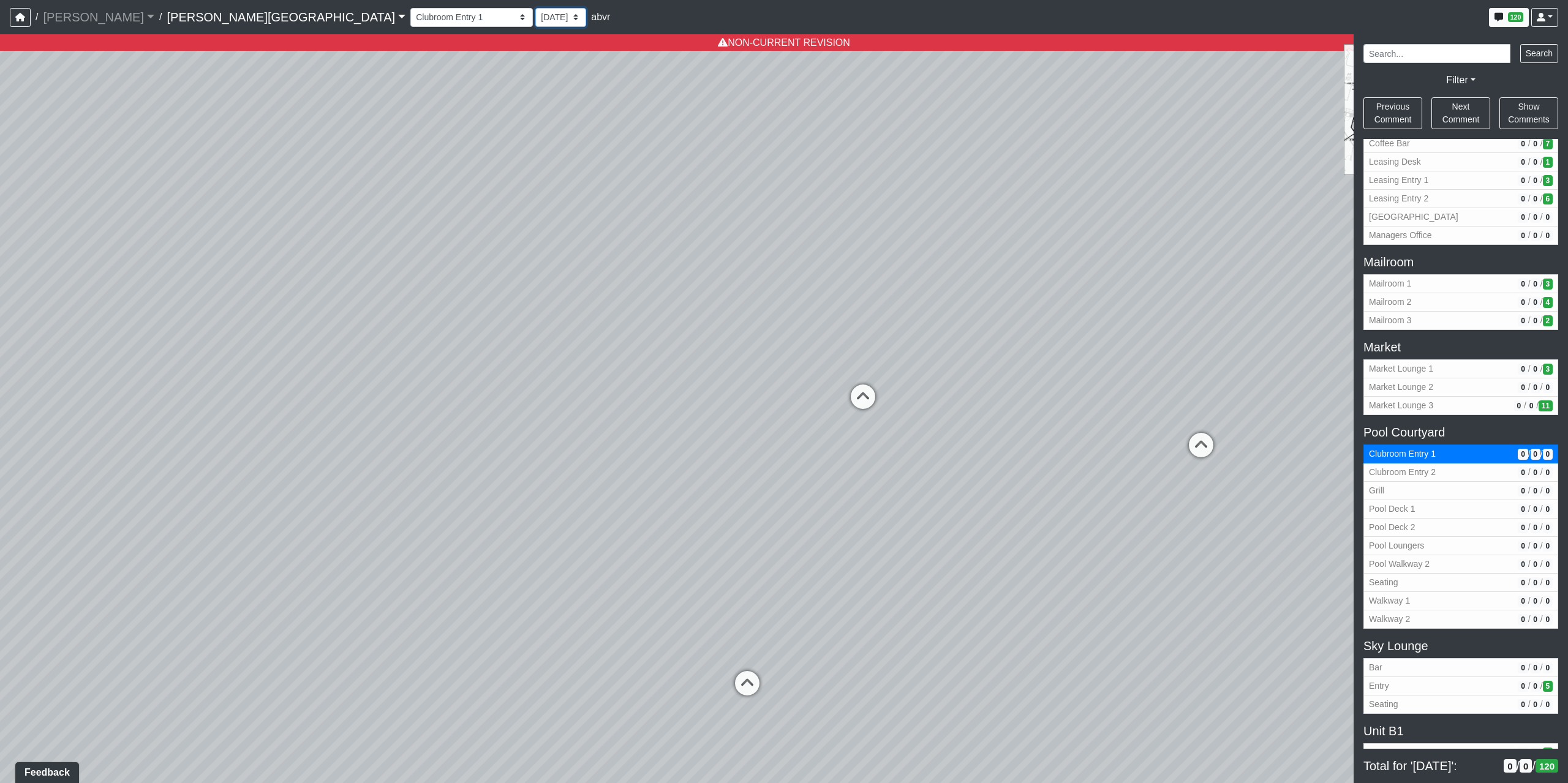
drag, startPoint x: 394, startPoint y: 12, endPoint x: 400, endPoint y: 27, distance: 16.2
click at [535, 15] on select "8/22/2025 8/14/2025 8/7/2025 8/5/2025 7/29/2025 7/26/2025 5/12/2025 5/9/2025 3/…" at bounding box center [560, 18] width 51 height 19
select select "sndUuGPsUkcLAeJy7fM1d7"
click at [535, 8] on select "8/22/2025 8/14/2025 8/7/2025 8/5/2025 7/29/2025 7/26/2025 5/12/2025 5/9/2025 3/…" at bounding box center [560, 18] width 51 height 19
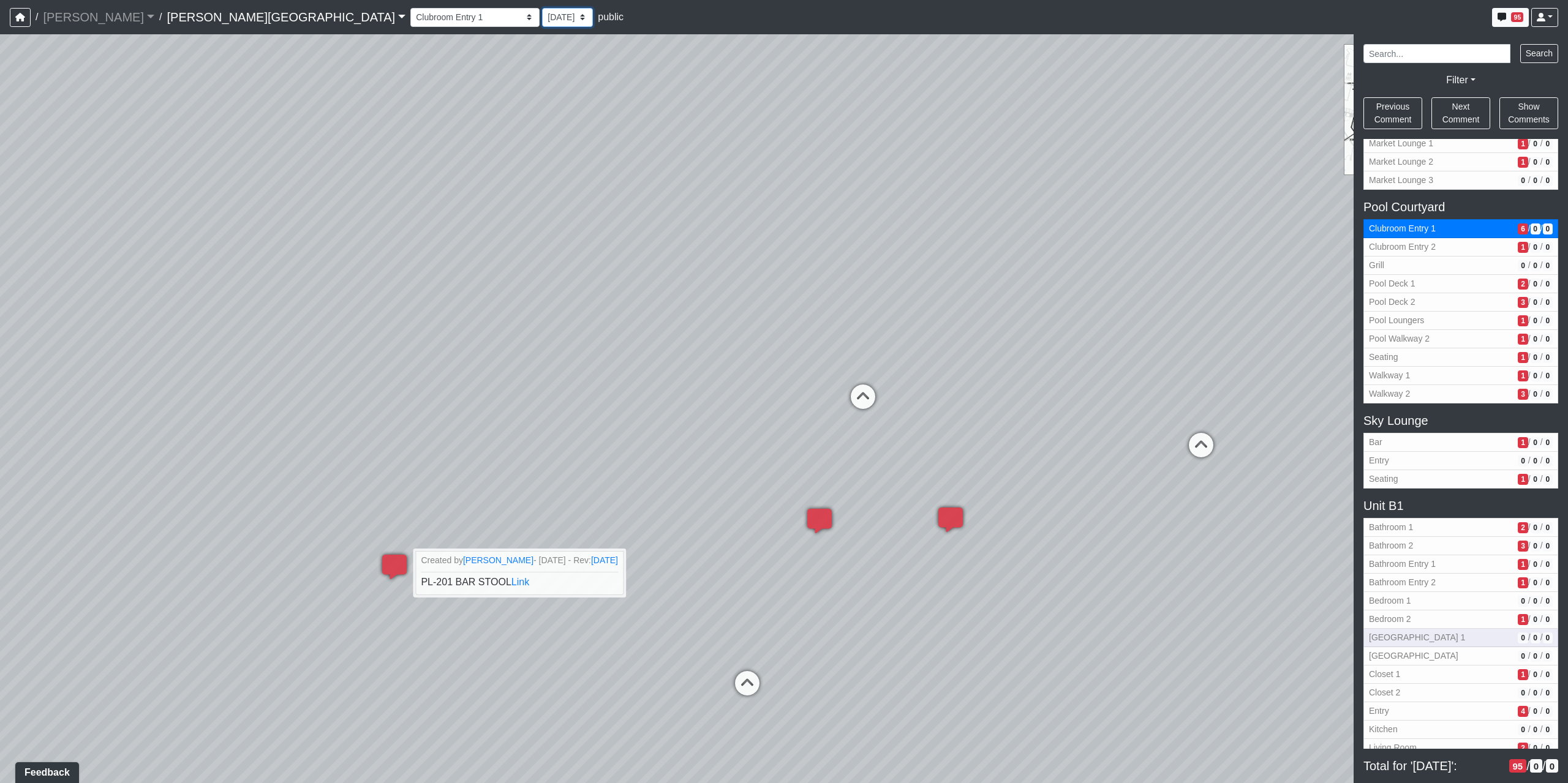
scroll to position [653, 0]
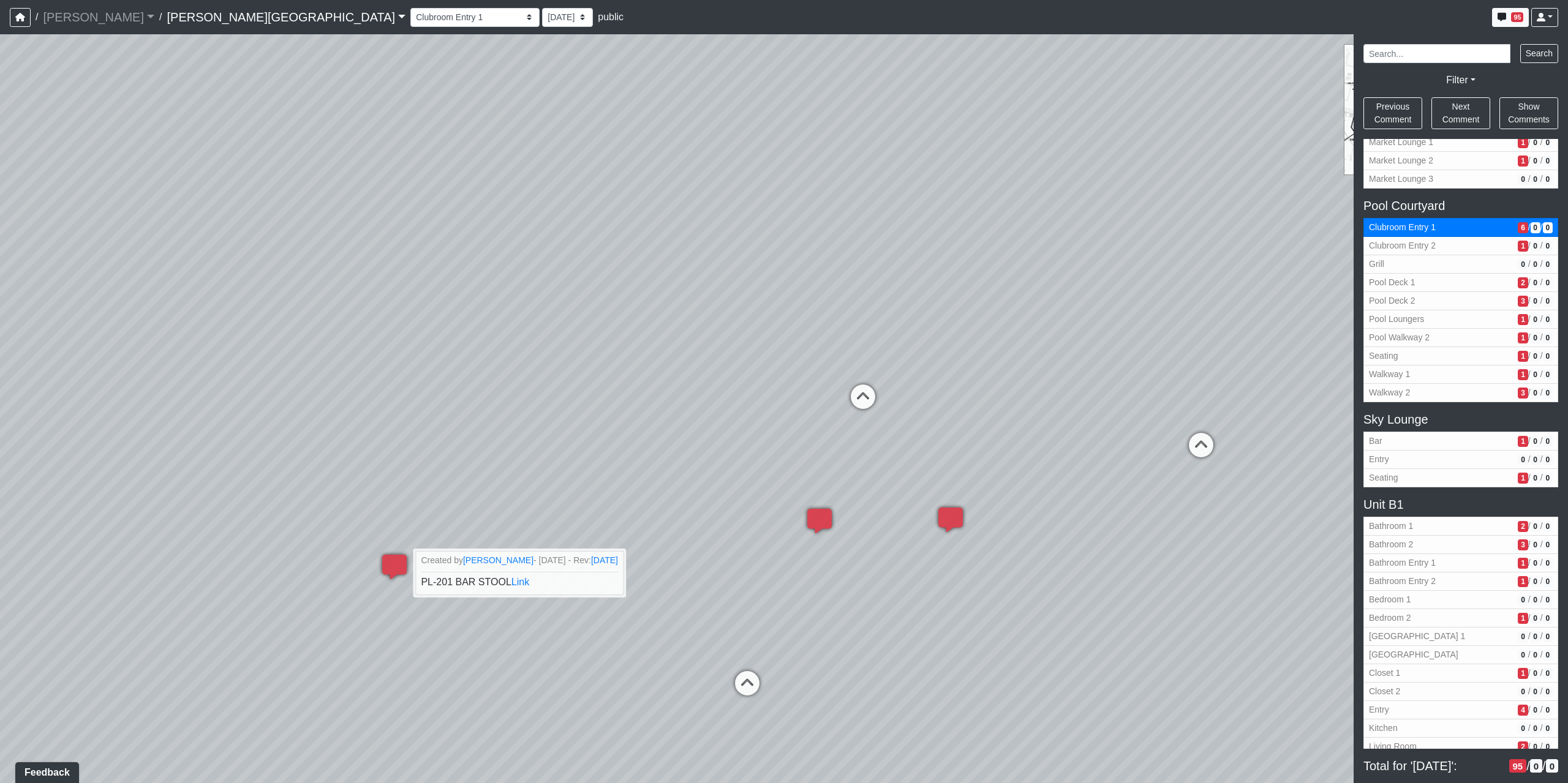
click at [1427, 426] on h5 "Sky Lounge" at bounding box center [1460, 420] width 195 height 15
click at [1424, 442] on span "Bar" at bounding box center [1440, 441] width 144 height 13
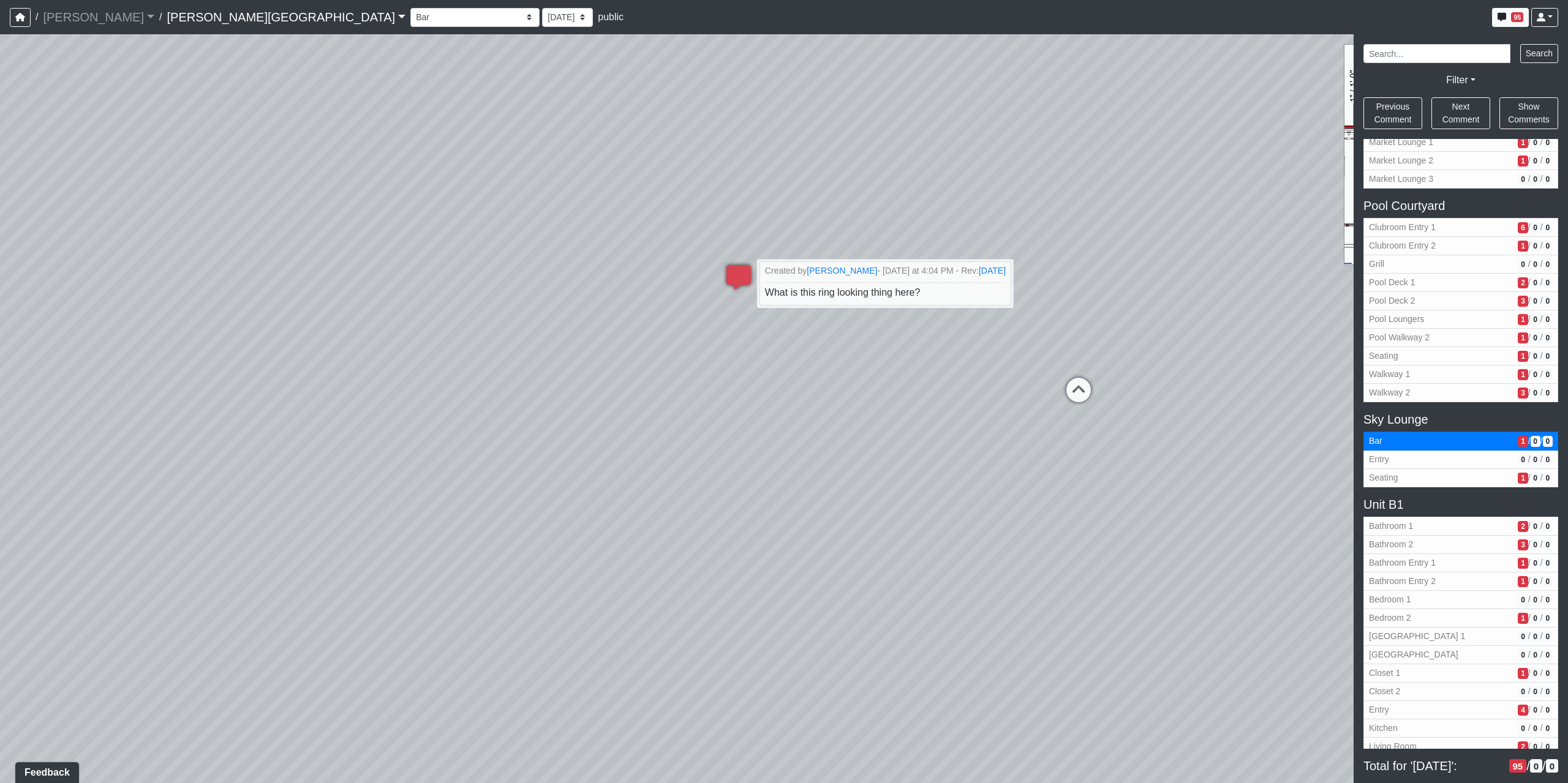
drag, startPoint x: 493, startPoint y: 411, endPoint x: 1174, endPoint y: 457, distance: 682.6
click at [1174, 457] on div "Loading... Coffee Bar Loading... Created by Sean Graefen - Yesterday at 11:13 A…" at bounding box center [784, 409] width 1568 height 749
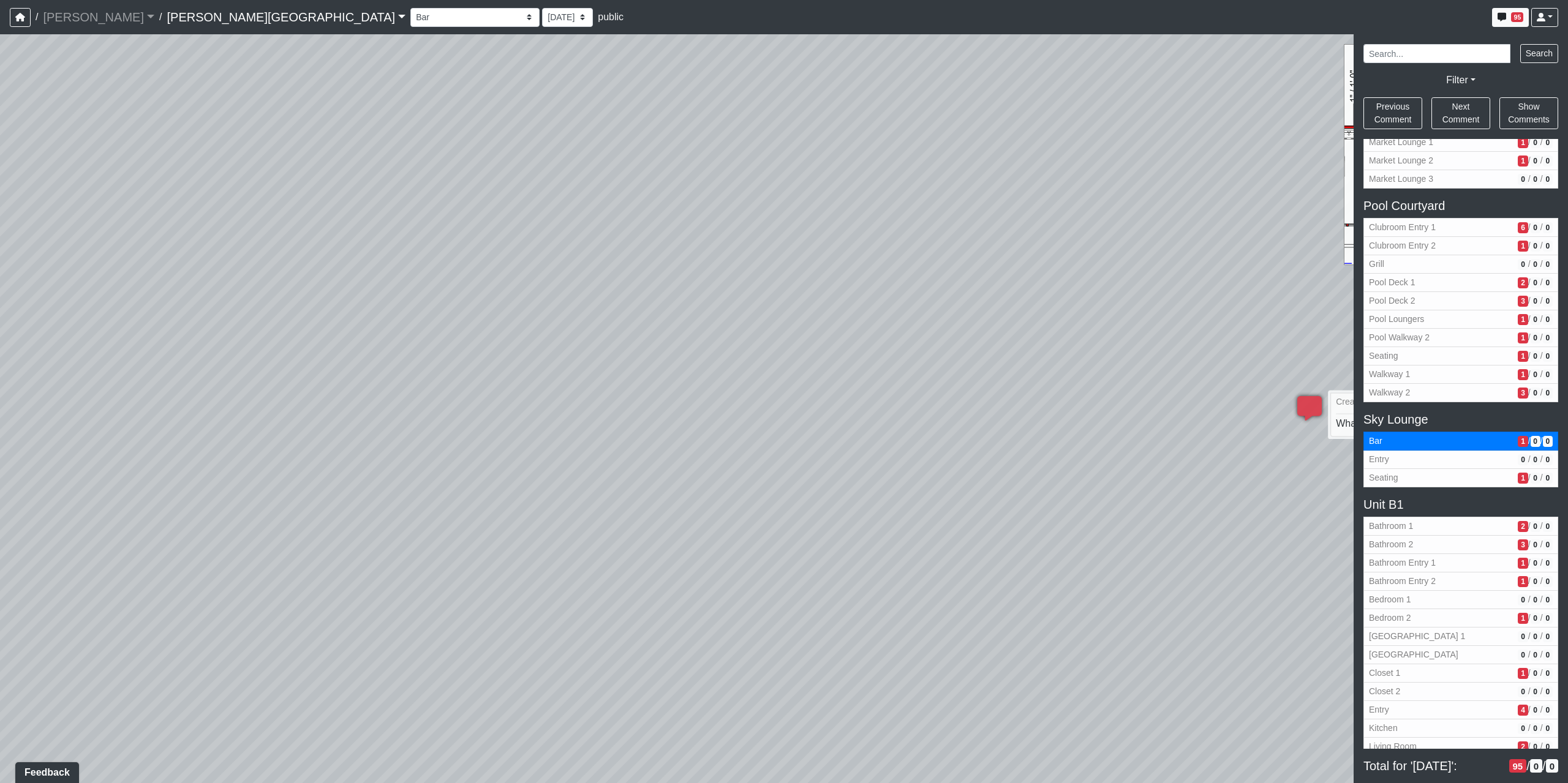
drag, startPoint x: 601, startPoint y: 613, endPoint x: 974, endPoint y: 681, distance: 379.1
click at [974, 681] on div "Loading... Coffee Bar Loading... Created by Sean Graefen - Yesterday at 11:13 A…" at bounding box center [784, 409] width 1568 height 749
drag, startPoint x: 731, startPoint y: 577, endPoint x: 1250, endPoint y: 404, distance: 547.1
click at [1250, 404] on div "Loading... Coffee Bar Loading... Created by Sean Graefen - Yesterday at 11:13 A…" at bounding box center [784, 409] width 1568 height 749
drag, startPoint x: 621, startPoint y: 430, endPoint x: 484, endPoint y: 493, distance: 150.8
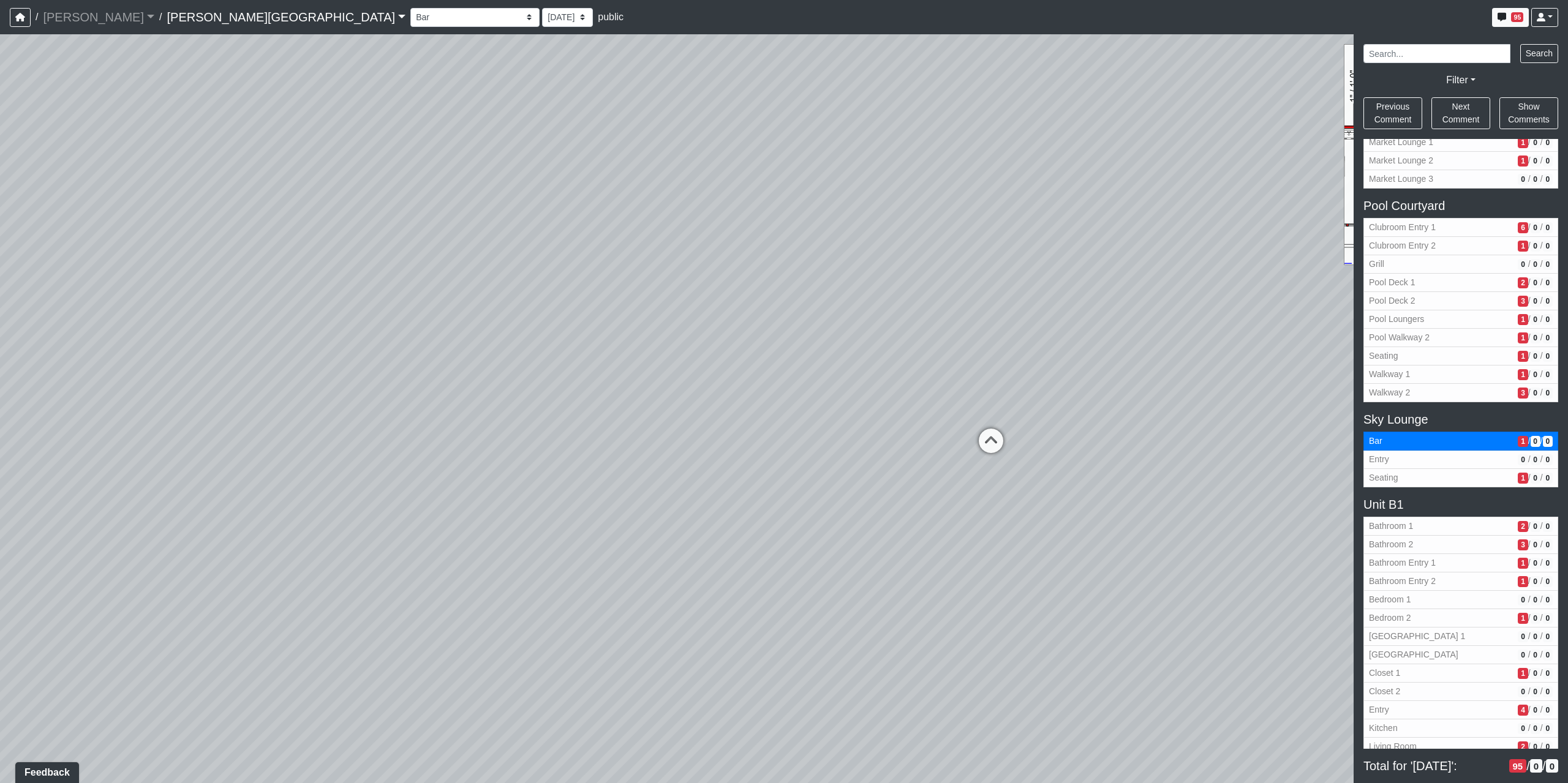
click at [484, 493] on div "Loading... Coffee Bar Loading... Created by Sean Graefen - Yesterday at 11:13 A…" at bounding box center [784, 409] width 1568 height 749
click at [1427, 476] on span "Seating" at bounding box center [1440, 478] width 144 height 13
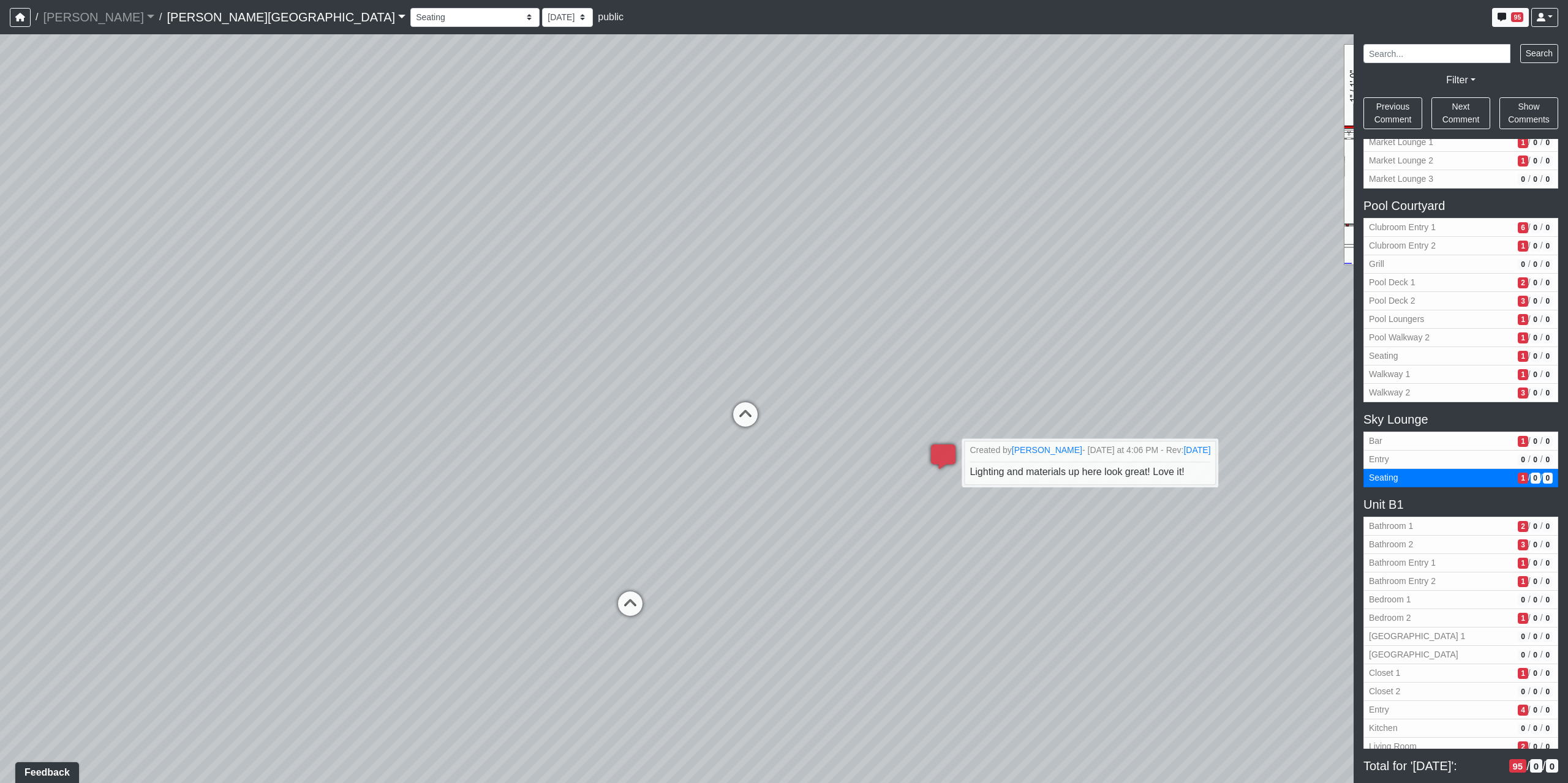
drag, startPoint x: 476, startPoint y: 478, endPoint x: 1187, endPoint y: 700, distance: 744.9
click at [1187, 700] on div "Loading... Coffee Bar Loading... Created by Sean Graefen - Yesterday at 11:13 A…" at bounding box center [784, 409] width 1568 height 749
click at [736, 424] on icon at bounding box center [745, 421] width 37 height 37
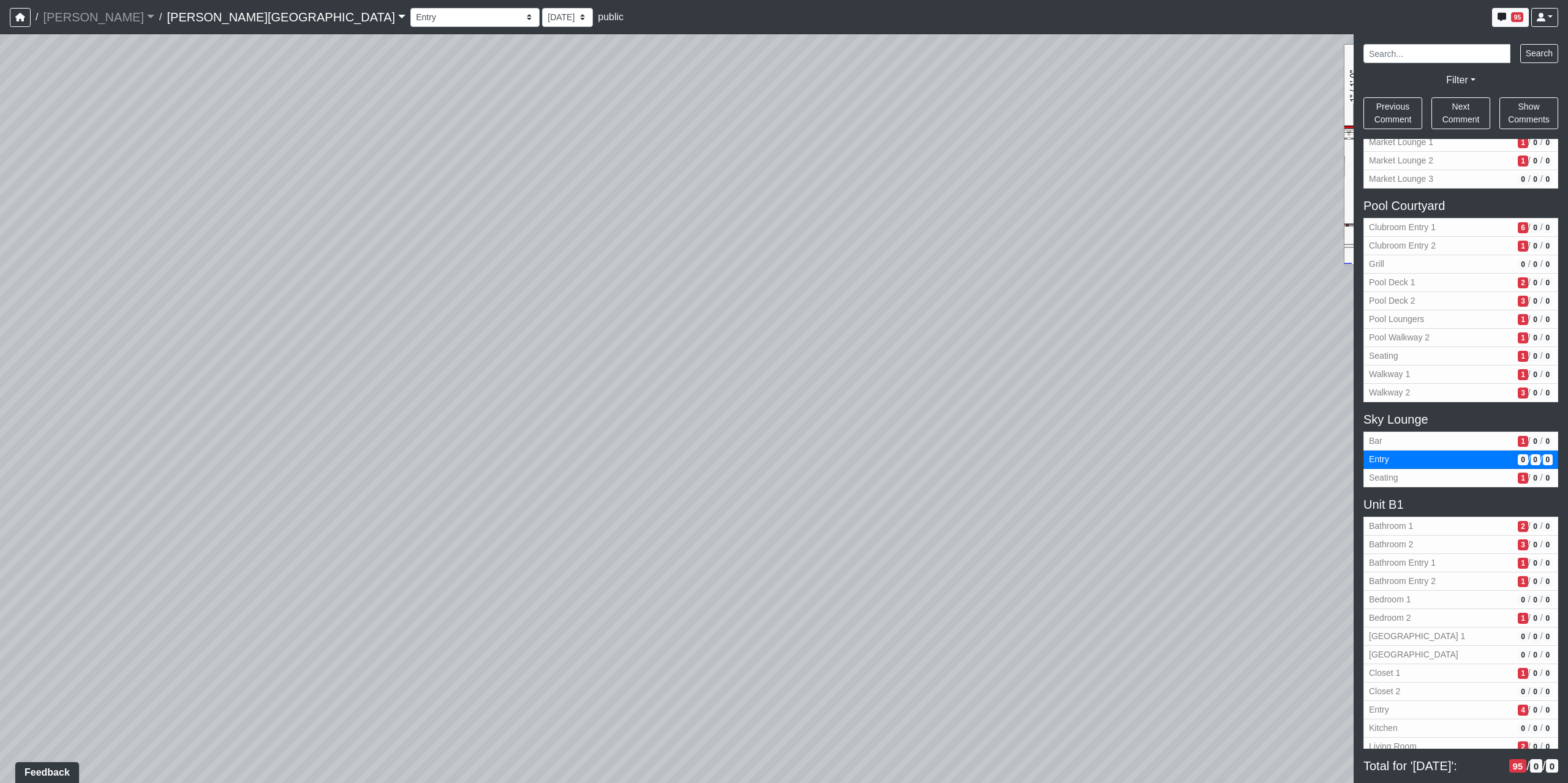
drag, startPoint x: 1077, startPoint y: 649, endPoint x: 446, endPoint y: 659, distance: 631.1
click at [446, 659] on div "Loading... Coffee Bar Loading... Created by Sean Graefen - Yesterday at 11:13 A…" at bounding box center [784, 409] width 1568 height 749
drag, startPoint x: 769, startPoint y: 559, endPoint x: 322, endPoint y: 468, distance: 456.2
click at [322, 468] on div "Loading... Coffee Bar Loading... Created by Sean Graefen - Yesterday at 11:13 A…" at bounding box center [784, 409] width 1568 height 749
click at [1433, 529] on span "Bathroom 1" at bounding box center [1440, 526] width 144 height 13
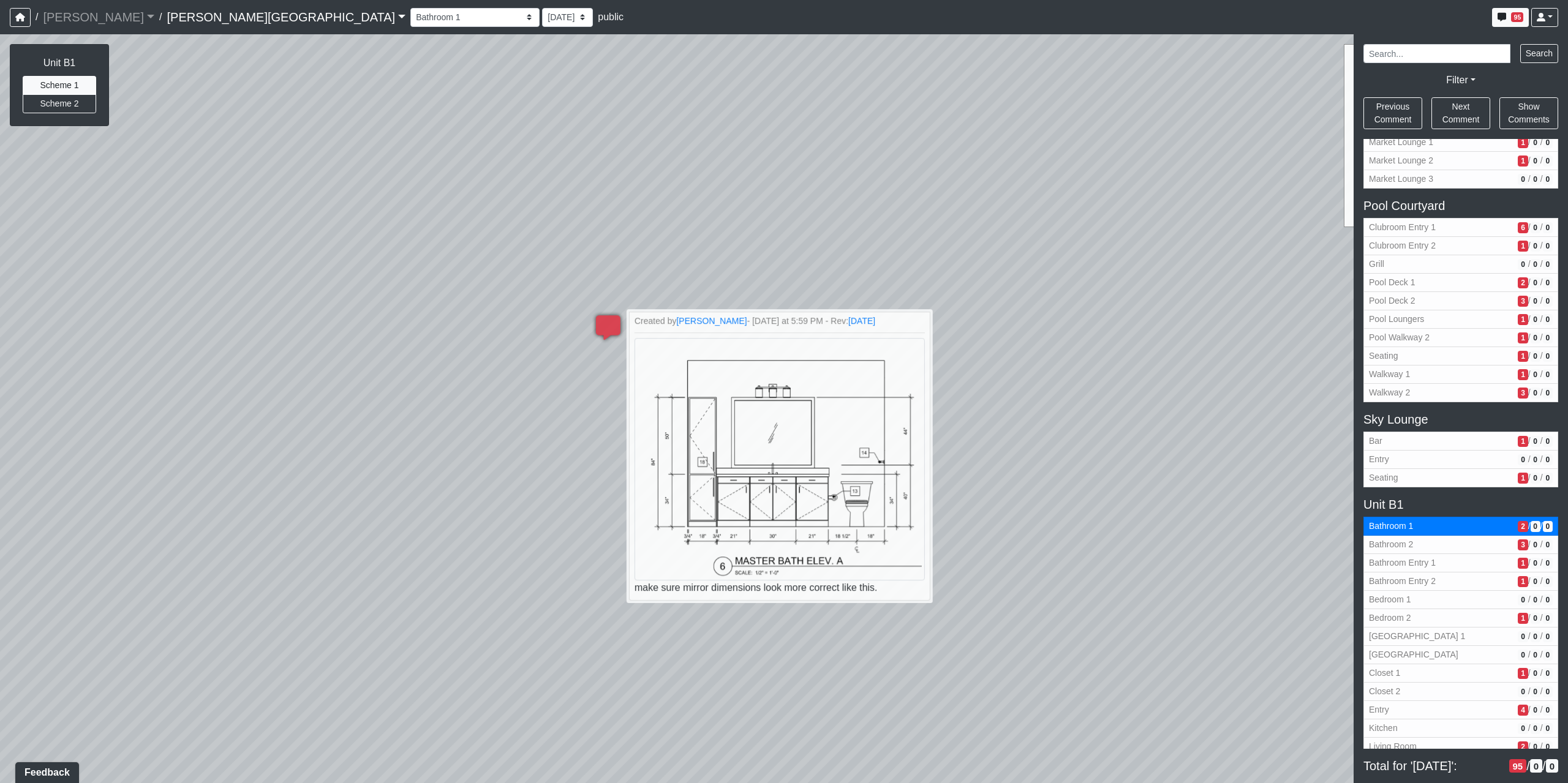
drag, startPoint x: 623, startPoint y: 658, endPoint x: 819, endPoint y: 751, distance: 216.9
click at [819, 751] on div "Loading... Coffee Bar Loading... Created by Sean Graefen - Yesterday at 11:13 A…" at bounding box center [784, 409] width 1568 height 749
click at [1434, 546] on span "Bathroom 2" at bounding box center [1440, 545] width 144 height 13
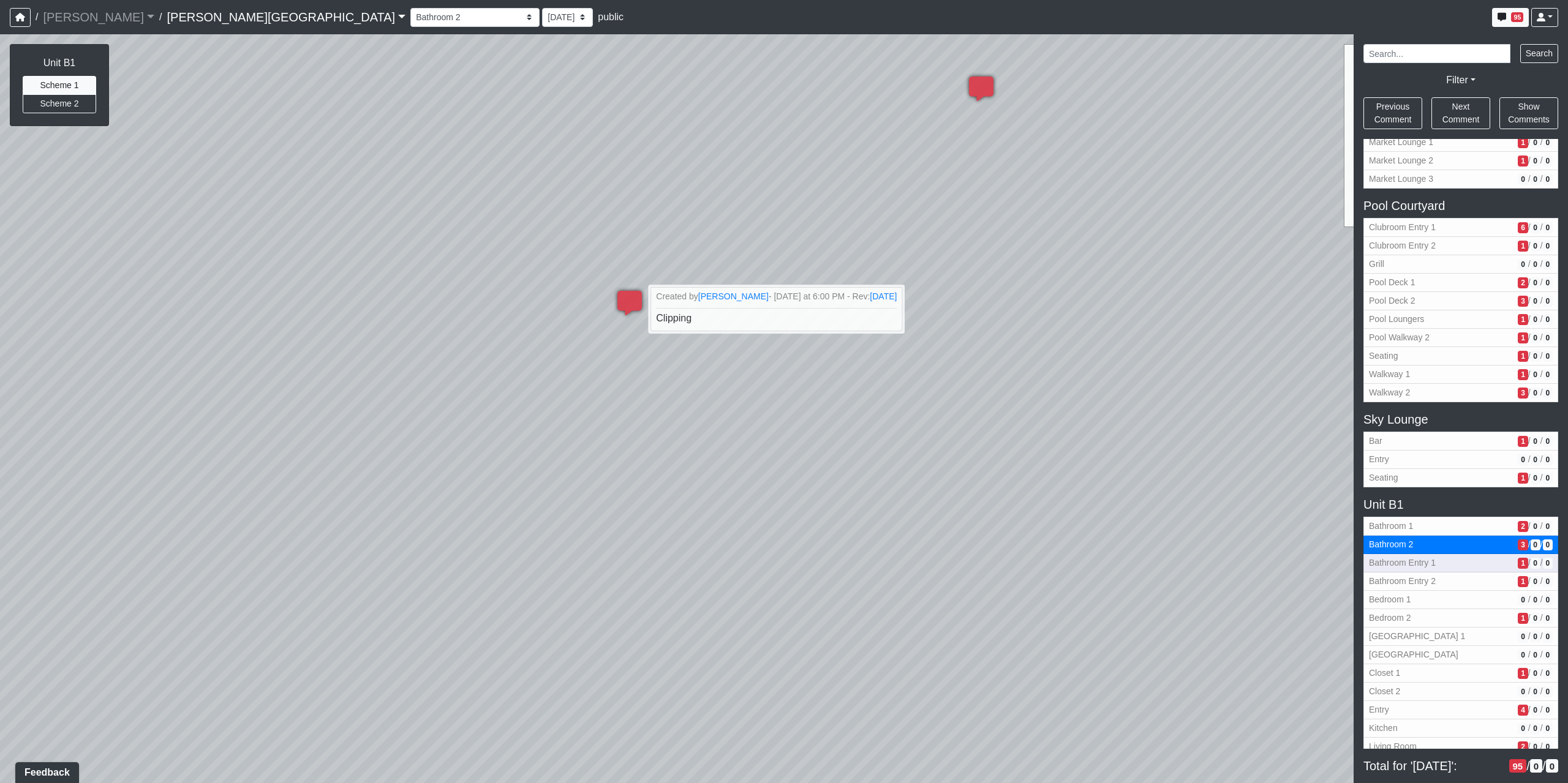
click at [1405, 568] on span "Bathroom Entry 1" at bounding box center [1440, 563] width 144 height 13
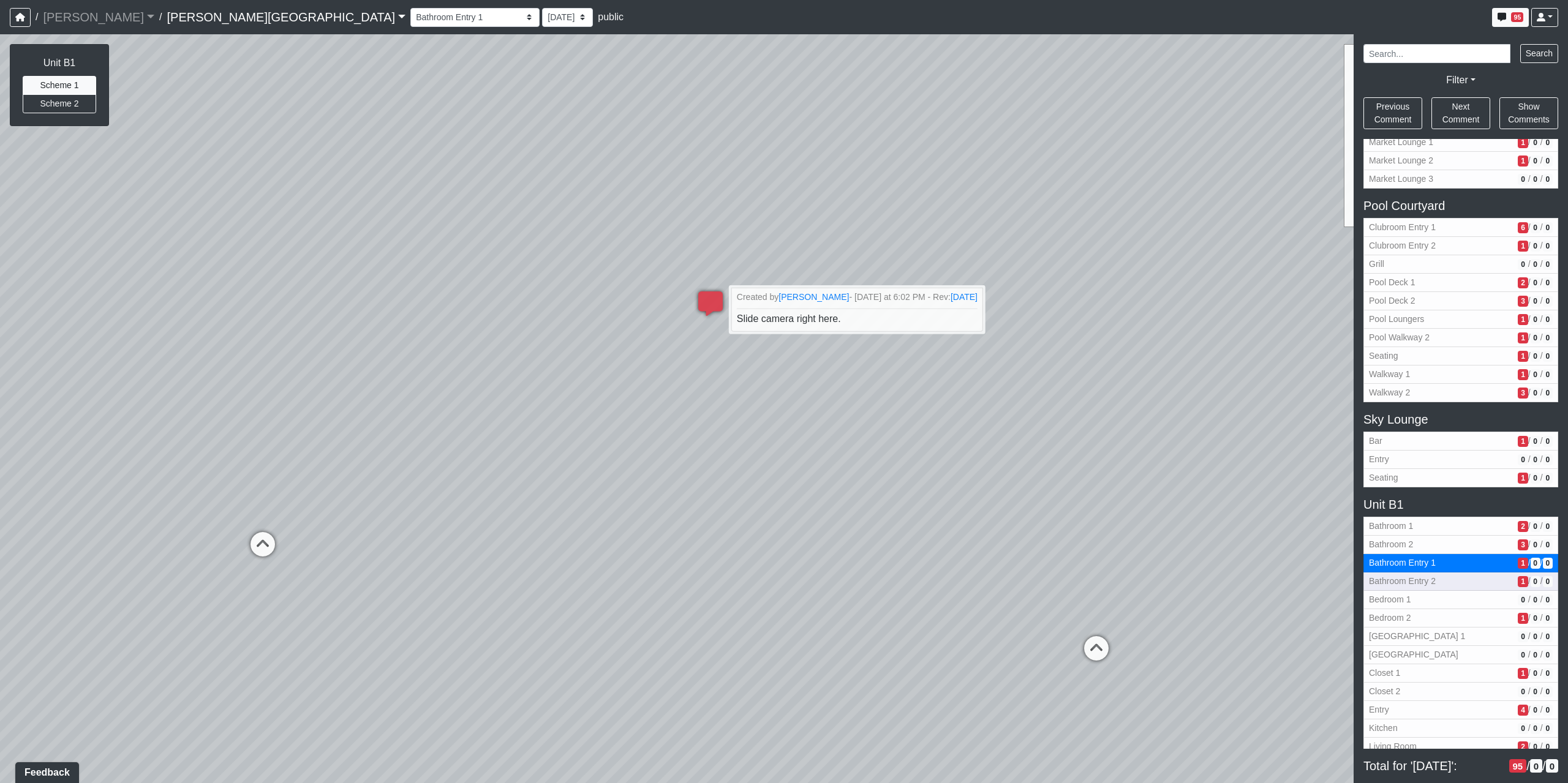
click at [1435, 579] on span "Bathroom Entry 2" at bounding box center [1440, 581] width 144 height 13
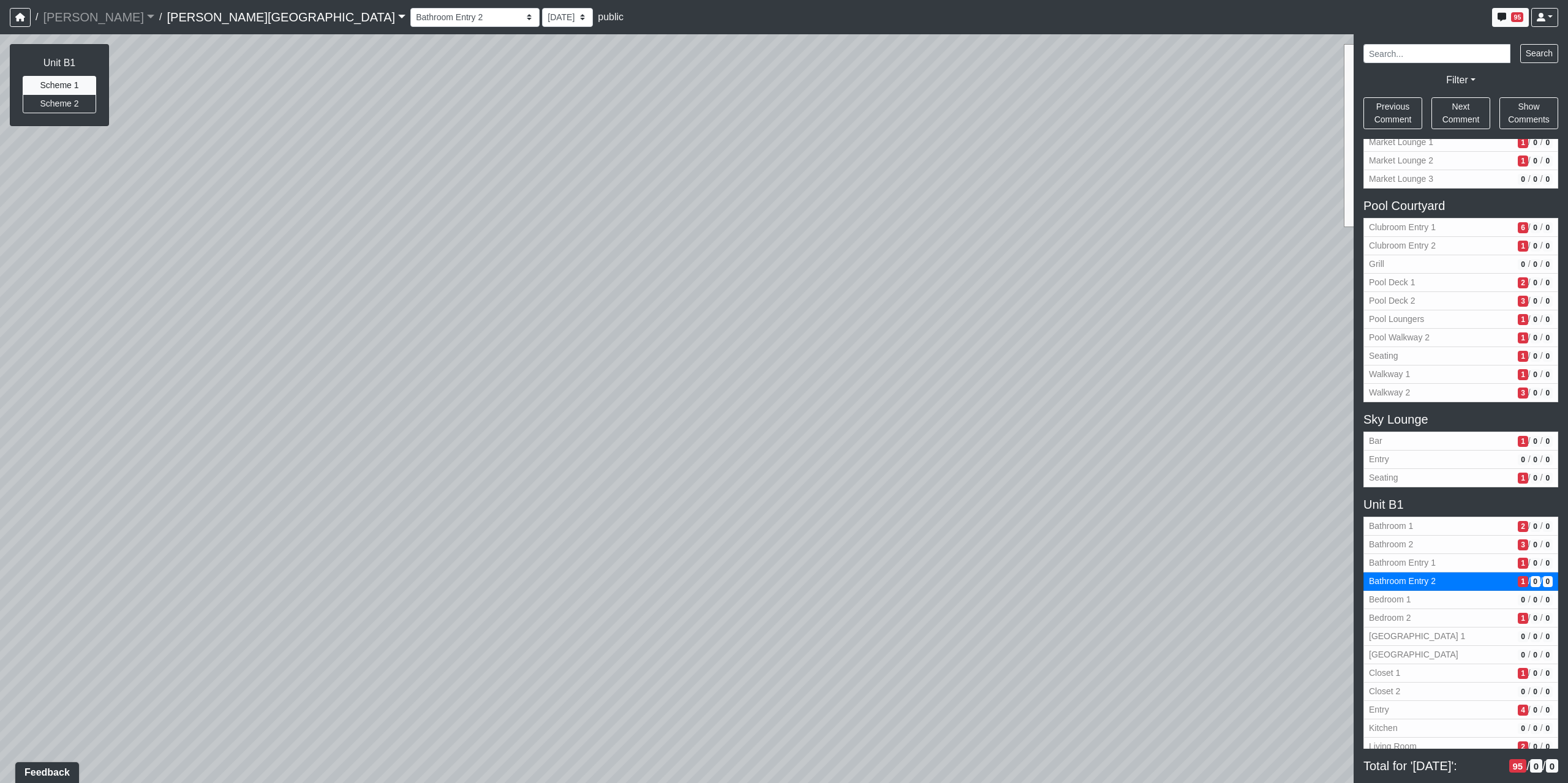
drag, startPoint x: 258, startPoint y: 660, endPoint x: 622, endPoint y: 193, distance: 592.1
click at [624, 187] on div "Loading... Coffee Bar Loading... Created by Sean Graefen - Yesterday at 11:13 A…" at bounding box center [784, 409] width 1568 height 749
drag, startPoint x: 289, startPoint y: 555, endPoint x: 1179, endPoint y: 705, distance: 902.6
click at [1214, 714] on div "Loading... Coffee Bar Loading... Created by Sean Graefen - Yesterday at 11:13 A…" at bounding box center [784, 409] width 1568 height 749
drag, startPoint x: 978, startPoint y: 692, endPoint x: 1386, endPoint y: 383, distance: 511.8
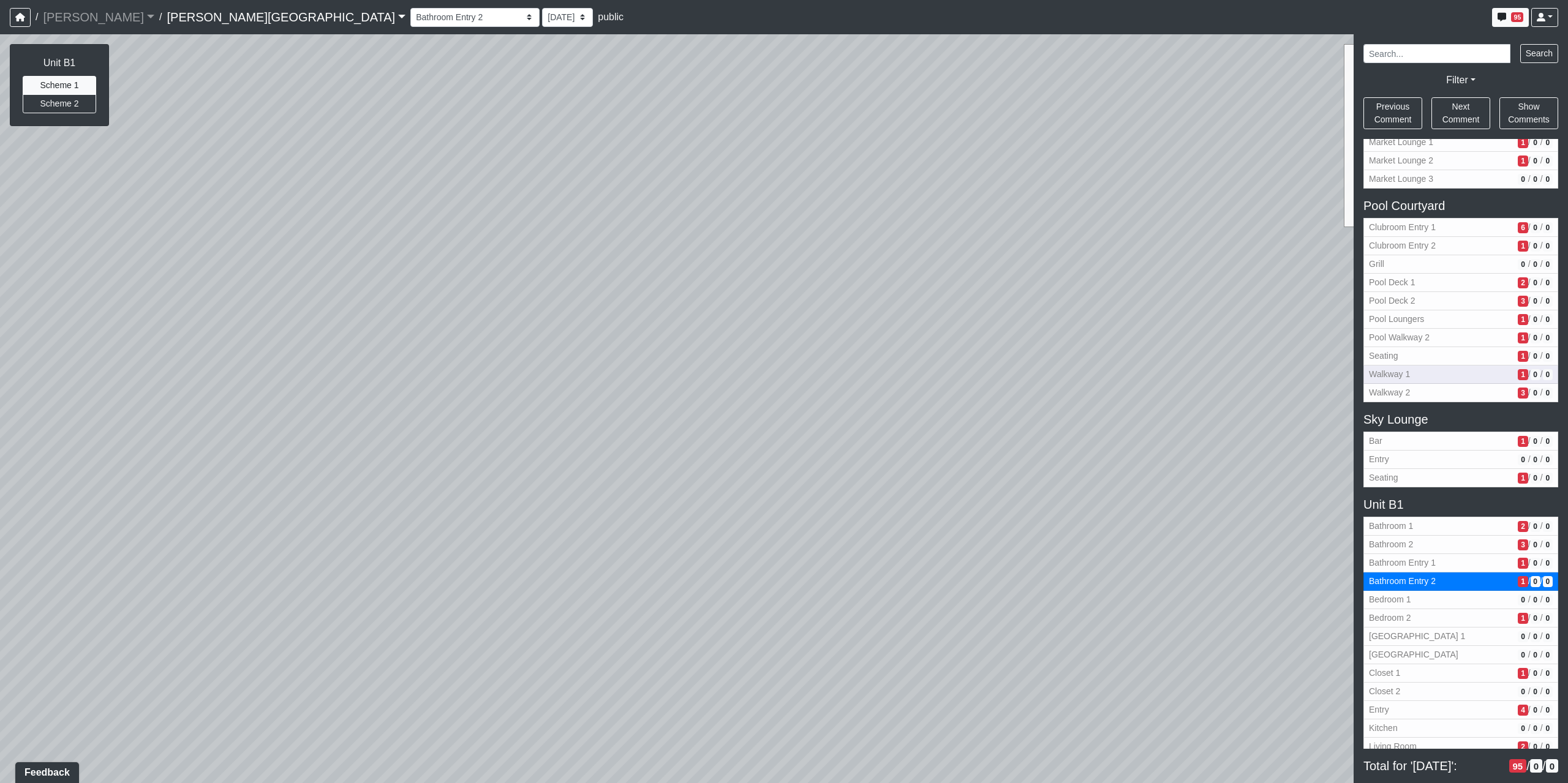
click at [1386, 379] on div "NON-CURRENT REVISION Unit B1 Scheme 1 Scheme 2 Loading... Coffee Bar Loading...…" at bounding box center [784, 409] width 1568 height 749
drag, startPoint x: 719, startPoint y: 137, endPoint x: 294, endPoint y: 456, distance: 531.4
click at [294, 456] on div "Loading... Coffee Bar Loading... Created by Sean Graefen - Yesterday at 11:13 A…" at bounding box center [784, 409] width 1568 height 749
click at [1425, 624] on span "Bedroom 2" at bounding box center [1440, 618] width 144 height 13
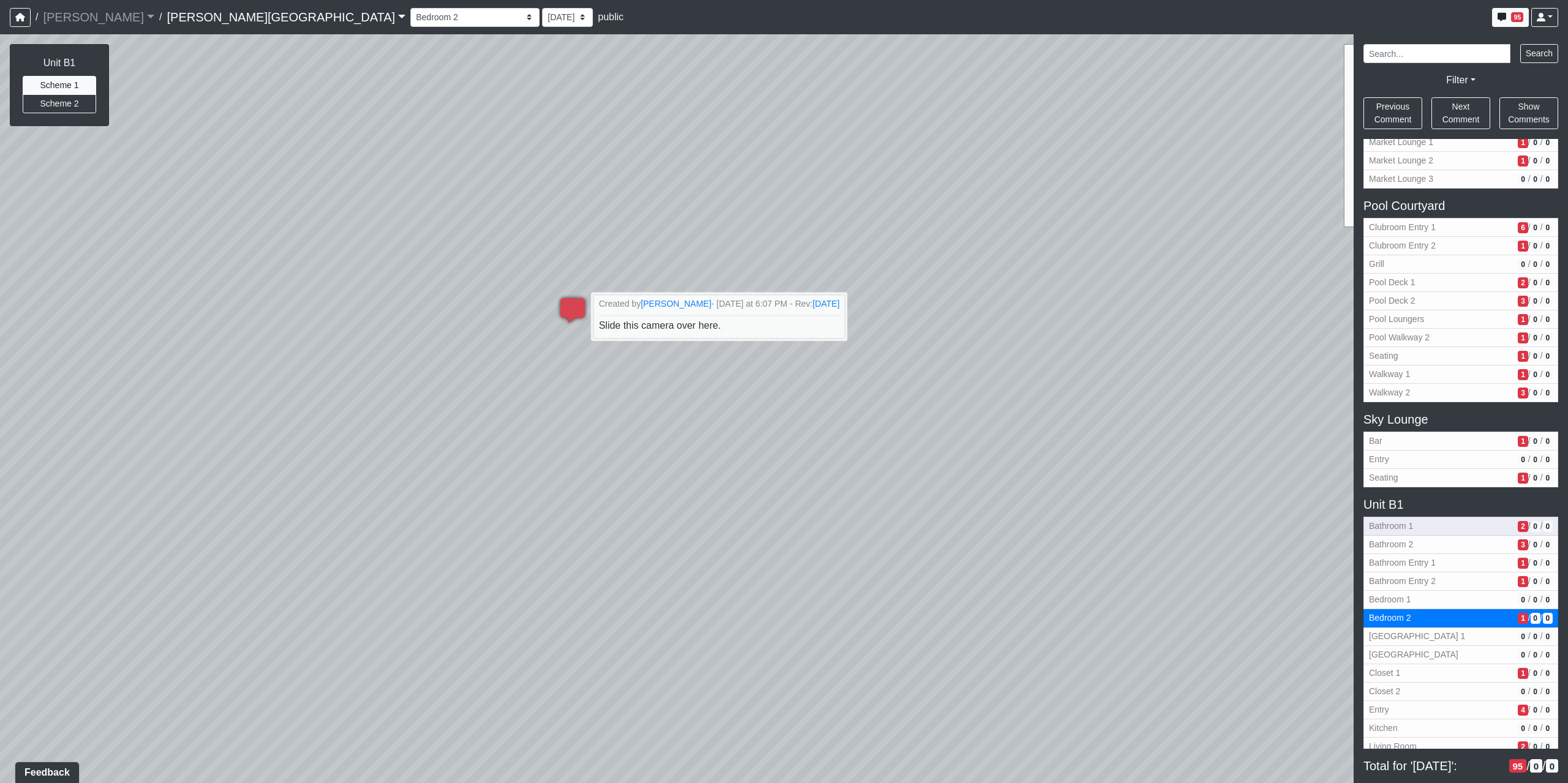
click at [1416, 531] on span "Bathroom 1" at bounding box center [1440, 526] width 144 height 13
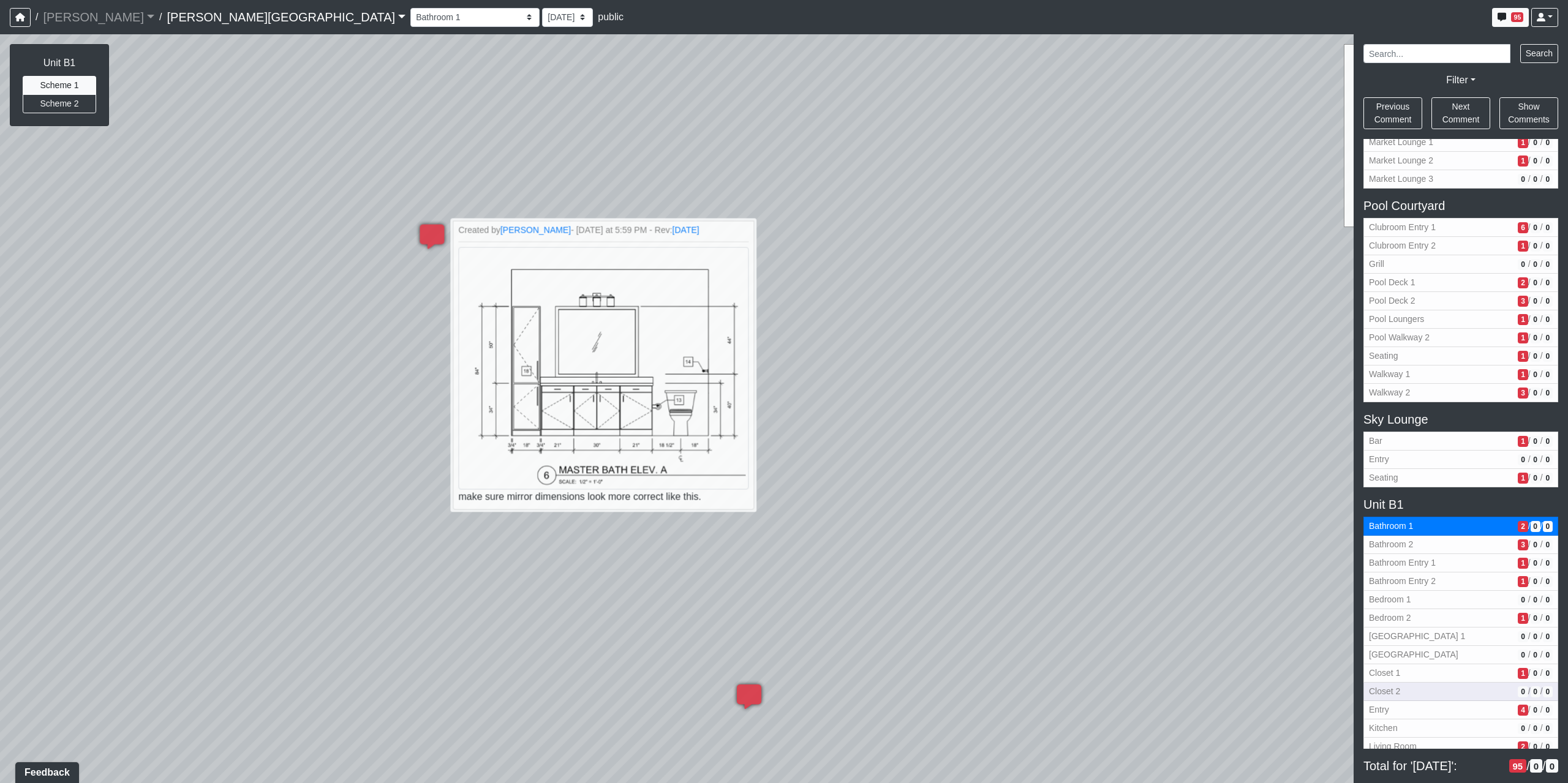
click at [1444, 685] on span "Closet 2" at bounding box center [1440, 691] width 144 height 13
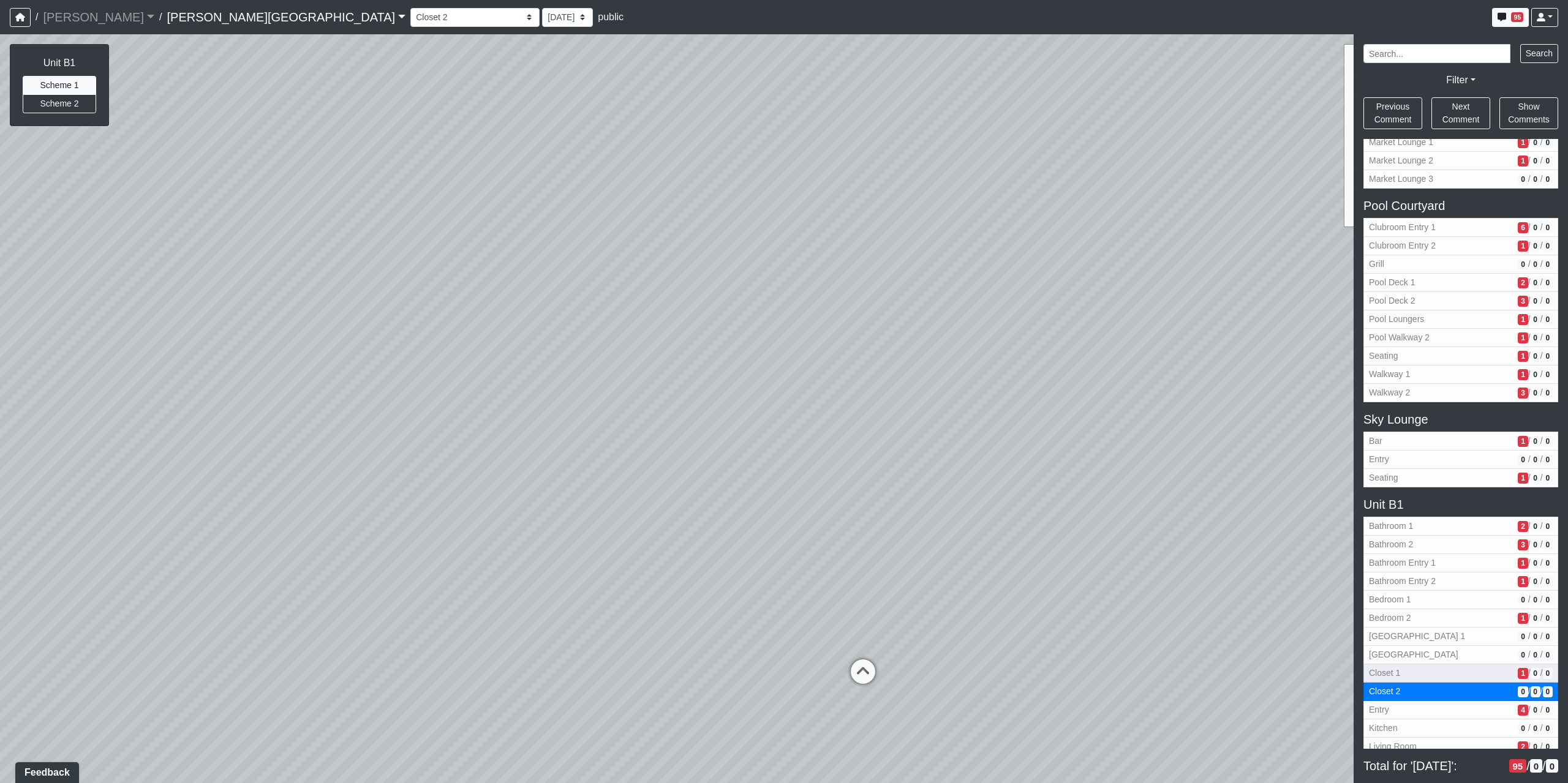
click at [1445, 677] on span "Closet 1" at bounding box center [1440, 673] width 144 height 13
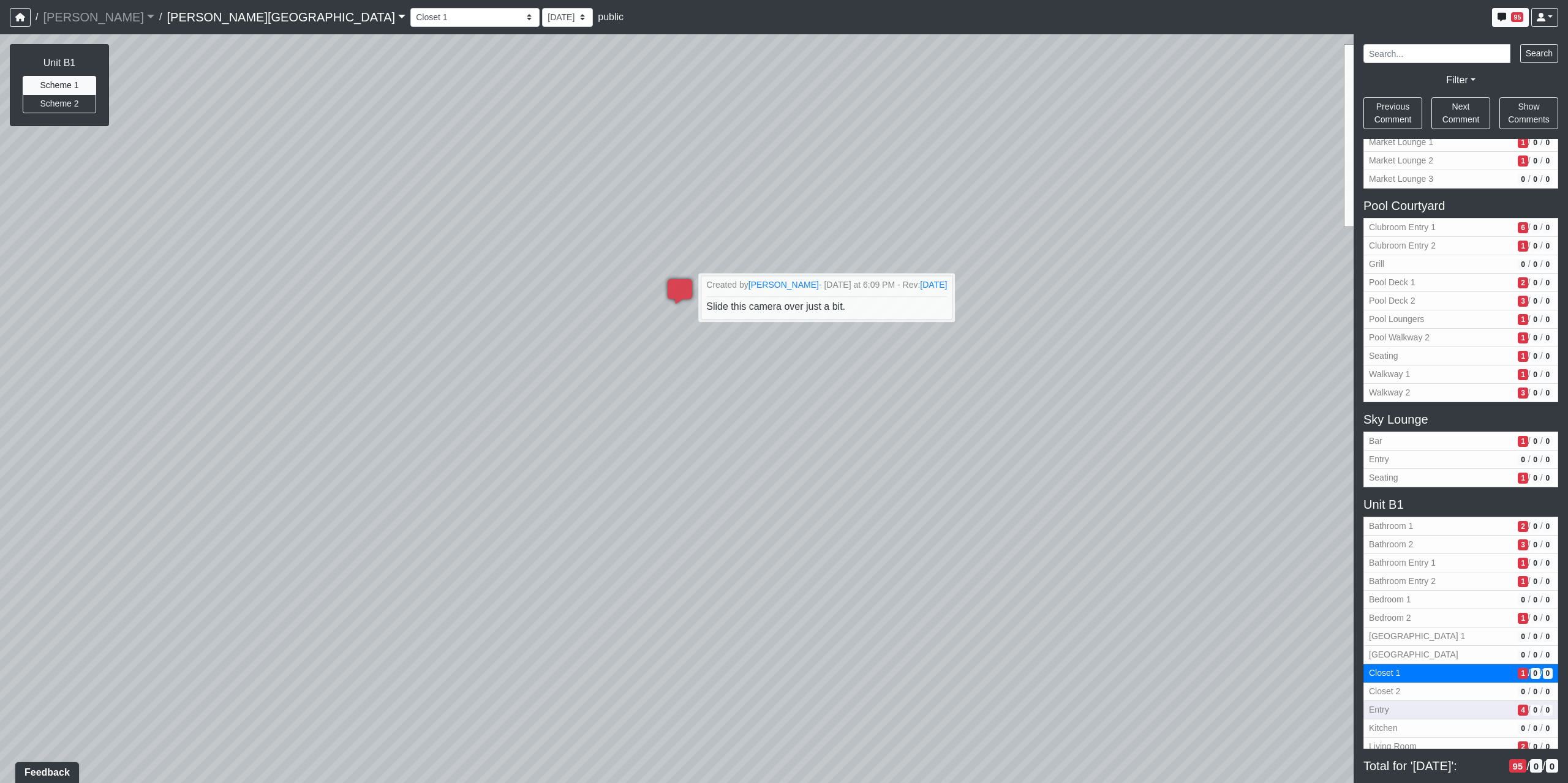
click at [1461, 711] on span "Entry" at bounding box center [1440, 710] width 144 height 13
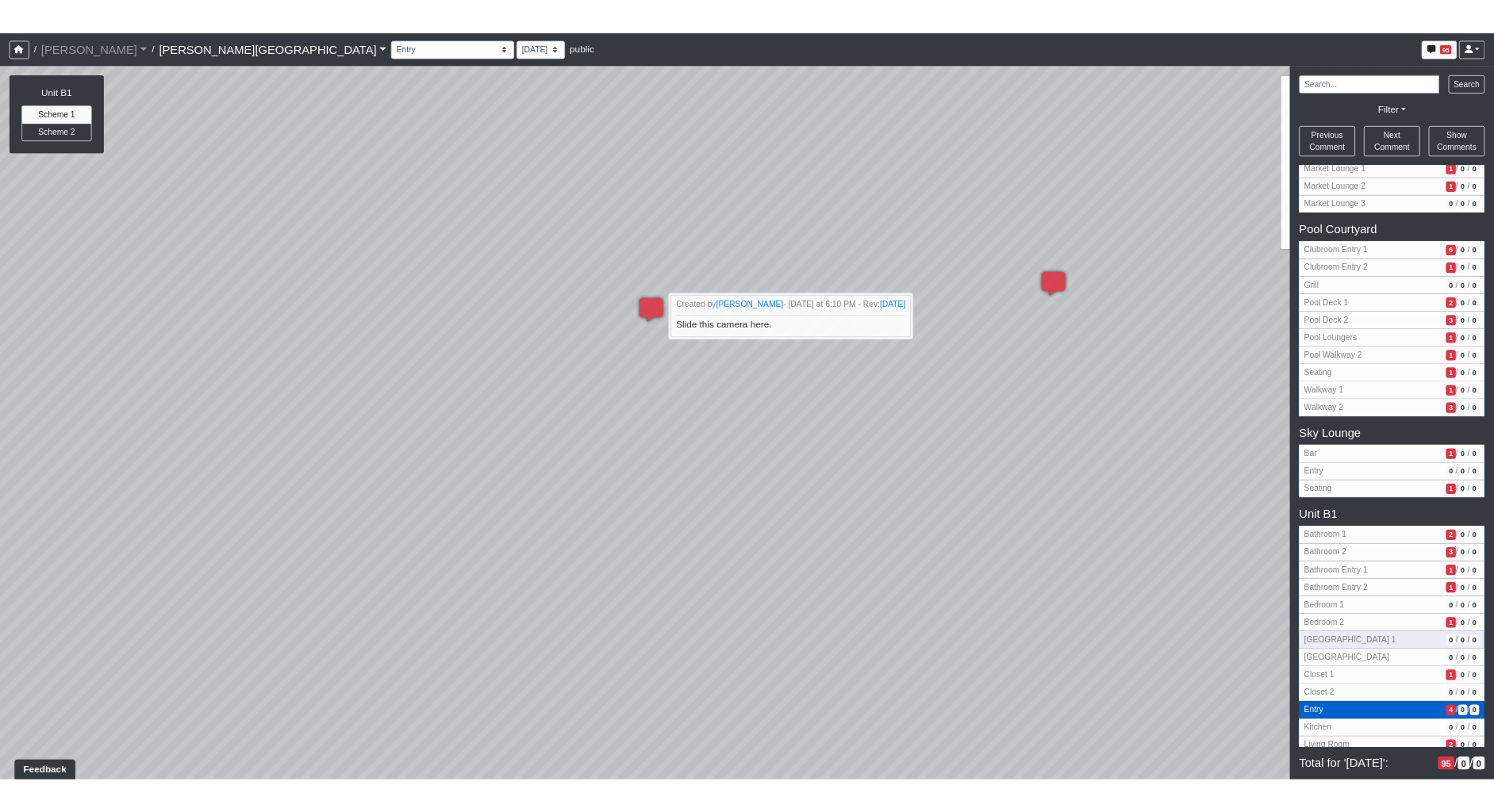
scroll to position [869, 0]
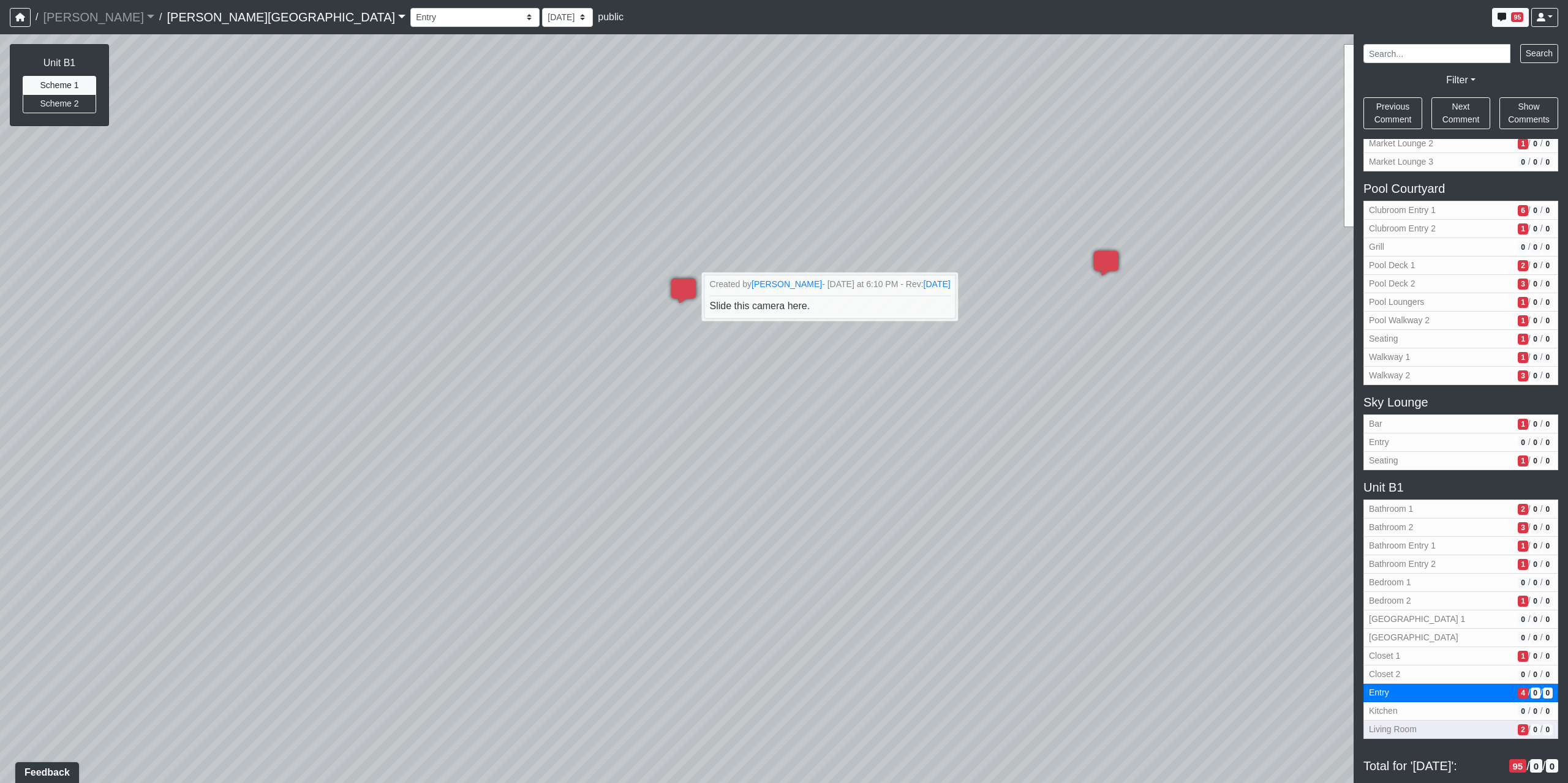
click at [1454, 735] on span "Living Room" at bounding box center [1440, 730] width 144 height 13
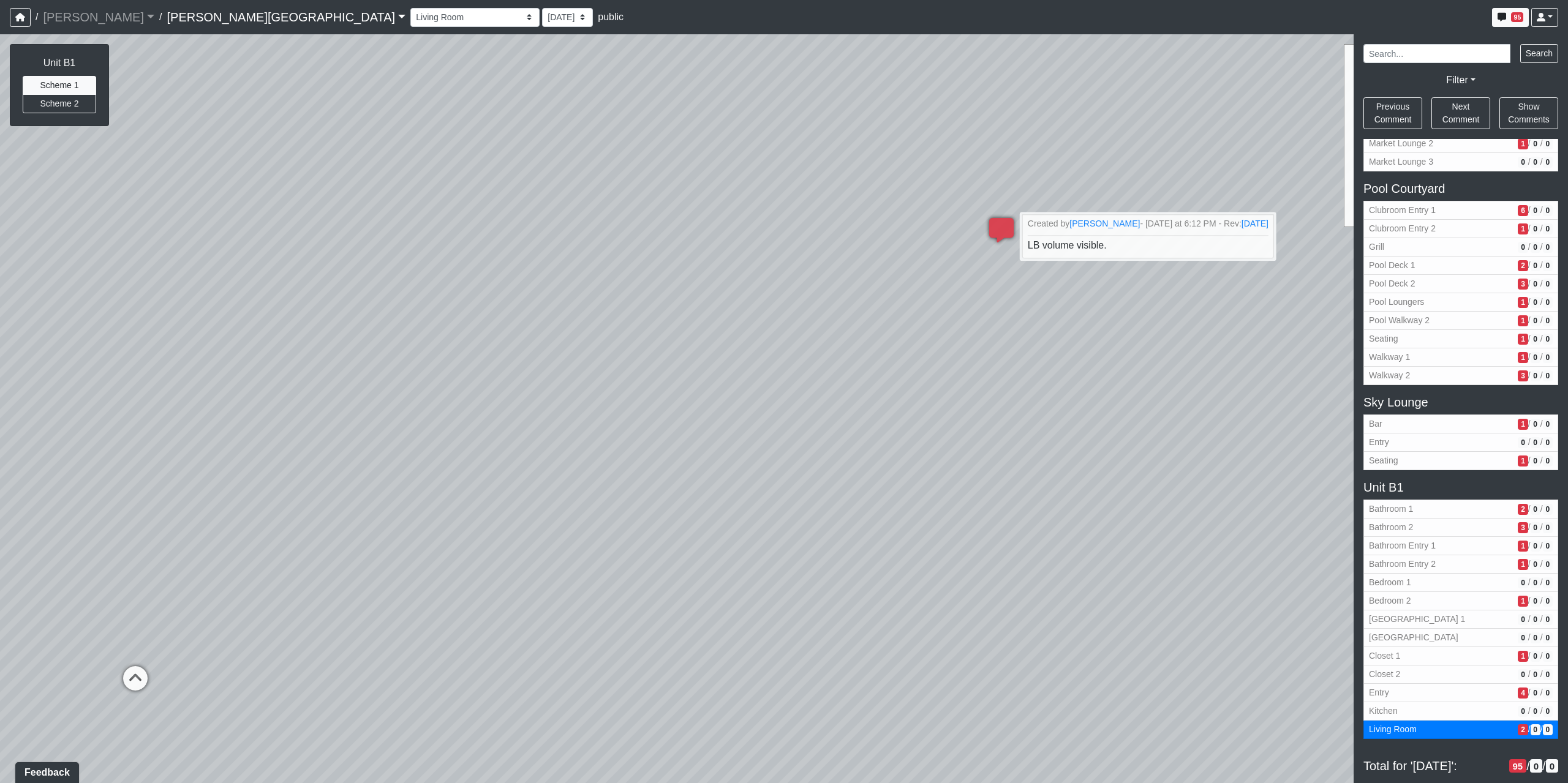
drag, startPoint x: 265, startPoint y: 381, endPoint x: 954, endPoint y: 376, distance: 689.0
click at [981, 357] on div "Loading... Coffee Bar Loading... Created by Sean Graefen - Yesterday at 11:13 A…" at bounding box center [784, 409] width 1568 height 749
drag, startPoint x: 448, startPoint y: 656, endPoint x: 1147, endPoint y: 503, distance: 715.5
click at [1144, 502] on div "Loading... Coffee Bar Loading... Created by Sean Graefen - Yesterday at 11:13 A…" at bounding box center [784, 409] width 1568 height 749
drag, startPoint x: 613, startPoint y: 321, endPoint x: 191, endPoint y: 571, distance: 490.5
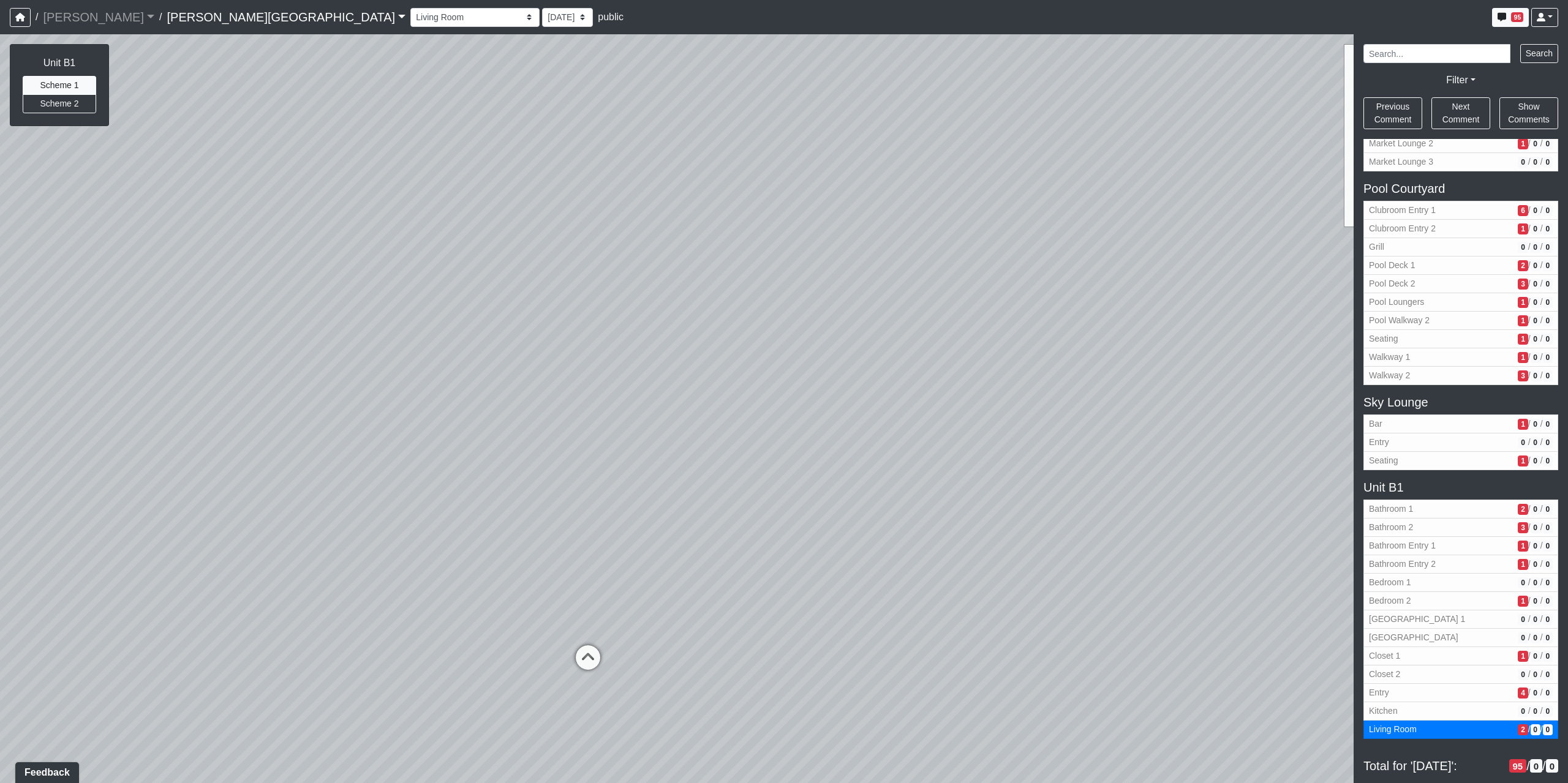
click at [193, 570] on div "Loading... Coffee Bar Loading... Created by Sean Graefen - Yesterday at 11:13 A…" at bounding box center [784, 409] width 1568 height 749
drag, startPoint x: 760, startPoint y: 696, endPoint x: 492, endPoint y: 542, distance: 309.1
click at [494, 541] on div "Loading... Coffee Bar Loading... Created by Sean Graefen - Yesterday at 11:13 A…" at bounding box center [784, 409] width 1568 height 749
click at [1424, 686] on button "Entry 4 / 0 / 0" at bounding box center [1460, 693] width 195 height 18
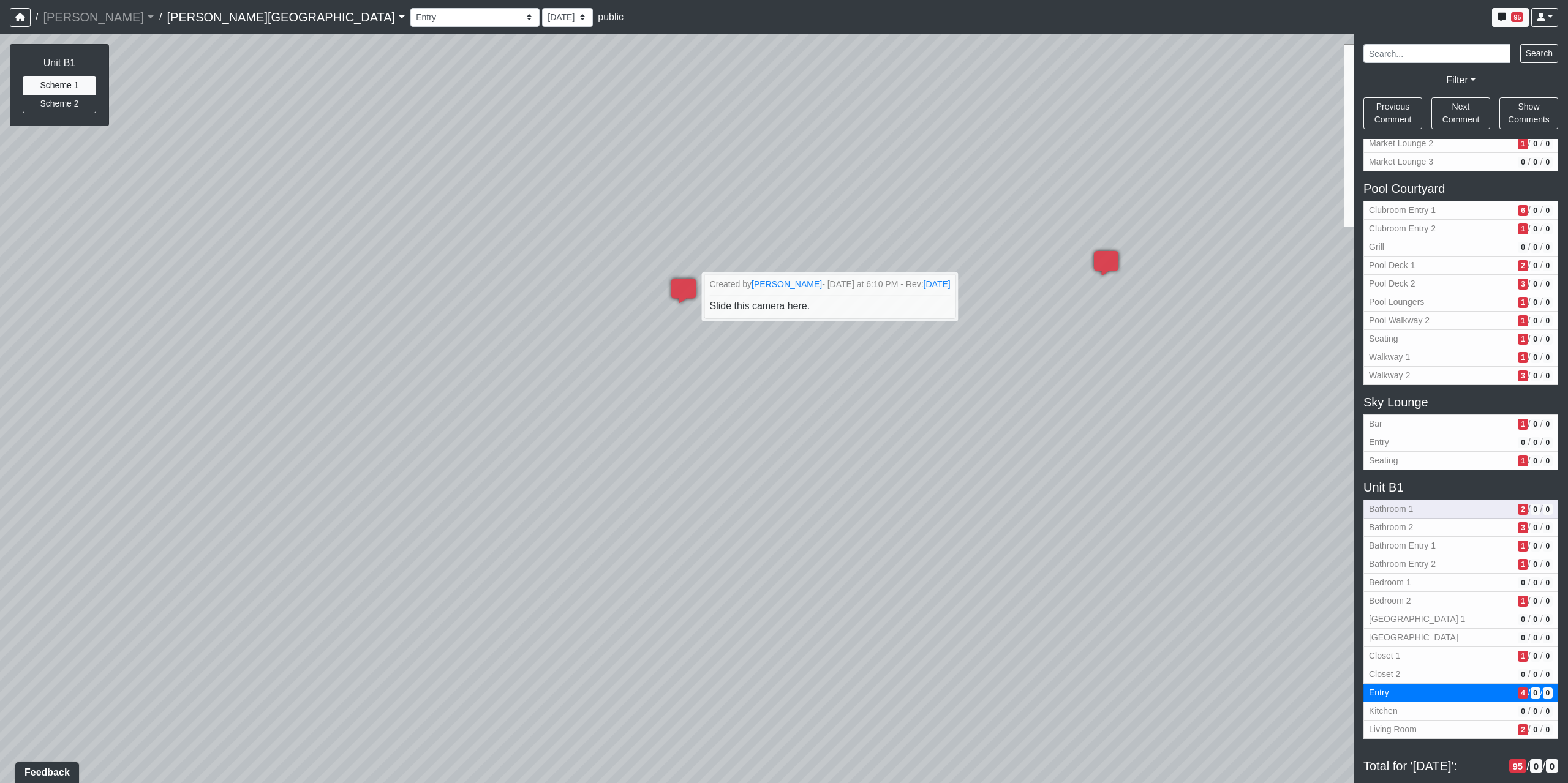
click at [1403, 510] on span "Bathroom 1" at bounding box center [1440, 509] width 144 height 13
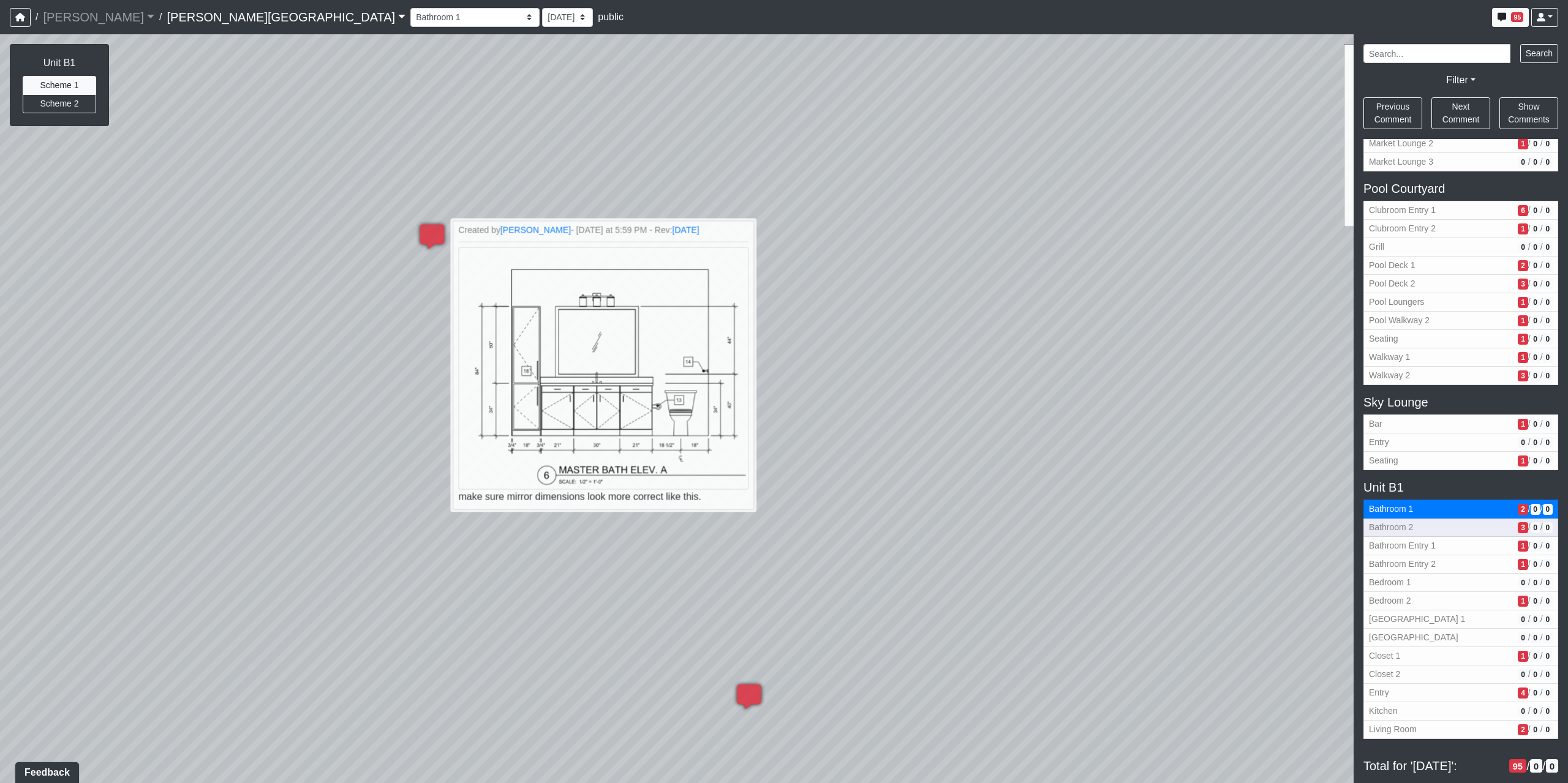
click at [1403, 529] on span "Bathroom 2" at bounding box center [1440, 527] width 144 height 13
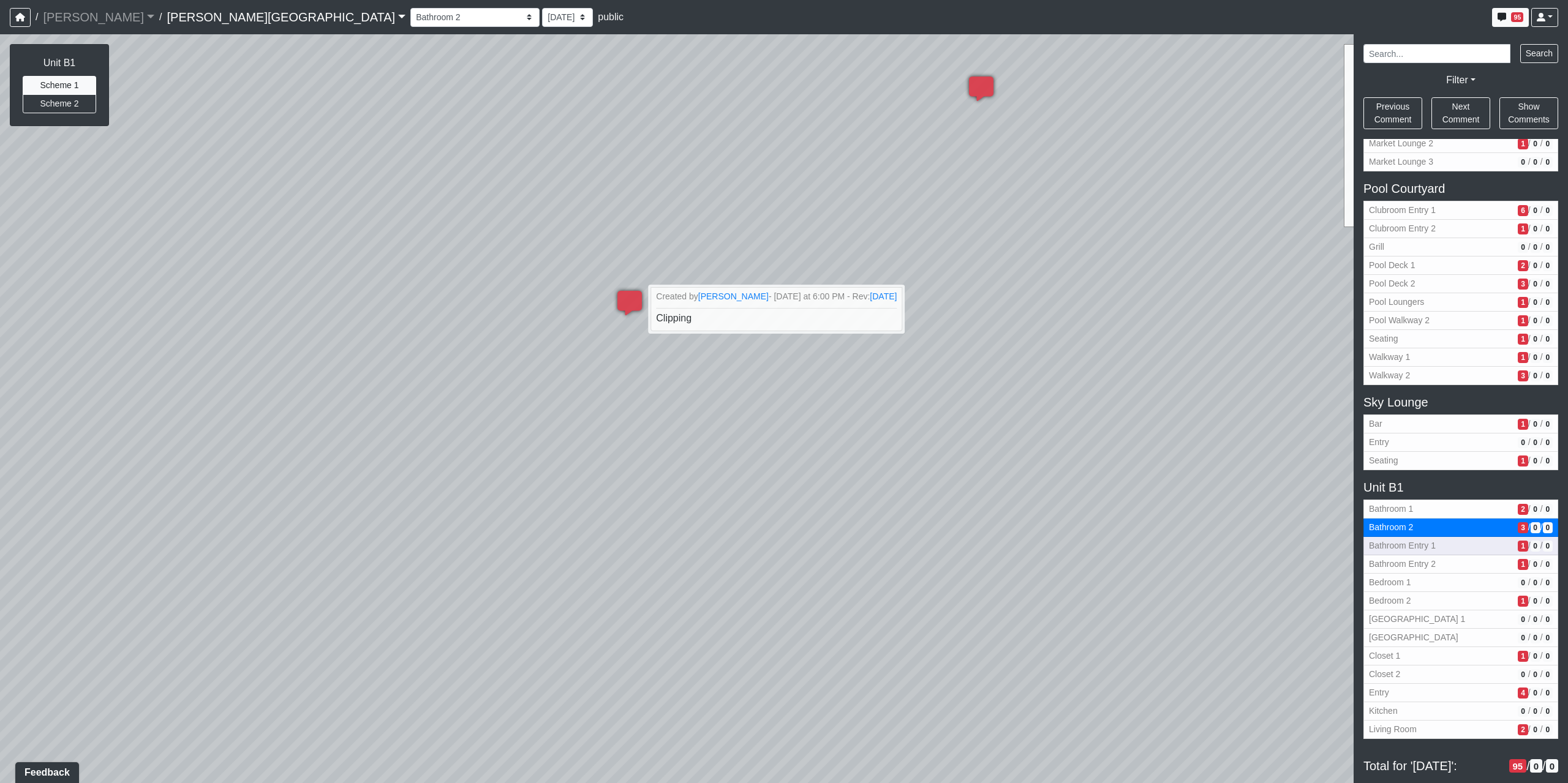
click at [1395, 542] on span "Bathroom Entry 1" at bounding box center [1440, 546] width 144 height 13
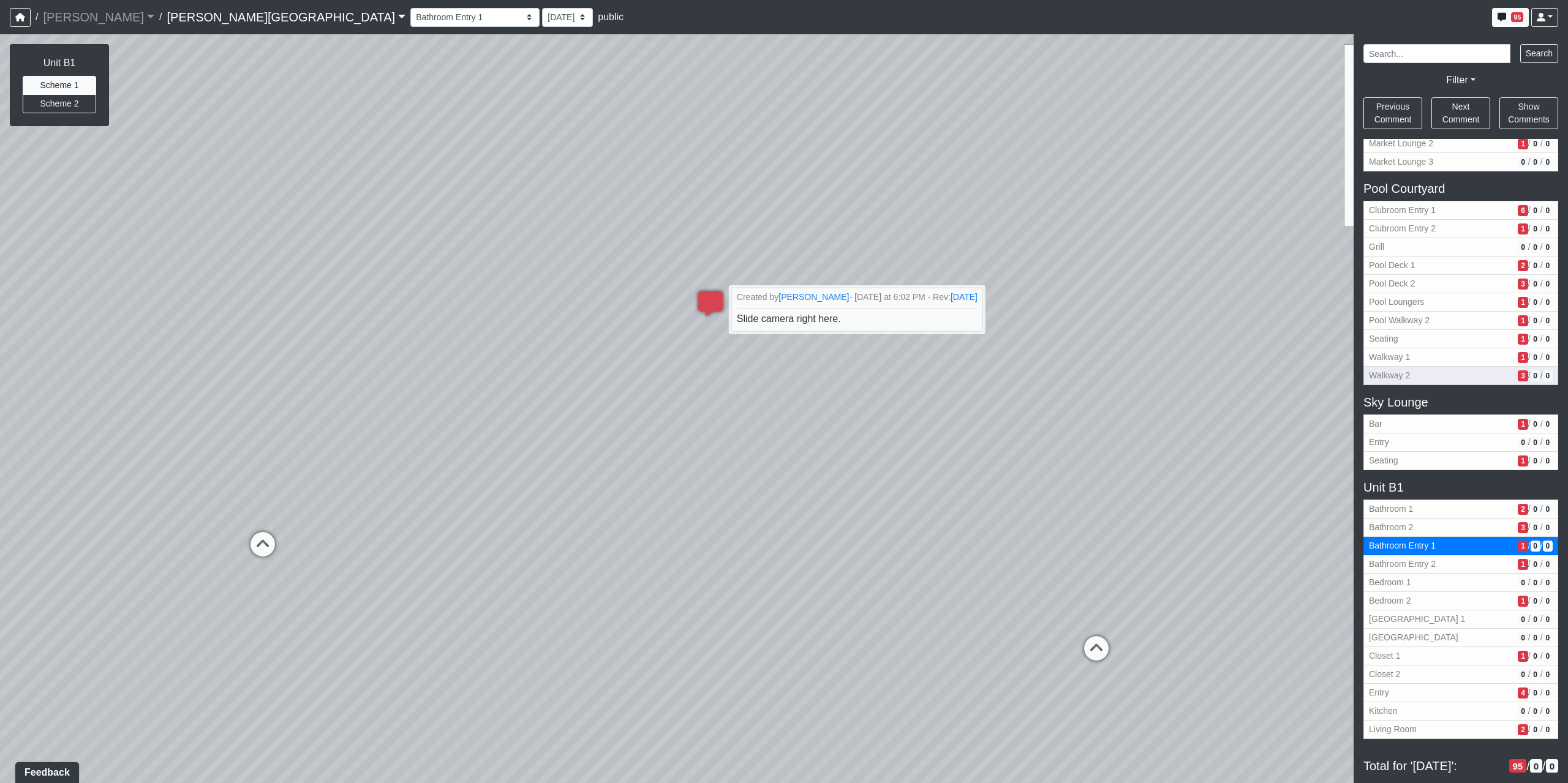
click at [1453, 381] on span "Walkway 2" at bounding box center [1440, 376] width 144 height 13
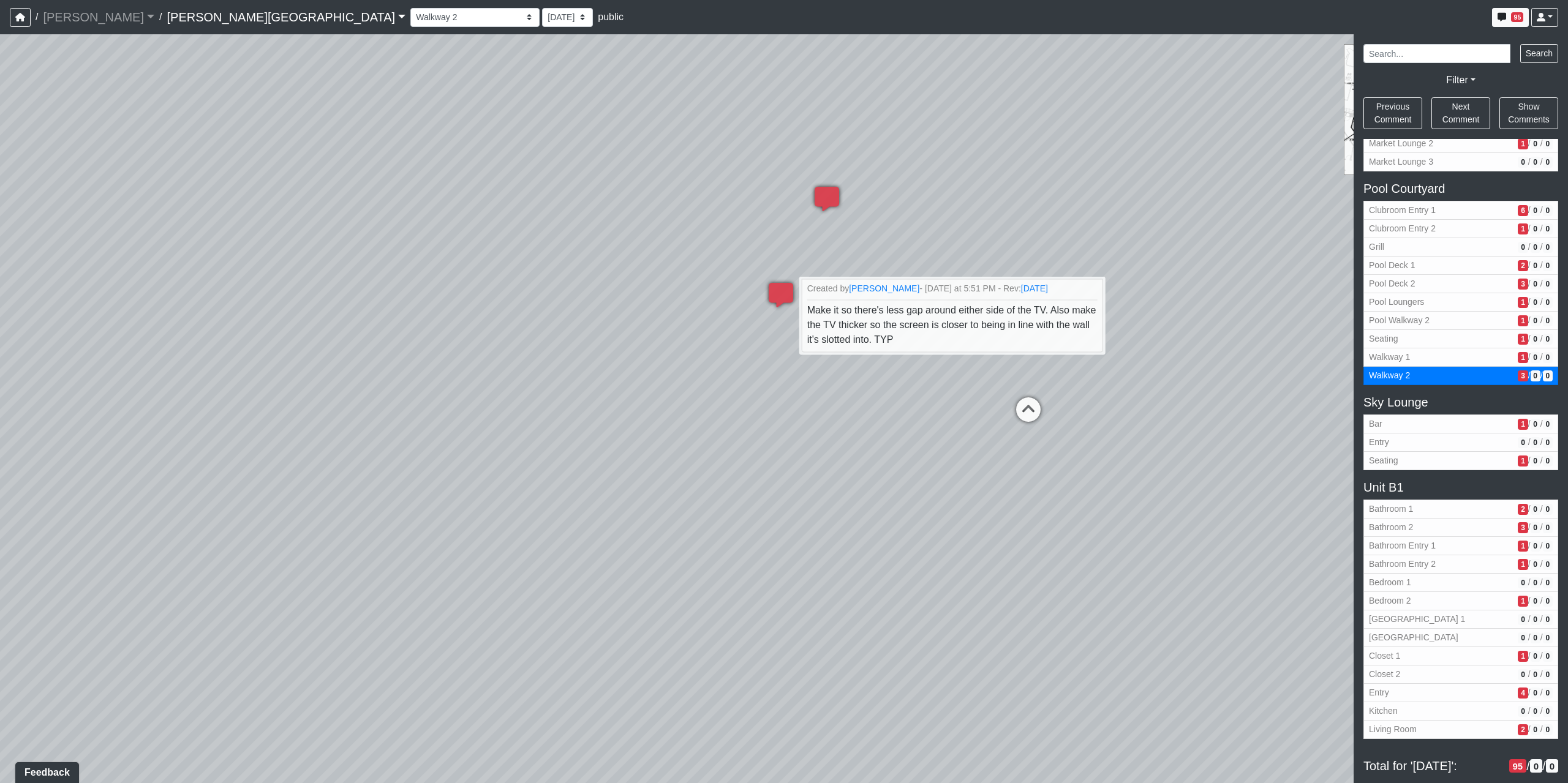
drag, startPoint x: 588, startPoint y: 490, endPoint x: 1304, endPoint y: 544, distance: 718.0
click at [1215, 547] on div "Loading... Coffee Bar Loading... Created by Sean Graefen - Yesterday at 11:13 A…" at bounding box center [784, 409] width 1568 height 749
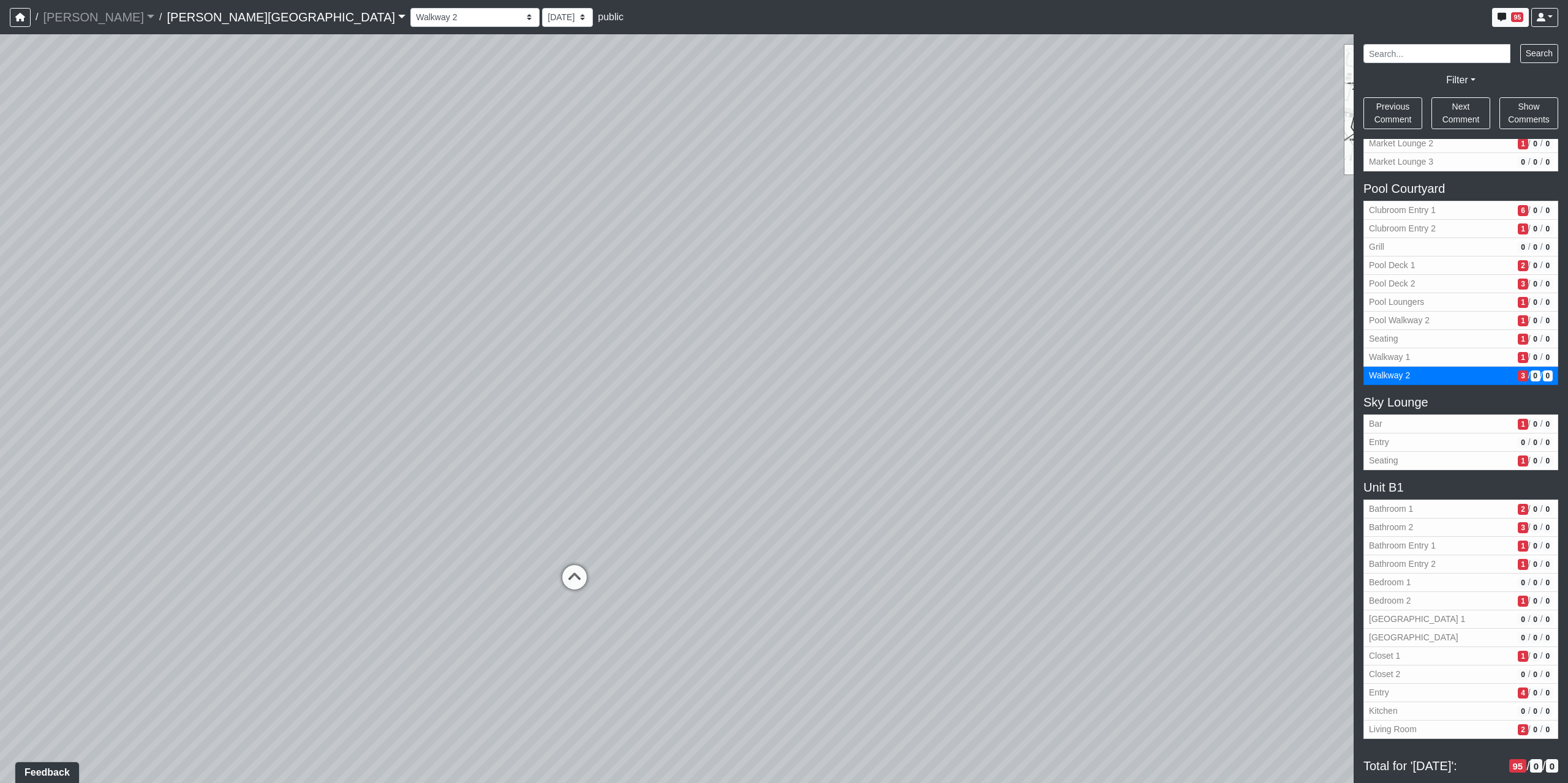
drag, startPoint x: 516, startPoint y: 351, endPoint x: 1297, endPoint y: 336, distance: 781.1
click at [1297, 338] on div "Loading... Coffee Bar Loading... Created by Sean Graefen - Yesterday at 11:13 A…" at bounding box center [784, 409] width 1568 height 749
drag, startPoint x: 506, startPoint y: 351, endPoint x: 1366, endPoint y: 326, distance: 860.4
click at [1364, 327] on div "NON-CURRENT REVISION Loading... Coffee Bar Loading... Created by Sean Graefen -…" at bounding box center [784, 409] width 1568 height 749
drag, startPoint x: 570, startPoint y: 289, endPoint x: 340, endPoint y: 562, distance: 357.0
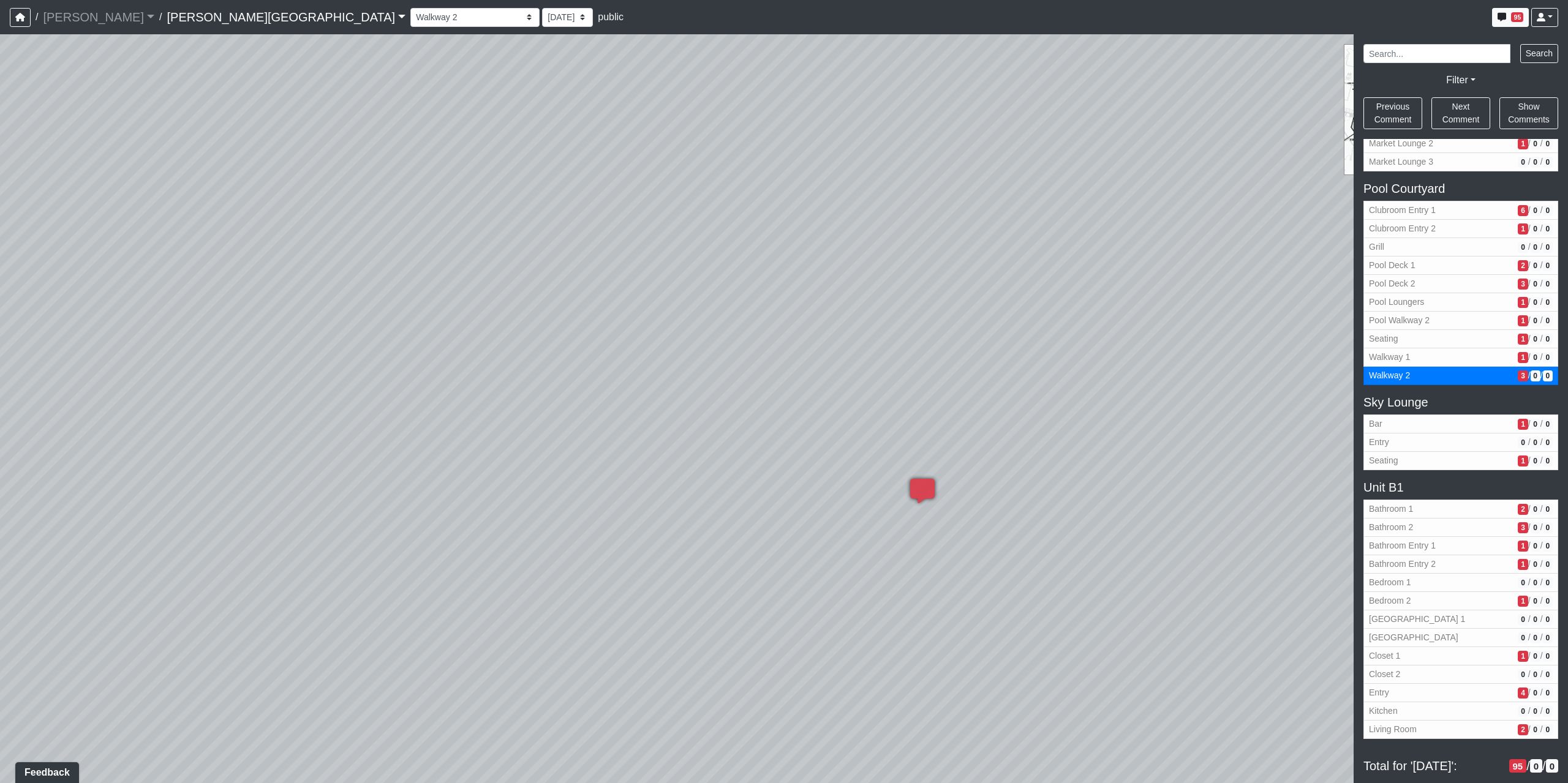
click at [340, 562] on div "Loading... Coffee Bar Loading... Created by Sean Graefen - Yesterday at 11:13 A…" at bounding box center [784, 409] width 1568 height 749
drag, startPoint x: 857, startPoint y: 534, endPoint x: 796, endPoint y: 626, distance: 110.4
click at [796, 626] on div "Loading... Coffee Bar Loading... Created by Sean Graefen - Yesterday at 11:13 A…" at bounding box center [784, 409] width 1568 height 749
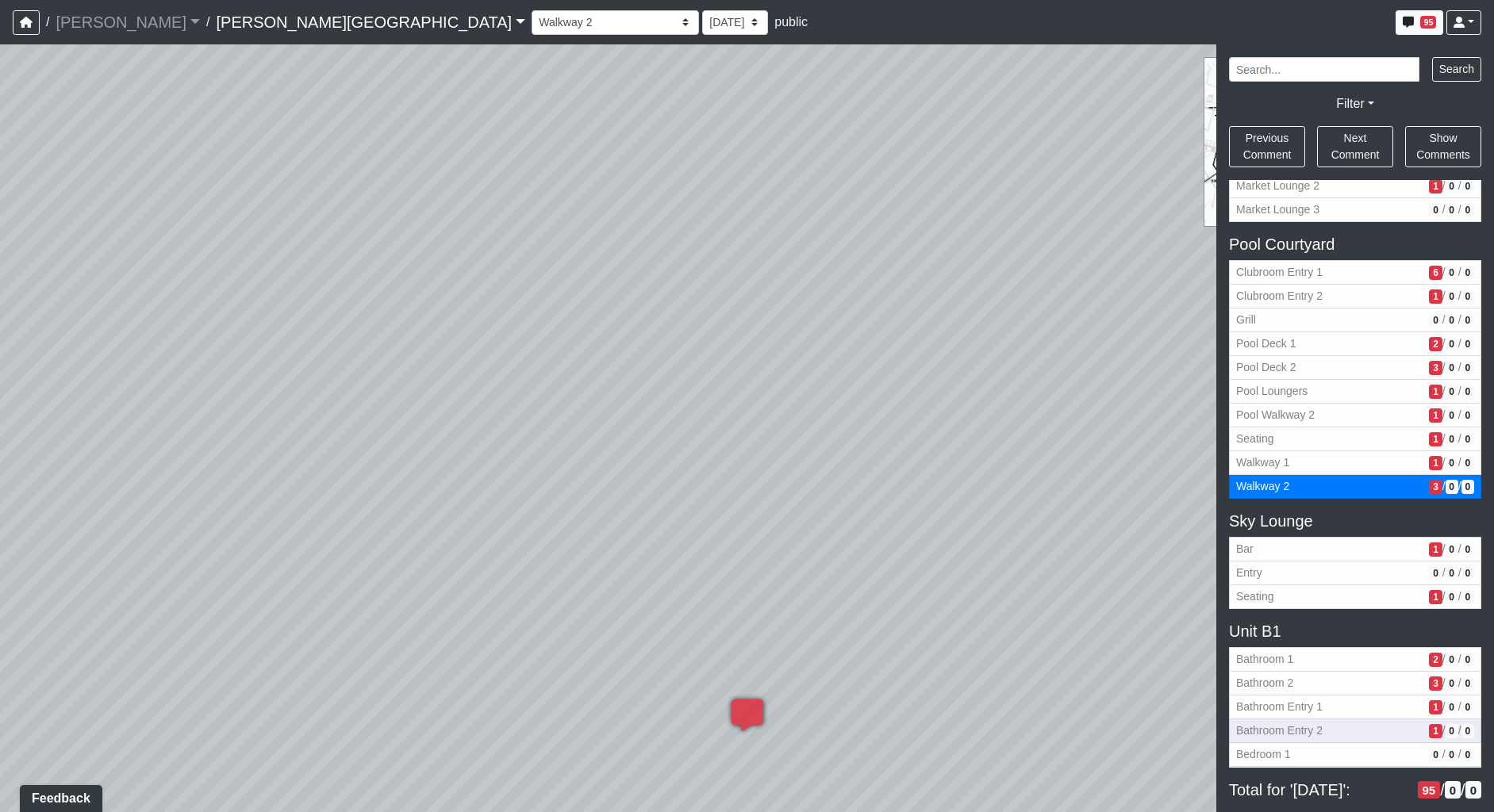
click at [1280, 719] on button "Bathroom Entry 2 1 / 0 / 0" at bounding box center [1355, 731] width 252 height 24
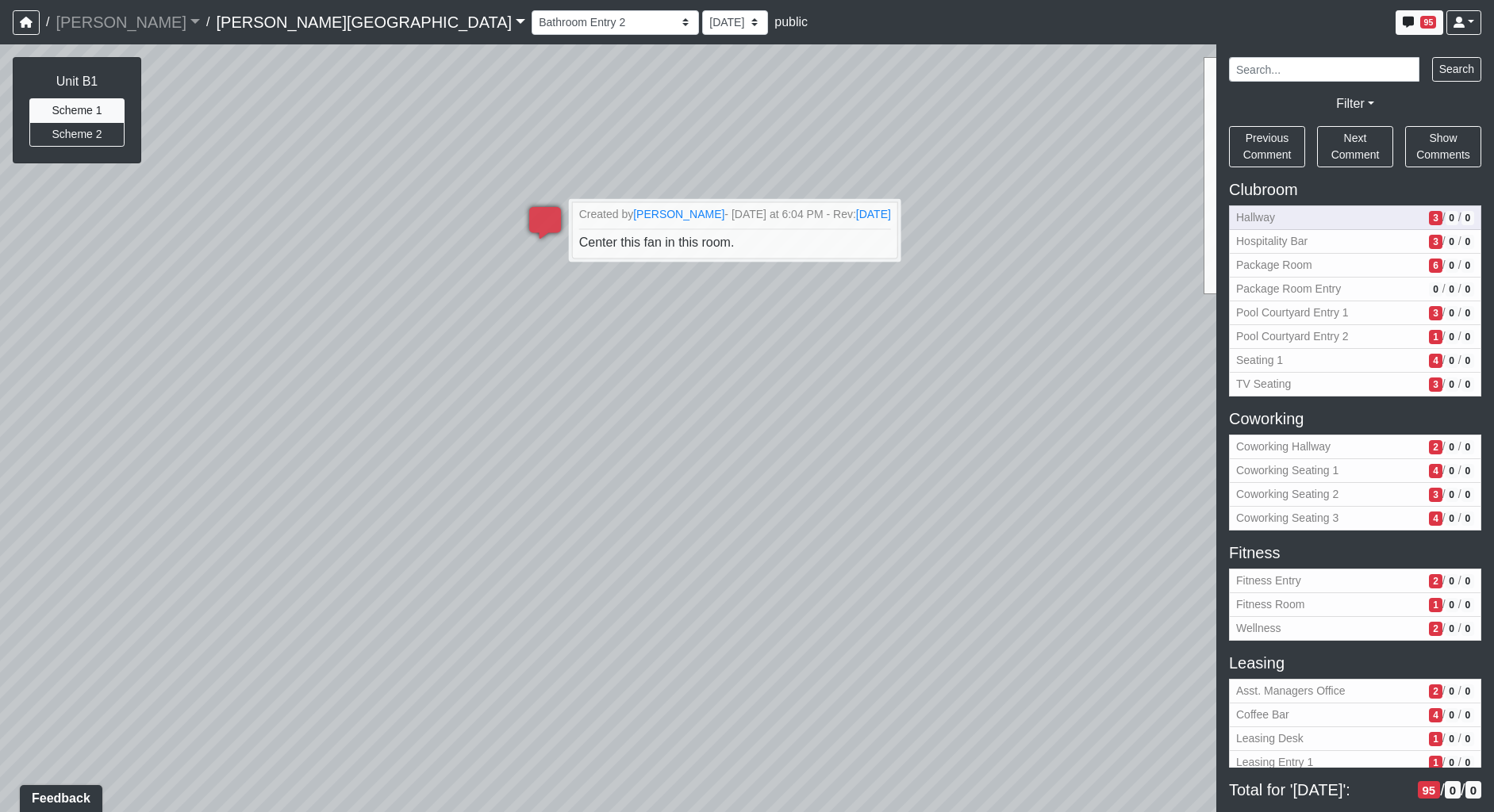
click at [1259, 215] on span "Hallway" at bounding box center [1329, 218] width 187 height 17
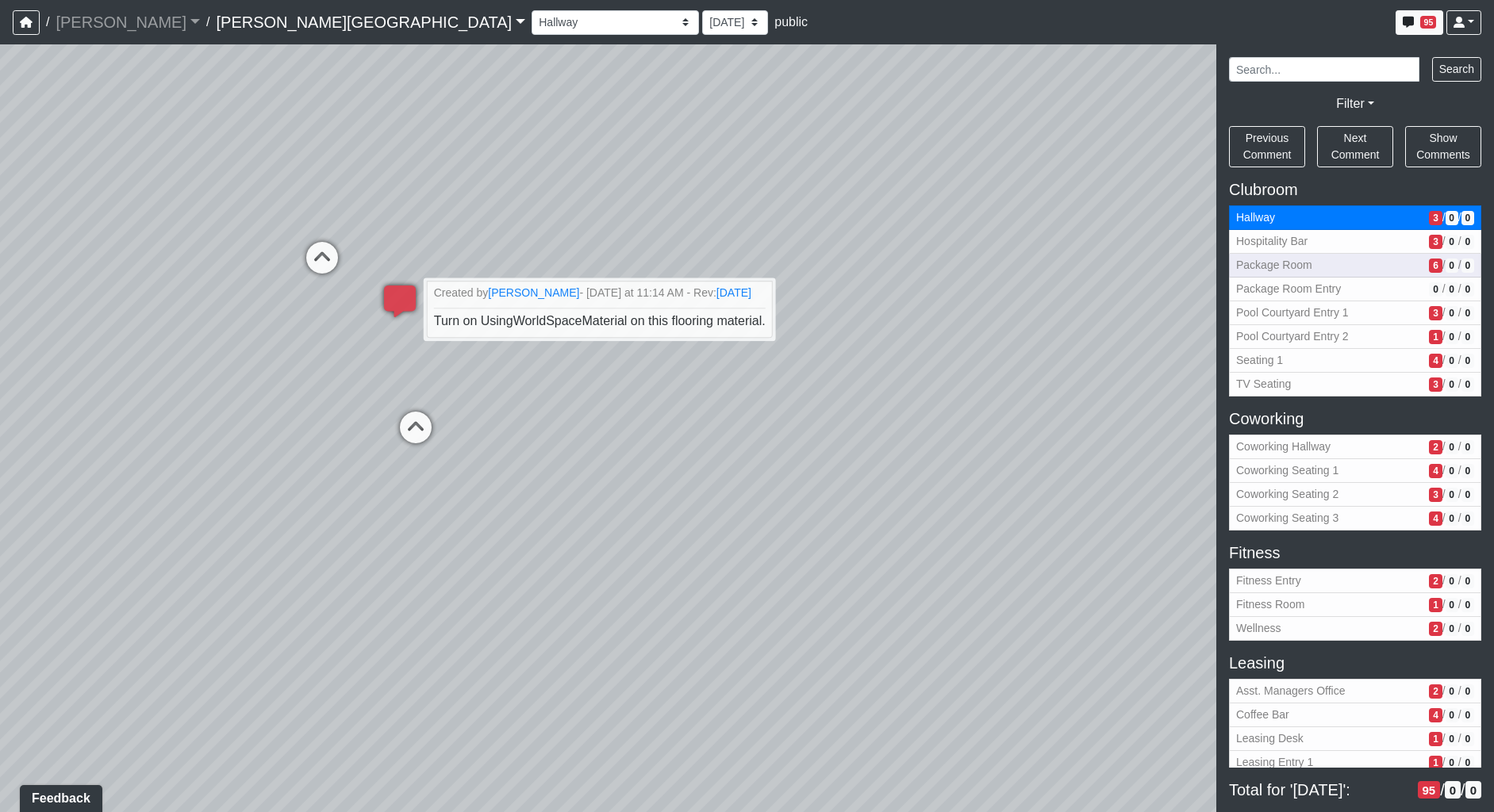
click at [1283, 262] on span "Package Room" at bounding box center [1329, 264] width 187 height 17
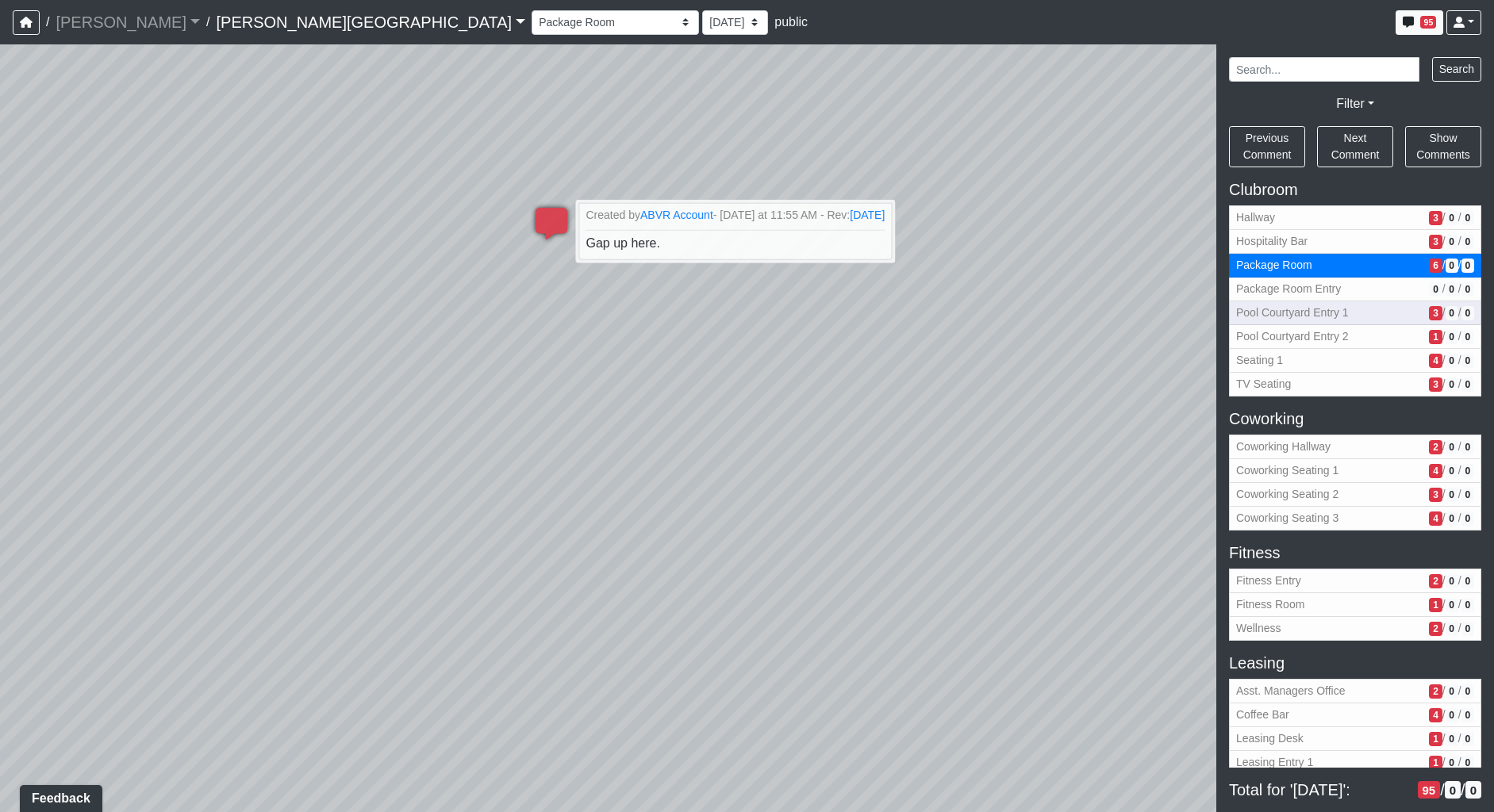
click at [1331, 316] on span "Pool Courtyard Entry 1" at bounding box center [1329, 312] width 187 height 17
select select "k5hJBxXw3jAcqimwdvG5kv"
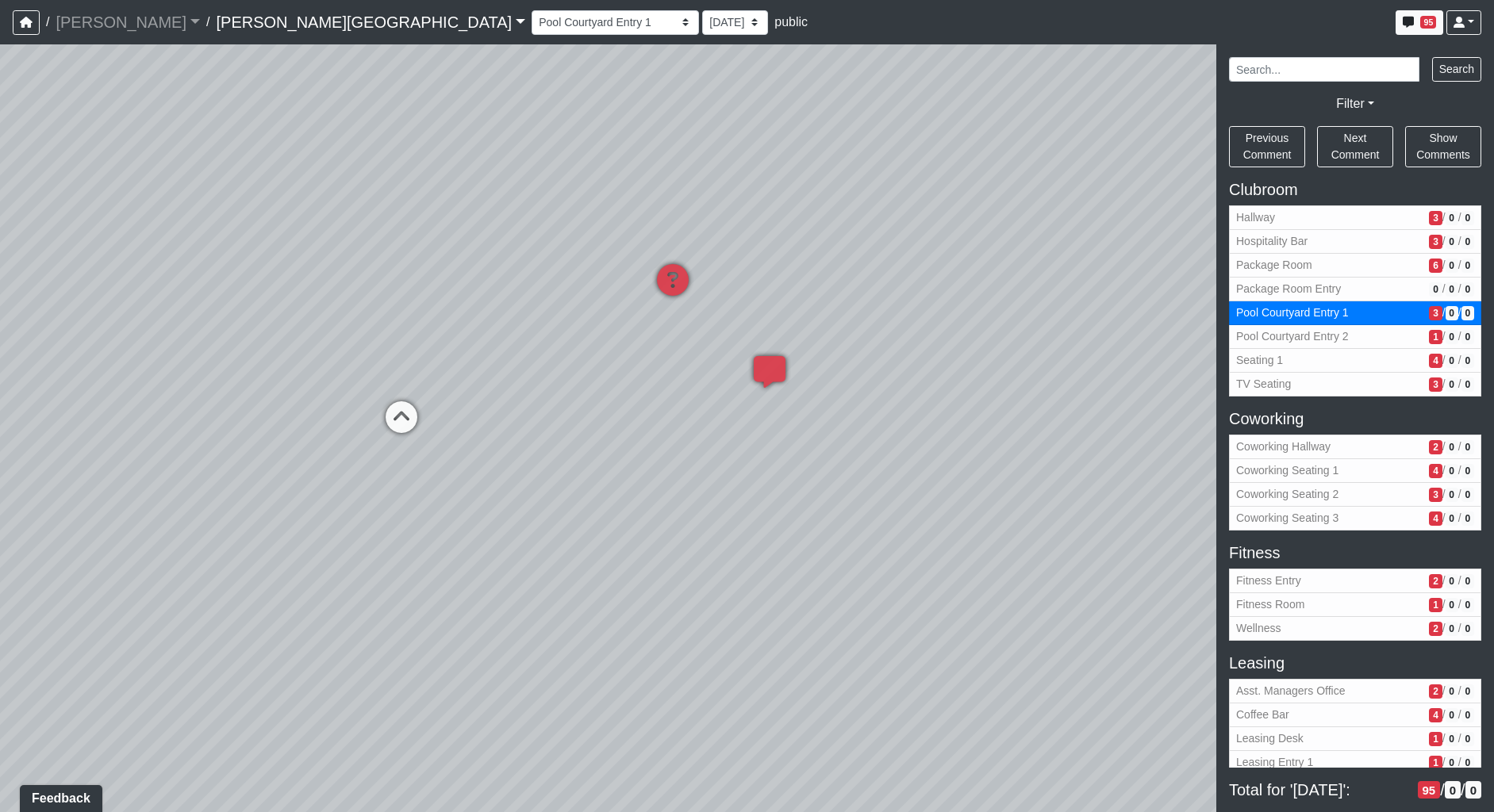
drag, startPoint x: 1047, startPoint y: 344, endPoint x: 415, endPoint y: 728, distance: 739.5
click at [415, 728] on div "Loading... Coffee Bar Loading... Created by Sean Graefen - Yesterday at 11:13 A…" at bounding box center [747, 428] width 1494 height 768
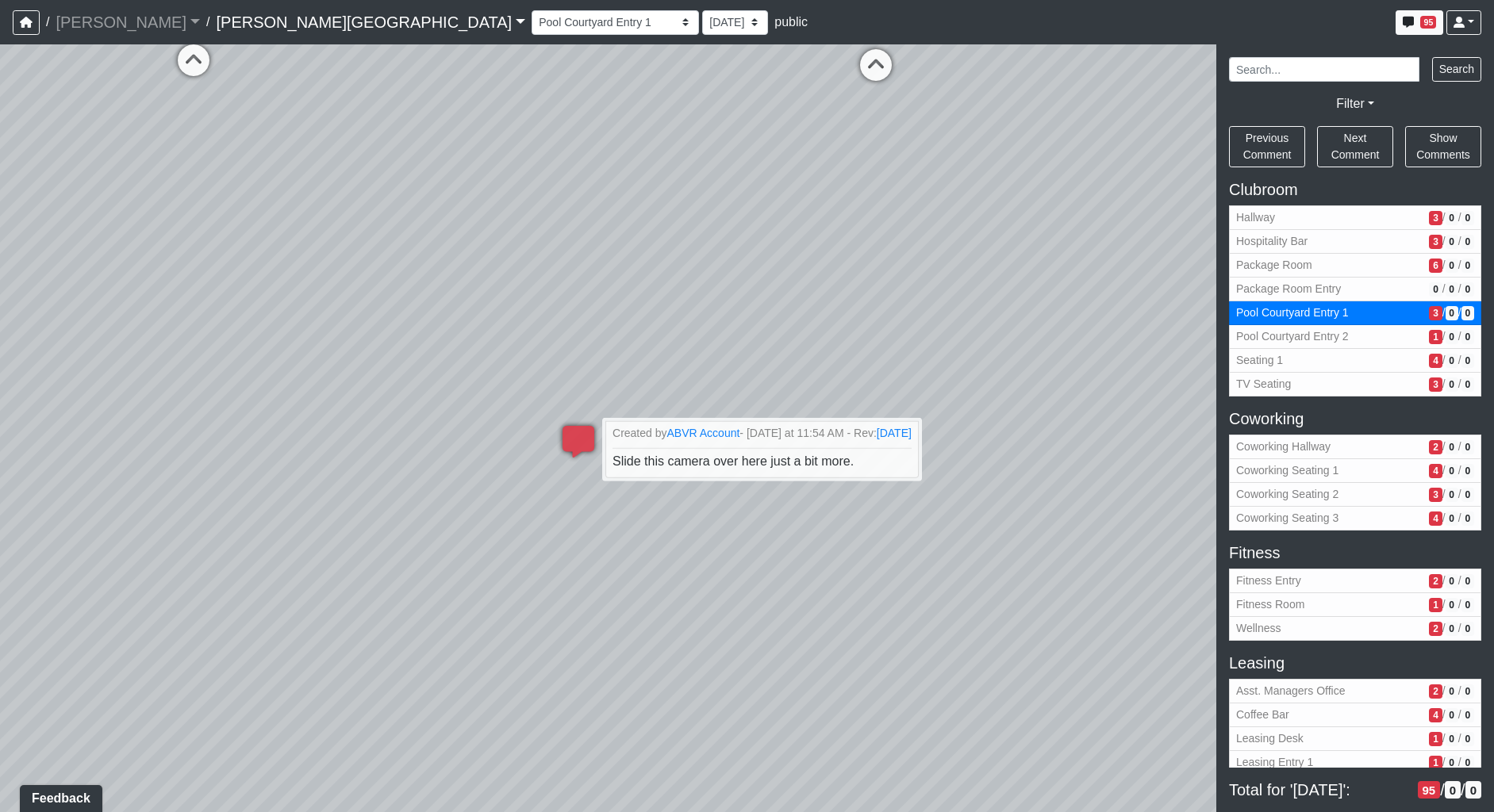
drag, startPoint x: 682, startPoint y: 246, endPoint x: 975, endPoint y: 89, distance: 332.4
click at [975, 89] on div "Loading... Coffee Bar Loading... Created by Sean Graefen - Yesterday at 11:13 A…" at bounding box center [747, 428] width 1494 height 768
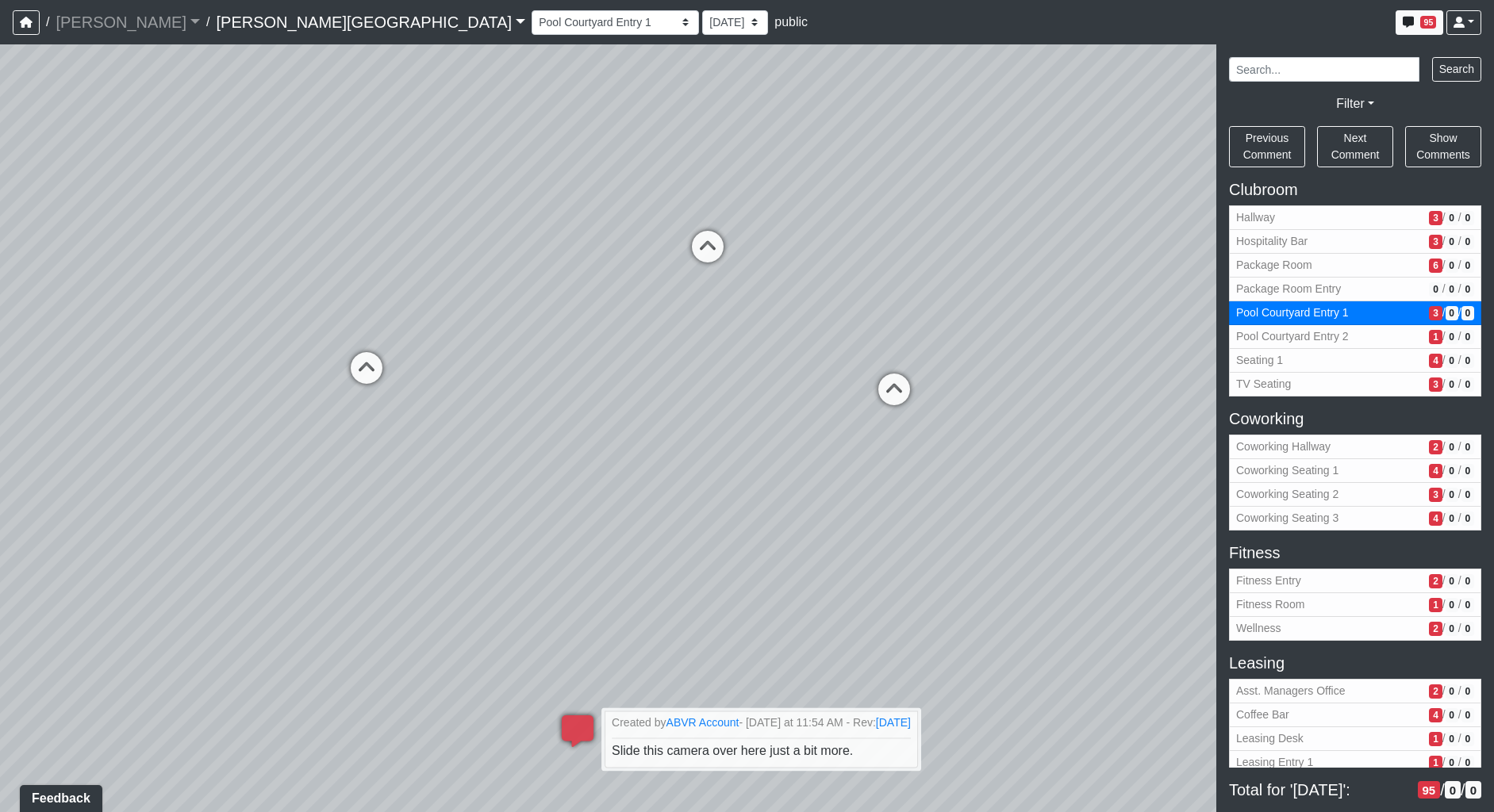
drag, startPoint x: 234, startPoint y: 478, endPoint x: 240, endPoint y: 518, distance: 40.4
click at [240, 518] on div "Loading... Coffee Bar Loading... Created by Sean Graefen - Yesterday at 11:13 A…" at bounding box center [747, 428] width 1494 height 768
